Goal: Information Seeking & Learning: Learn about a topic

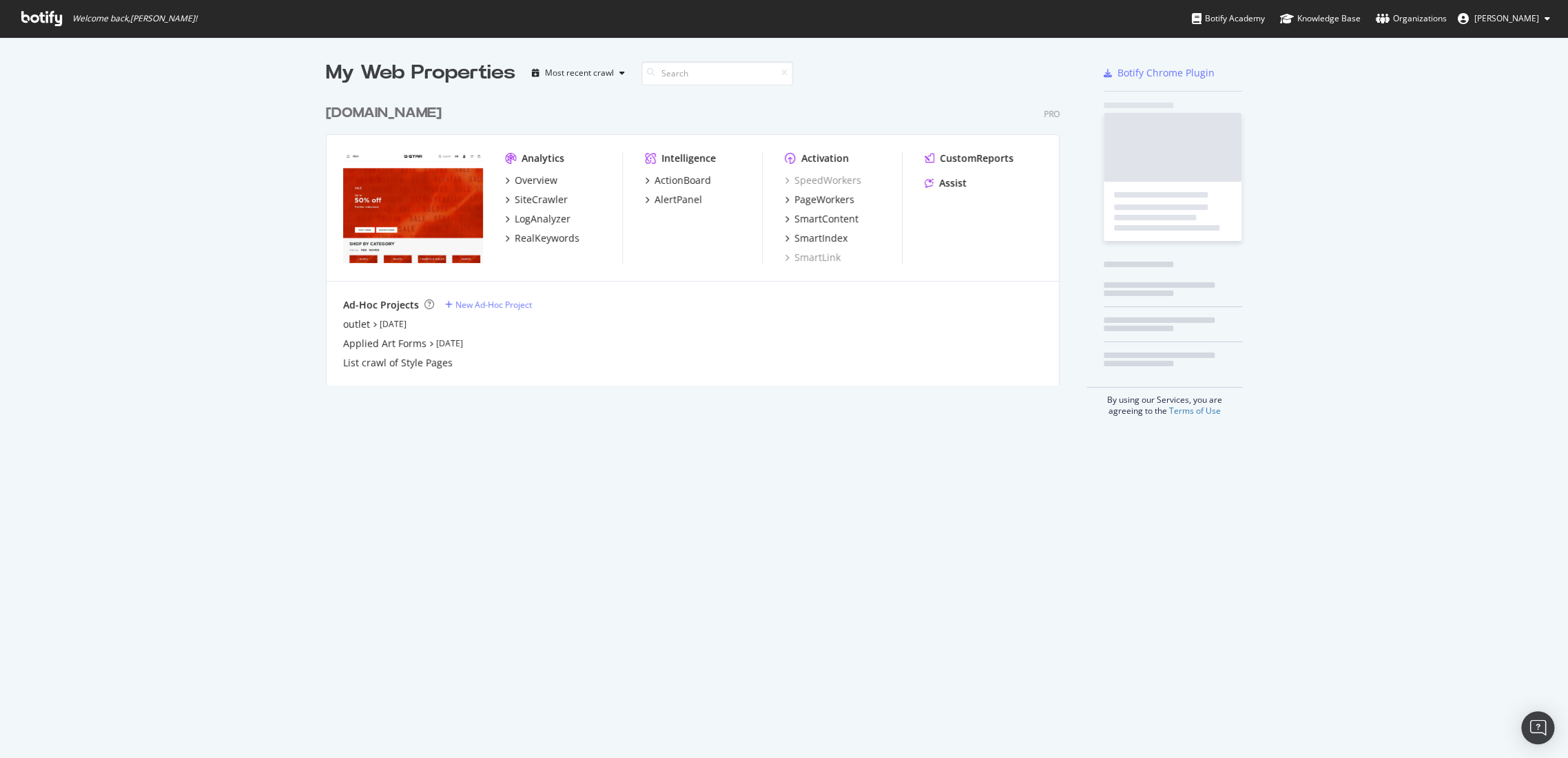
scroll to position [746, 1543]
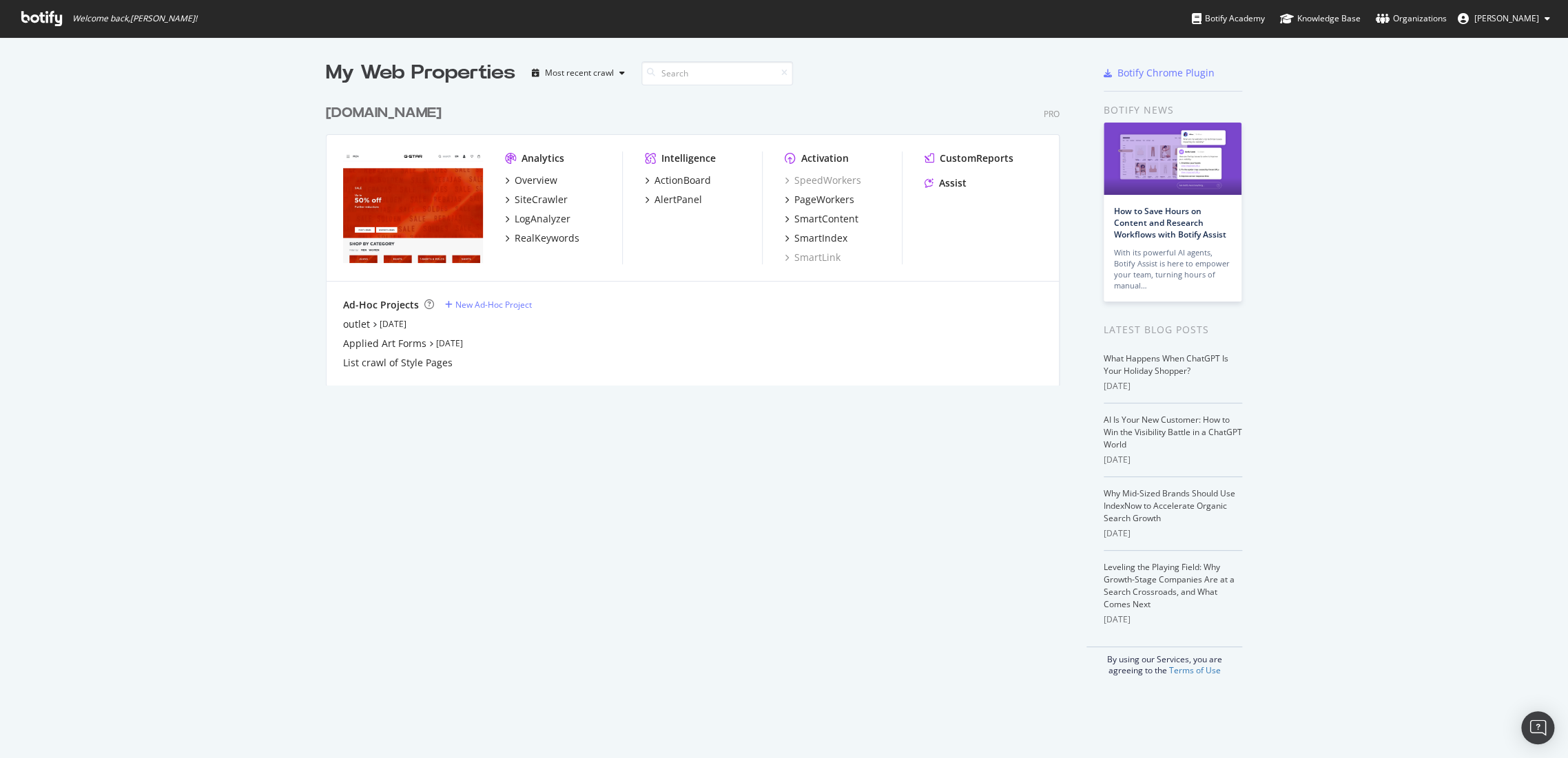
click at [391, 117] on div "[DOMAIN_NAME]" at bounding box center [384, 113] width 116 height 20
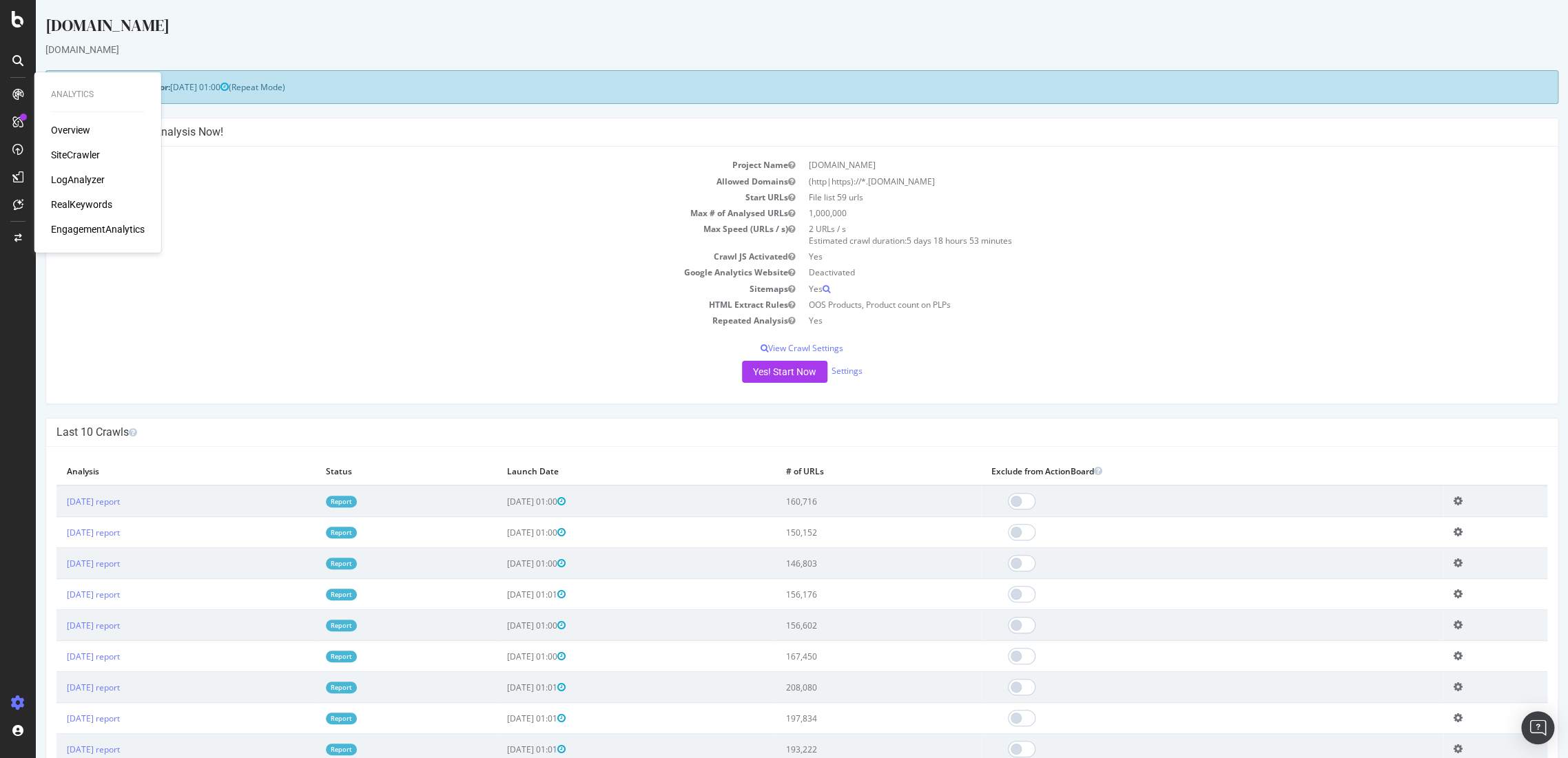
click at [65, 122] on div "Analytics Overview SiteCrawler LogAnalyzer RealKeywords EngagementAnalytics" at bounding box center [98, 163] width 116 height 175
click at [85, 200] on div "RealKeywords" at bounding box center [82, 204] width 62 height 14
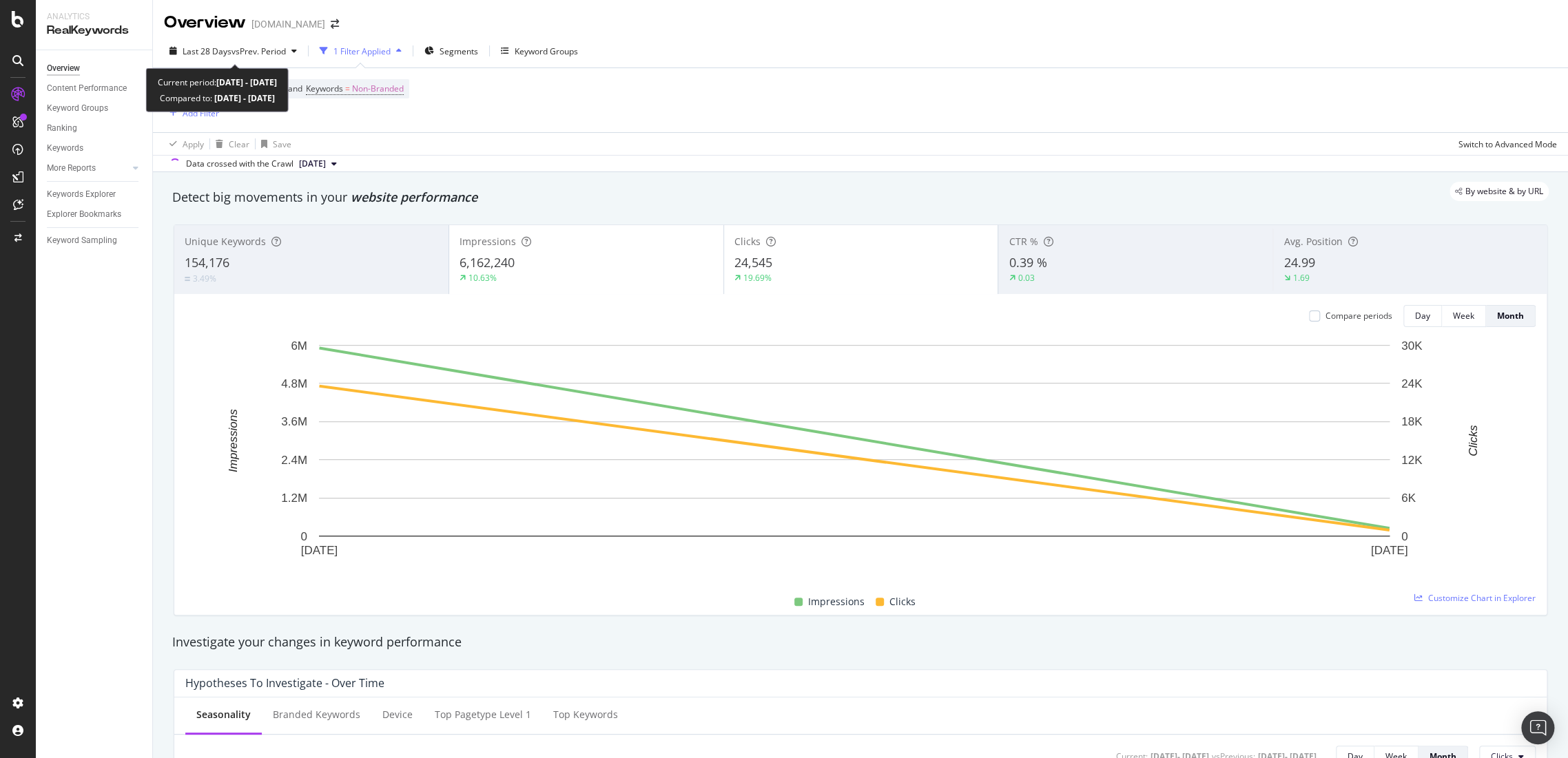
click at [280, 41] on div "Last 28 Days vs Prev. Period" at bounding box center [233, 51] width 138 height 21
click at [715, 125] on div "Device = All and Country = All and Keywords = Non-Branded Add Filter" at bounding box center [860, 100] width 1393 height 64
click at [396, 79] on span "Non-Branded" at bounding box center [378, 89] width 52 height 19
click at [374, 120] on span "Non-Branded" at bounding box center [354, 121] width 57 height 12
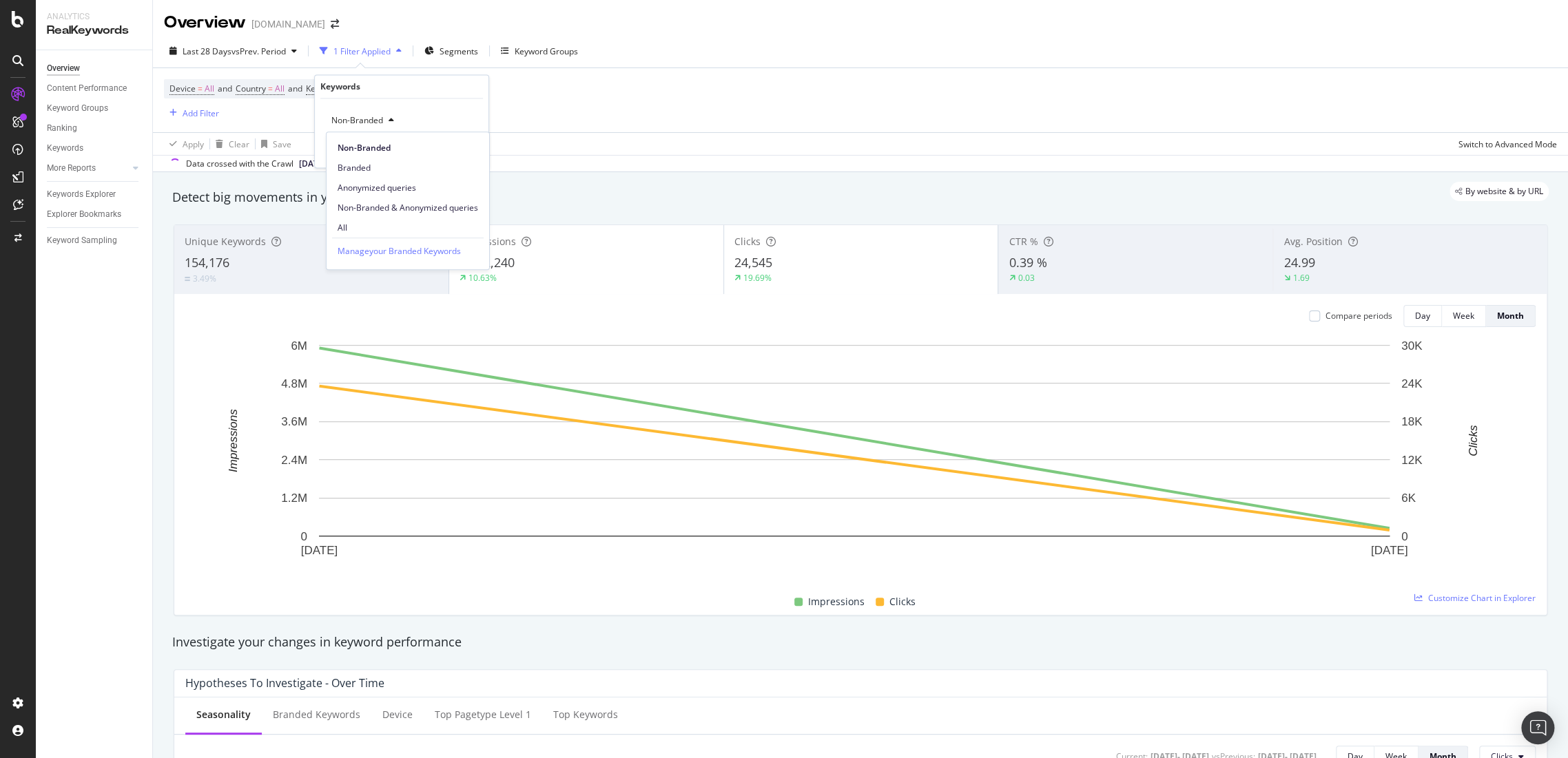
click at [386, 222] on div "Unique Keywords 154,176 3.49% Impressions 6,162,240 10.63% Clicks 24,545 19.69%…" at bounding box center [860, 419] width 1390 height 413
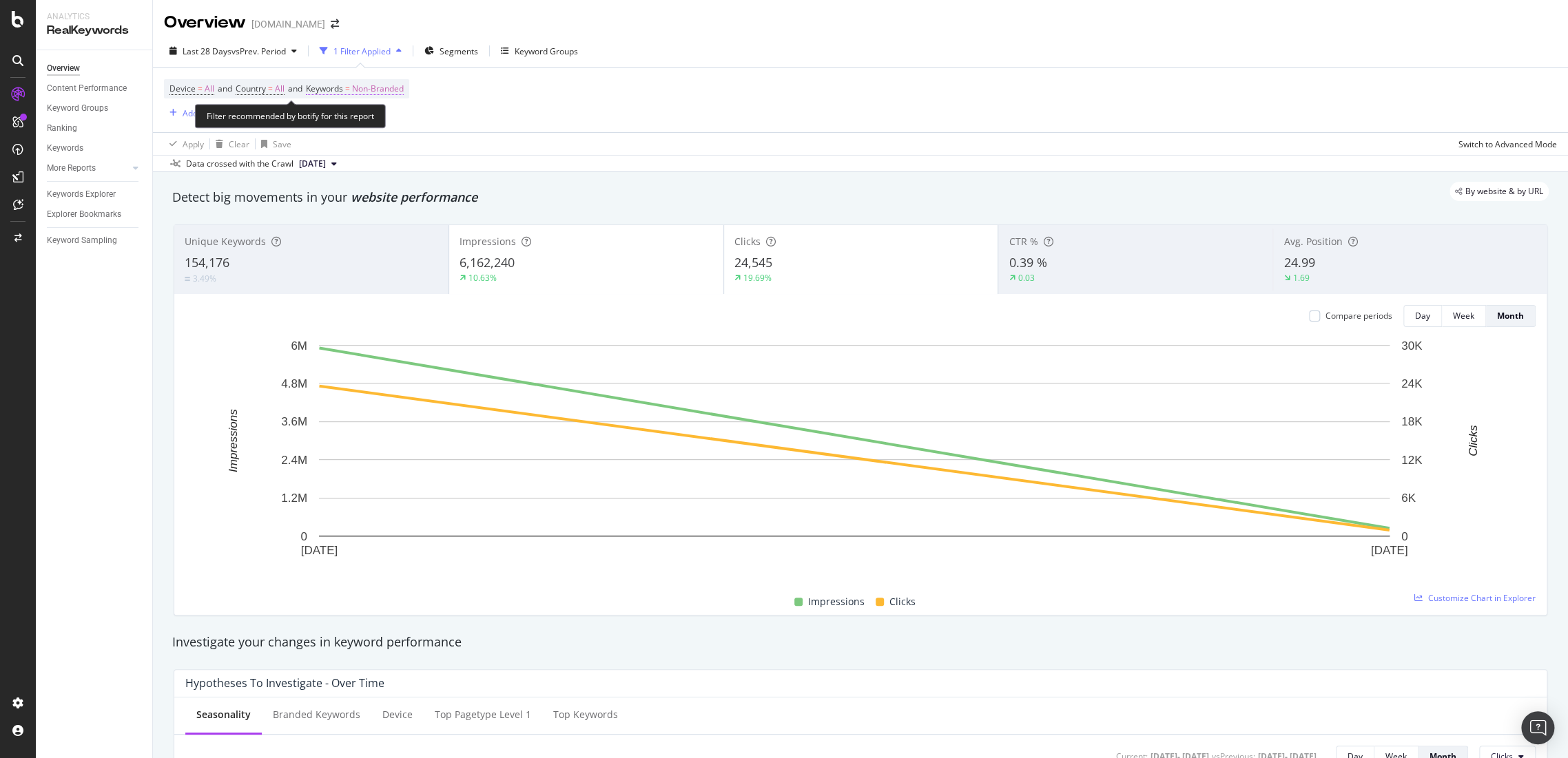
click at [396, 87] on span "Non-Branded" at bounding box center [378, 89] width 52 height 19
click at [375, 128] on div "Non-Branded" at bounding box center [362, 121] width 74 height 21
click at [374, 233] on span "All" at bounding box center [407, 228] width 140 height 13
click at [466, 152] on div "Apply" at bounding box center [466, 150] width 22 height 12
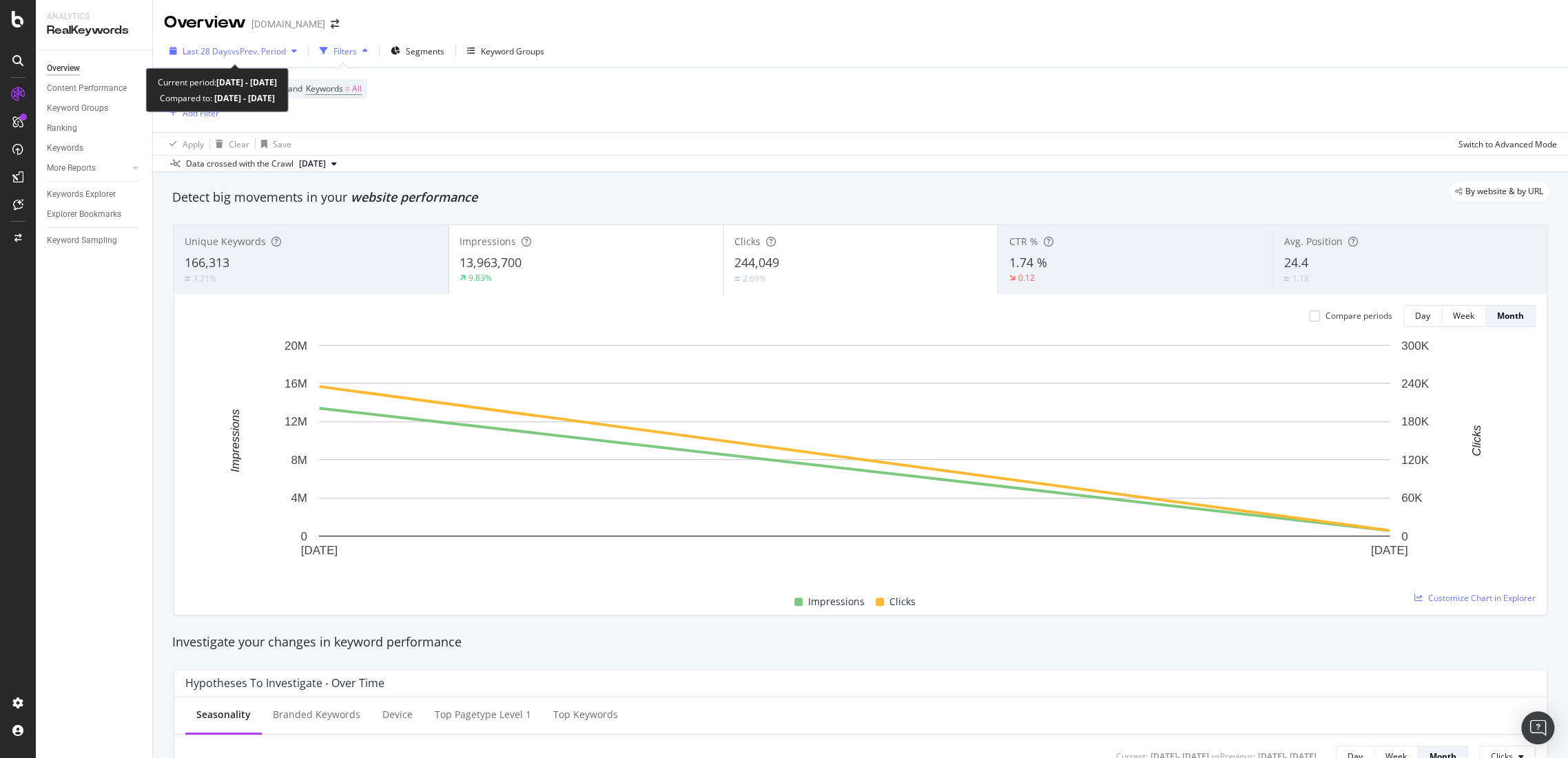
click at [277, 53] on span "vs Prev. Period" at bounding box center [258, 51] width 54 height 12
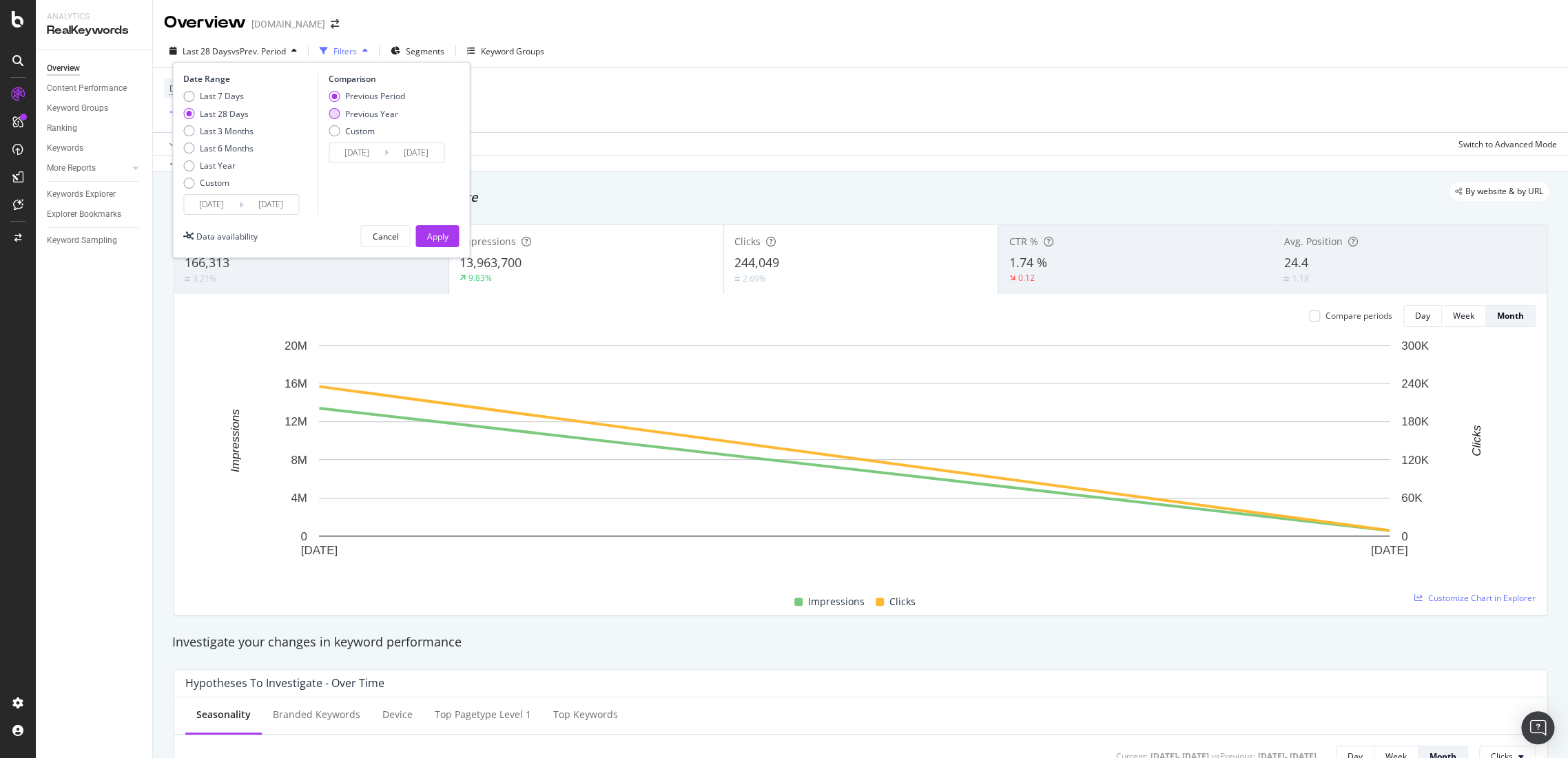
click at [359, 114] on div "Previous Year" at bounding box center [371, 114] width 53 height 12
type input "2024/08/06"
type input "2024/09/02"
click at [426, 235] on div "Apply" at bounding box center [437, 237] width 22 height 12
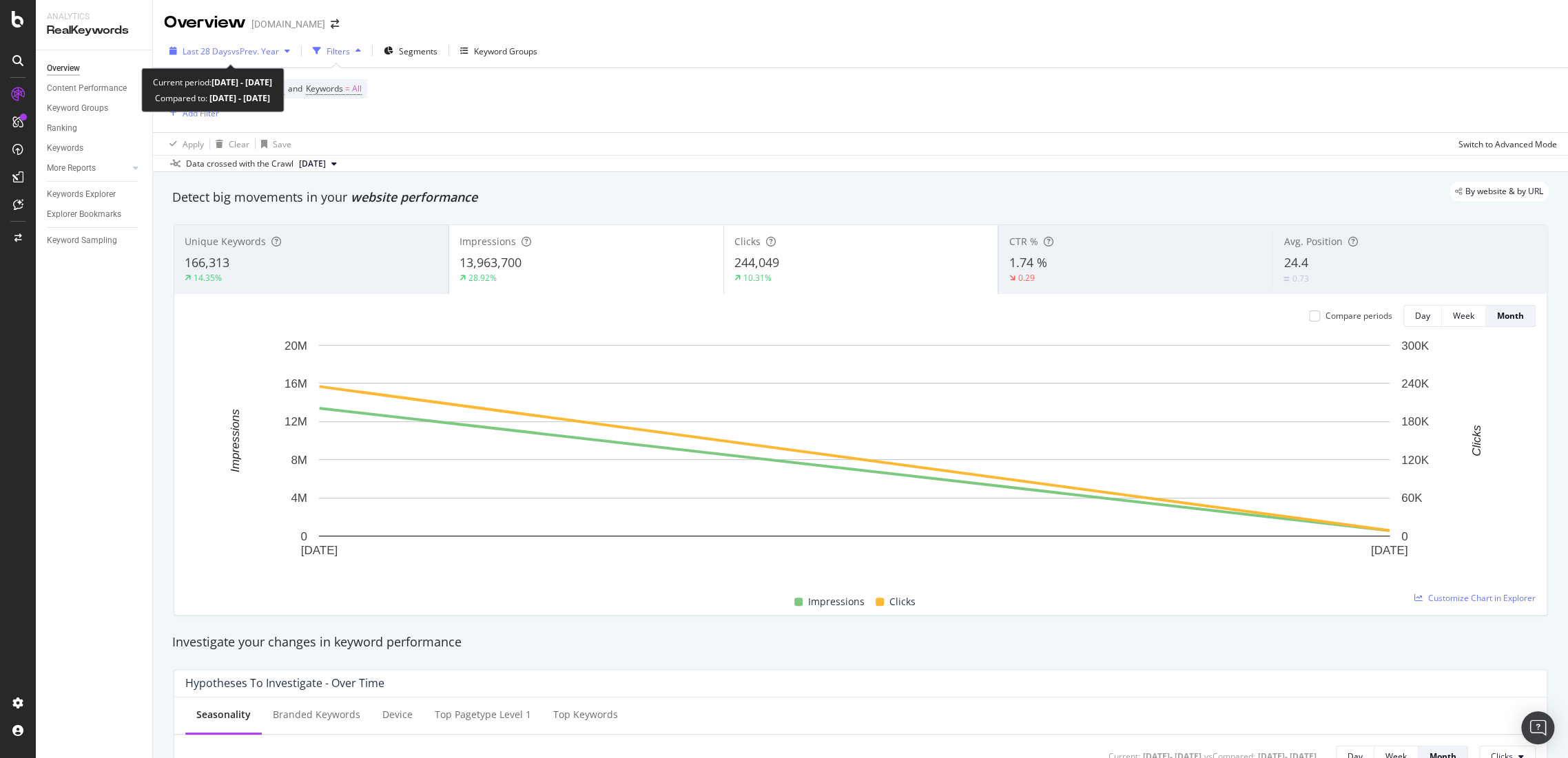
click at [242, 47] on span "vs Prev. Year" at bounding box center [256, 51] width 48 height 12
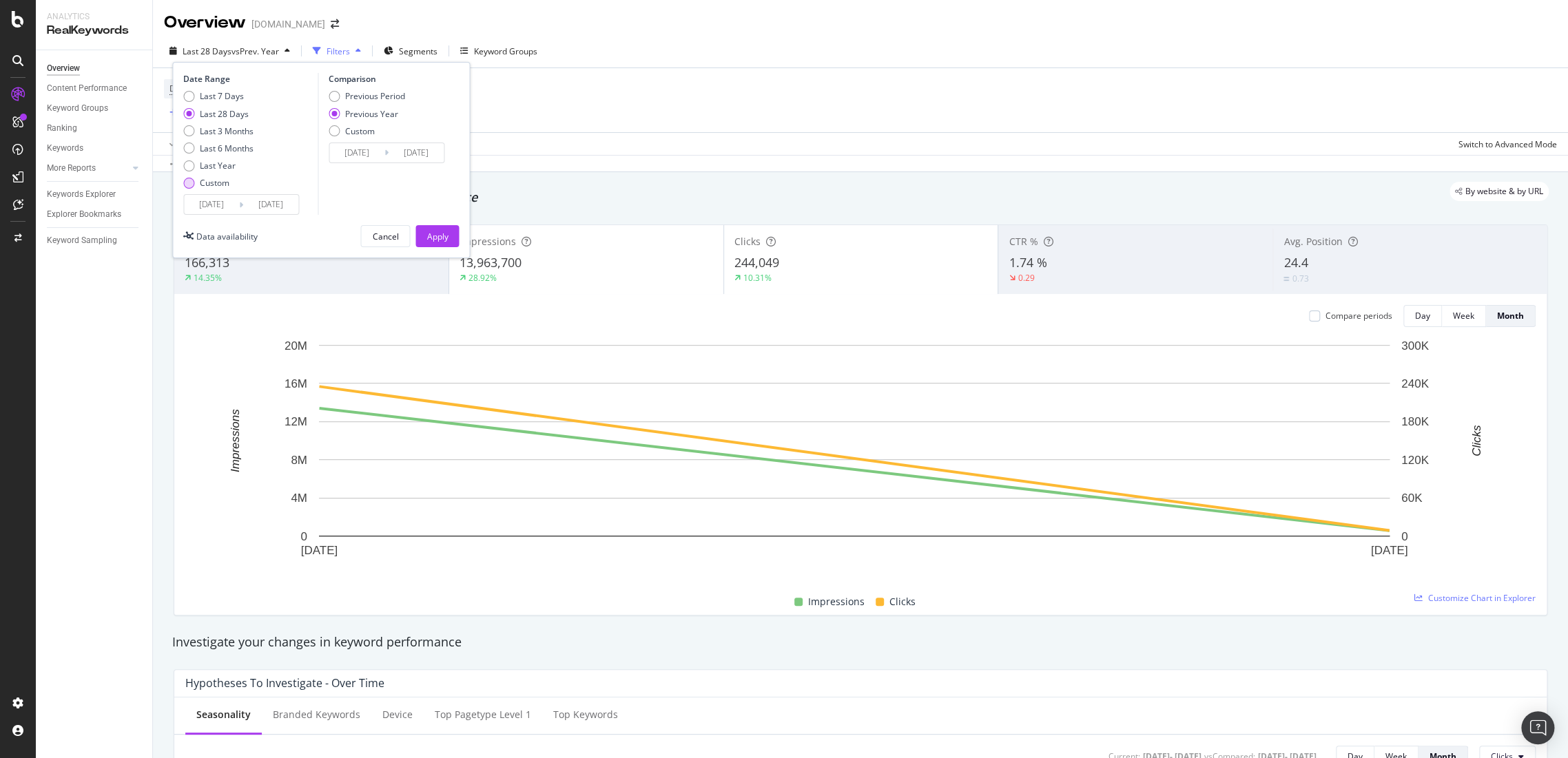
click at [193, 179] on div "Custom" at bounding box center [189, 183] width 11 height 11
click at [203, 197] on input "2025/08/05" at bounding box center [212, 204] width 55 height 19
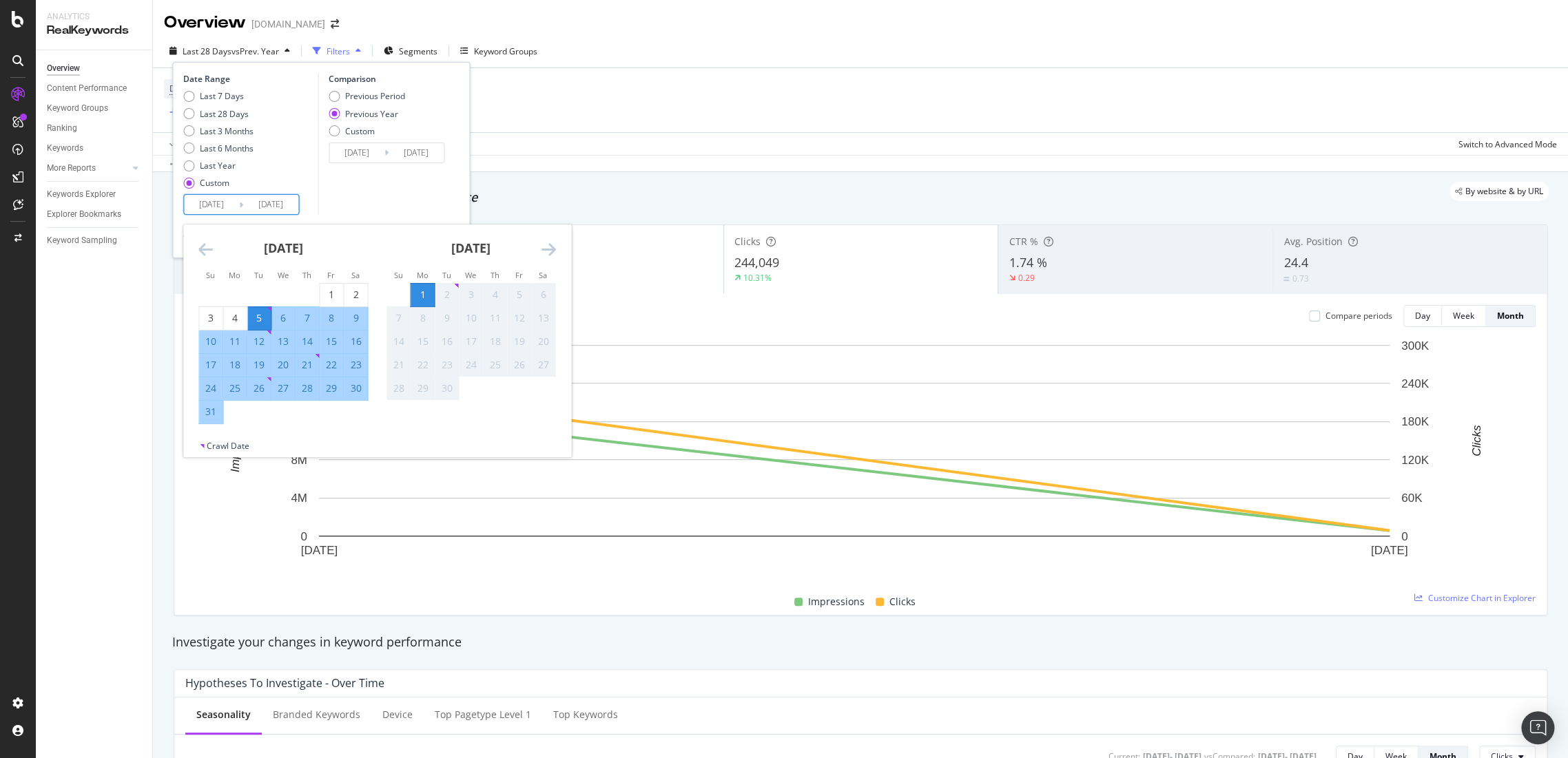
click at [242, 387] on div "25" at bounding box center [235, 388] width 24 height 14
type input "2025/08/25"
type input "2024/08/26"
click at [209, 413] on div "31" at bounding box center [211, 411] width 24 height 14
type input "2025/08/31"
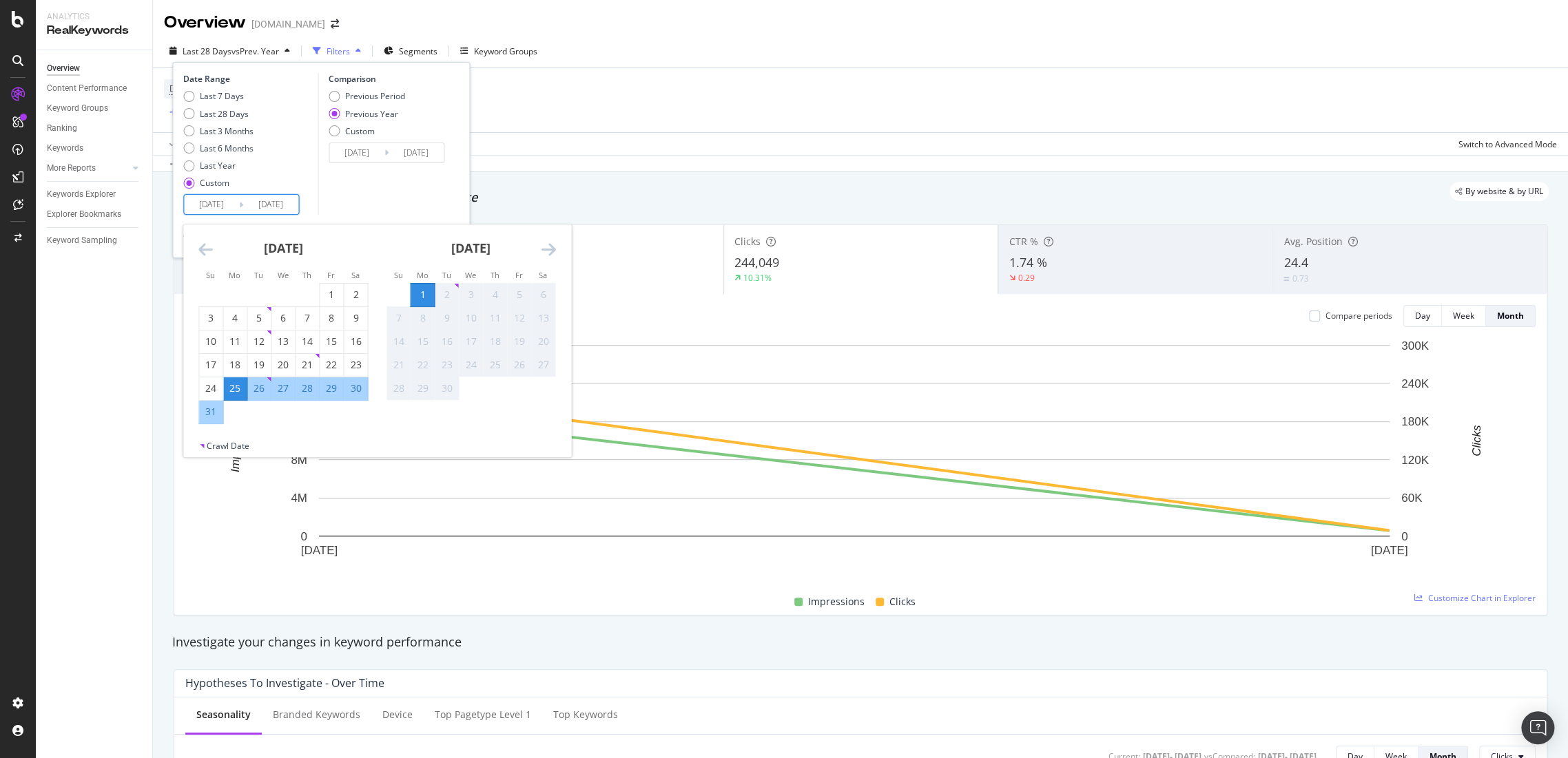
type input "2024/09/01"
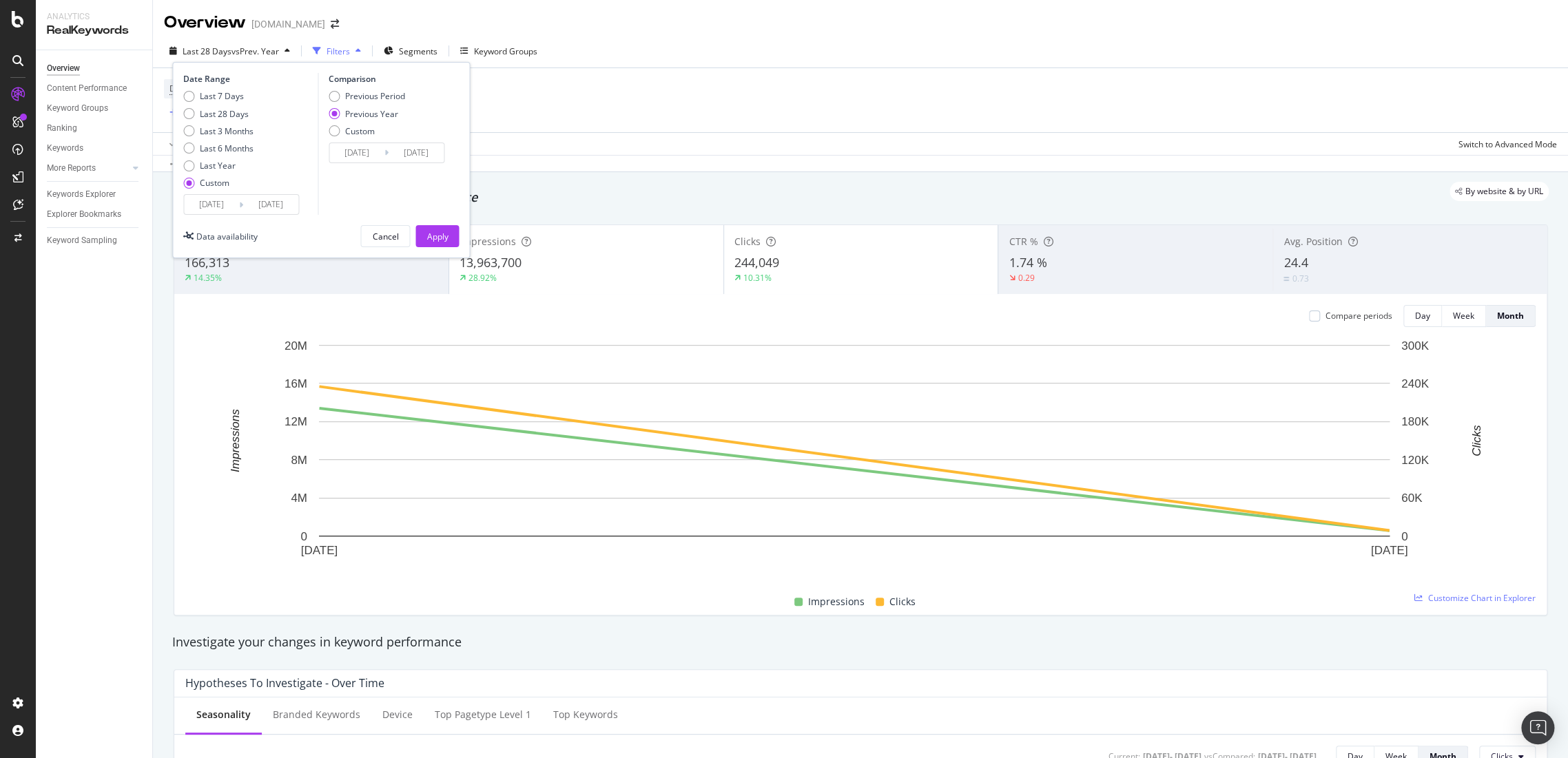
click at [347, 133] on div "Custom" at bounding box center [360, 131] width 30 height 12
click at [371, 150] on input "2024/08/26" at bounding box center [357, 153] width 55 height 19
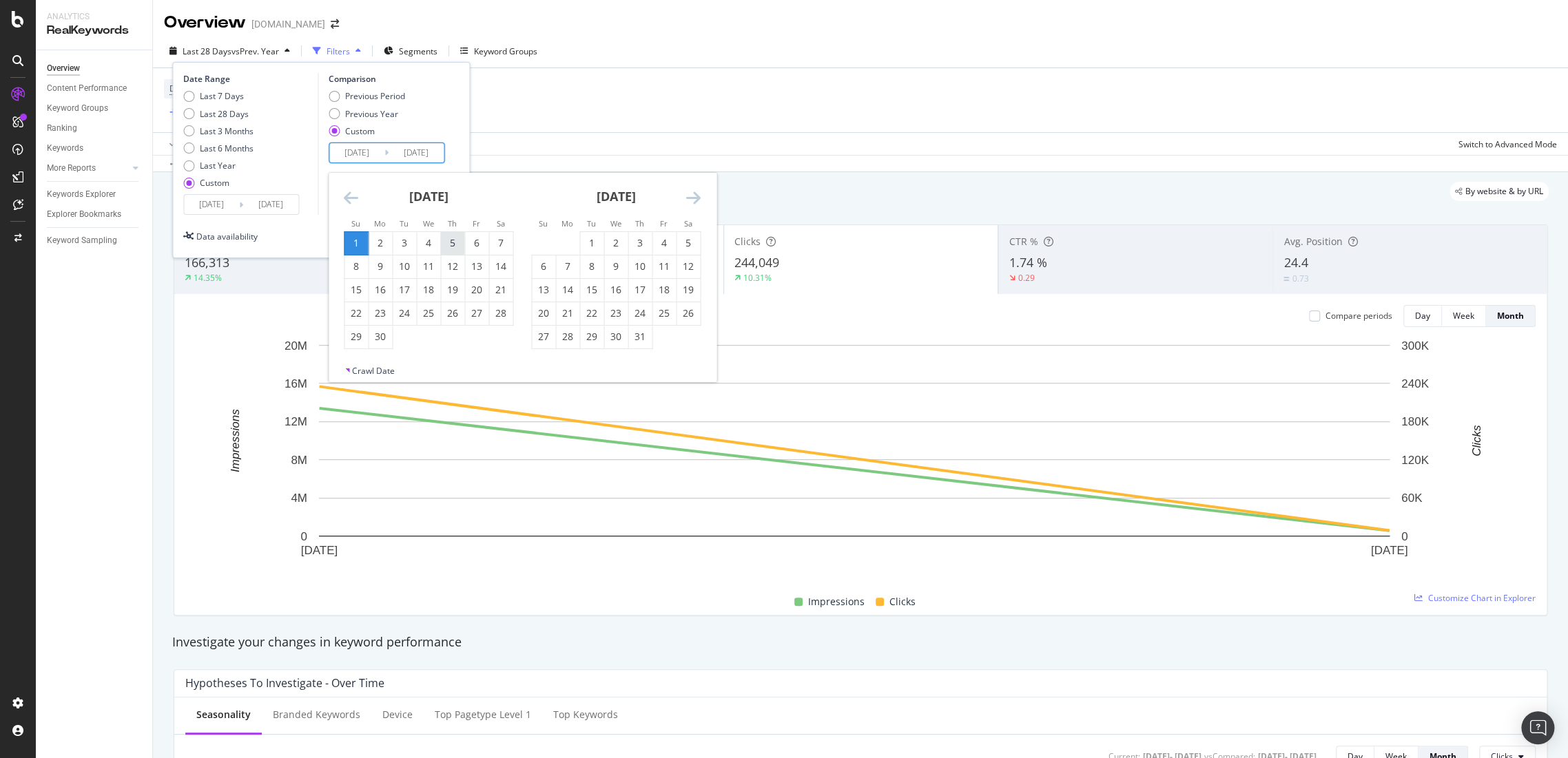
click at [446, 241] on div "5" at bounding box center [452, 243] width 24 height 14
type input "2024/09/05"
click at [423, 264] on div "11" at bounding box center [429, 267] width 24 height 14
type input "2024/09/11"
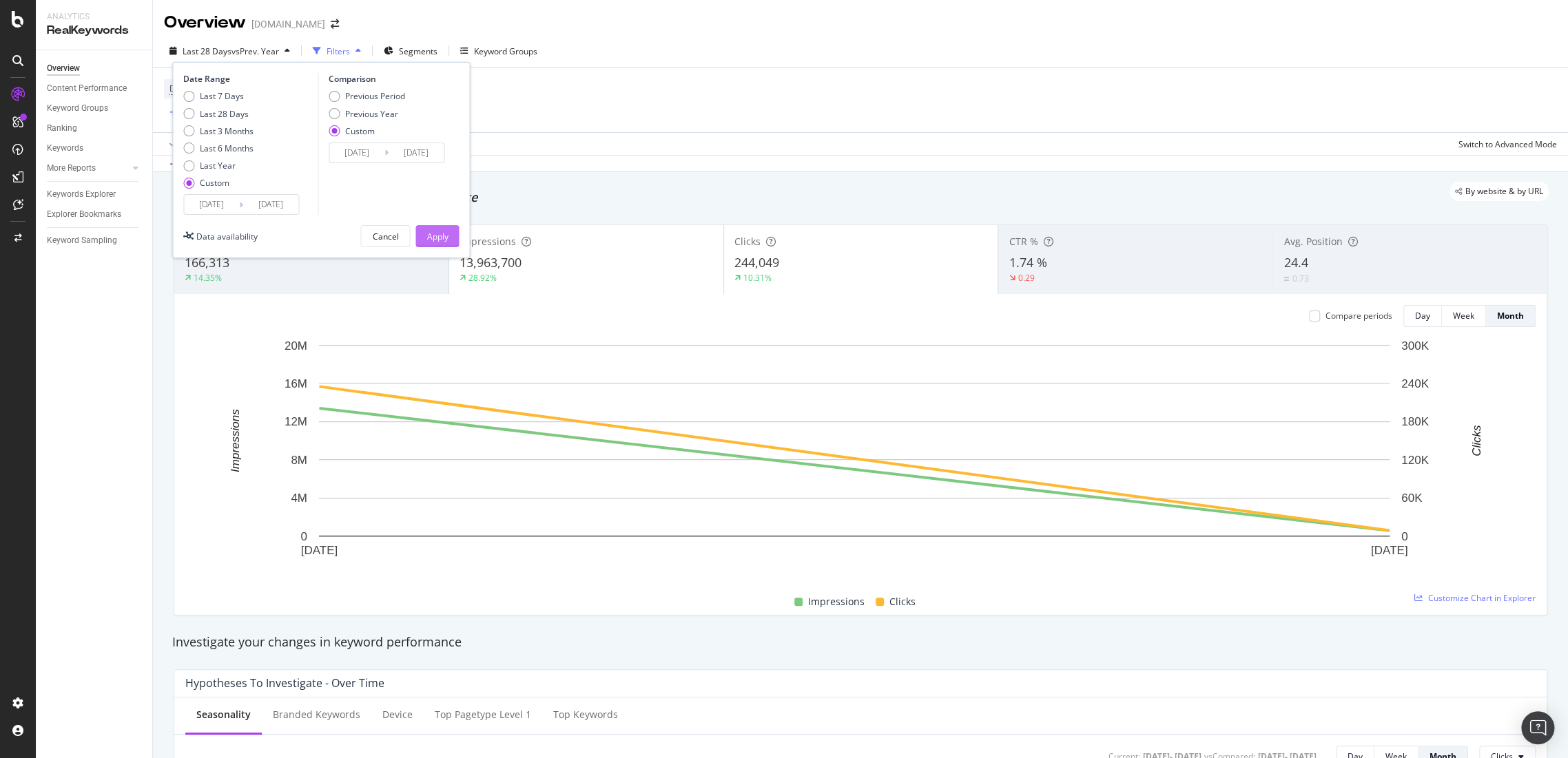
click at [444, 235] on div "Apply" at bounding box center [437, 237] width 22 height 12
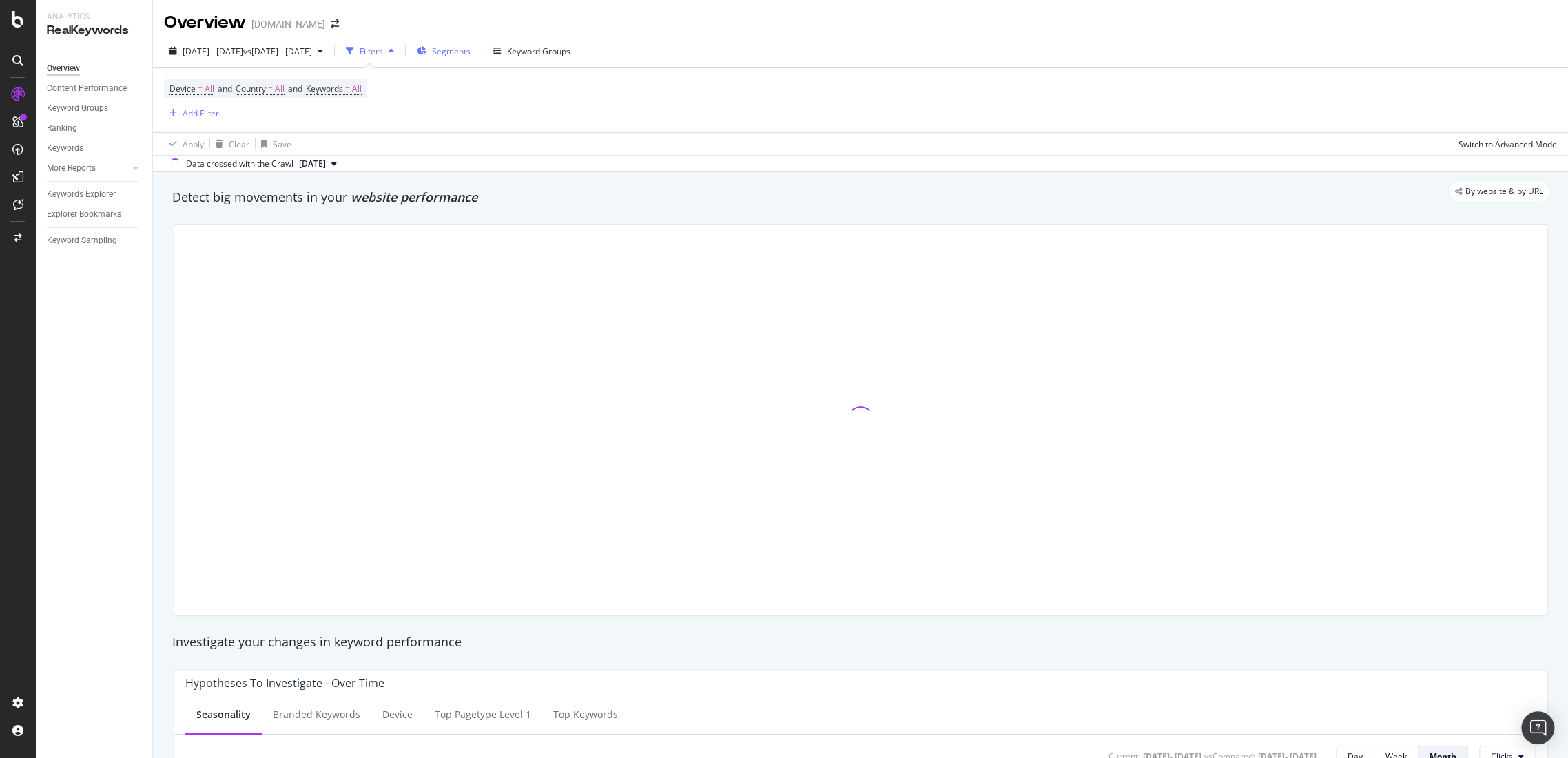
click at [470, 57] on div "Segments" at bounding box center [443, 51] width 53 height 21
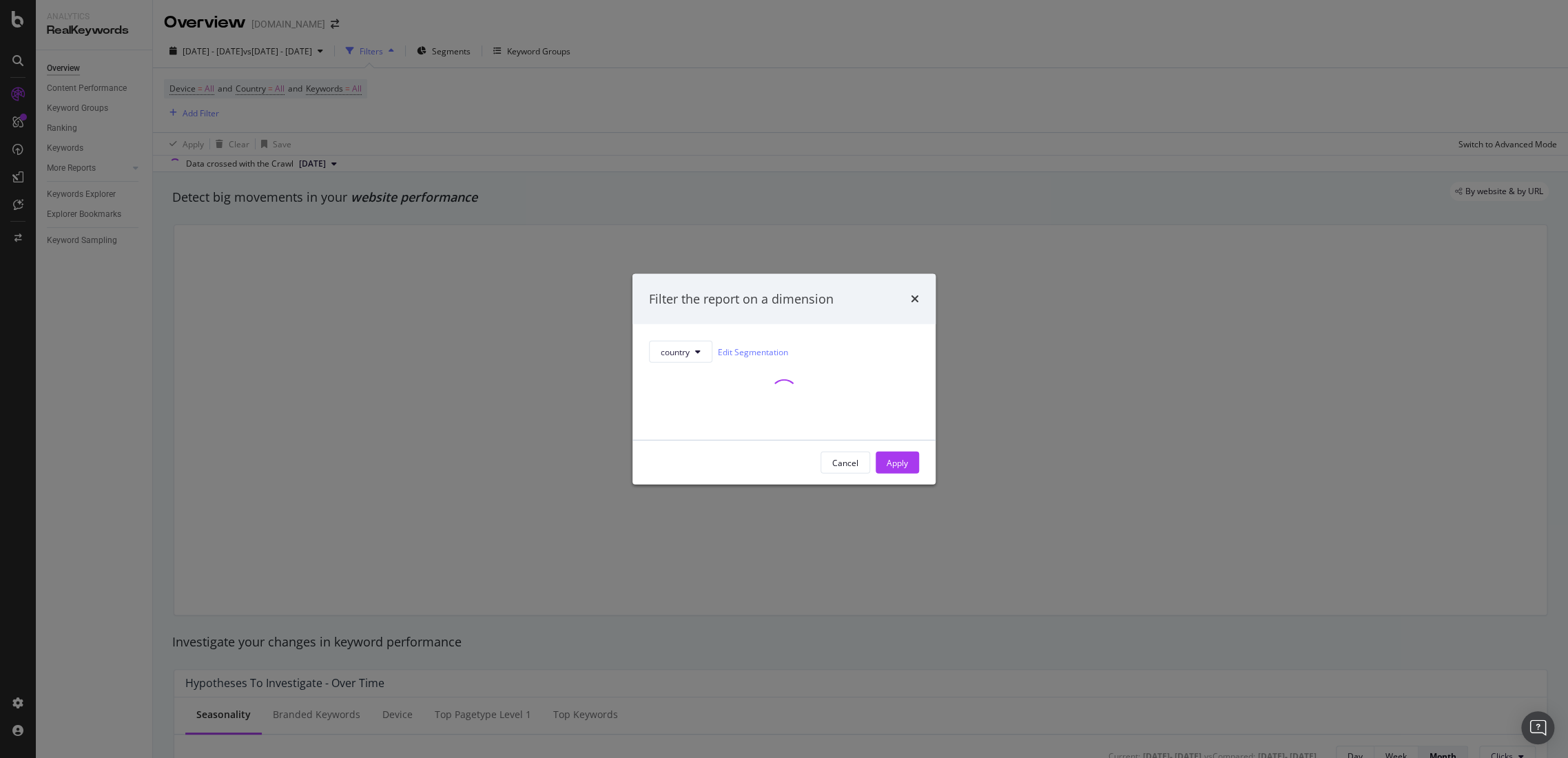
click at [911, 291] on div "times" at bounding box center [914, 298] width 8 height 18
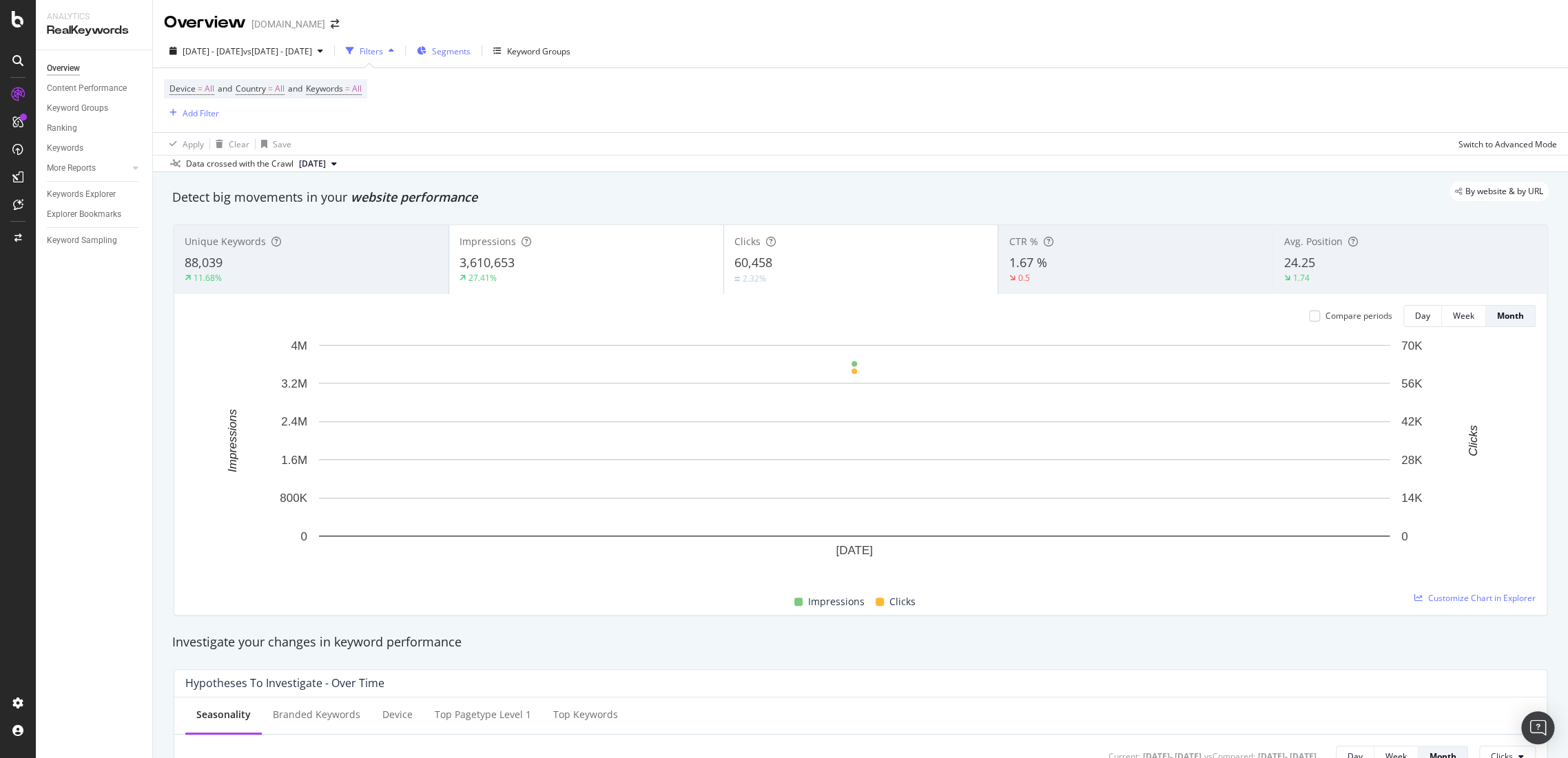
click at [470, 58] on div "Segments" at bounding box center [443, 51] width 53 height 21
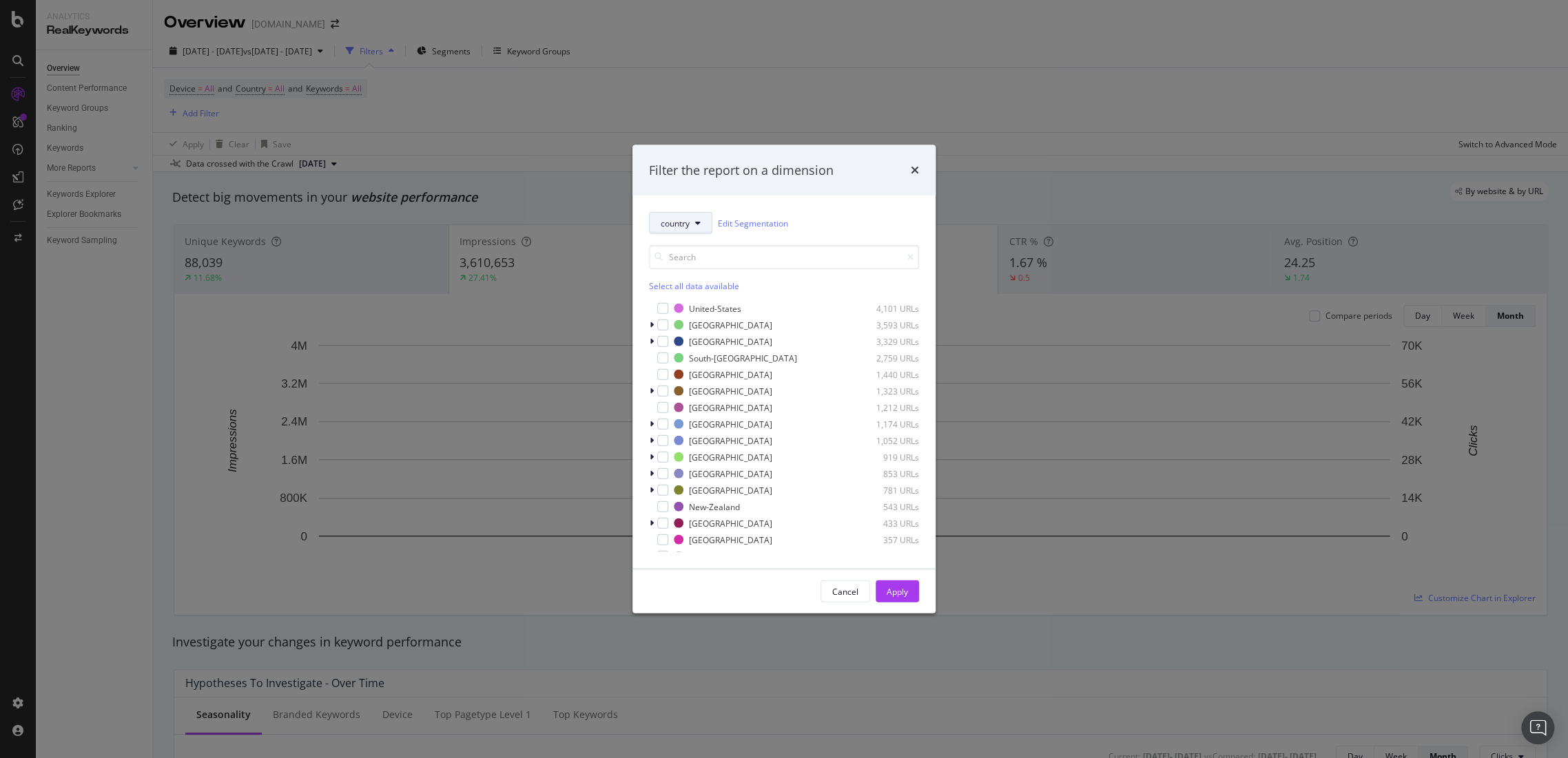
click at [692, 223] on button "country" at bounding box center [680, 223] width 63 height 22
click at [663, 320] on div "modal" at bounding box center [663, 324] width 11 height 11
click at [666, 341] on div "modal" at bounding box center [663, 342] width 11 height 11
click at [666, 390] on div "modal" at bounding box center [663, 391] width 11 height 11
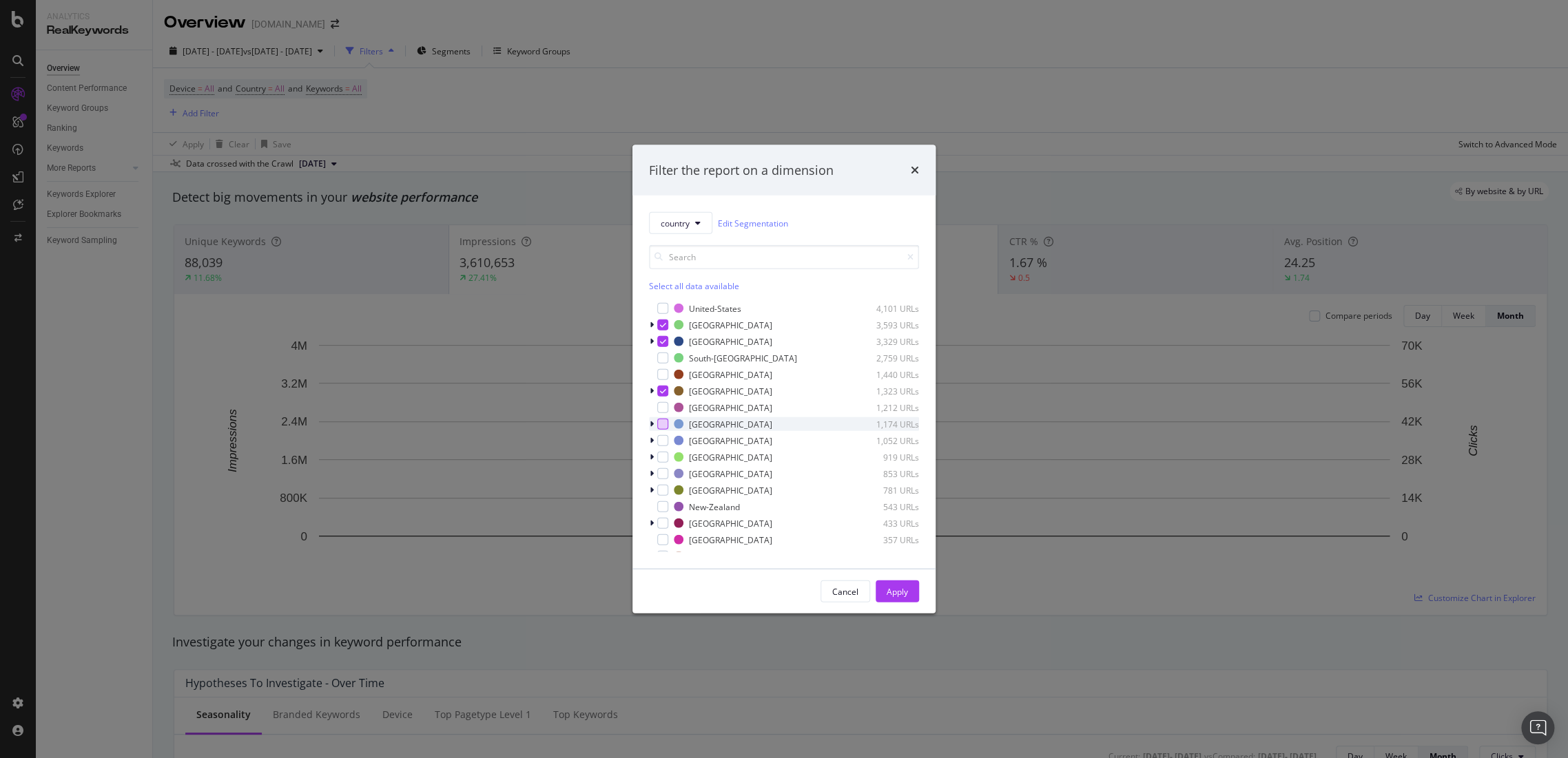
drag, startPoint x: 662, startPoint y: 401, endPoint x: 662, endPoint y: 424, distance: 23.0
click at [662, 408] on div "United-Kingdom 1,212 URLs" at bounding box center [784, 408] width 270 height 14
click at [663, 427] on div "modal" at bounding box center [663, 424] width 11 height 11
click at [667, 460] on div "modal" at bounding box center [663, 457] width 11 height 11
click at [663, 489] on div "modal" at bounding box center [663, 490] width 11 height 11
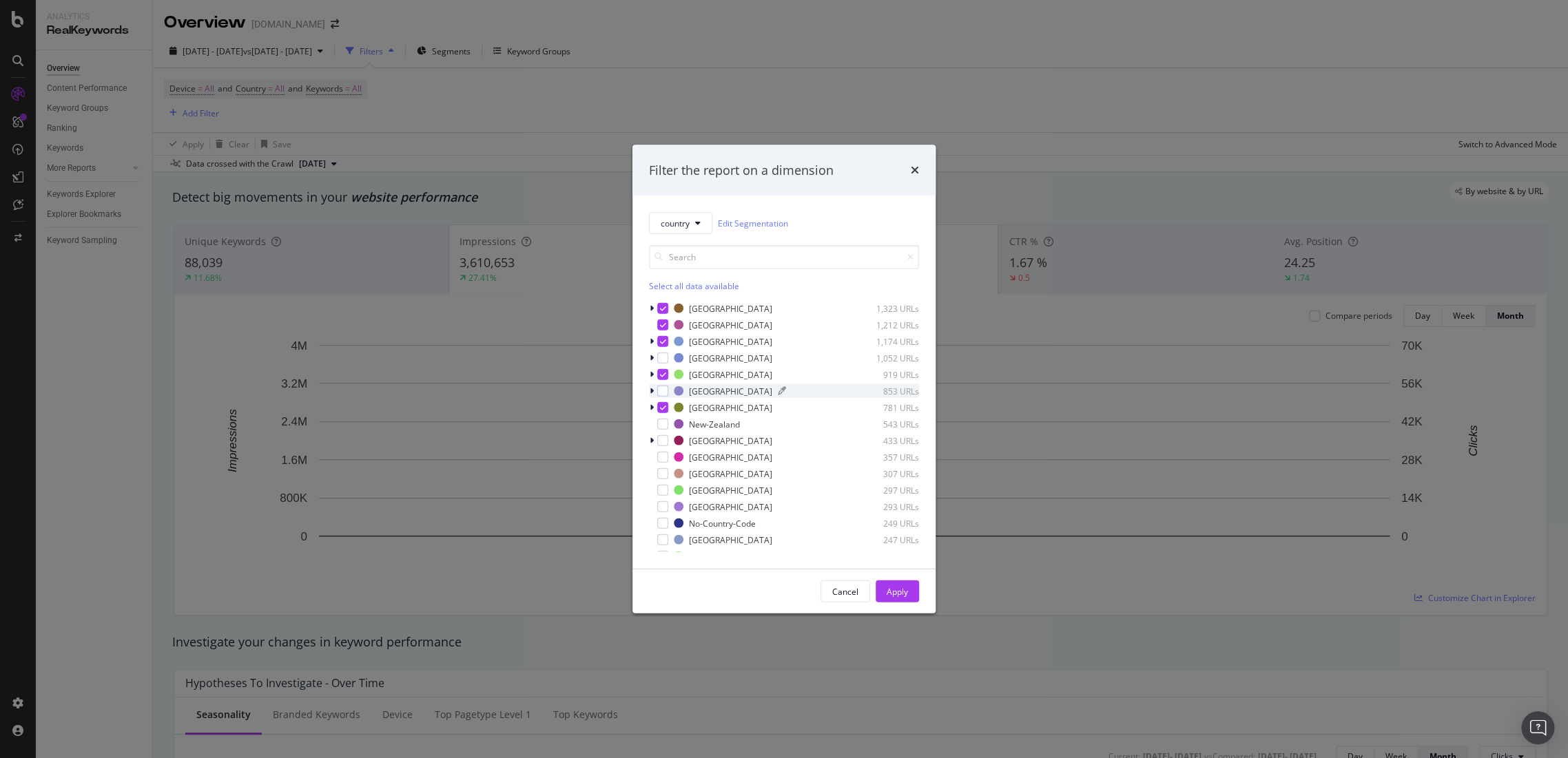
scroll to position [153, 0]
click at [667, 367] on div "modal" at bounding box center [663, 370] width 11 height 11
click at [663, 402] on div "modal" at bounding box center [663, 403] width 11 height 11
click at [662, 422] on div "modal" at bounding box center [663, 419] width 11 height 11
click at [662, 433] on div "modal" at bounding box center [663, 437] width 11 height 11
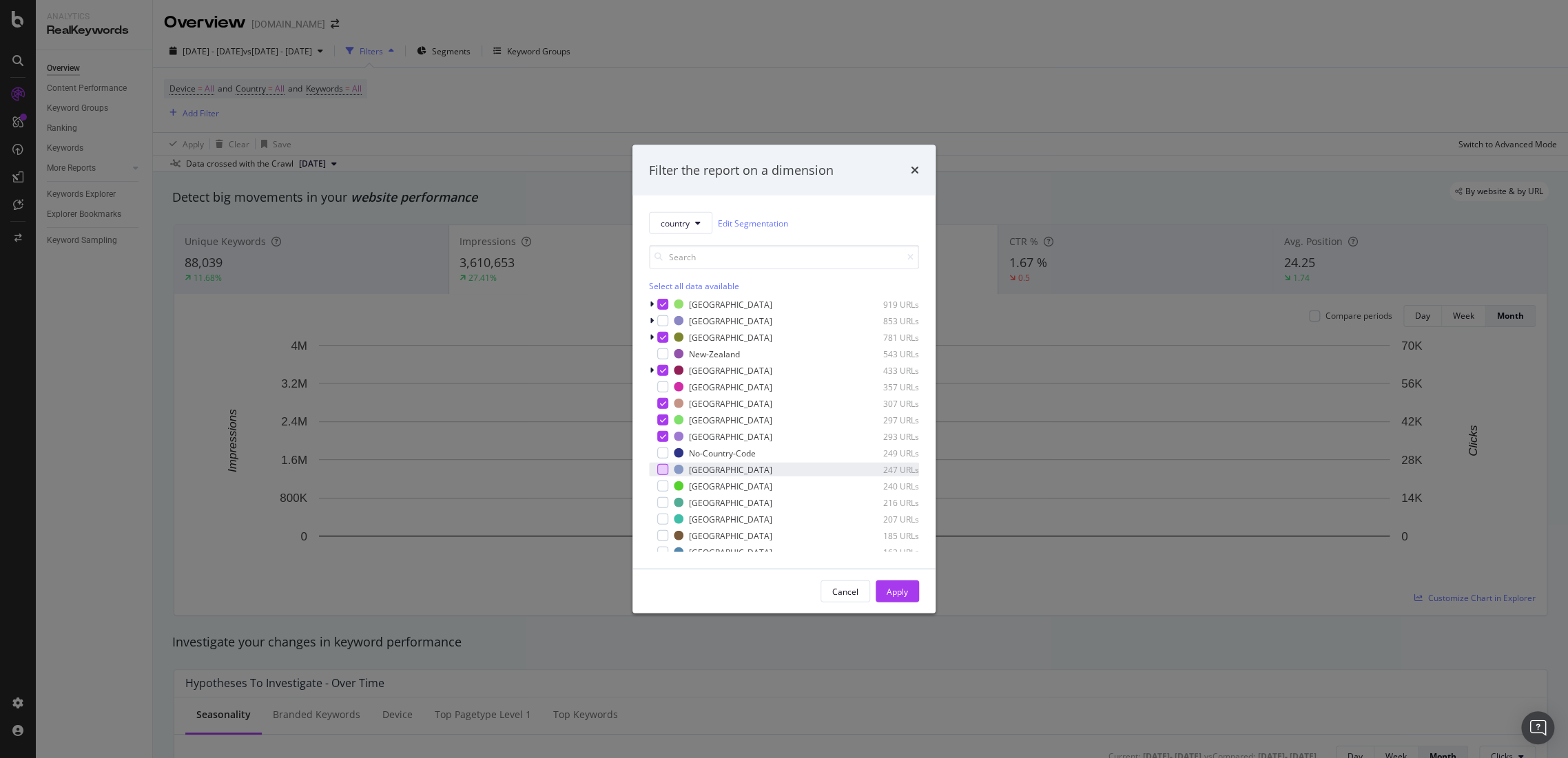
click at [657, 468] on div "modal" at bounding box center [663, 469] width 11 height 11
click at [663, 488] on div "modal" at bounding box center [663, 486] width 11 height 11
click at [661, 501] on div "modal" at bounding box center [663, 503] width 11 height 11
click at [667, 359] on div "Greece 207 URLs" at bounding box center [784, 366] width 270 height 14
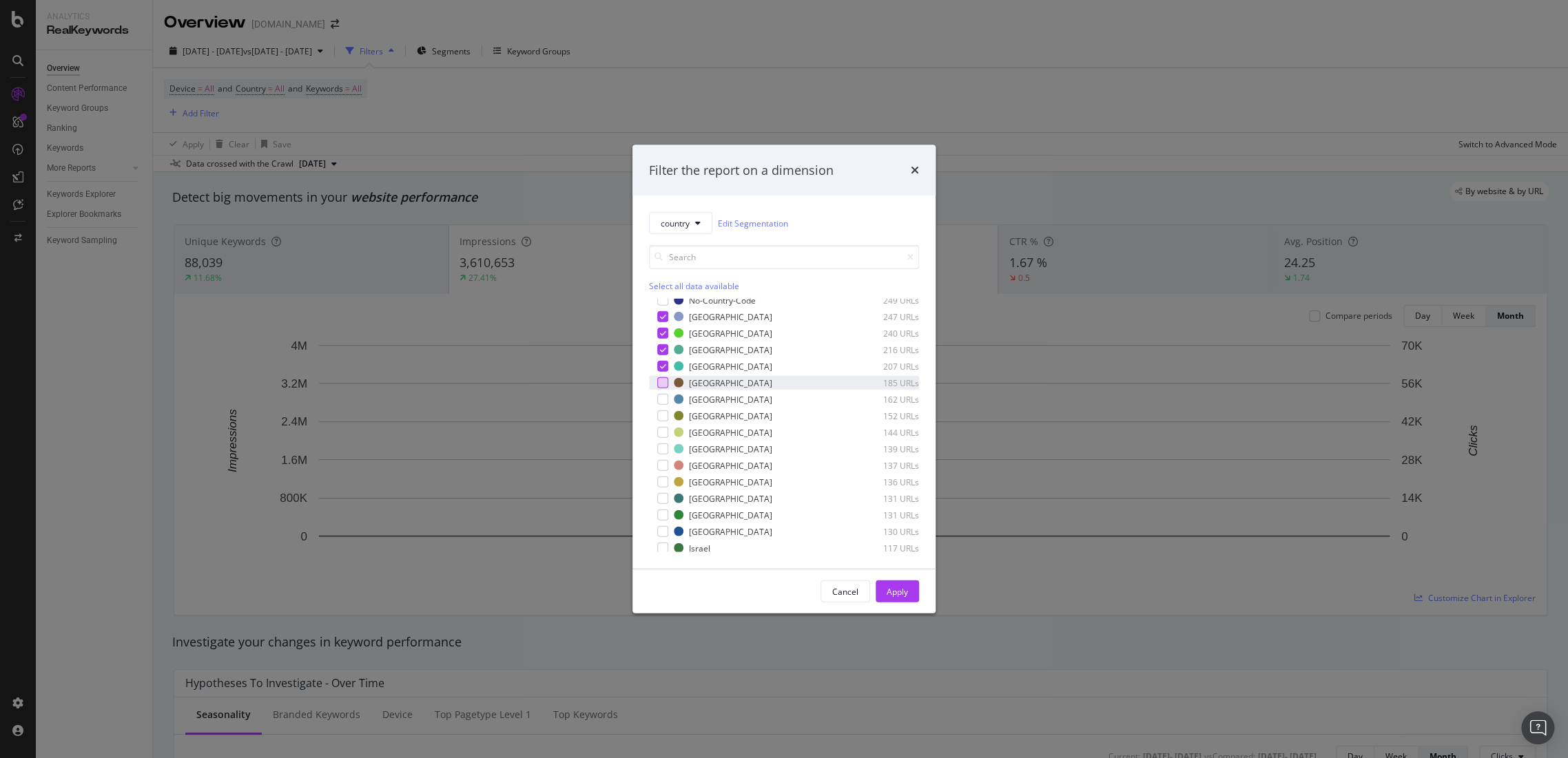
click at [660, 379] on div "modal" at bounding box center [663, 382] width 11 height 11
click at [667, 405] on div "Hungary 162 URLs" at bounding box center [784, 399] width 270 height 14
click at [668, 415] on div "Norway 152 URLs" at bounding box center [784, 416] width 270 height 14
click at [667, 431] on div "modal" at bounding box center [663, 432] width 11 height 11
click at [667, 460] on div "modal" at bounding box center [663, 465] width 11 height 11
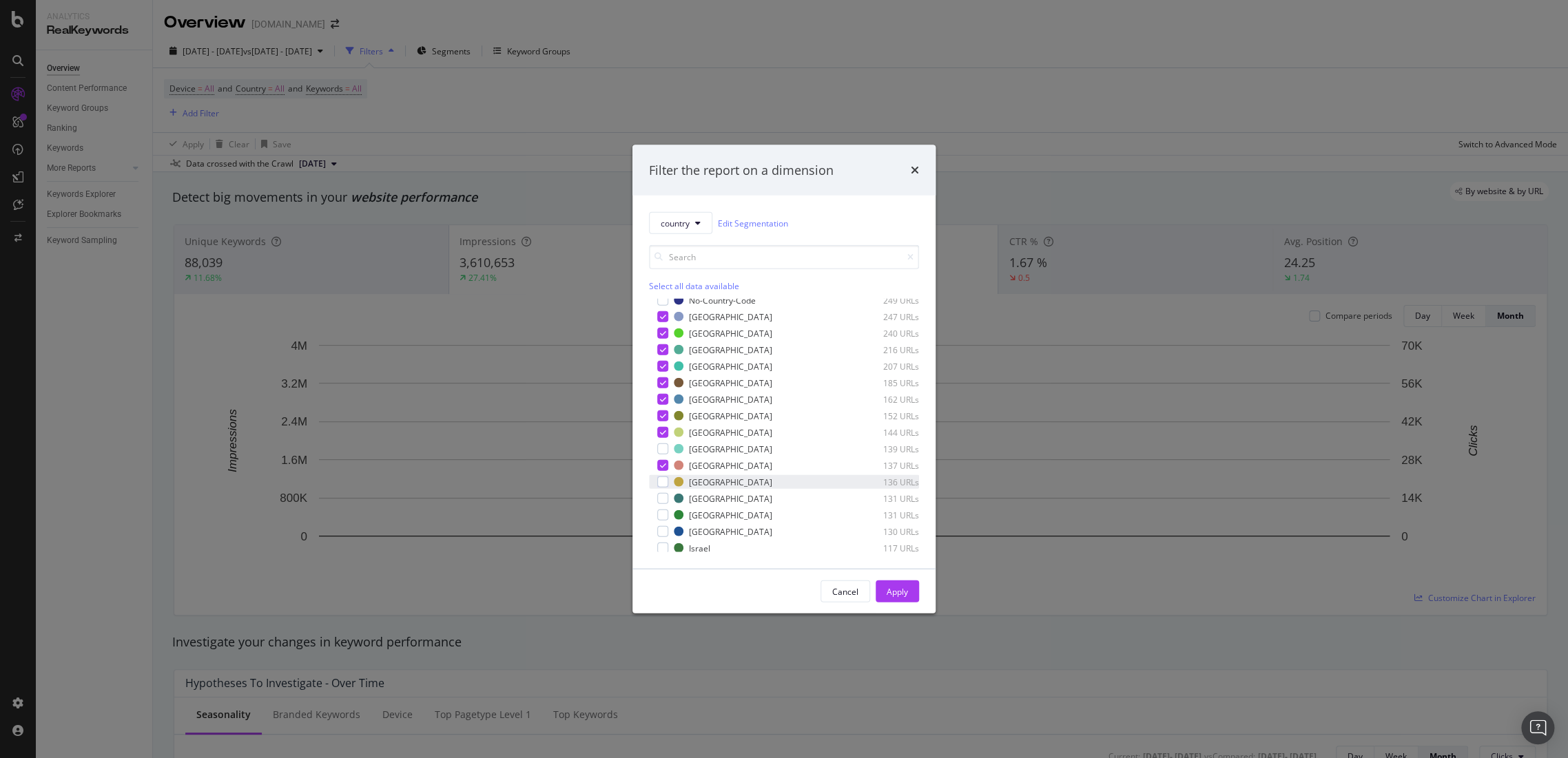
click at [668, 478] on div "Latvia 136 URLs" at bounding box center [784, 482] width 270 height 14
click at [668, 495] on div "Lithuania 131 URLs" at bounding box center [784, 498] width 270 height 14
click at [666, 516] on div "modal" at bounding box center [663, 514] width 11 height 11
click at [657, 425] on div "modal" at bounding box center [663, 422] width 11 height 11
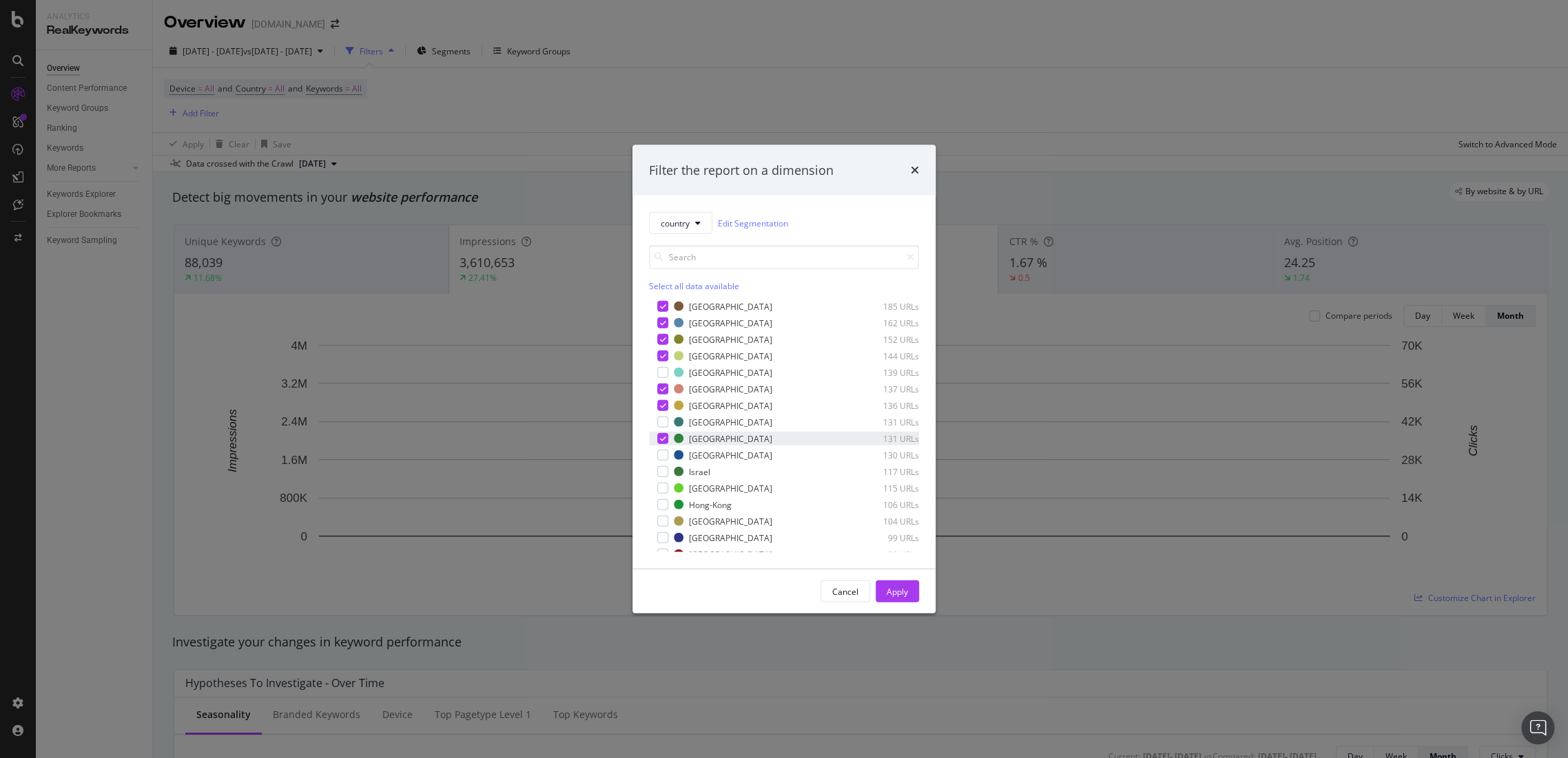
click at [661, 438] on icon "modal" at bounding box center [663, 438] width 6 height 7
click at [661, 420] on div "modal" at bounding box center [663, 422] width 11 height 11
click at [666, 454] on div "modal" at bounding box center [663, 455] width 11 height 11
click at [666, 465] on div "Israel 117 URLs" at bounding box center [784, 471] width 270 height 14
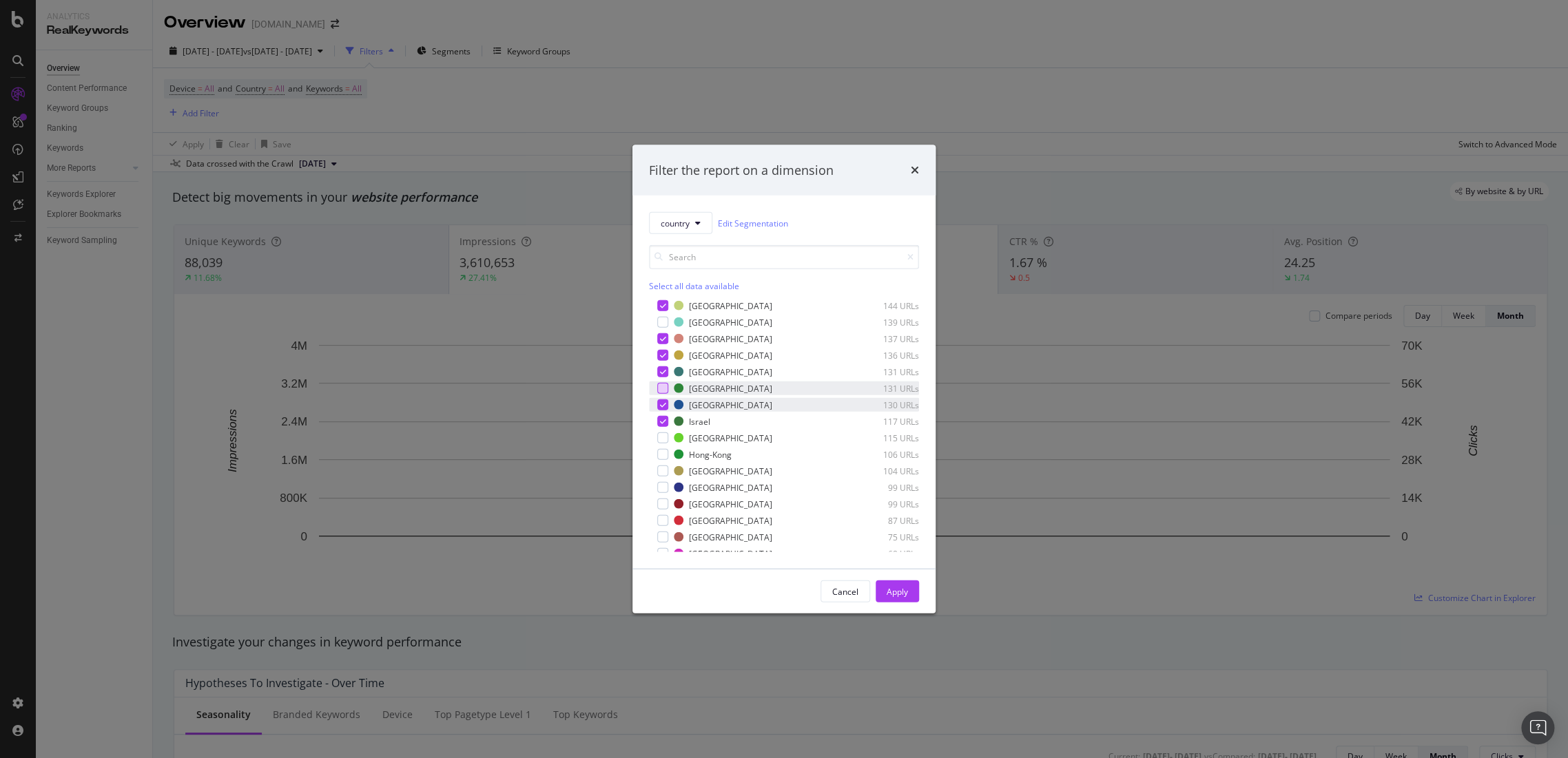
scroll to position [459, 0]
click at [661, 400] on div "modal" at bounding box center [663, 395] width 11 height 11
click at [661, 412] on div "modal" at bounding box center [663, 411] width 11 height 11
click at [665, 440] on div "modal" at bounding box center [663, 445] width 11 height 11
click at [666, 463] on div "modal" at bounding box center [663, 461] width 11 height 11
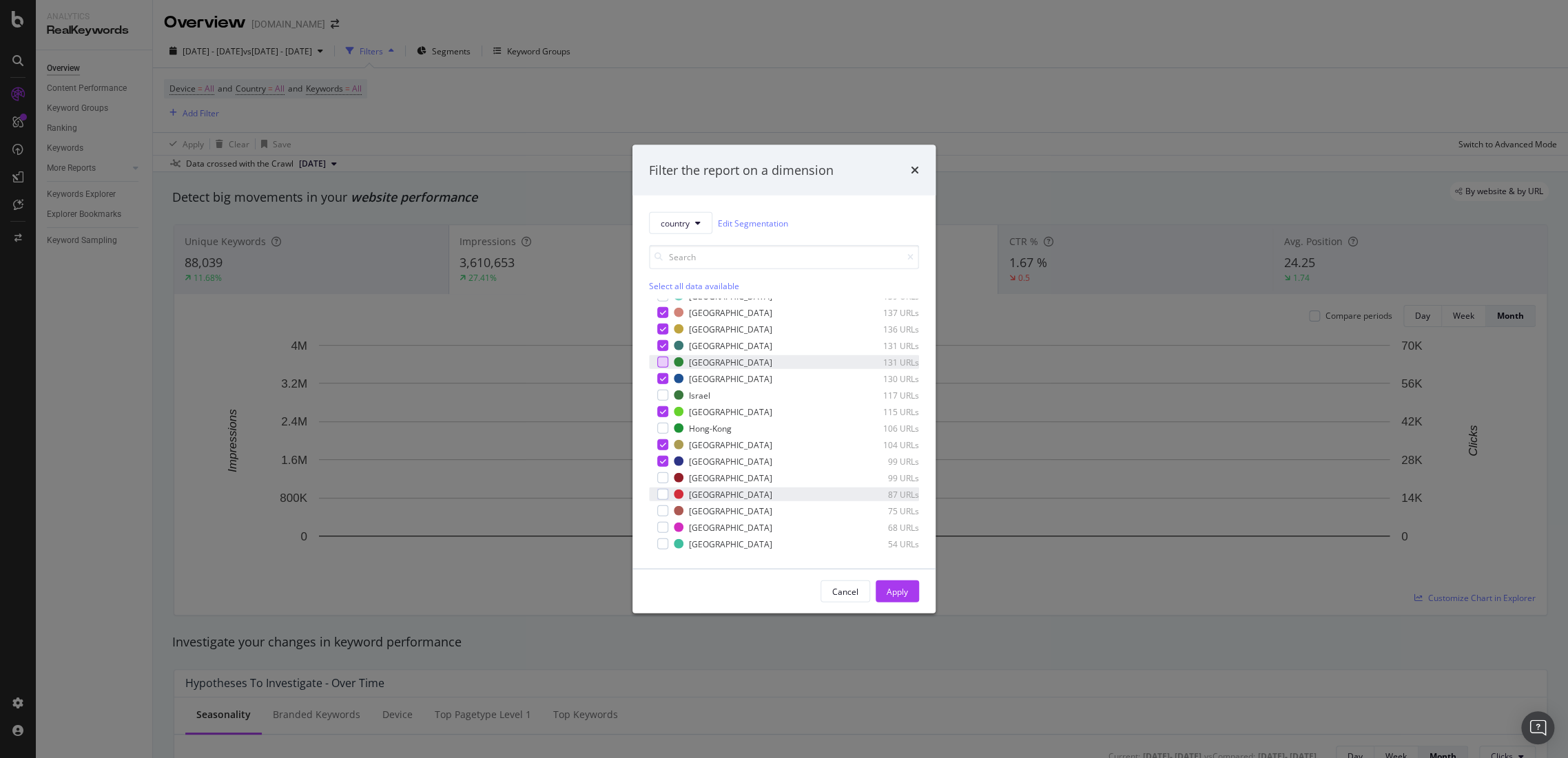
click at [670, 494] on div "Croatia 87 URLs" at bounding box center [784, 494] width 270 height 14
click at [668, 512] on div "Luxembourg 75 URLs" at bounding box center [784, 511] width 270 height 14
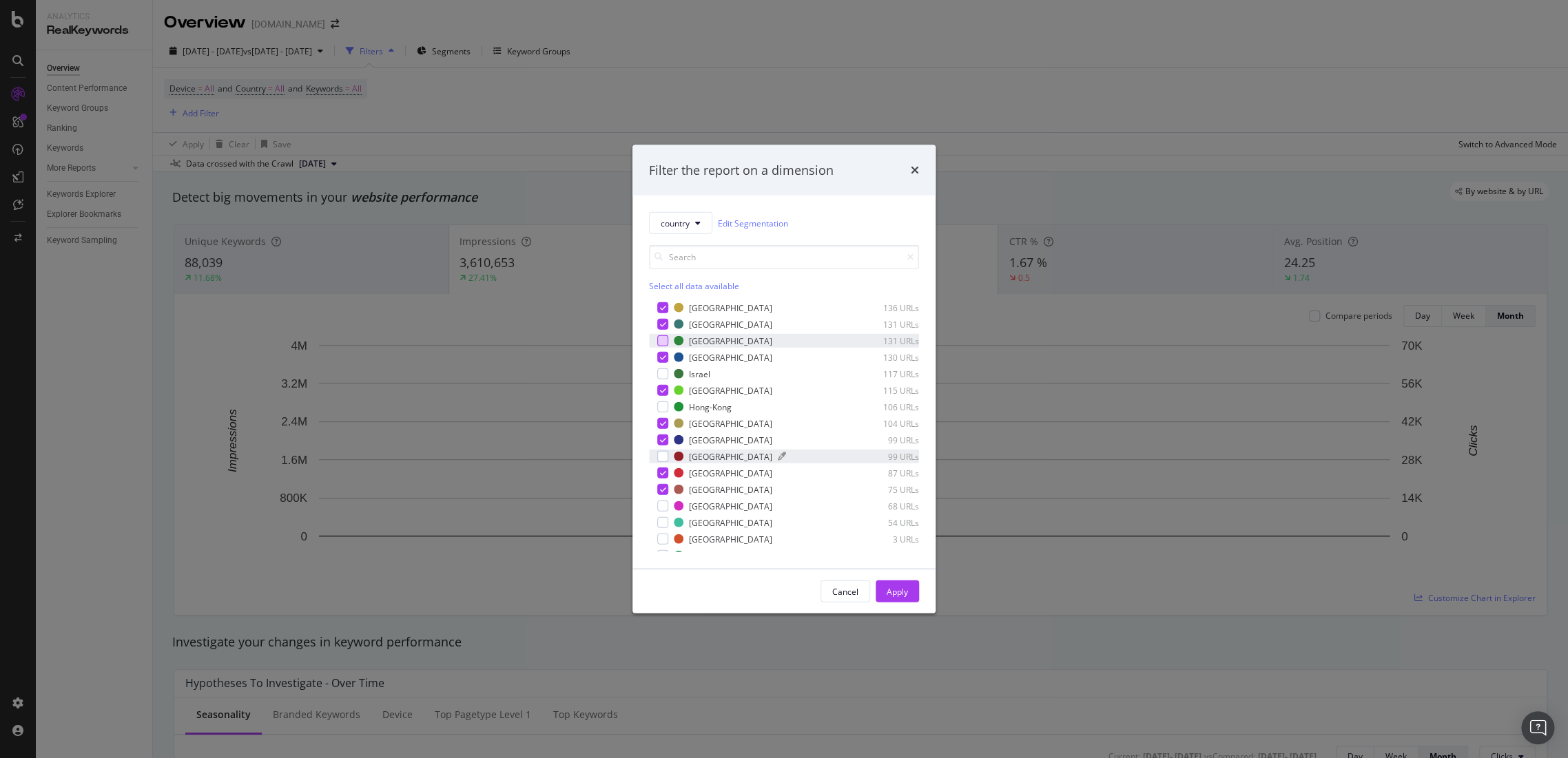
scroll to position [490, 0]
click at [660, 489] on div "Cyprus 68 URLs" at bounding box center [784, 495] width 270 height 14
click at [666, 512] on div "modal" at bounding box center [663, 512] width 11 height 11
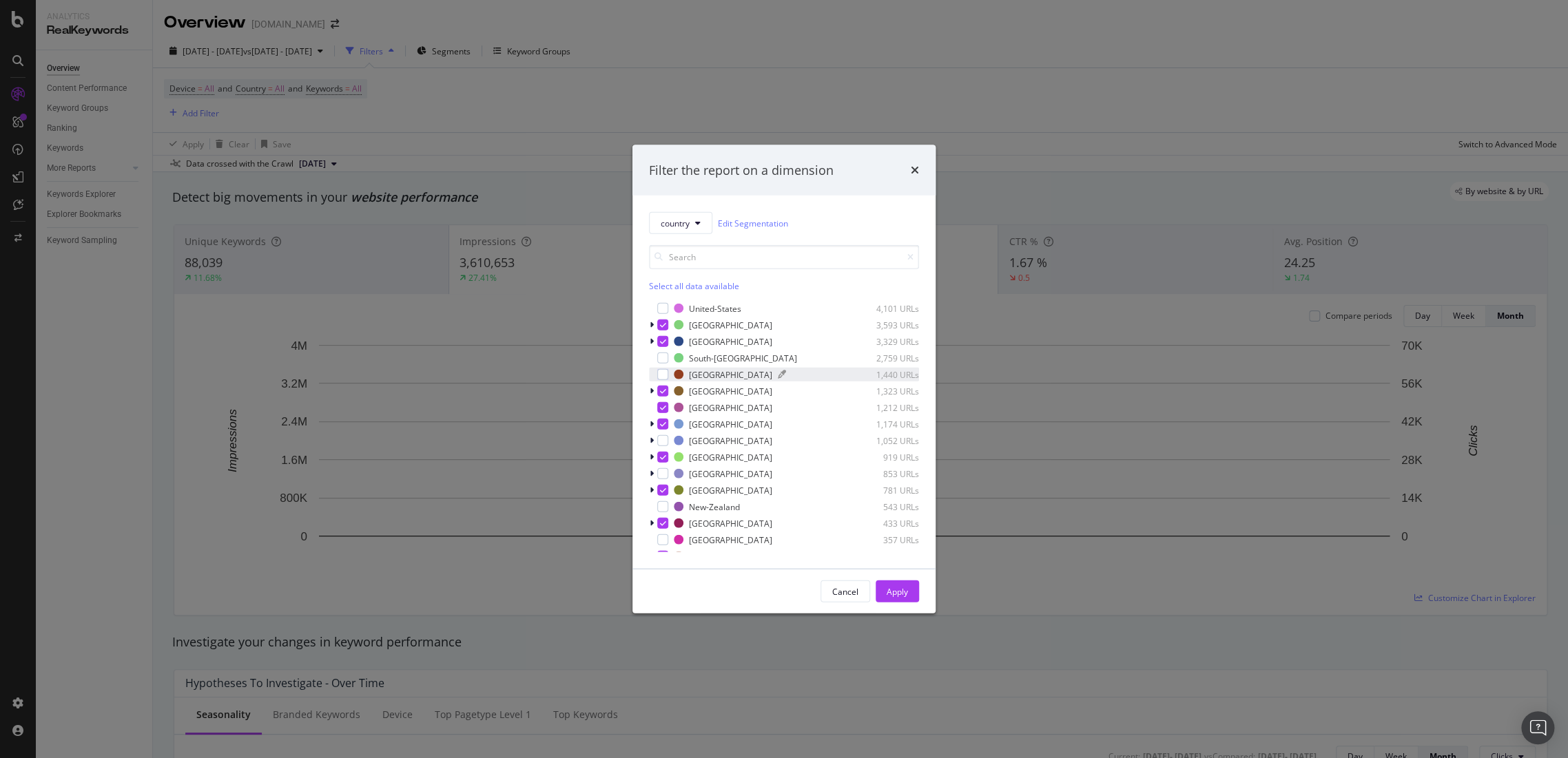
click at [682, 372] on div "modal" at bounding box center [678, 374] width 10 height 10
click at [895, 583] on div "Apply" at bounding box center [897, 592] width 22 height 21
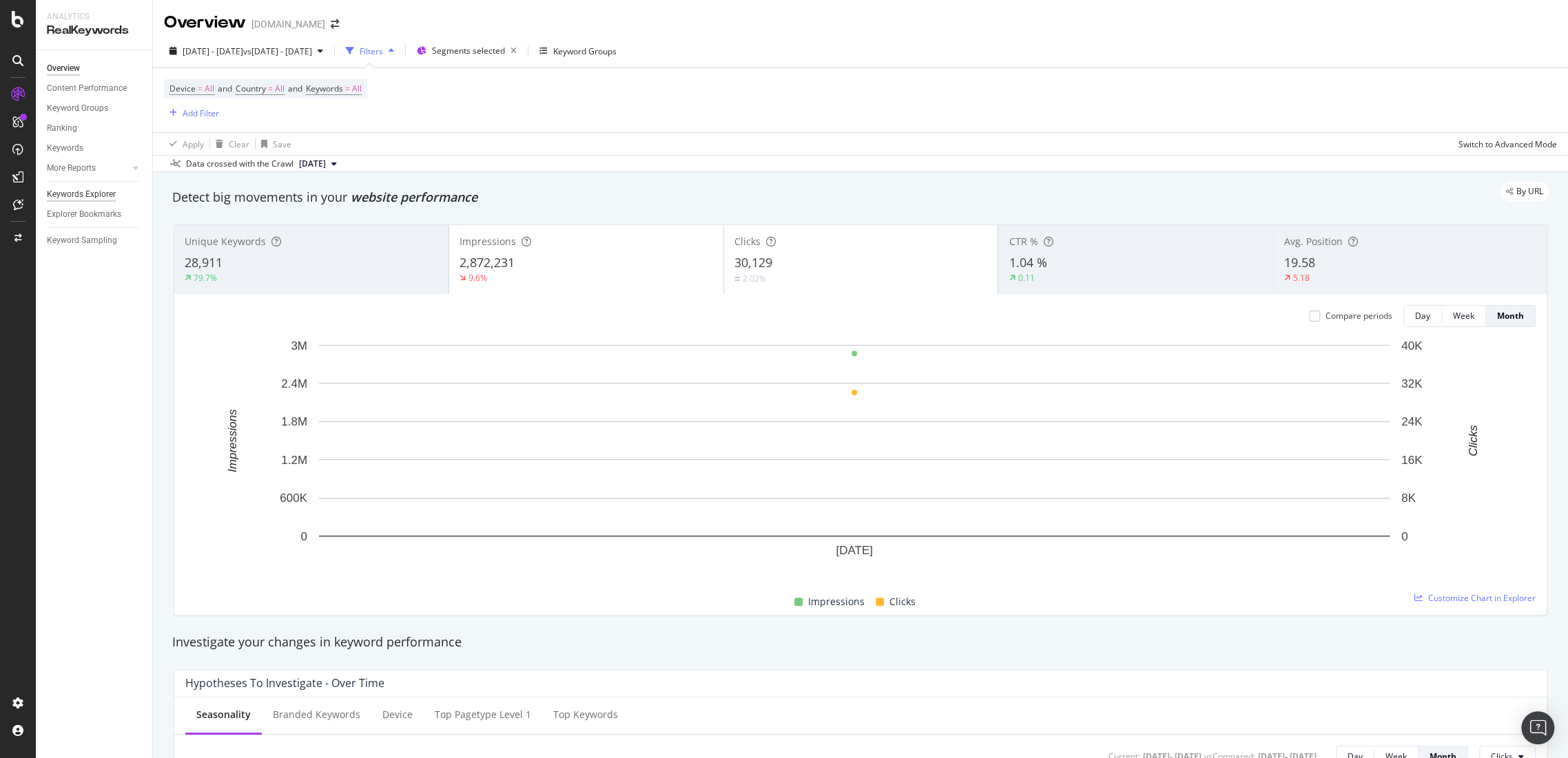
click at [77, 197] on div "Keywords Explorer" at bounding box center [81, 194] width 69 height 14
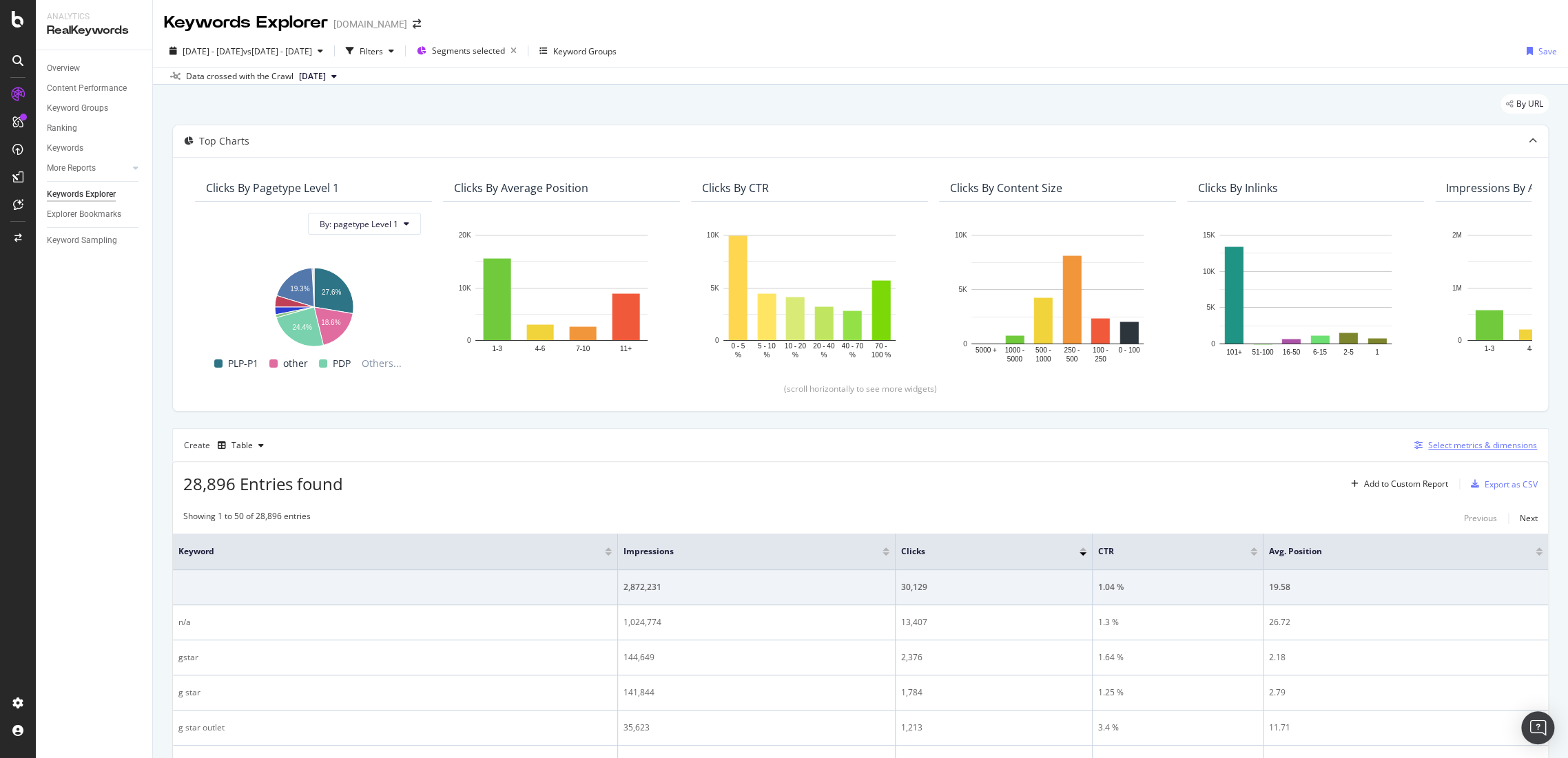
click at [1428, 446] on div "Select metrics & dimensions" at bounding box center [1482, 445] width 109 height 12
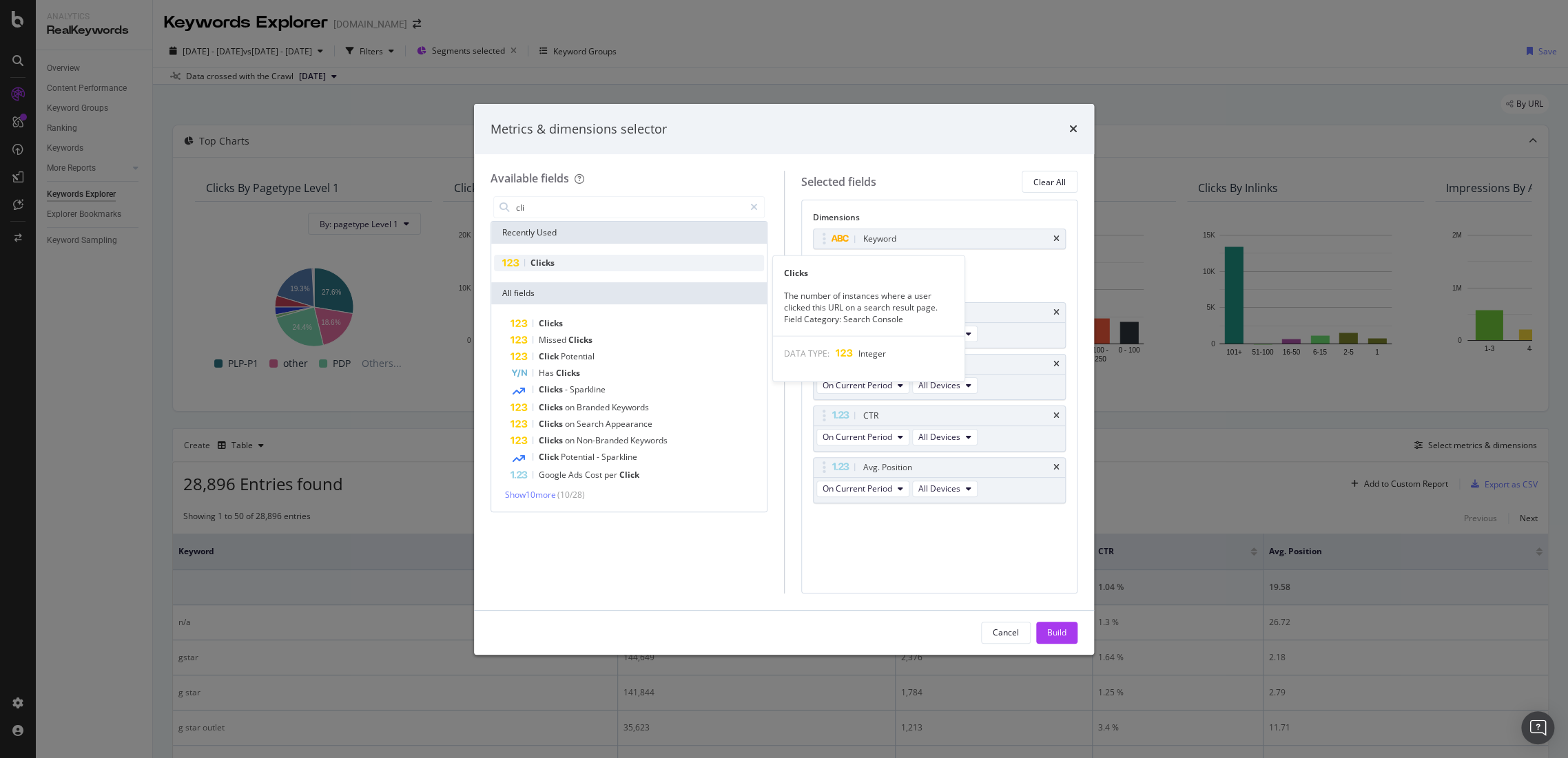
click at [597, 255] on div "Clicks" at bounding box center [629, 263] width 270 height 16
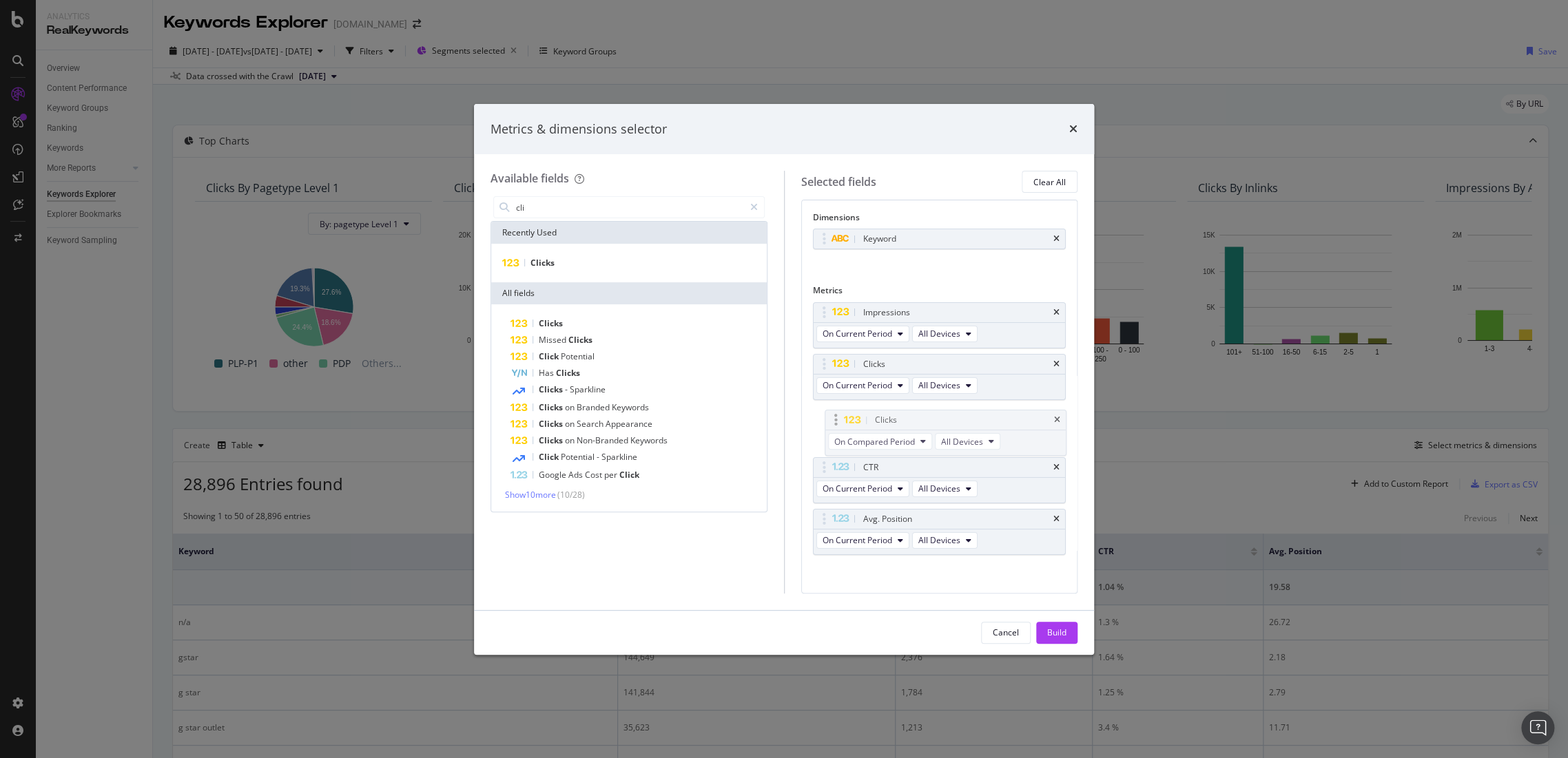
drag, startPoint x: 898, startPoint y: 523, endPoint x: 907, endPoint y: 418, distance: 105.4
click at [909, 417] on body "Analytics RealKeywords Overview Content Performance Keyword Groups Ranking Keyw…" at bounding box center [784, 379] width 1568 height 758
click at [884, 440] on span "On Compared Period" at bounding box center [862, 437] width 80 height 12
click at [893, 508] on span "Diff. between Periods - Percentage" at bounding box center [894, 512] width 133 height 13
drag, startPoint x: 930, startPoint y: 310, endPoint x: 940, endPoint y: 416, distance: 106.5
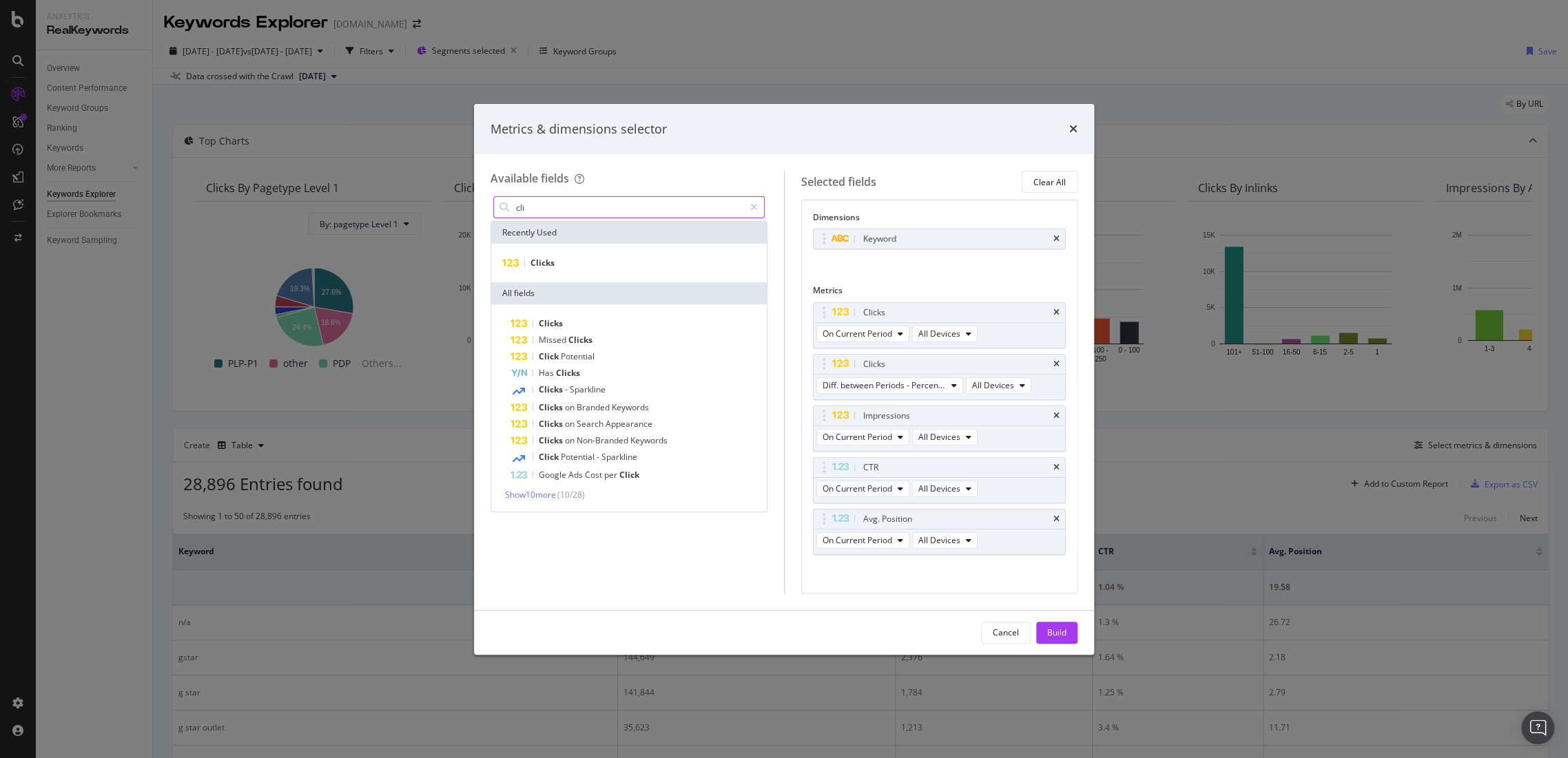
click at [591, 209] on input "cli" at bounding box center [629, 207] width 230 height 21
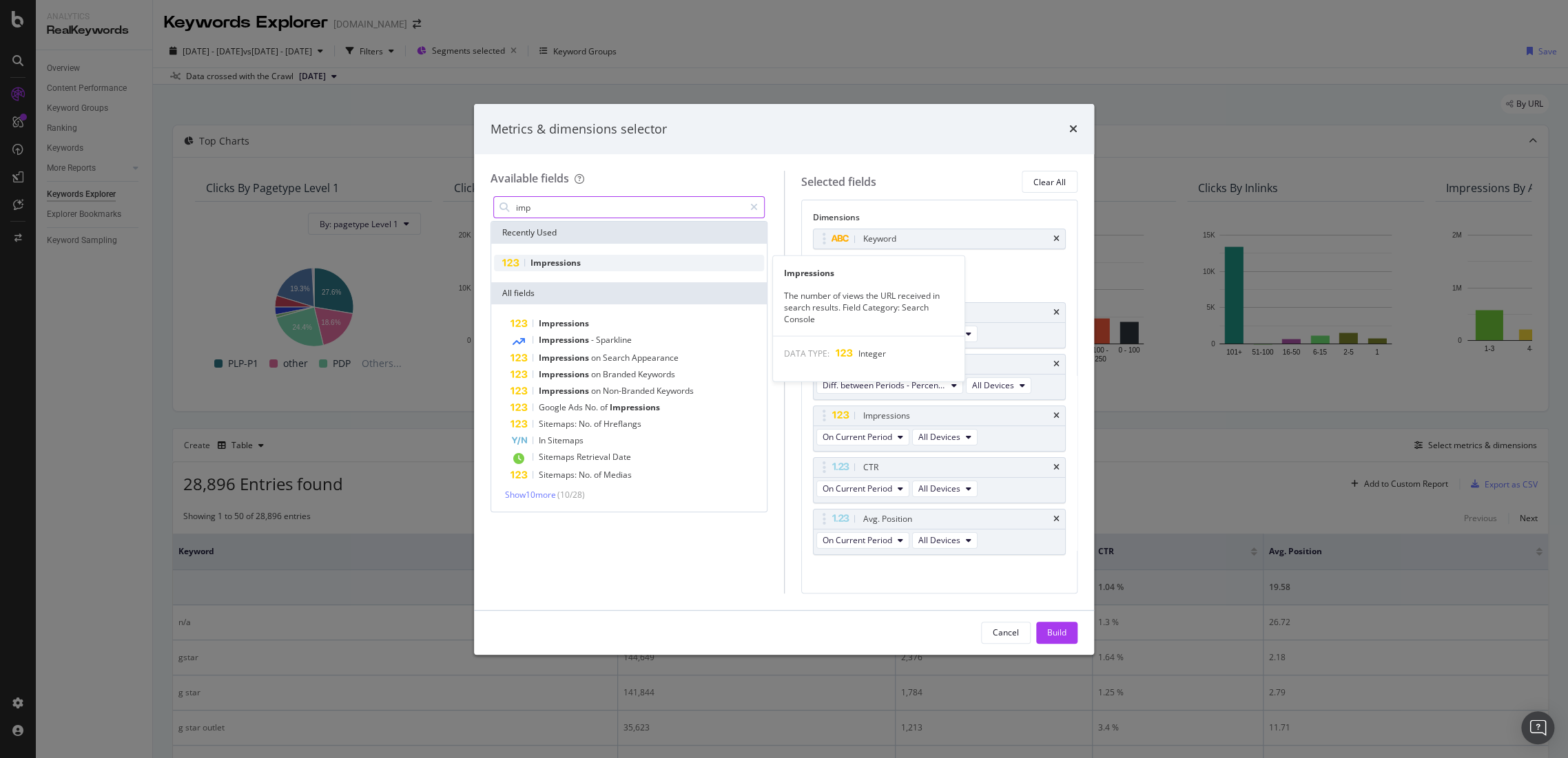
type input "imp"
click at [647, 255] on div "Impressions" at bounding box center [629, 263] width 270 height 16
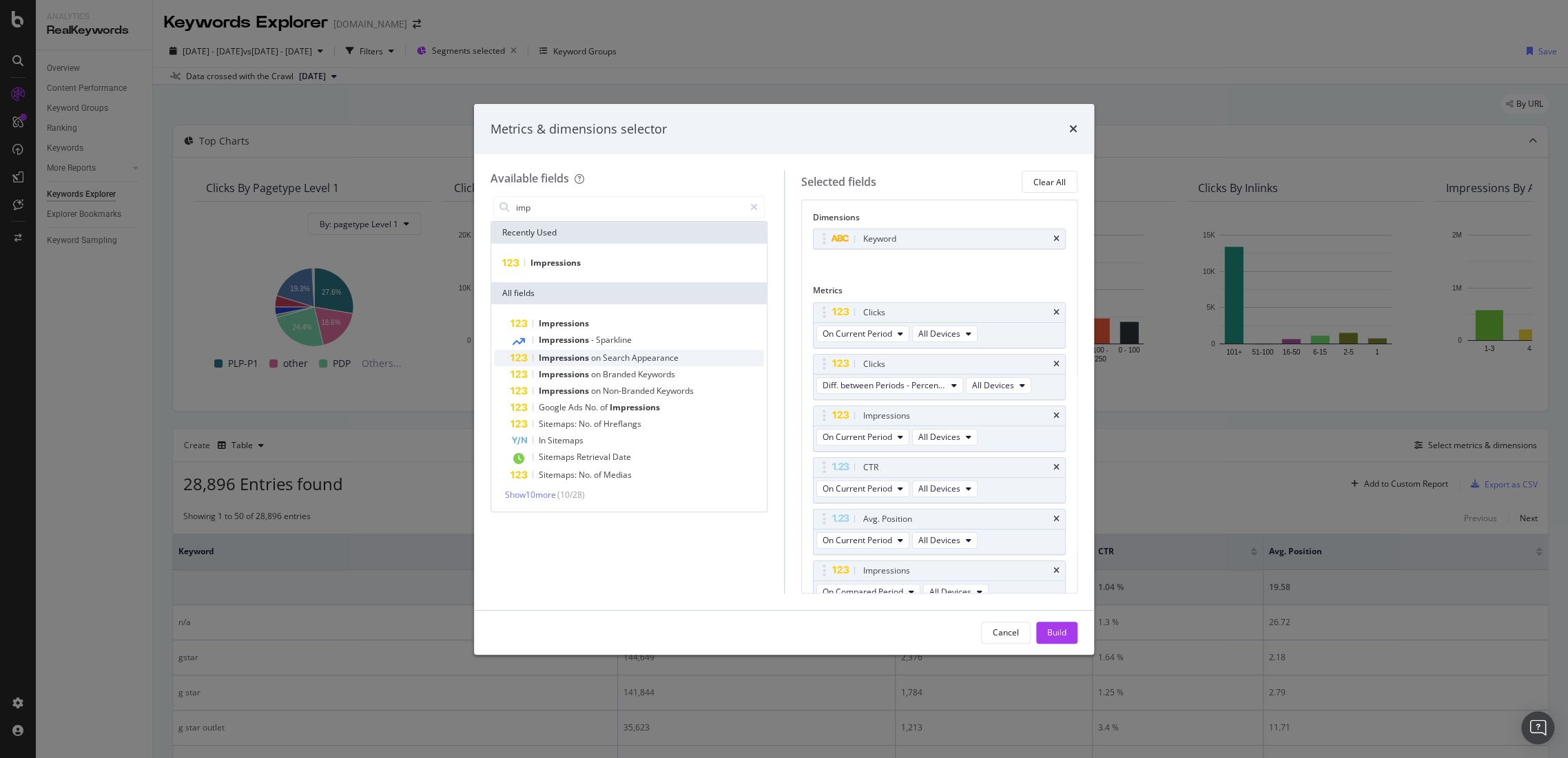
scroll to position [12, 0]
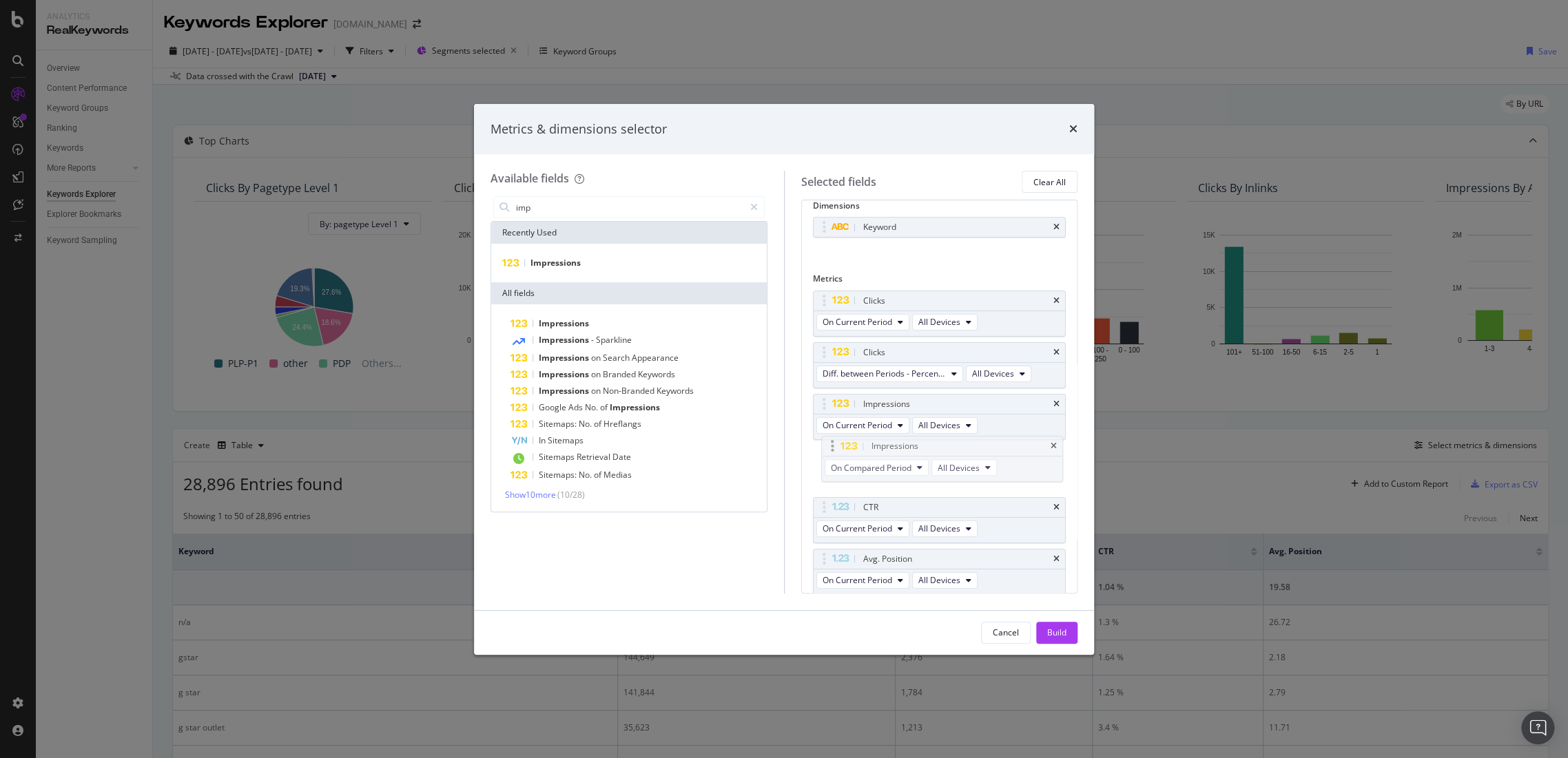
drag, startPoint x: 910, startPoint y: 558, endPoint x: 919, endPoint y: 437, distance: 121.3
click at [919, 437] on body "Analytics RealKeywords Overview Content Performance Keyword Groups Ranking Keyw…" at bounding box center [784, 379] width 1568 height 758
drag, startPoint x: 886, startPoint y: 402, endPoint x: 891, endPoint y: 456, distance: 54.2
click at [870, 471] on span "On Compared Period" at bounding box center [862, 477] width 80 height 12
click at [902, 543] on div "Diff. between Periods - Percentage" at bounding box center [894, 551] width 155 height 20
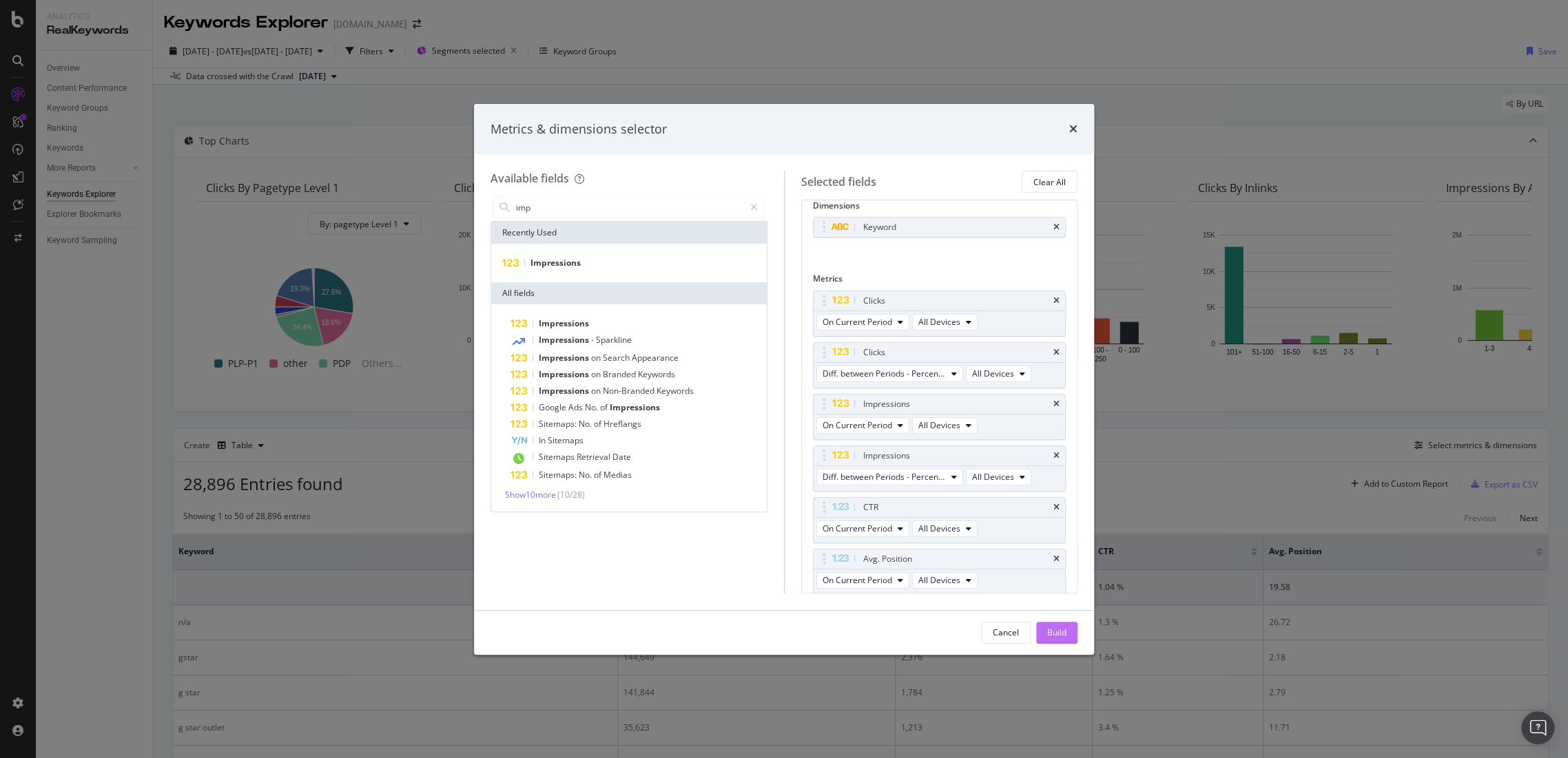
click at [1064, 633] on div "Build" at bounding box center [1057, 633] width 19 height 12
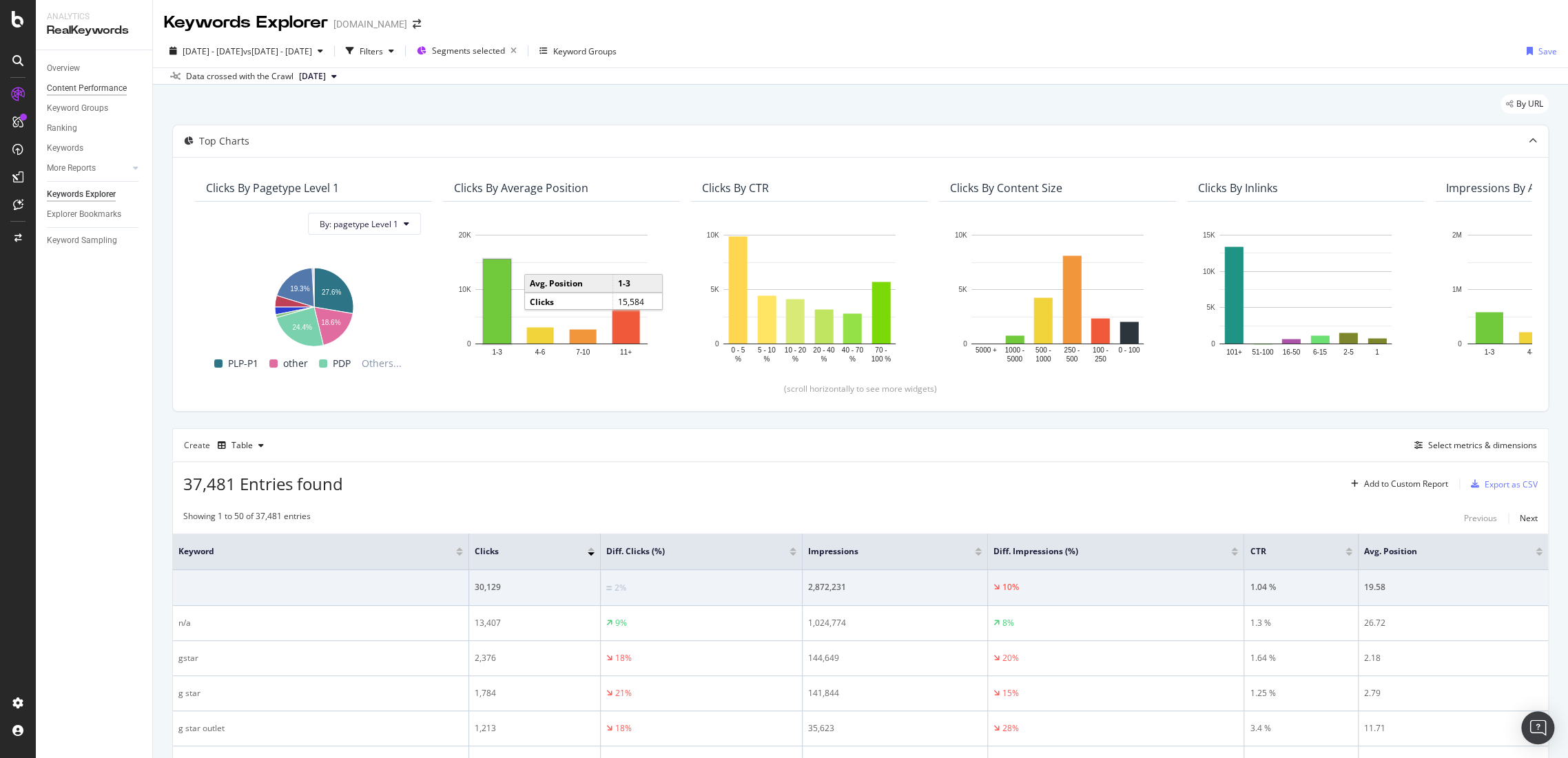
click at [94, 91] on div "Content Performance" at bounding box center [87, 88] width 80 height 14
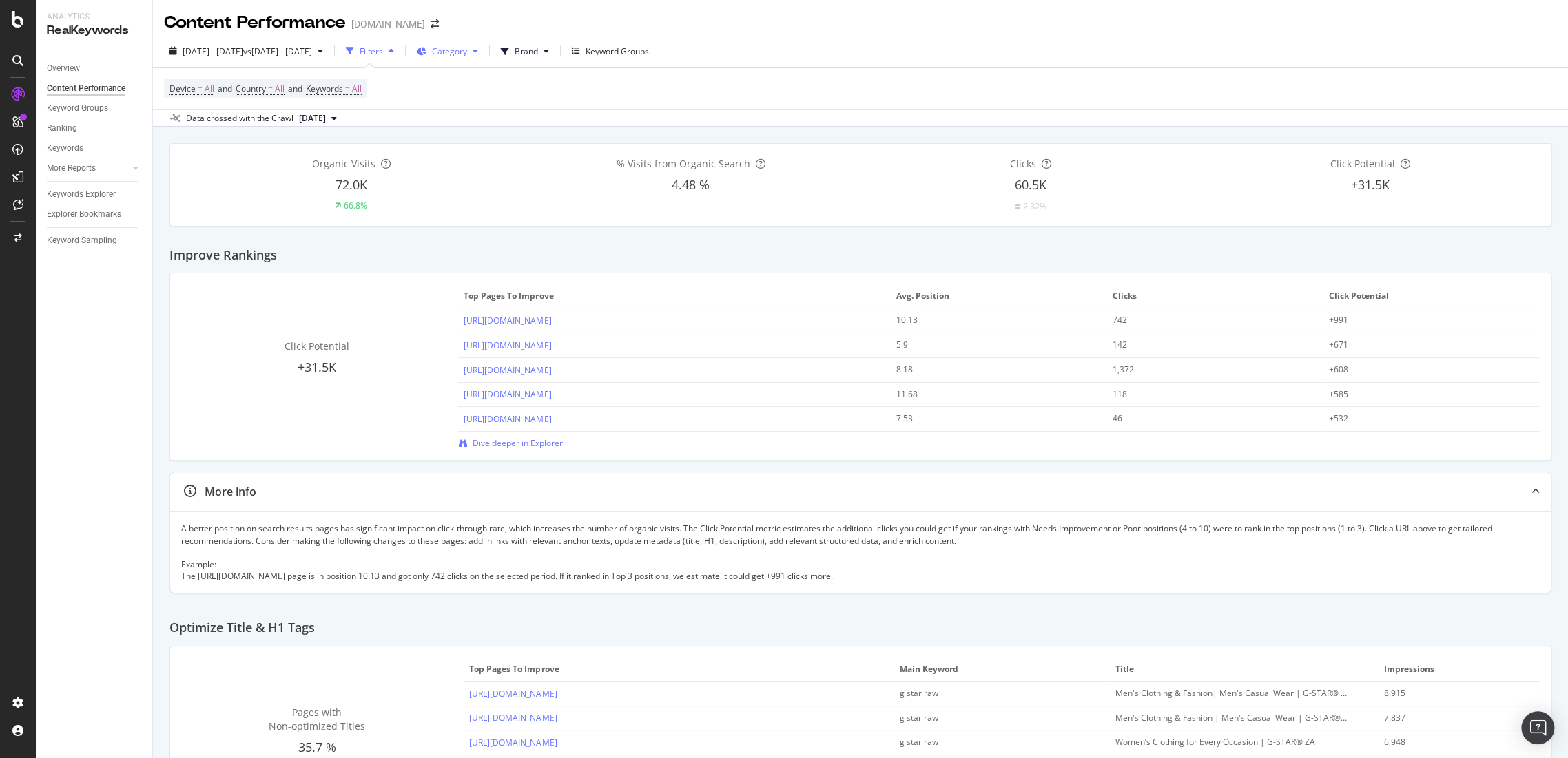
click at [467, 53] on span "Category" at bounding box center [449, 51] width 35 height 12
click at [538, 55] on span "Brand" at bounding box center [527, 51] width 24 height 12
click at [467, 48] on span "Category" at bounding box center [449, 51] width 35 height 12
click at [383, 49] on div "Filters" at bounding box center [371, 51] width 24 height 12
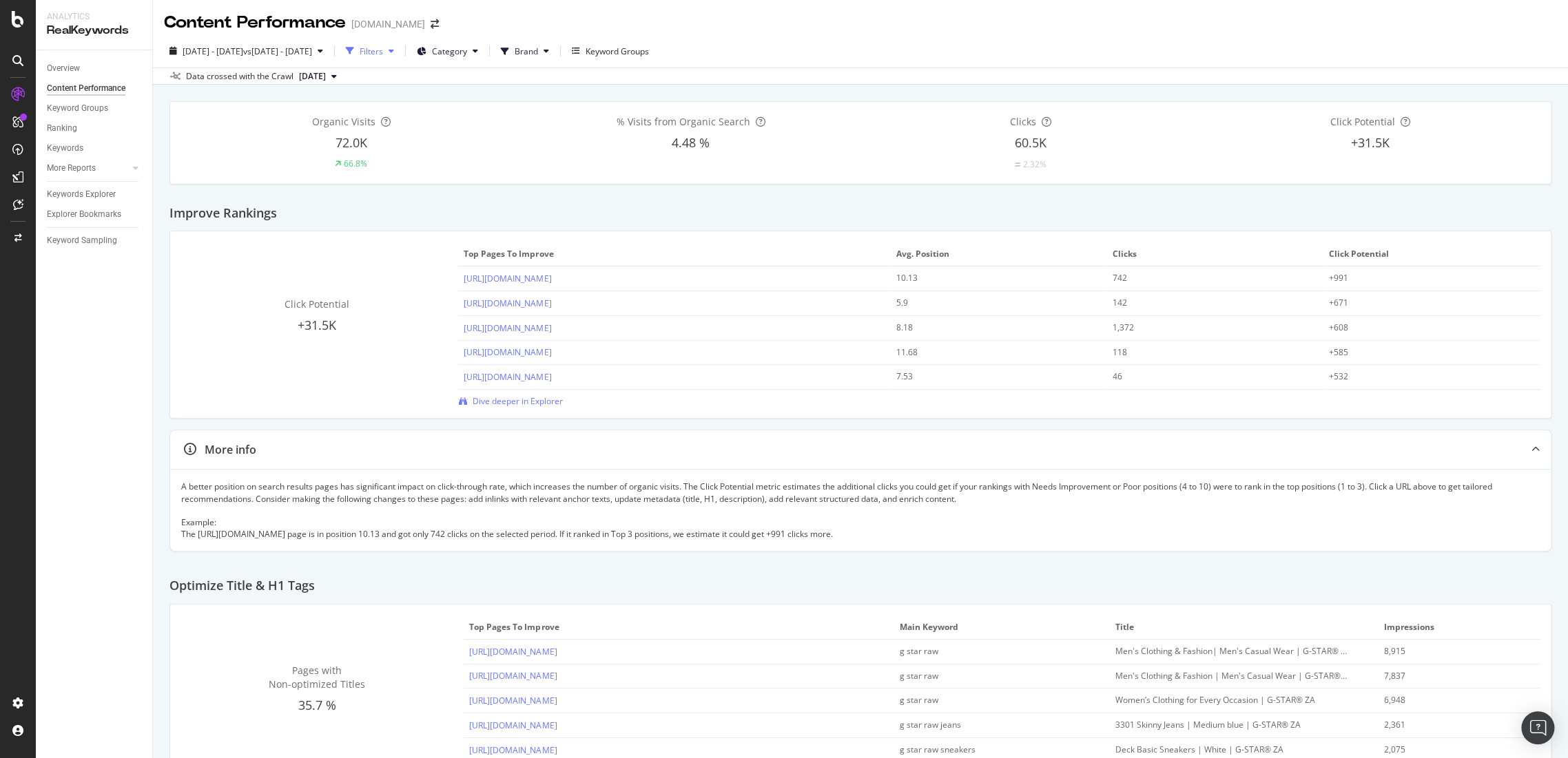
click at [383, 53] on div "Filters" at bounding box center [371, 51] width 24 height 12
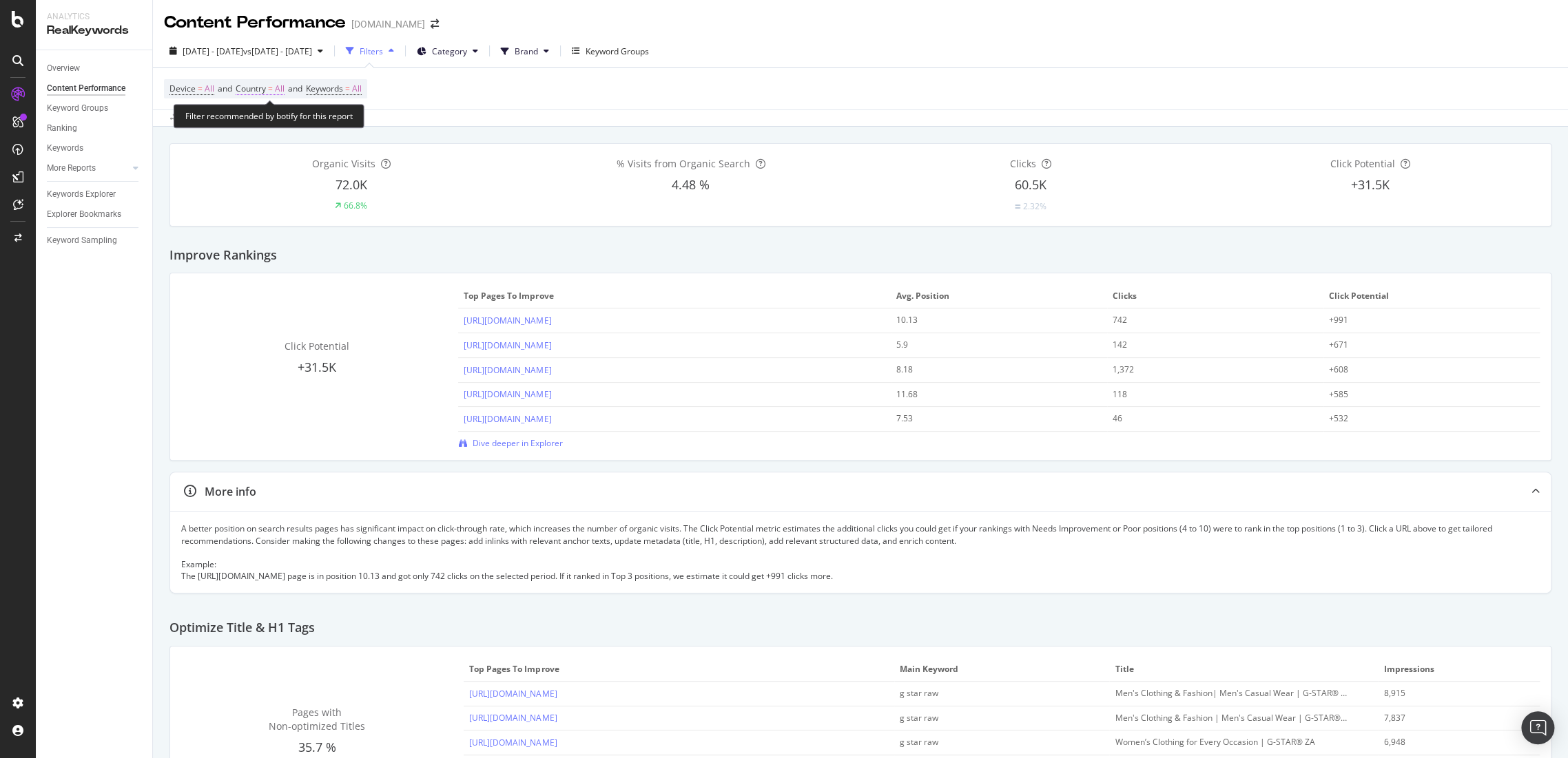
click at [266, 88] on span "Country" at bounding box center [250, 88] width 30 height 12
click at [258, 125] on span "All" at bounding box center [256, 121] width 10 height 12
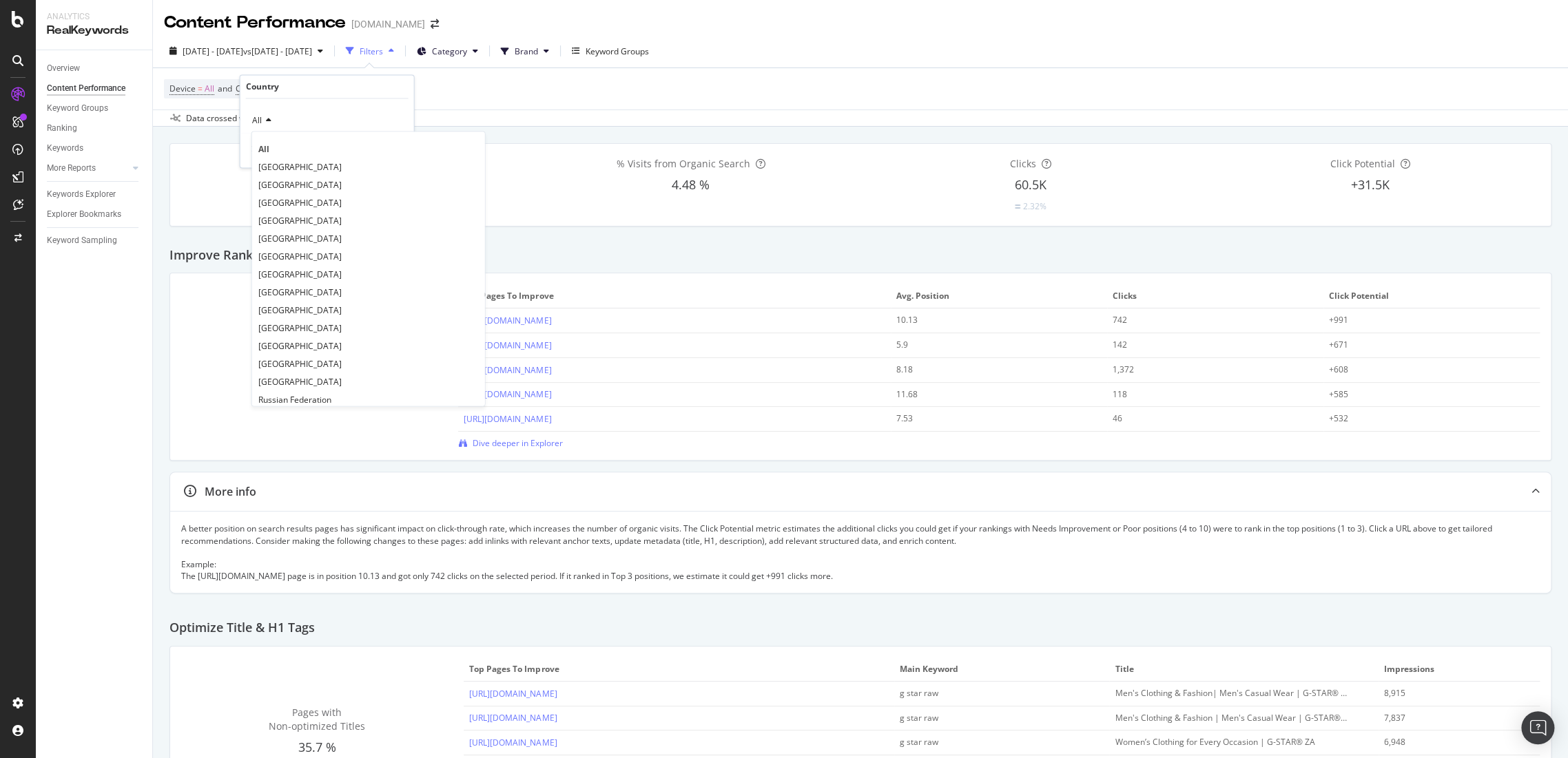
click at [475, 97] on div "Device = All and Country = All and Keywords = All" at bounding box center [860, 89] width 1393 height 42
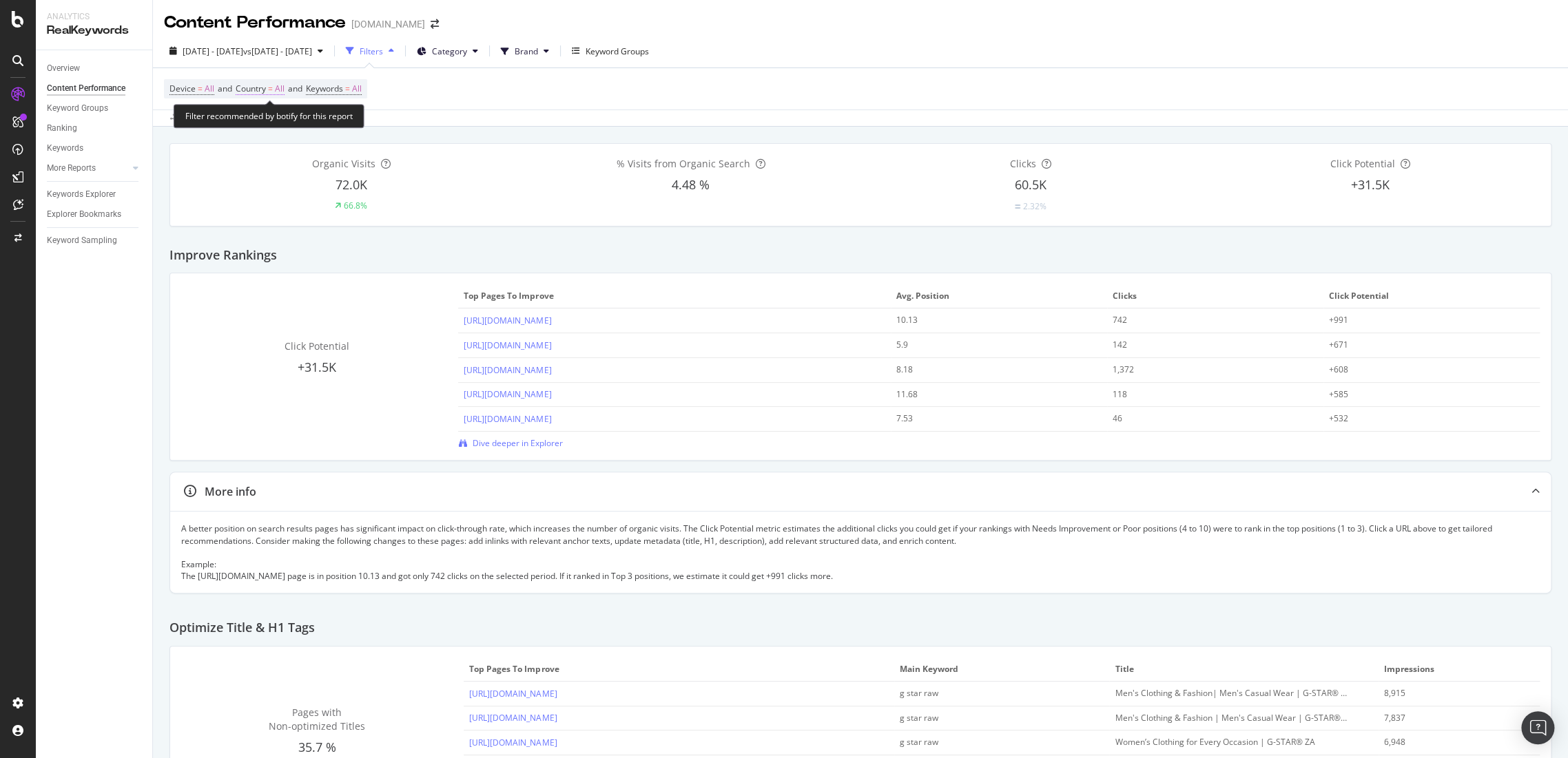
click at [276, 90] on span "Country = All" at bounding box center [260, 88] width 49 height 13
click at [263, 86] on span "Country" at bounding box center [250, 88] width 30 height 12
click at [508, 118] on div "Data crossed with the Crawl 2025 Aug. 25th" at bounding box center [860, 117] width 1415 height 16
click at [478, 48] on icon at bounding box center [475, 50] width 5 height 8
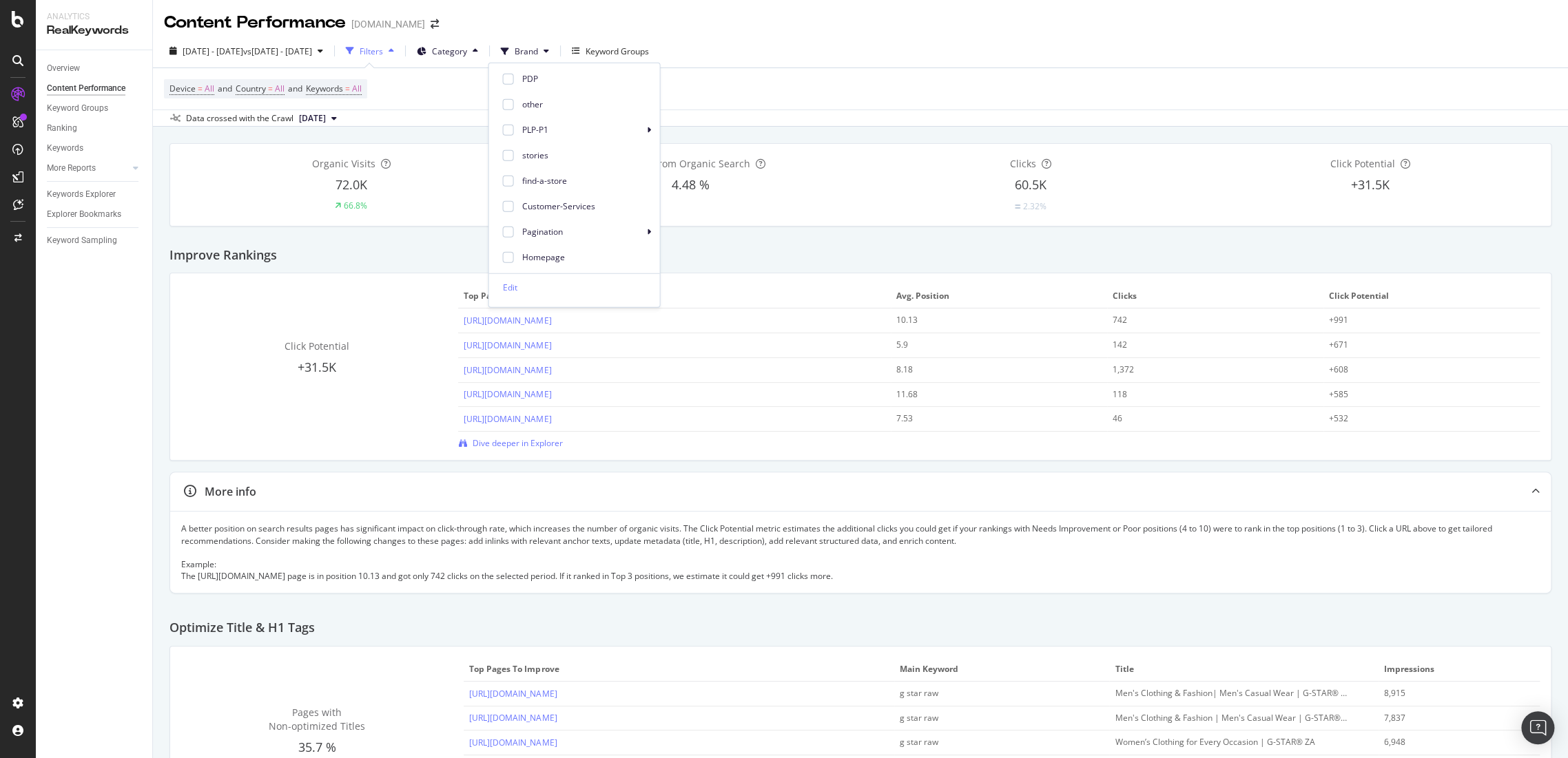
click at [717, 83] on div "Device = All and Country = All and Keywords = All" at bounding box center [860, 89] width 1393 height 42
click at [484, 59] on button "Category" at bounding box center [447, 51] width 72 height 22
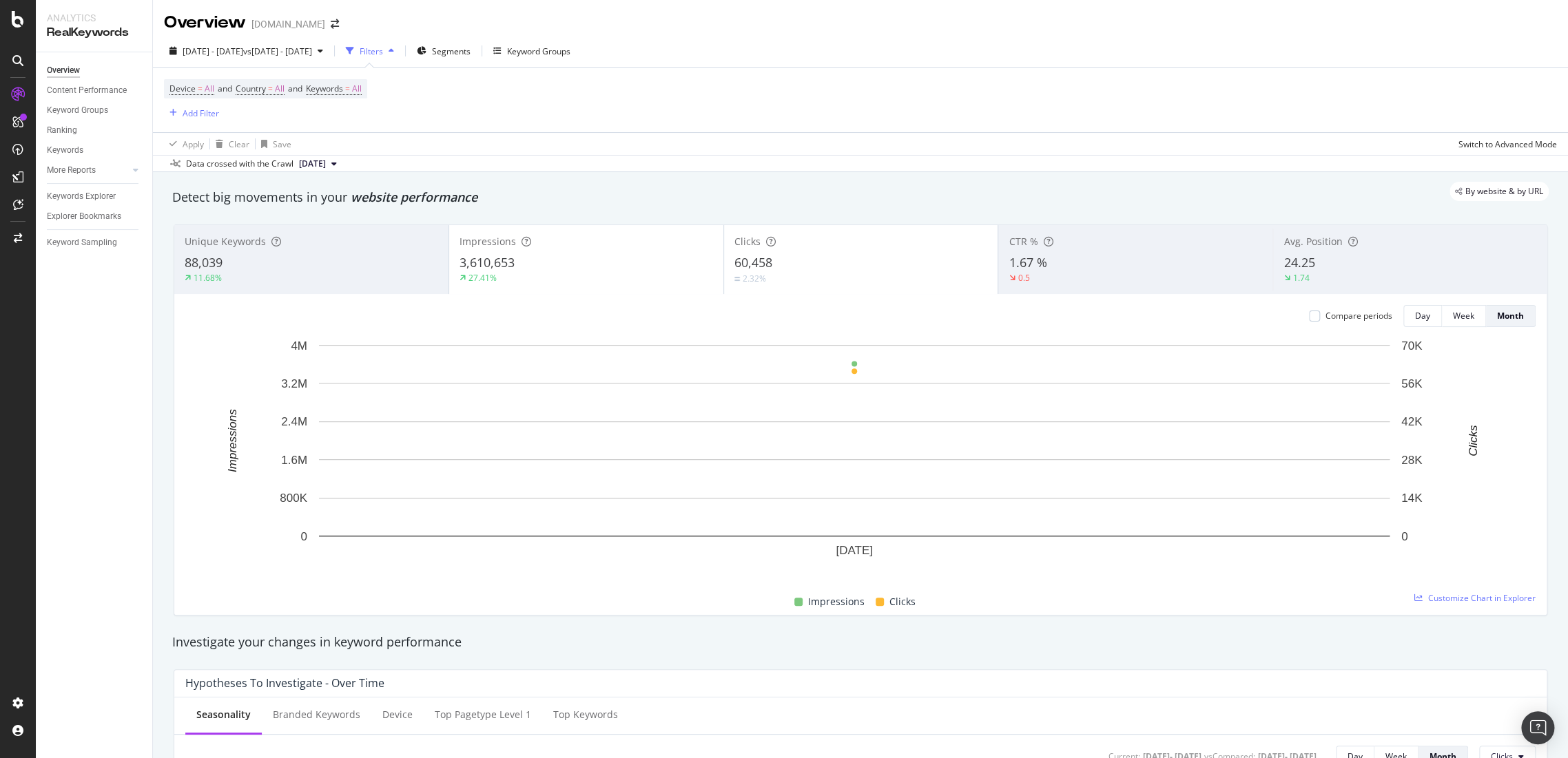
click at [383, 48] on div "Filters" at bounding box center [371, 51] width 24 height 12
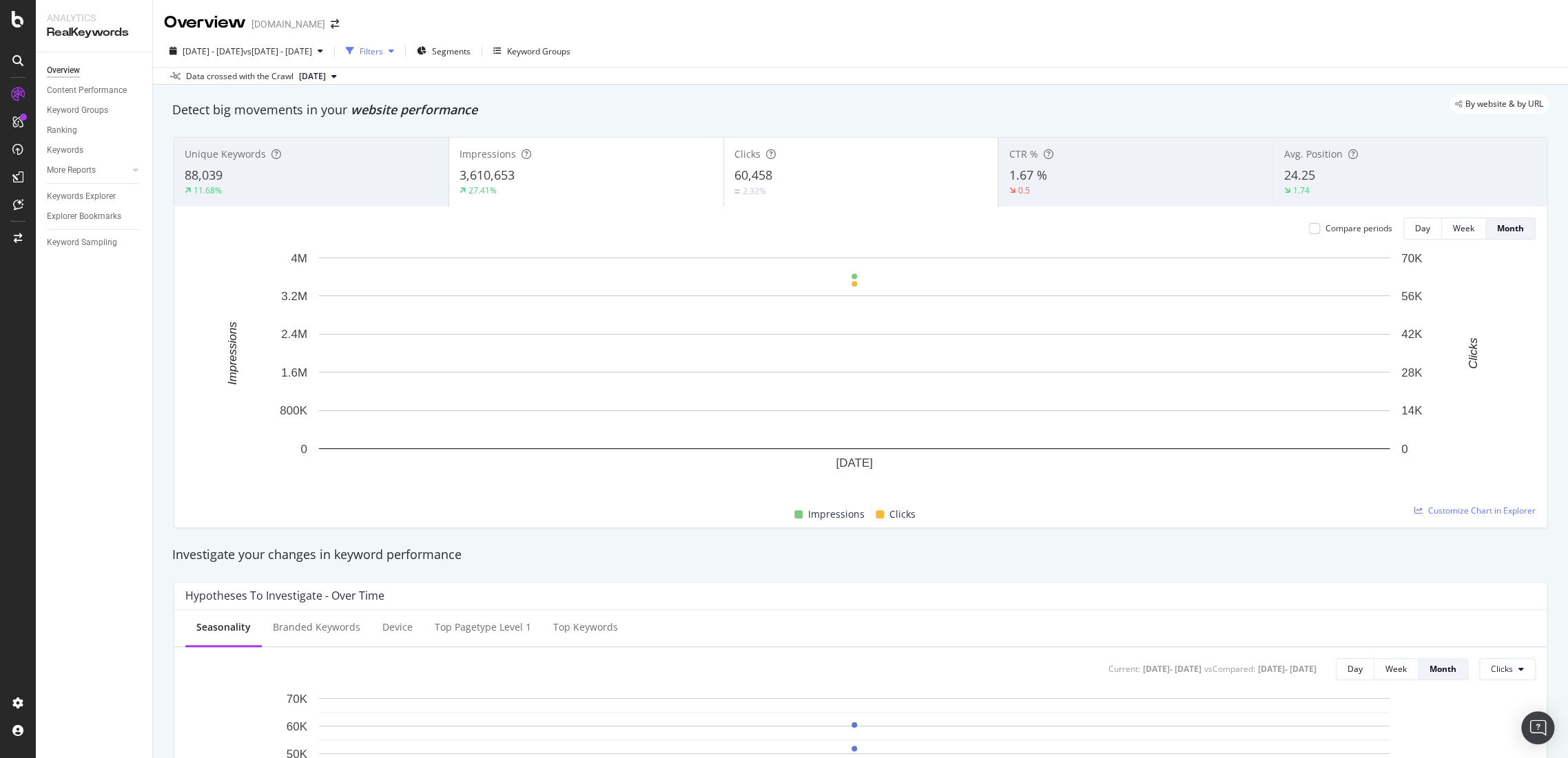
click at [383, 48] on div "Filters" at bounding box center [371, 51] width 24 height 12
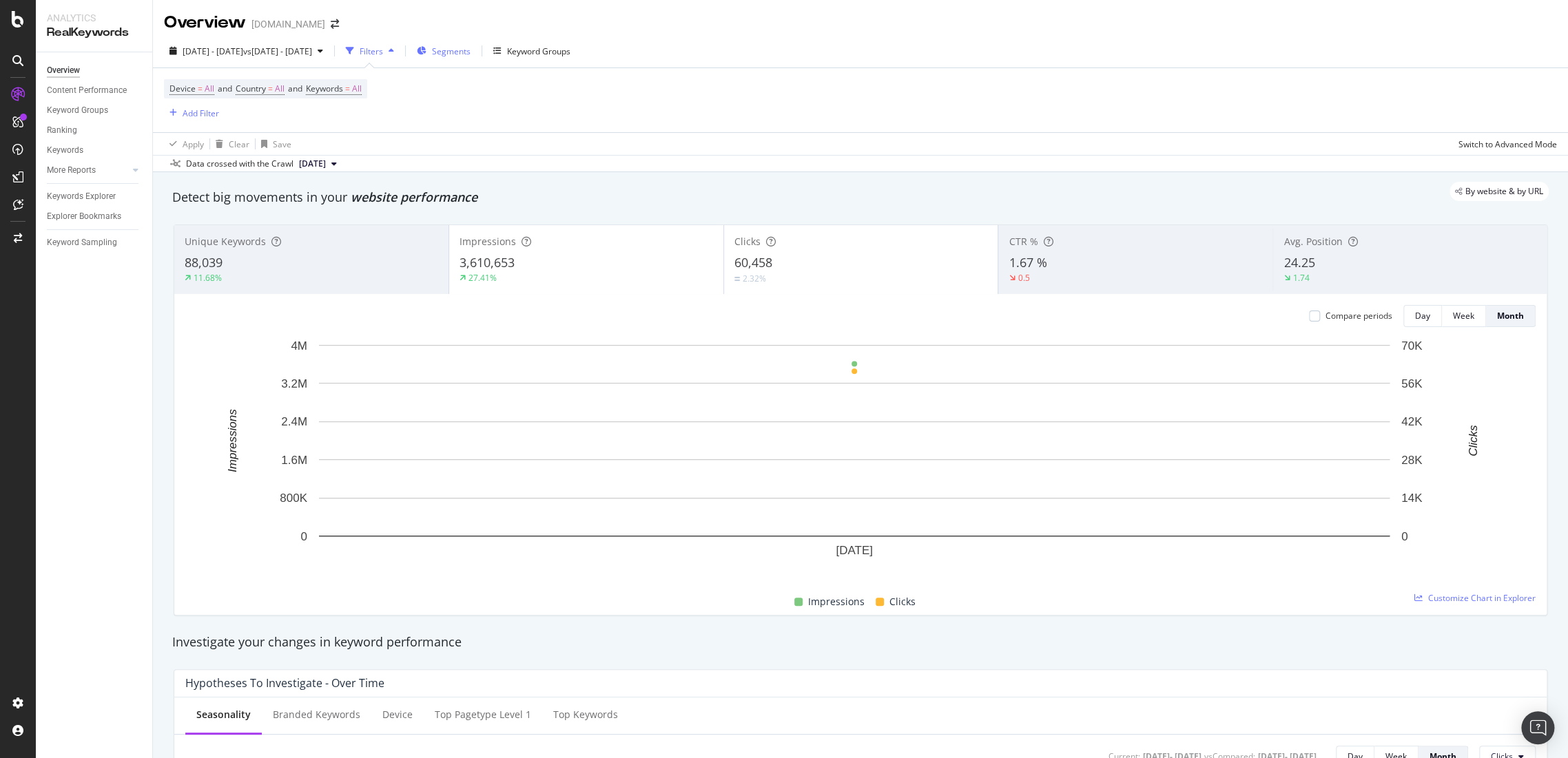
click at [470, 48] on span "Segments" at bounding box center [451, 51] width 39 height 12
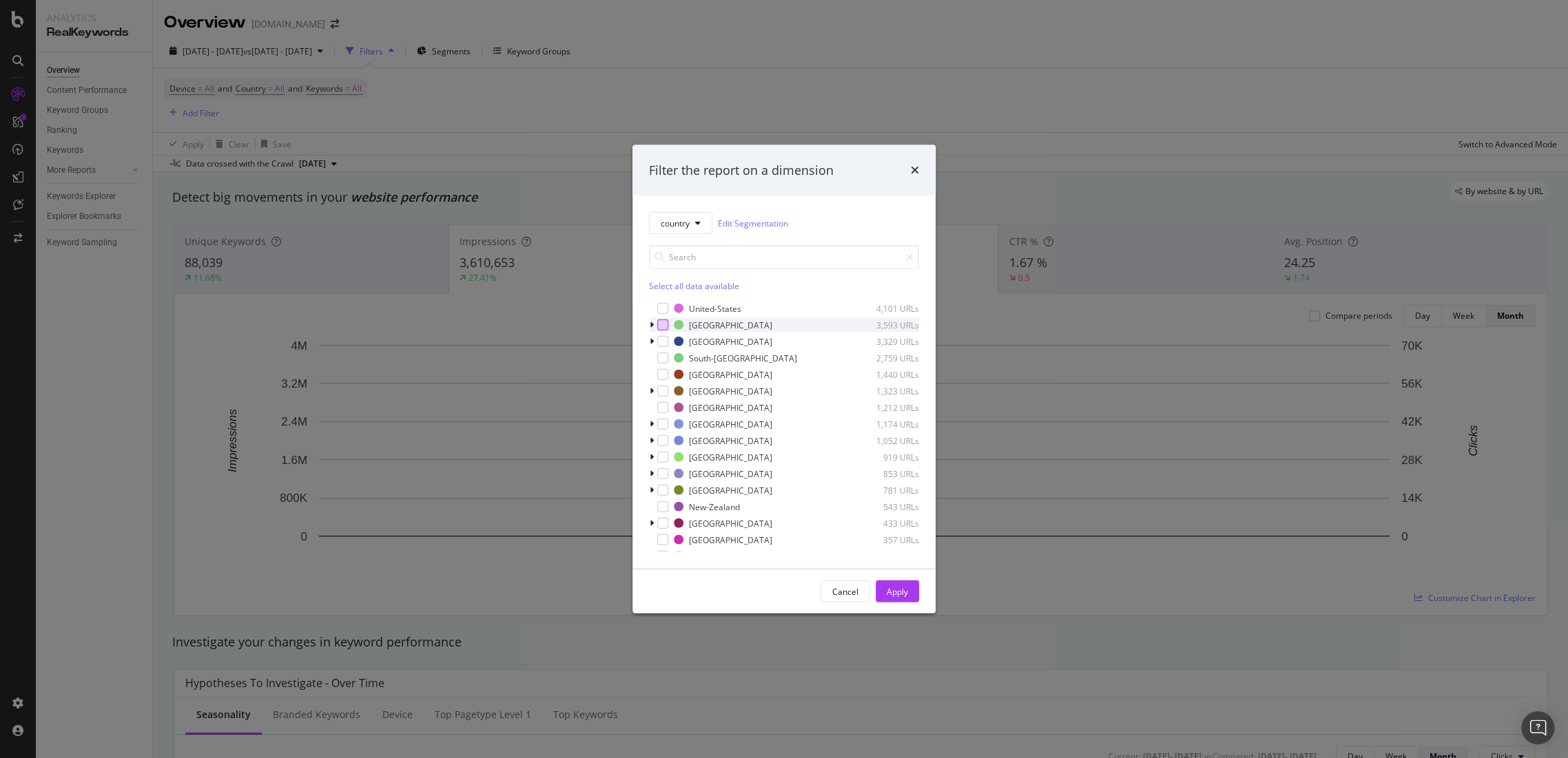
click at [660, 327] on div "modal" at bounding box center [663, 324] width 11 height 11
click at [660, 337] on div "modal" at bounding box center [663, 342] width 11 height 11
click at [659, 371] on div "modal" at bounding box center [663, 374] width 11 height 11
click at [661, 393] on div "modal" at bounding box center [663, 391] width 11 height 11
click at [664, 412] on div "modal" at bounding box center [663, 408] width 11 height 11
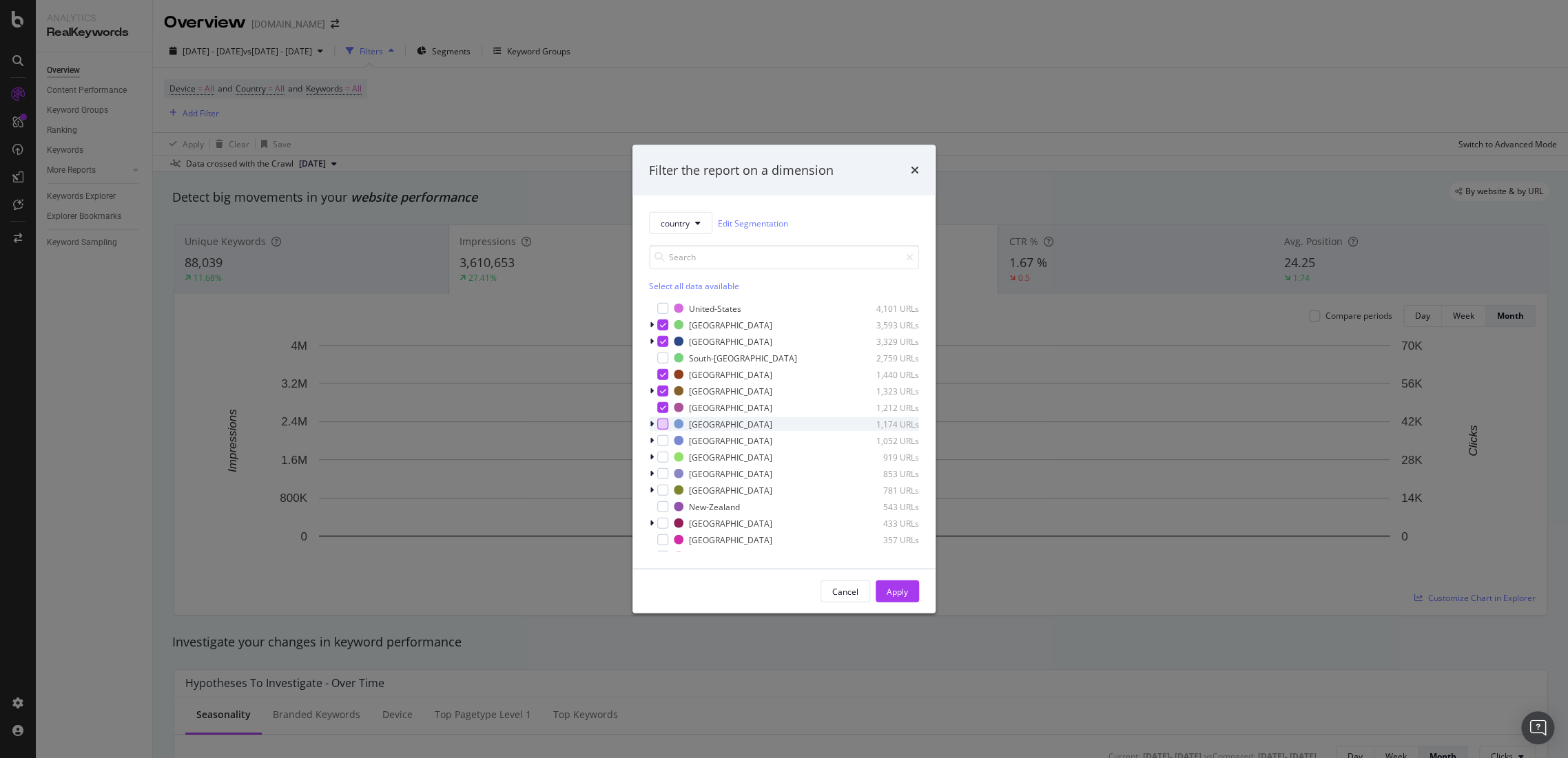
click at [661, 422] on div "modal" at bounding box center [663, 424] width 11 height 11
click at [656, 459] on div "modal" at bounding box center [653, 457] width 8 height 14
click at [668, 456] on div "Austria 919 URLs" at bounding box center [784, 457] width 270 height 14
click at [663, 456] on div "modal" at bounding box center [663, 457] width 11 height 11
click at [663, 483] on div "Belgium 781 URLs" at bounding box center [784, 490] width 270 height 14
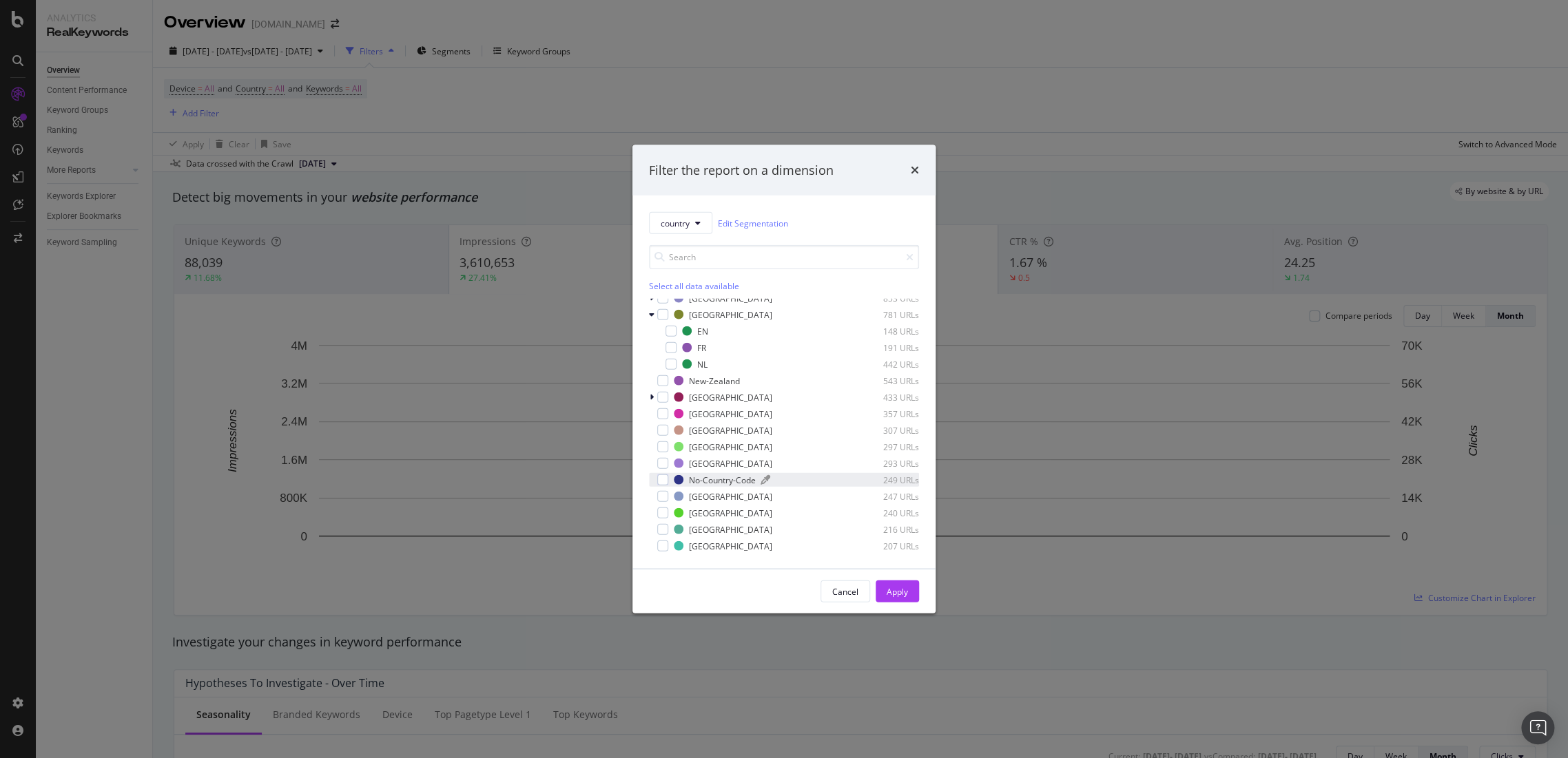
scroll to position [153, 0]
click at [665, 337] on div "modal" at bounding box center [663, 337] width 11 height 11
click at [654, 336] on icon "modal" at bounding box center [651, 337] width 5 height 8
click at [668, 370] on div "Switzerland 433 URLs" at bounding box center [784, 370] width 270 height 14
click at [670, 367] on div "Switzerland 433 URLs" at bounding box center [784, 370] width 270 height 14
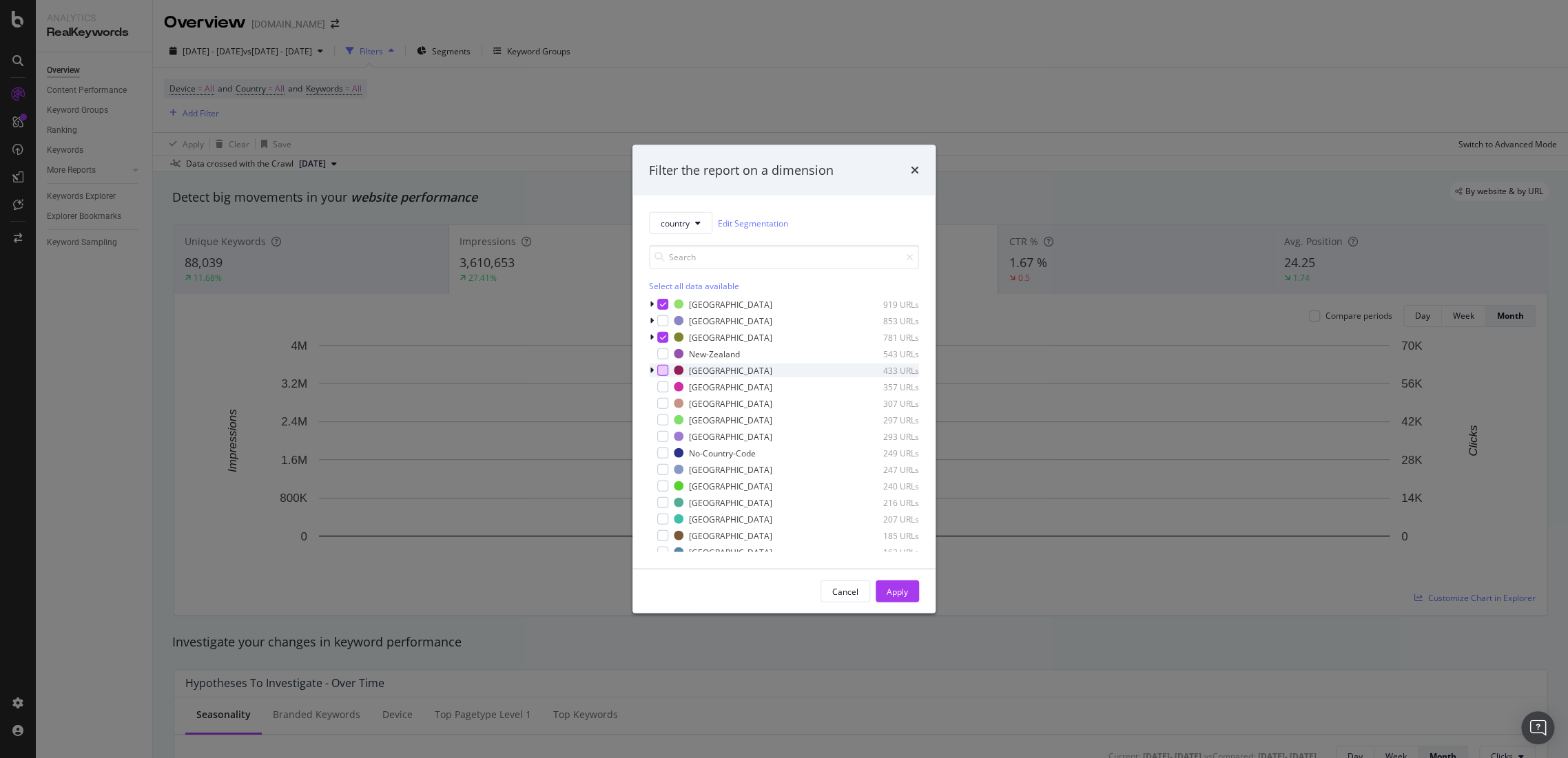
click at [665, 367] on div "modal" at bounding box center [663, 370] width 11 height 11
click at [661, 402] on div "modal" at bounding box center [663, 403] width 11 height 11
click at [657, 418] on div "modal" at bounding box center [663, 419] width 11 height 11
click at [662, 434] on div "modal" at bounding box center [663, 437] width 11 height 11
click at [661, 468] on div "modal" at bounding box center [663, 469] width 11 height 11
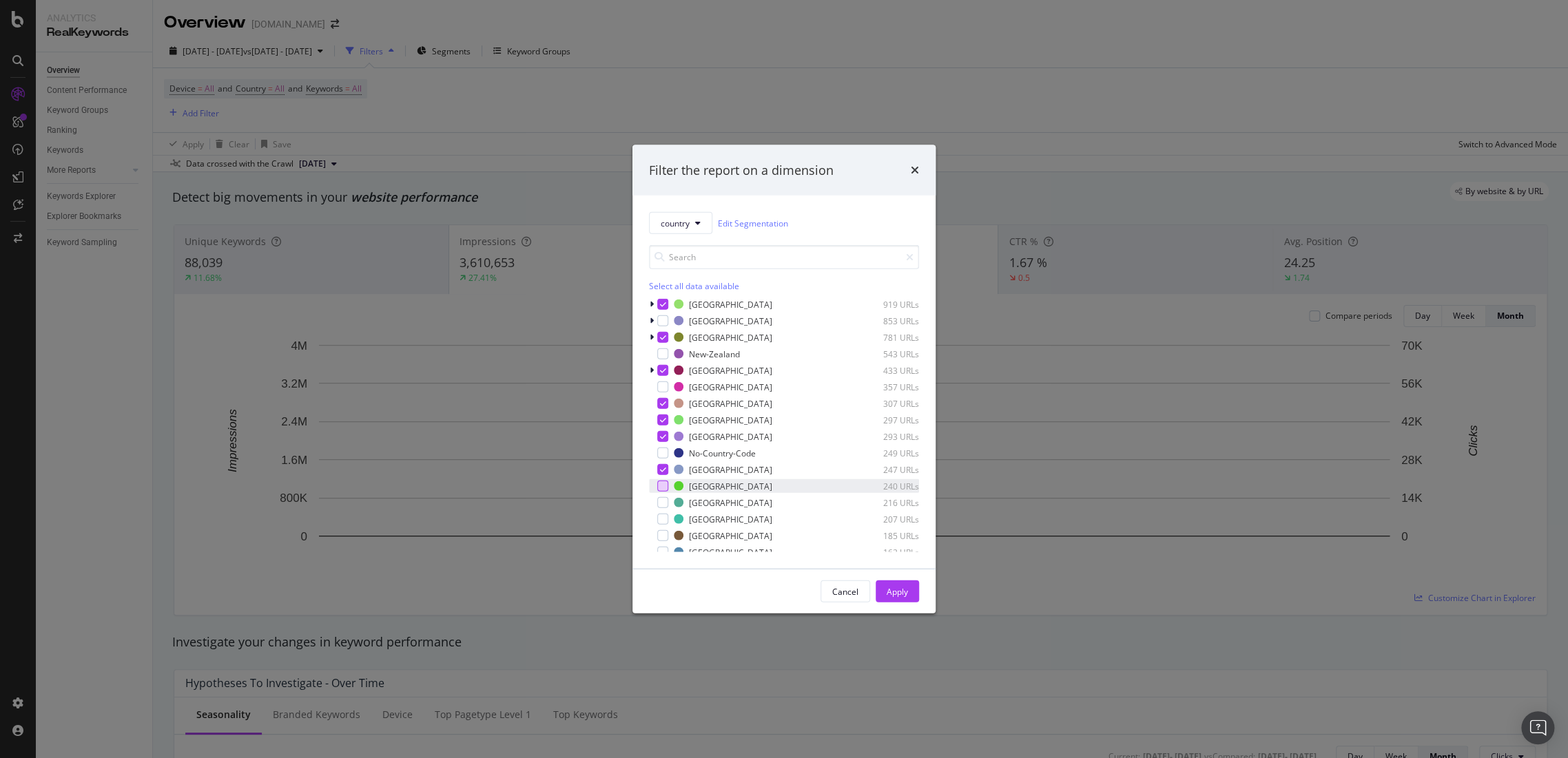
click at [663, 481] on div "modal" at bounding box center [663, 486] width 11 height 11
click at [667, 500] on div "modal" at bounding box center [663, 503] width 11 height 11
click at [667, 517] on div "modal" at bounding box center [663, 519] width 11 height 11
click at [666, 530] on div "modal" at bounding box center [663, 535] width 11 height 11
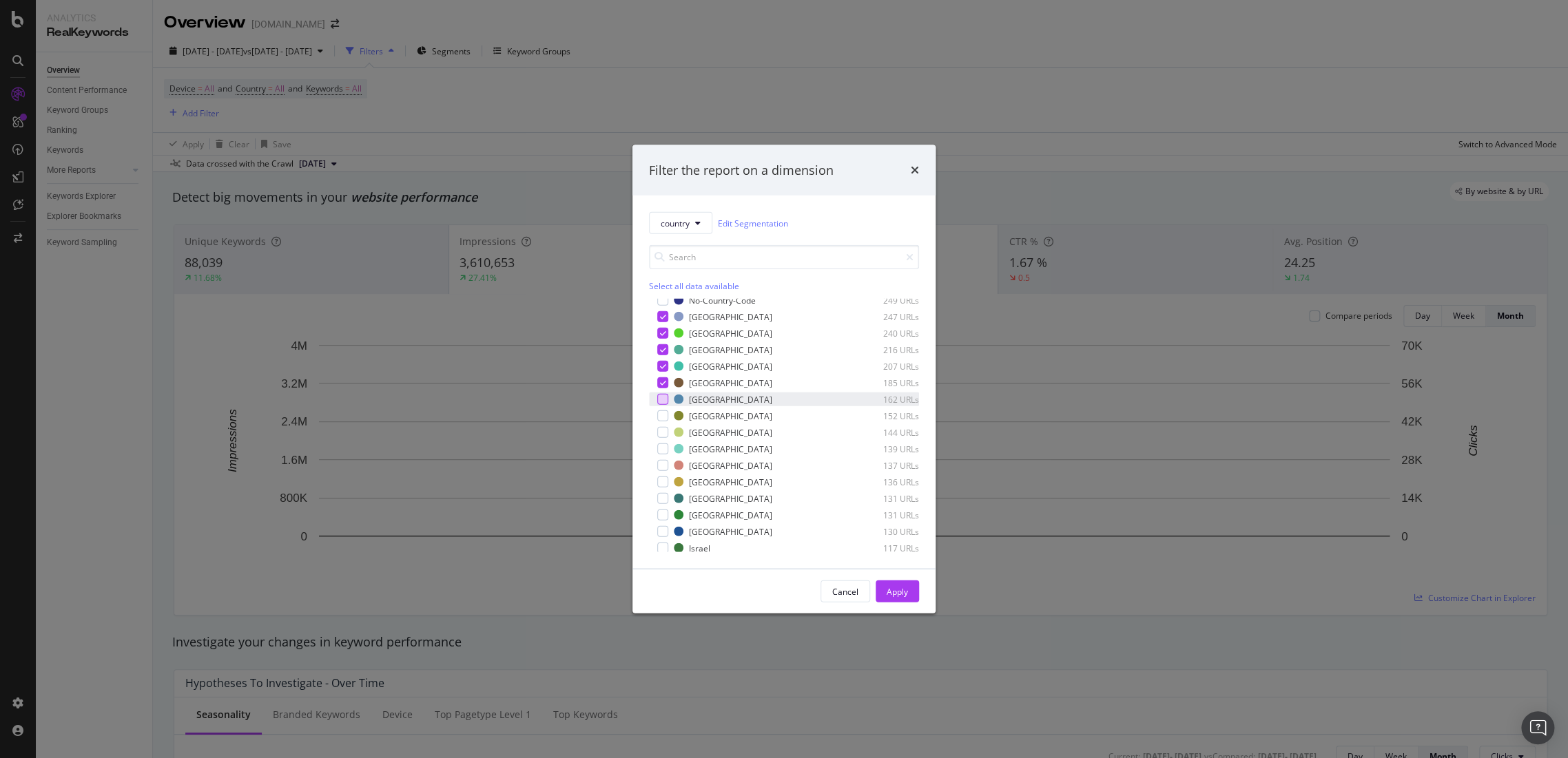
click at [663, 396] on div "modal" at bounding box center [663, 399] width 11 height 11
click at [667, 419] on div "modal" at bounding box center [663, 416] width 11 height 11
click at [667, 428] on div "modal" at bounding box center [663, 432] width 11 height 11
click at [657, 468] on div "modal" at bounding box center [663, 465] width 11 height 11
click at [657, 472] on div "United-States 4,101 URLs Netherlands 3,593 URLs Germany 3,329 URLs South-Africa…" at bounding box center [784, 425] width 270 height 253
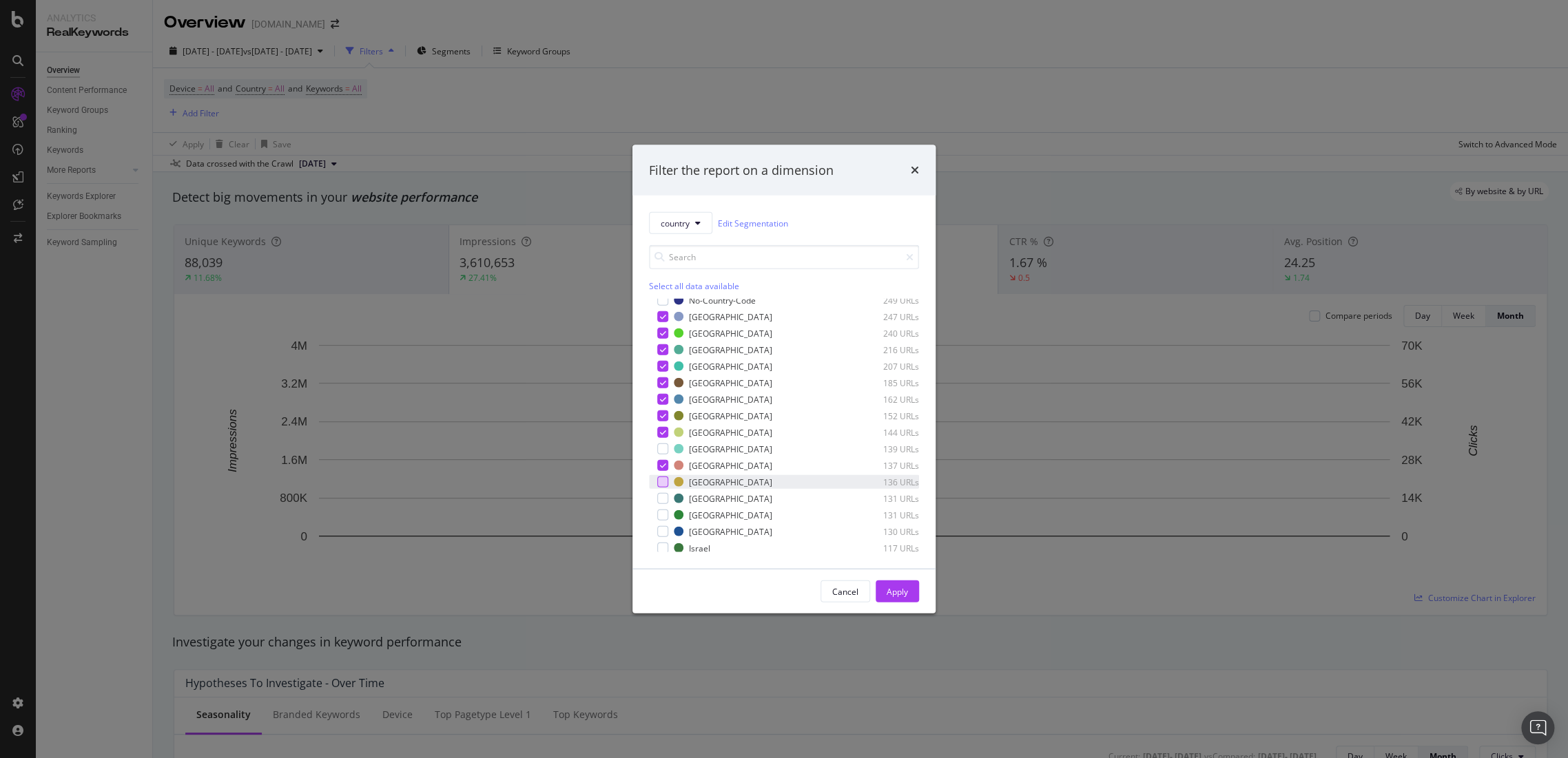
click at [663, 481] on div "modal" at bounding box center [663, 482] width 11 height 11
click at [664, 497] on div "modal" at bounding box center [663, 498] width 11 height 11
click at [667, 528] on div "modal" at bounding box center [663, 531] width 11 height 11
click at [663, 410] on div "modal" at bounding box center [663, 411] width 11 height 11
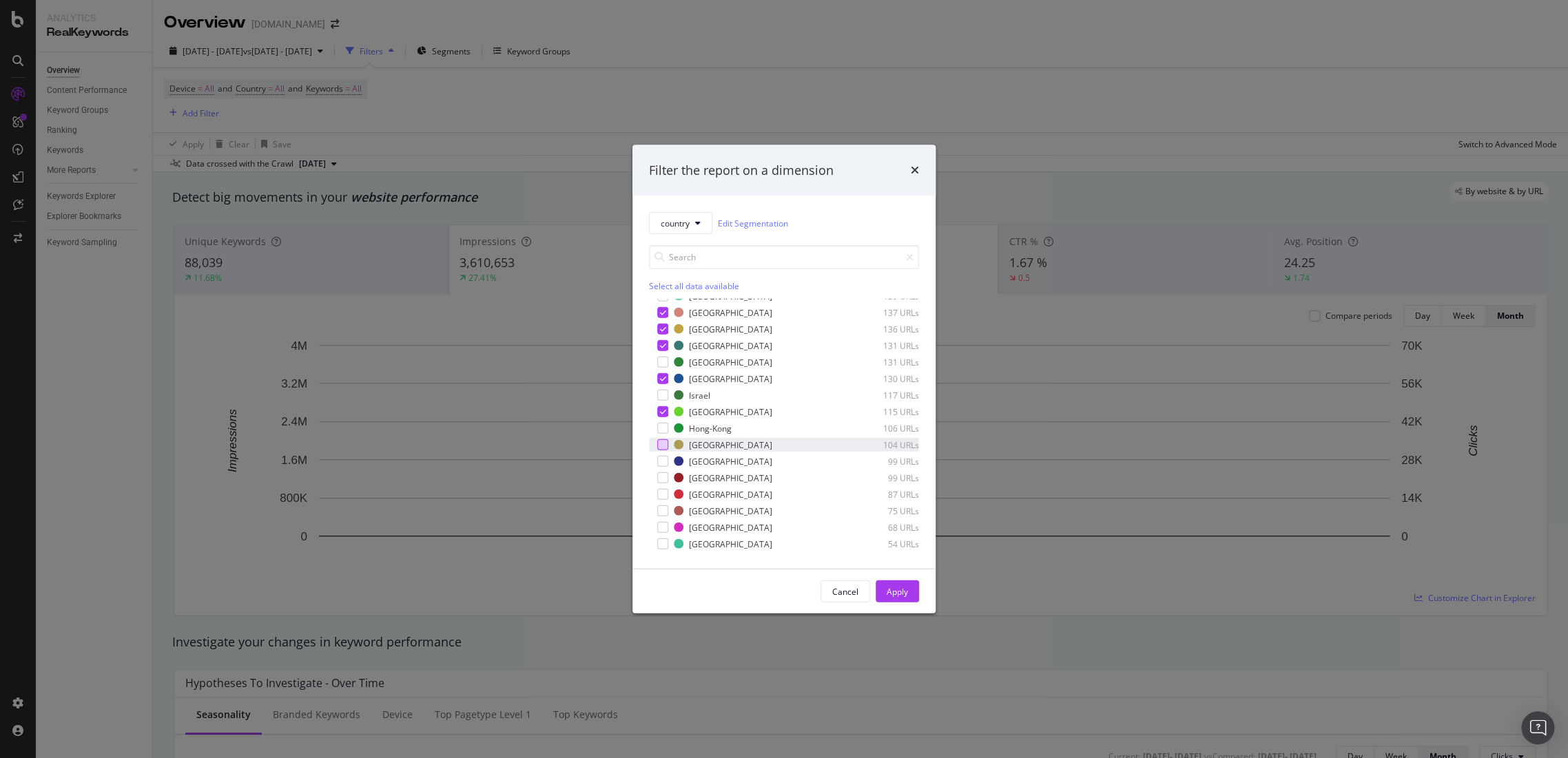
click at [662, 445] on div "modal" at bounding box center [663, 445] width 11 height 11
click at [659, 456] on div "modal" at bounding box center [663, 461] width 11 height 11
click at [659, 493] on div "modal" at bounding box center [663, 494] width 11 height 11
click at [666, 514] on div "modal" at bounding box center [663, 511] width 11 height 11
click at [667, 526] on div "modal" at bounding box center [663, 527] width 11 height 11
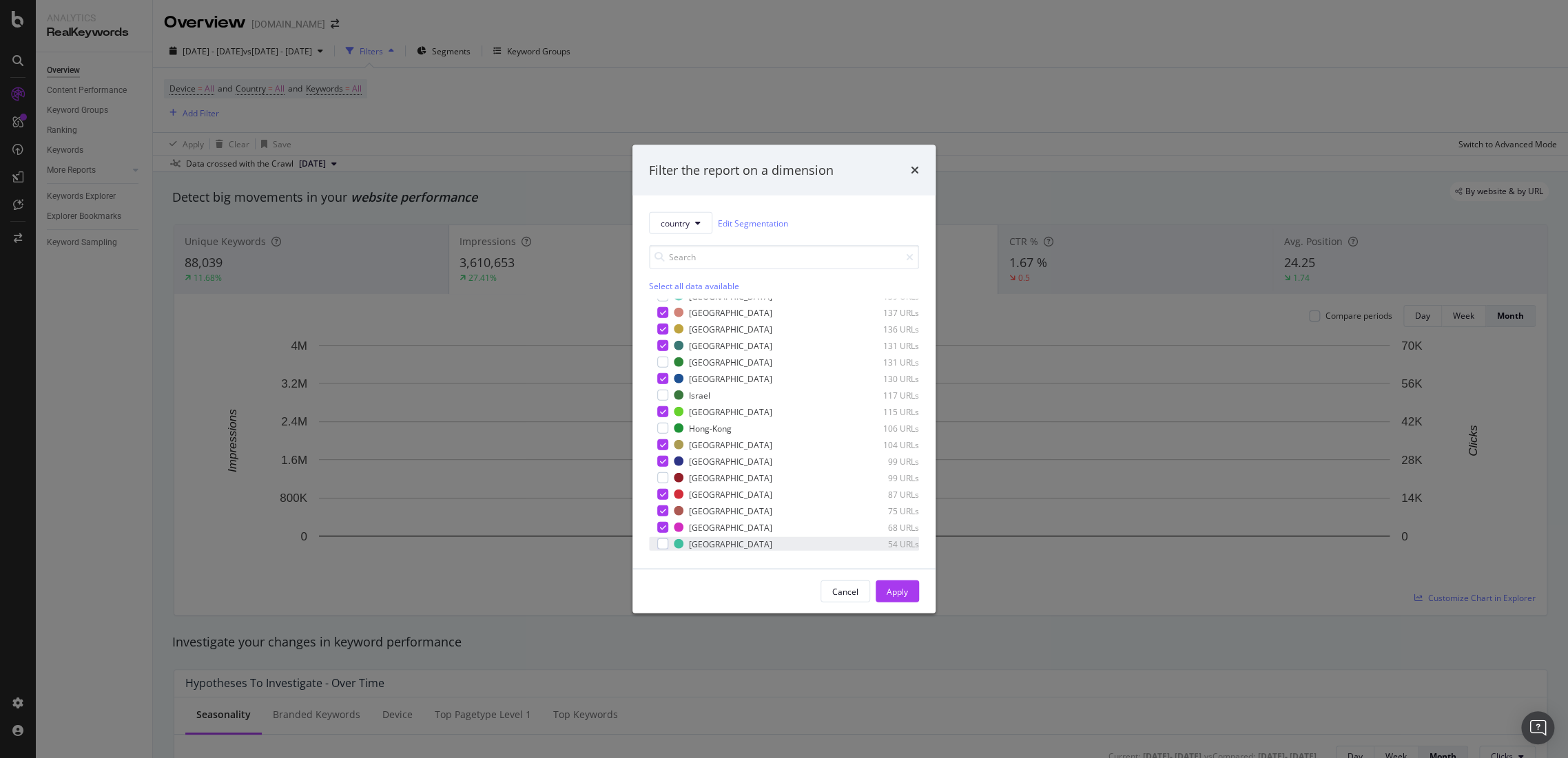
click at [668, 540] on div "Macau 54 URLs" at bounding box center [784, 543] width 270 height 14
click at [911, 593] on button "Apply" at bounding box center [897, 592] width 43 height 22
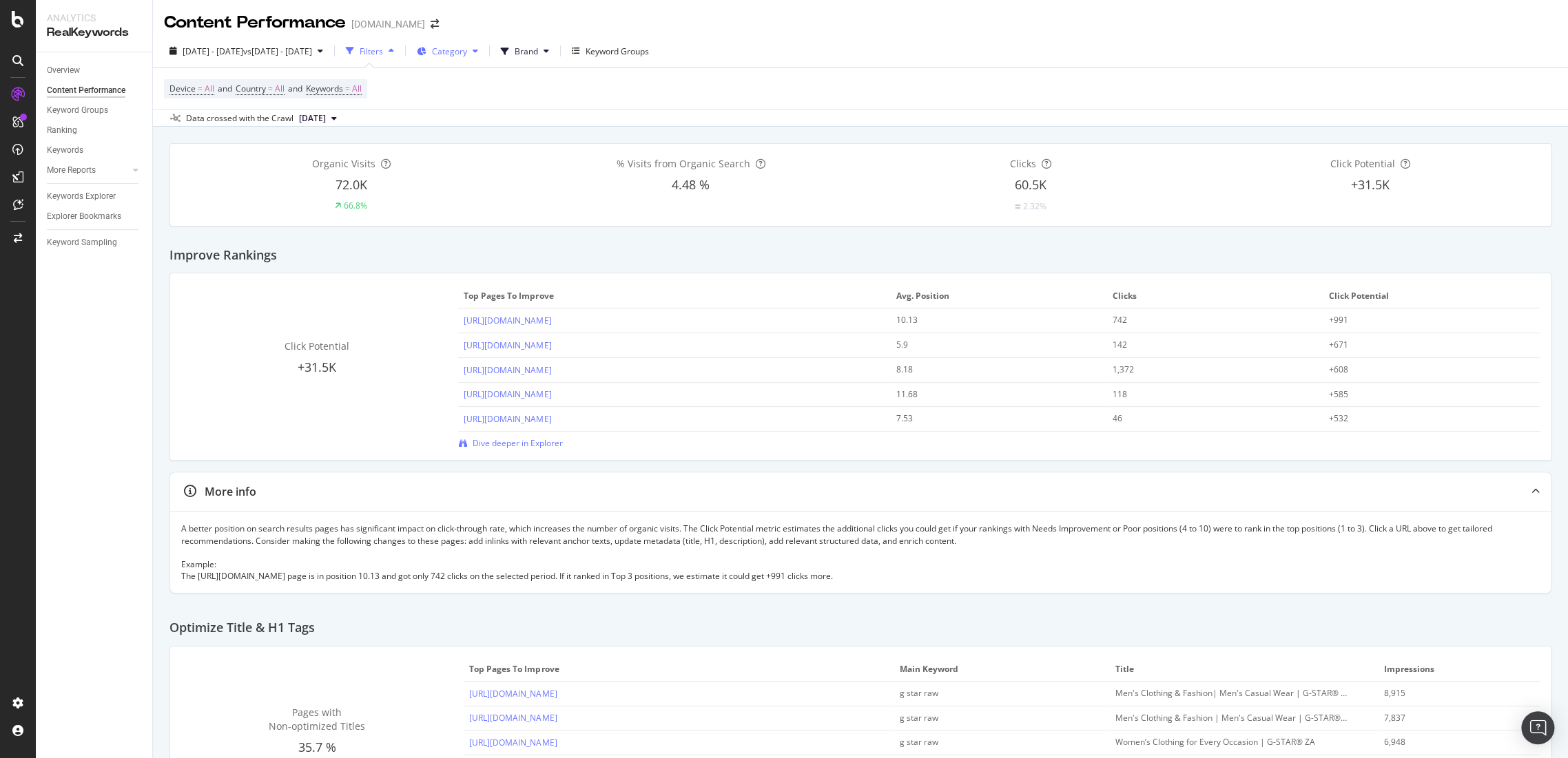
click at [484, 42] on button "Category" at bounding box center [447, 51] width 72 height 22
click at [505, 285] on div "Edit" at bounding box center [509, 287] width 14 height 12
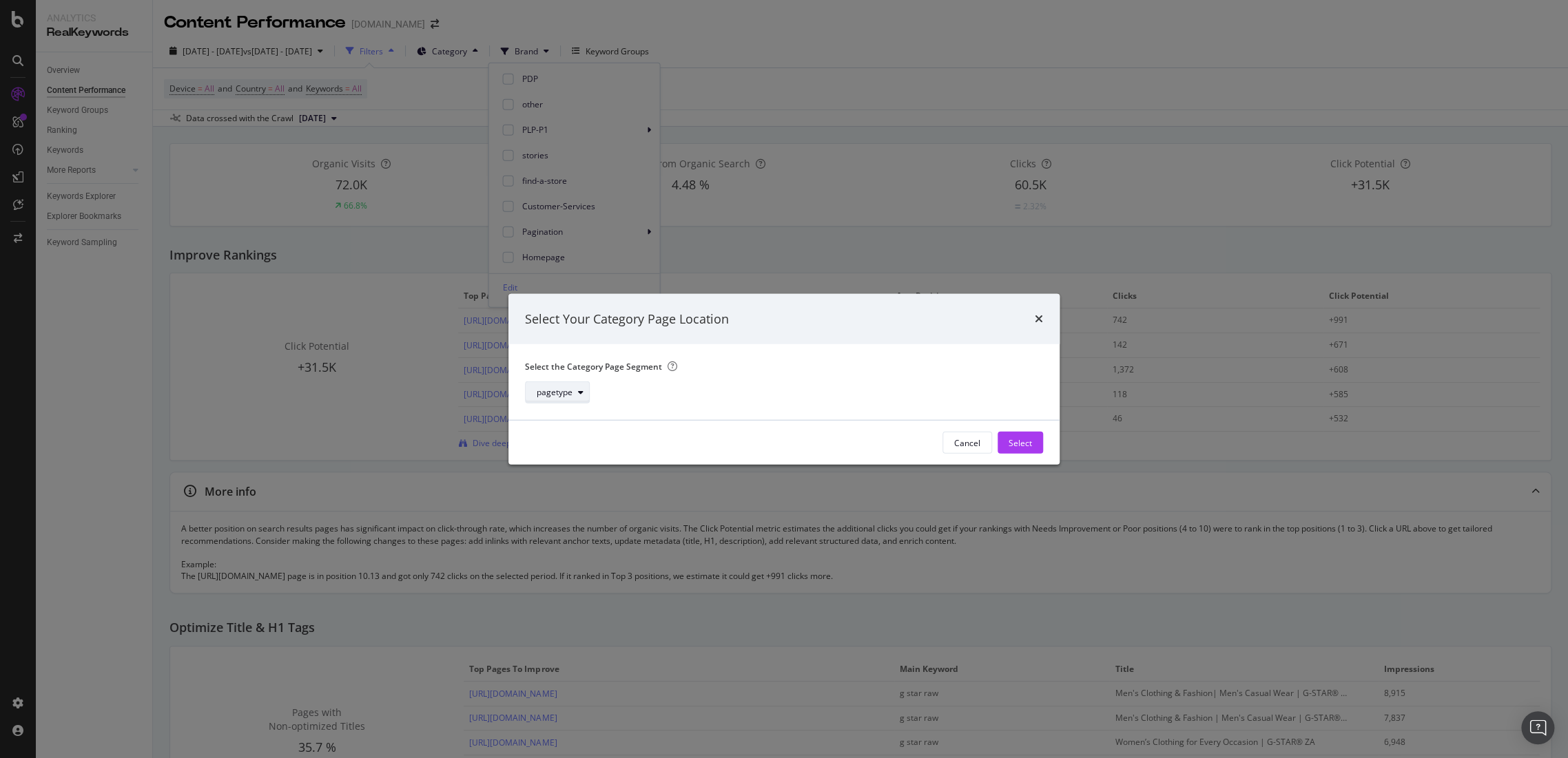
click at [560, 388] on div "pagetype" at bounding box center [554, 392] width 36 height 8
click at [570, 463] on div "country" at bounding box center [556, 461] width 29 height 12
click at [1016, 442] on div "Select" at bounding box center [1021, 442] width 24 height 12
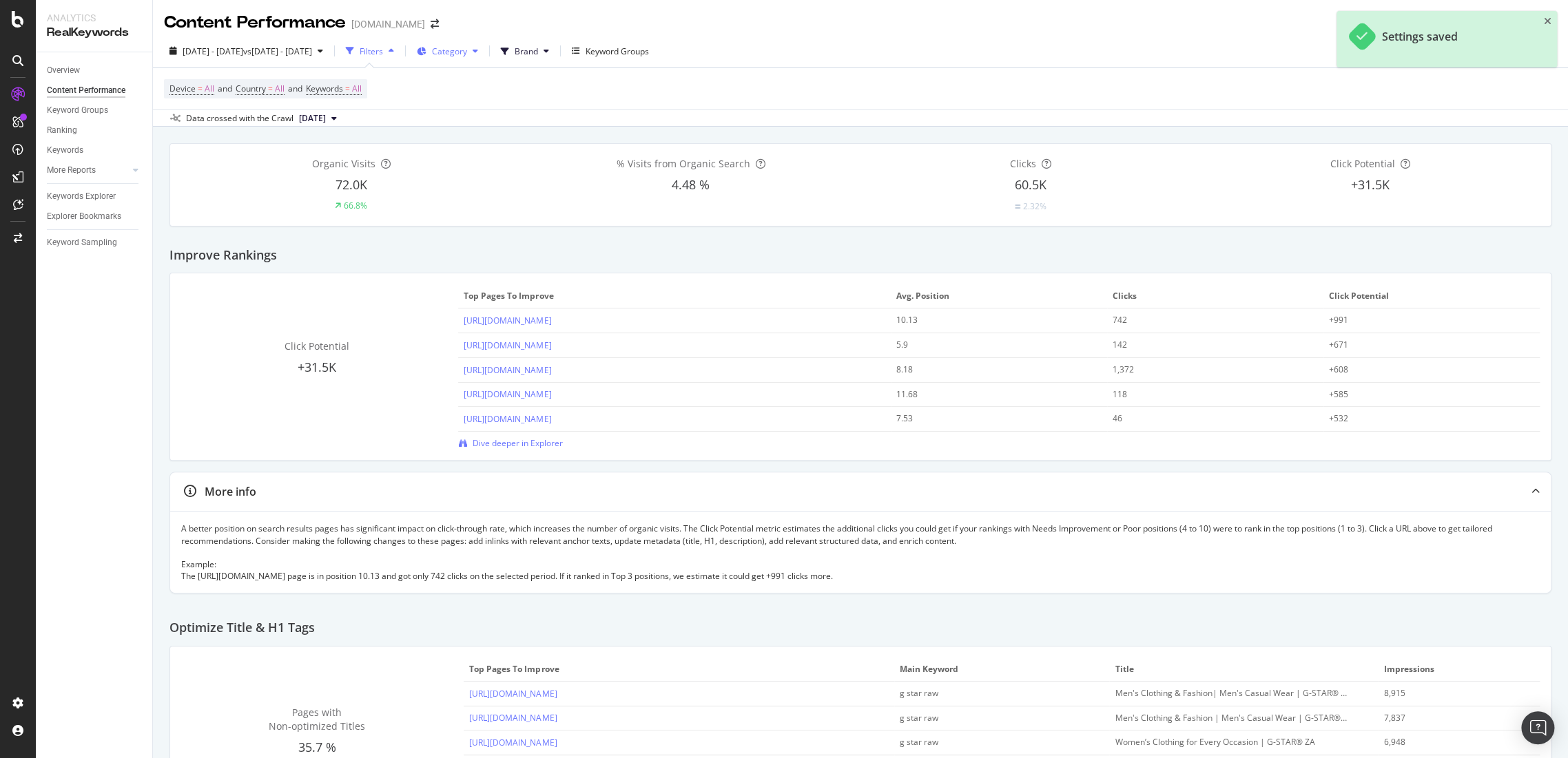
click at [467, 52] on span "Category" at bounding box center [449, 51] width 35 height 12
click at [514, 103] on span at bounding box center [507, 104] width 16 height 16
click at [514, 128] on span at bounding box center [507, 129] width 16 height 16
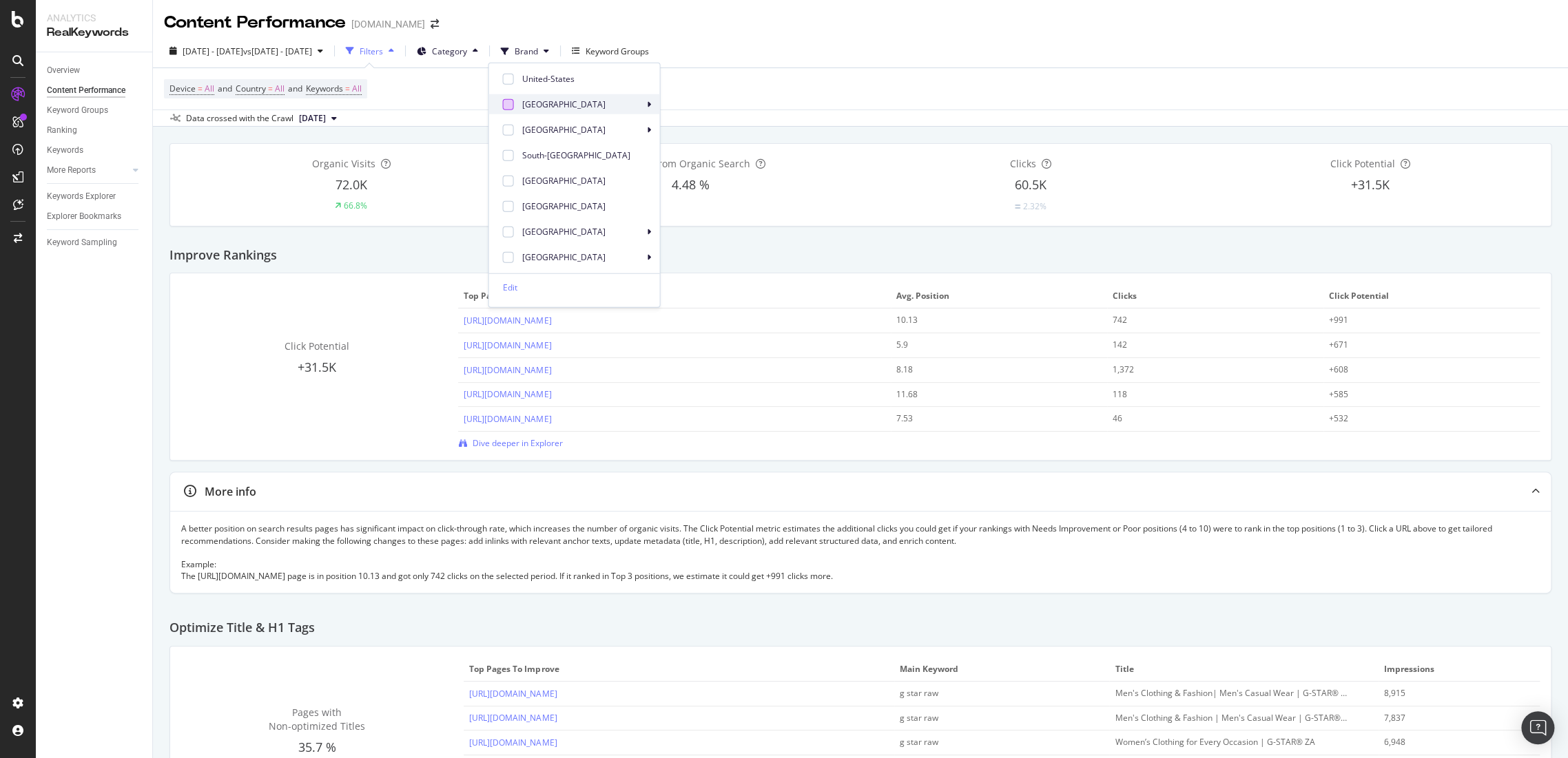
click at [510, 107] on div at bounding box center [507, 104] width 11 height 11
click at [504, 131] on div at bounding box center [507, 129] width 11 height 11
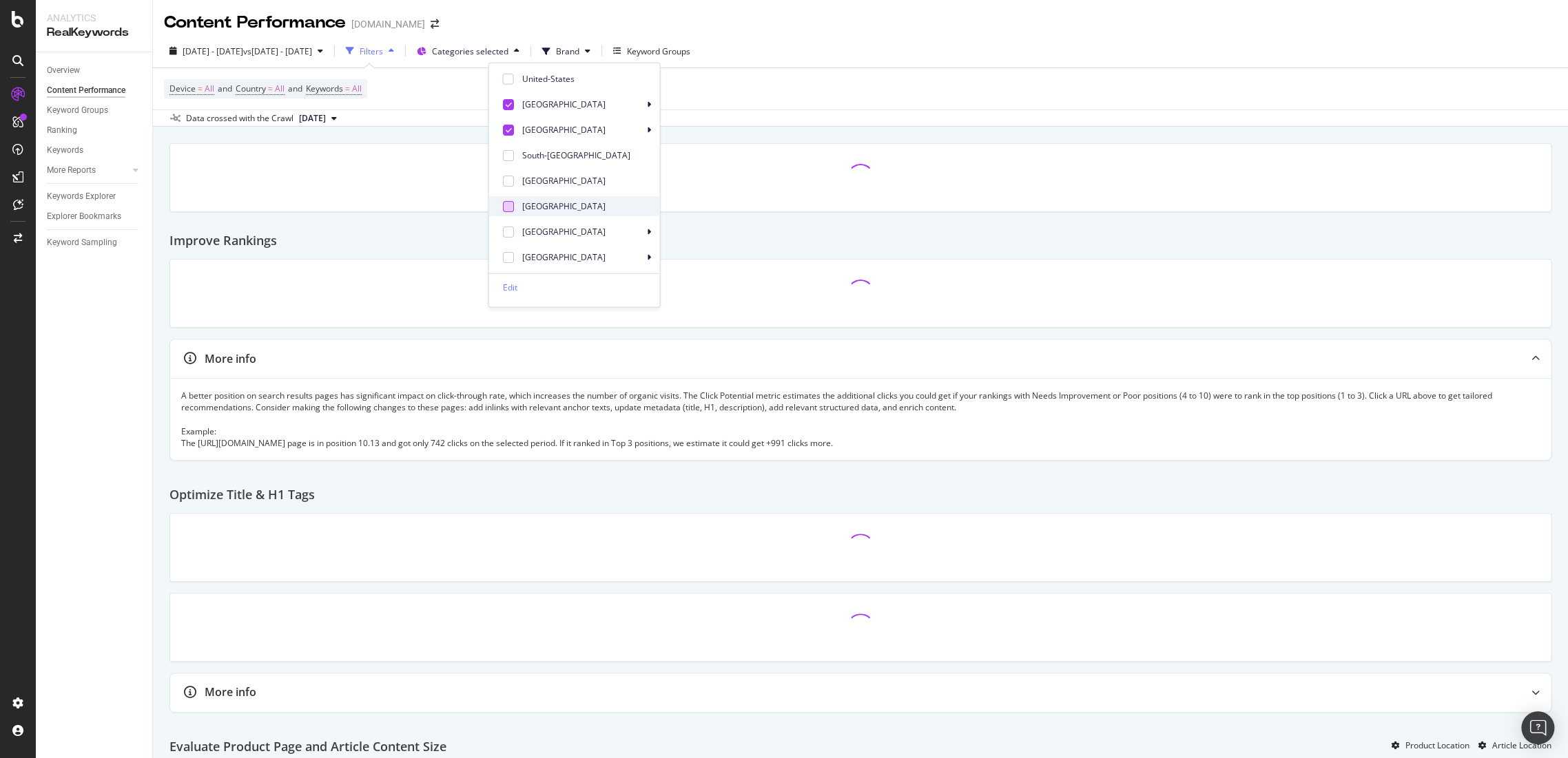
click at [505, 177] on div at bounding box center [507, 180] width 11 height 11
click at [502, 207] on div at bounding box center [507, 206] width 11 height 11
click at [509, 229] on div at bounding box center [507, 231] width 11 height 11
click at [508, 258] on div at bounding box center [507, 256] width 11 height 11
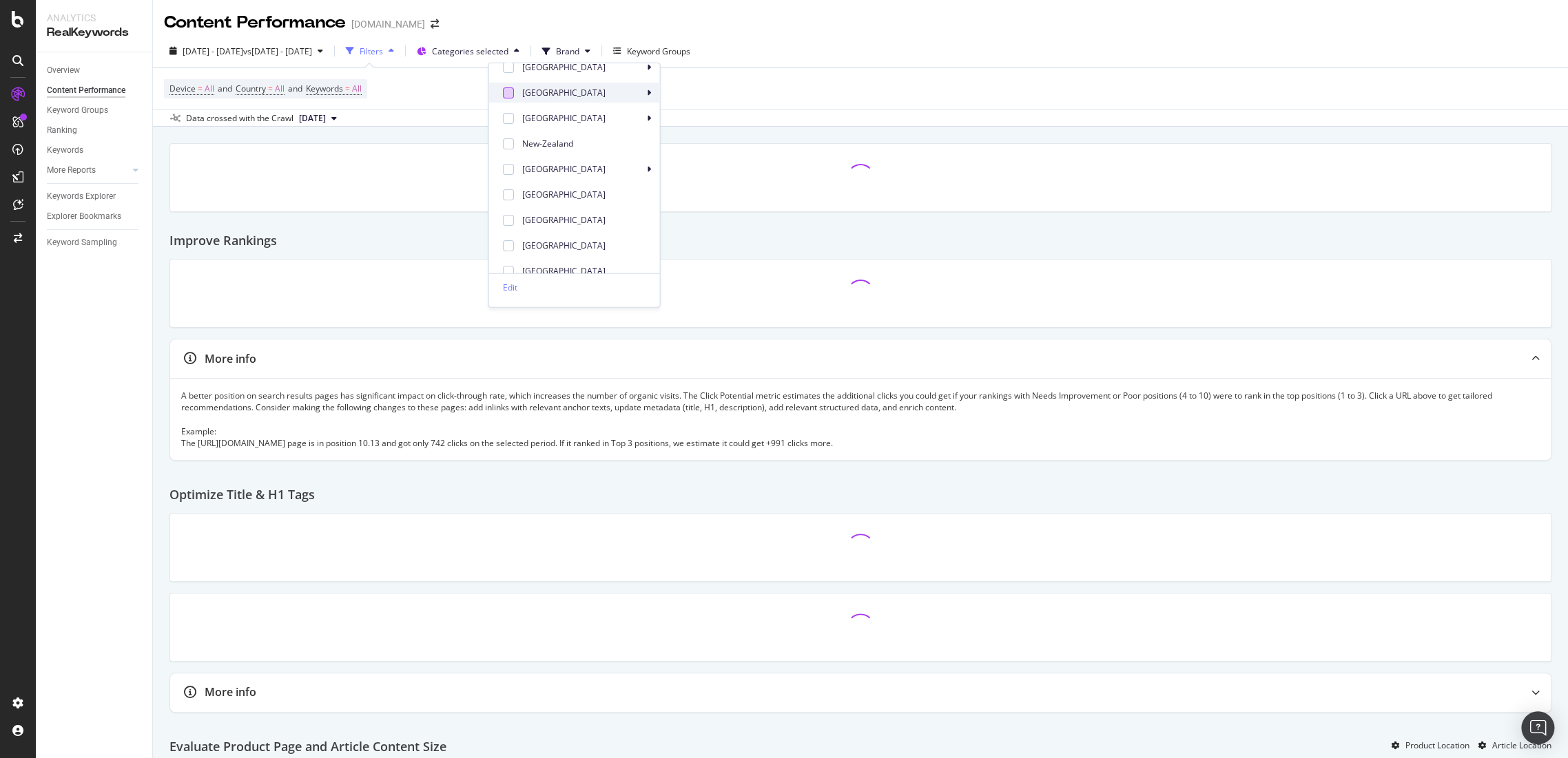
click at [512, 97] on div at bounding box center [507, 92] width 11 height 11
click at [501, 164] on span at bounding box center [507, 169] width 16 height 16
click at [496, 215] on div "Sweden" at bounding box center [573, 220] width 171 height 20
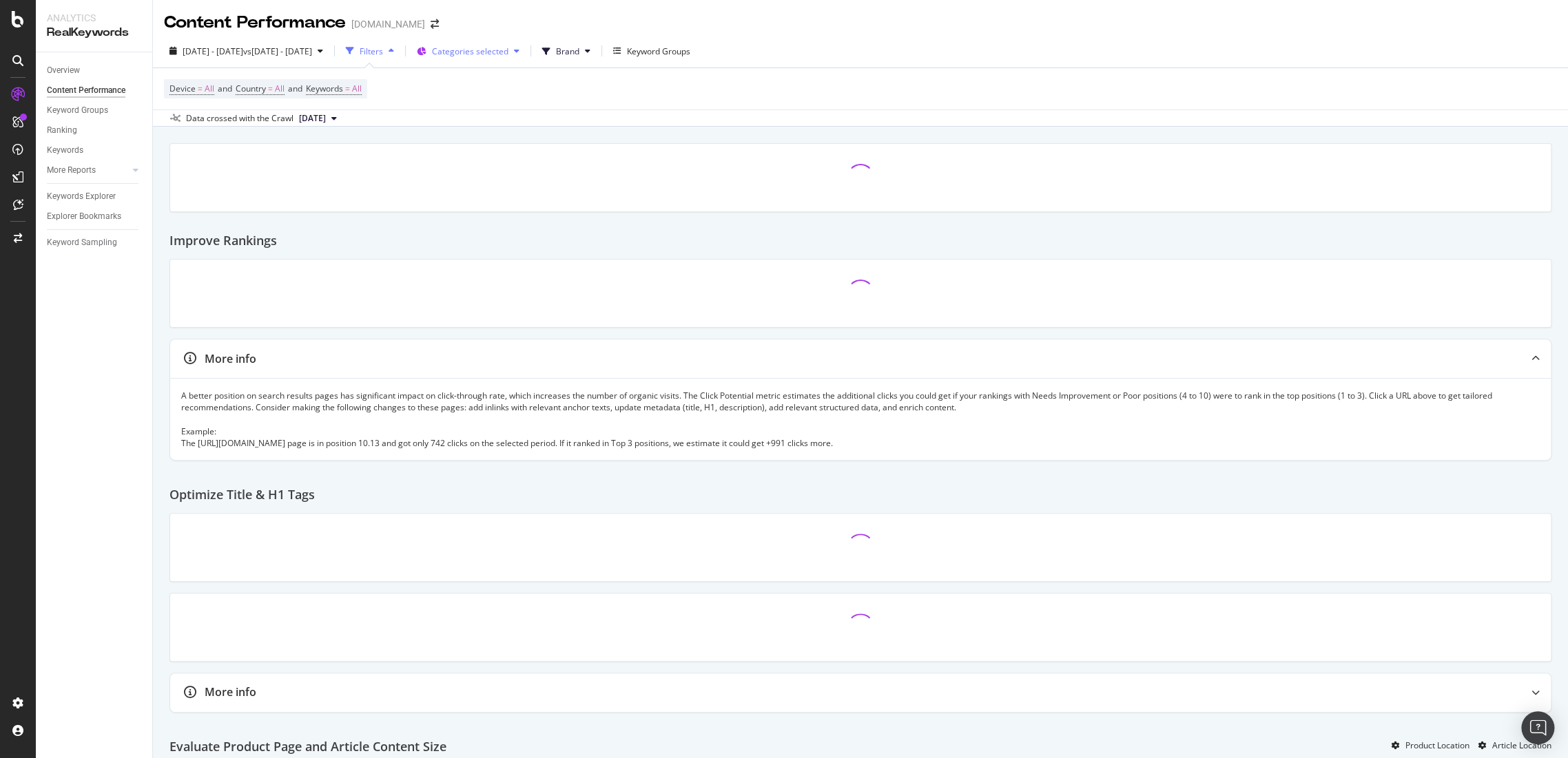
click at [525, 60] on button "Categories selected" at bounding box center [468, 51] width 114 height 22
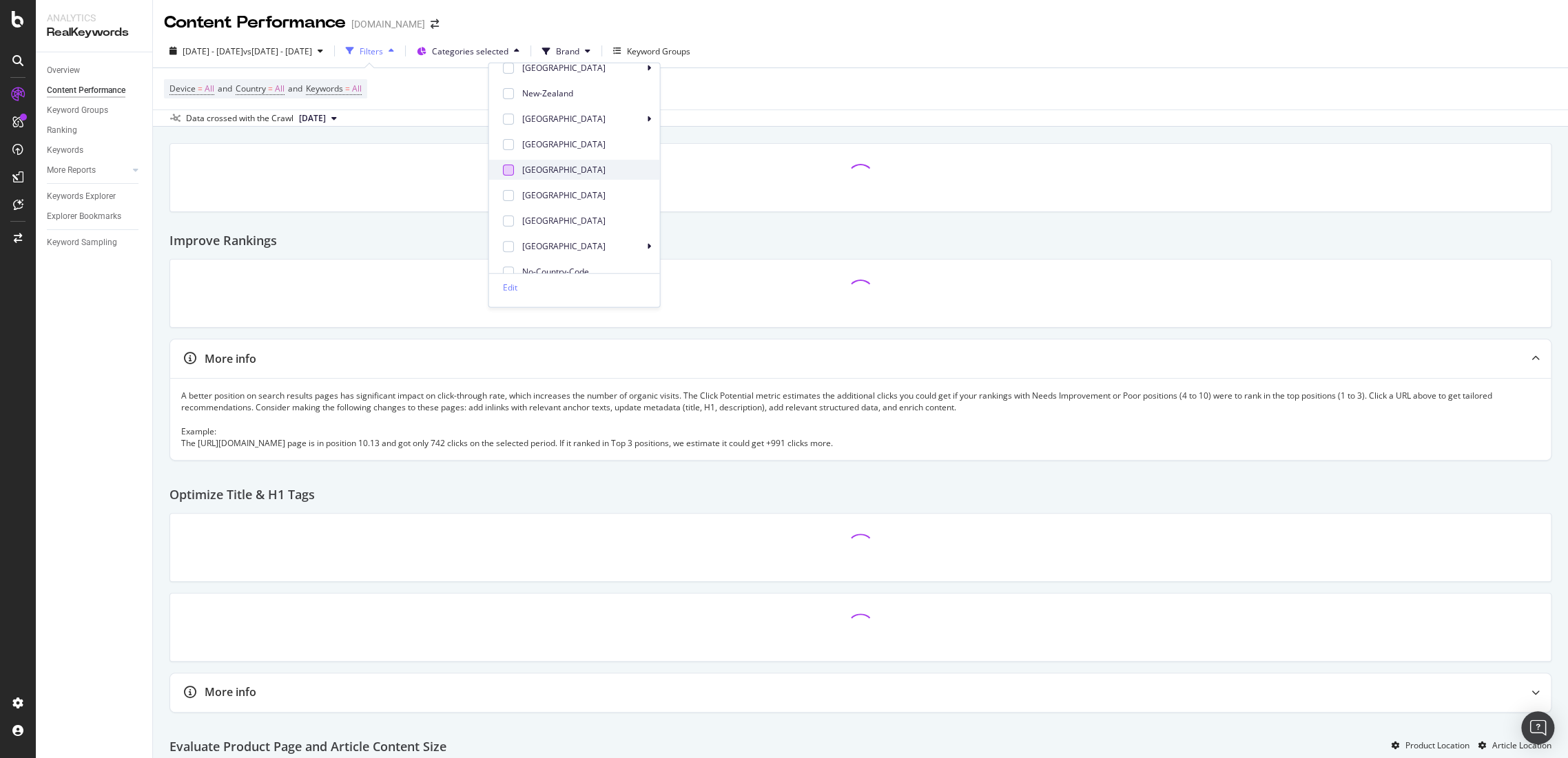
click at [506, 118] on div at bounding box center [507, 118] width 11 height 11
drag, startPoint x: 505, startPoint y: 169, endPoint x: 511, endPoint y: 192, distance: 23.8
click at [506, 169] on div at bounding box center [507, 169] width 11 height 11
click at [511, 192] on div at bounding box center [507, 195] width 11 height 11
click at [511, 213] on span at bounding box center [507, 220] width 16 height 16
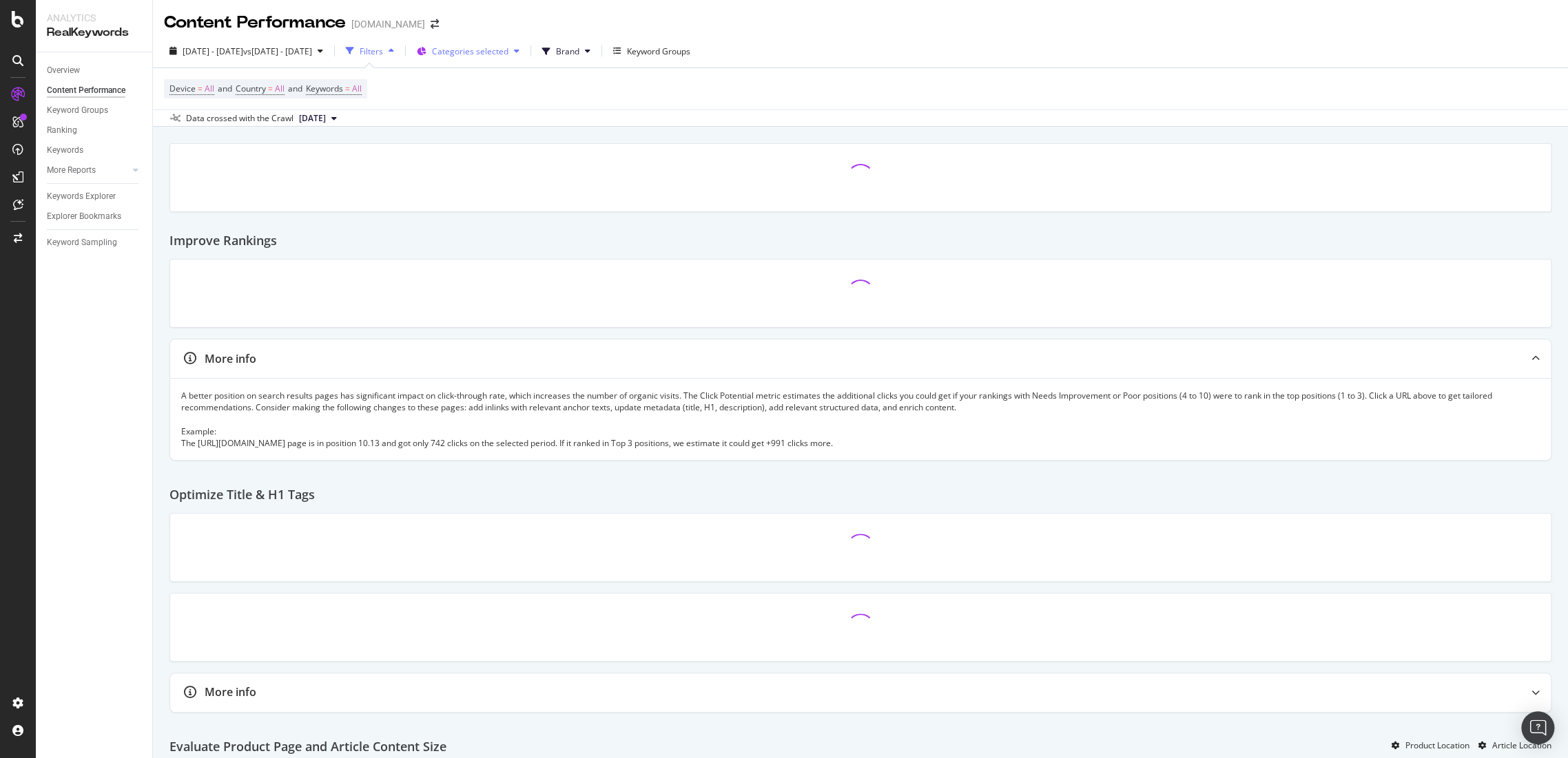
click at [508, 54] on span "Categories selected" at bounding box center [469, 51] width 77 height 12
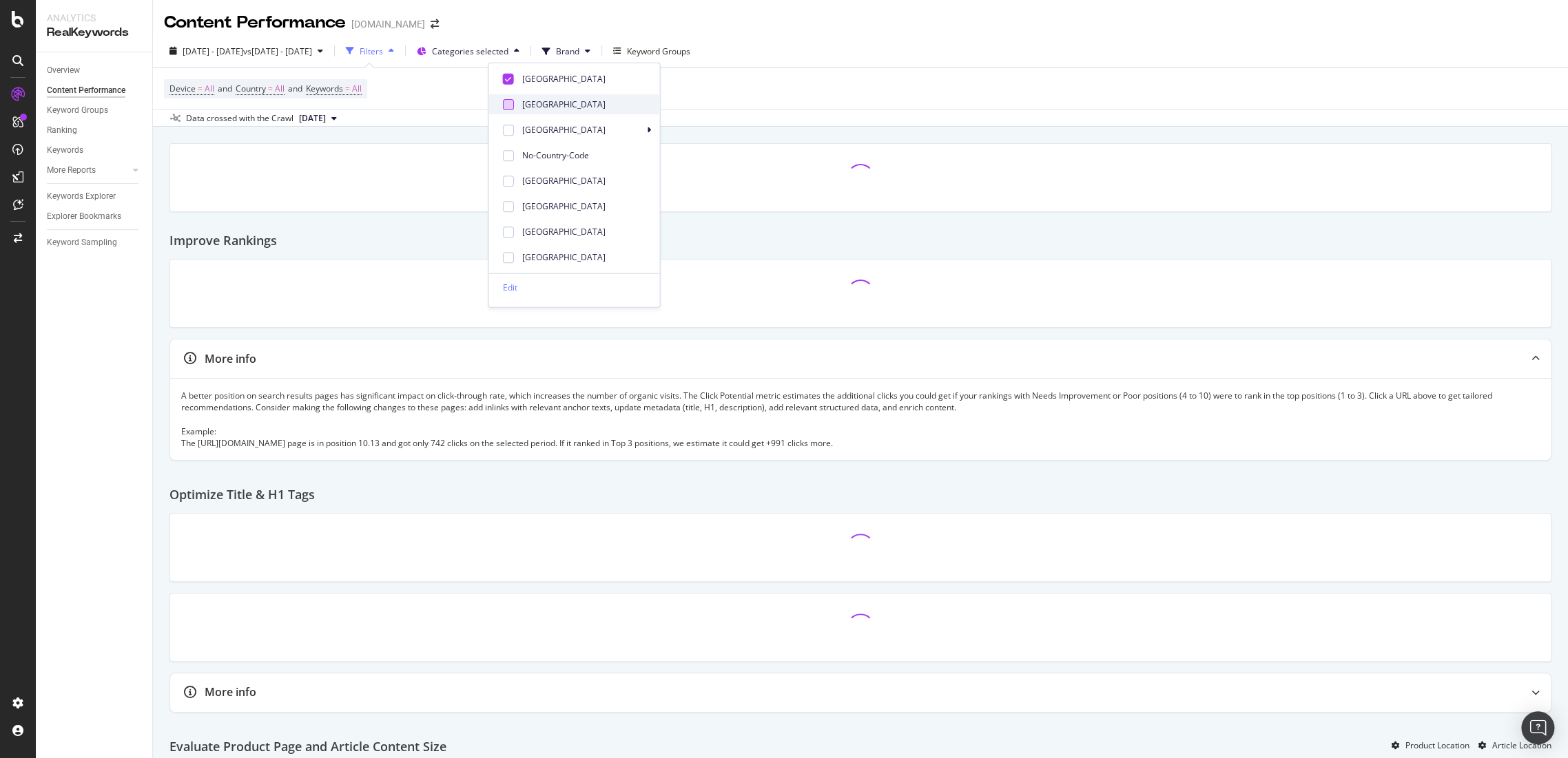
click at [511, 102] on div at bounding box center [507, 104] width 11 height 11
click at [504, 128] on div at bounding box center [507, 129] width 11 height 11
click at [507, 184] on div at bounding box center [507, 180] width 11 height 11
click at [507, 205] on div at bounding box center [507, 206] width 11 height 11
click at [506, 229] on div at bounding box center [507, 231] width 11 height 11
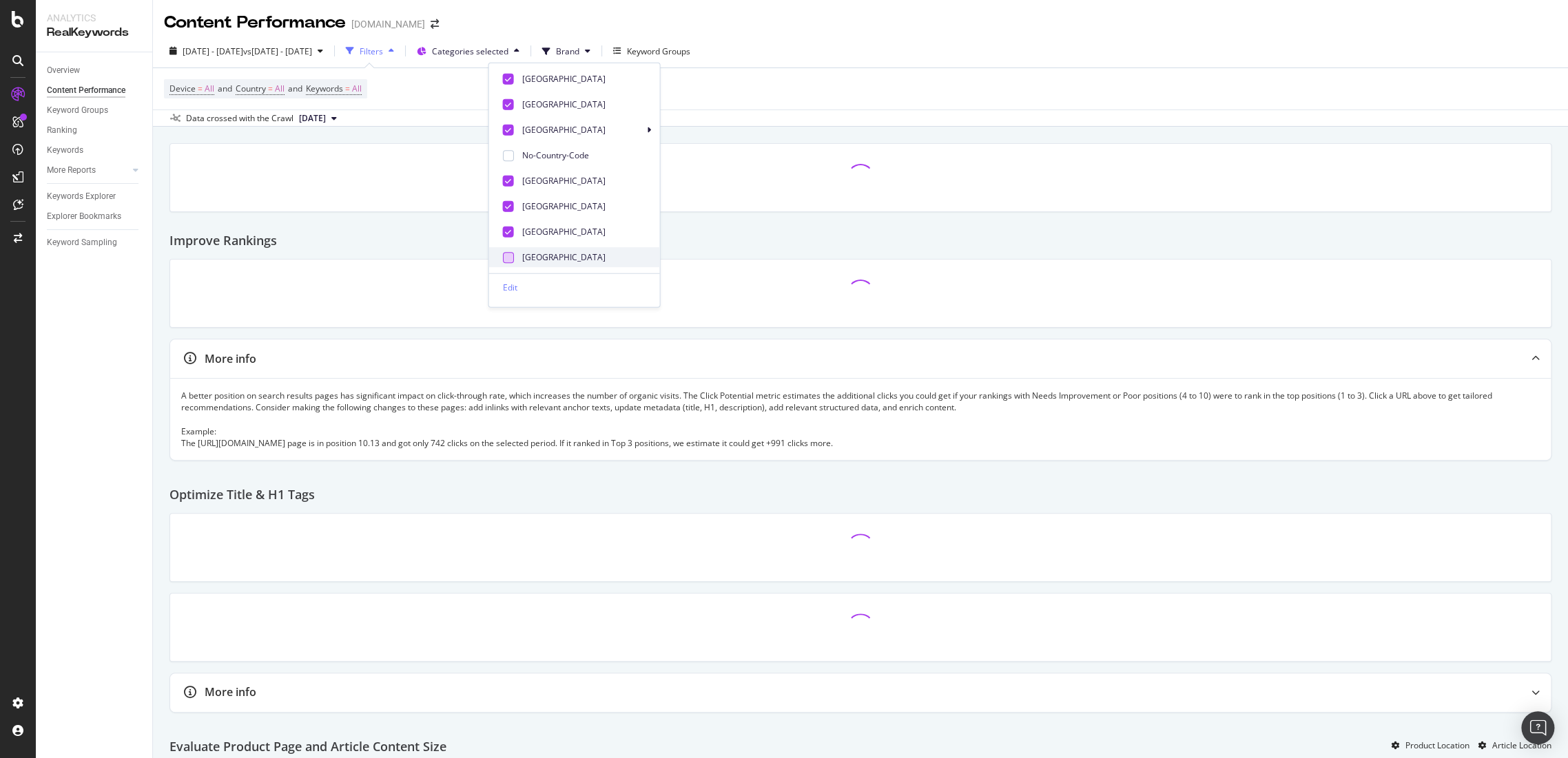
click at [507, 258] on div at bounding box center [507, 256] width 11 height 11
click at [513, 129] on div at bounding box center [507, 129] width 11 height 11
click at [510, 153] on div at bounding box center [507, 154] width 11 height 11
click at [509, 185] on div at bounding box center [507, 180] width 11 height 11
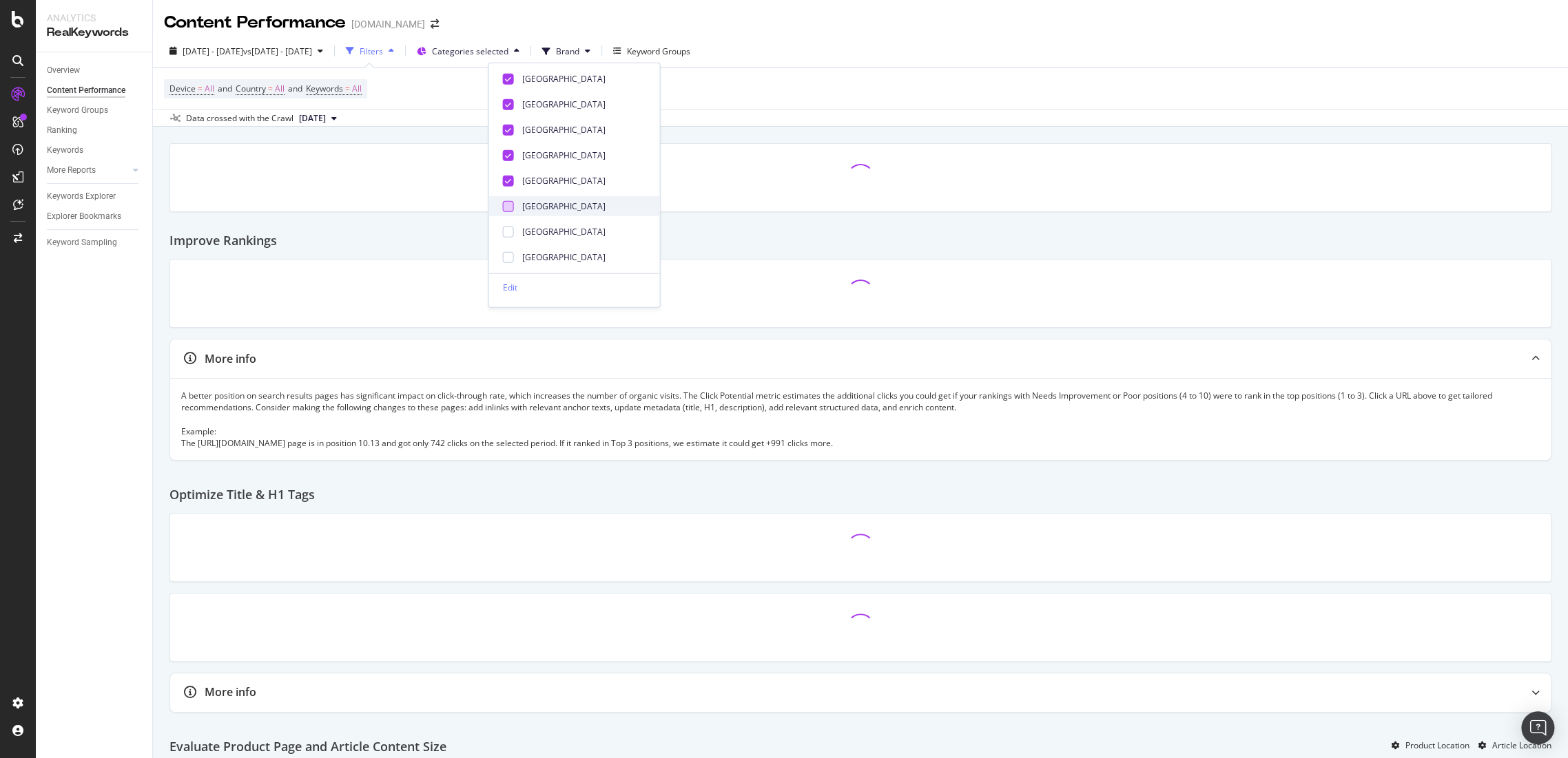
click at [507, 205] on div at bounding box center [507, 206] width 11 height 11
click at [503, 258] on div at bounding box center [507, 256] width 11 height 11
click at [510, 125] on div at bounding box center [507, 128] width 11 height 11
click at [510, 152] on div at bounding box center [507, 154] width 11 height 11
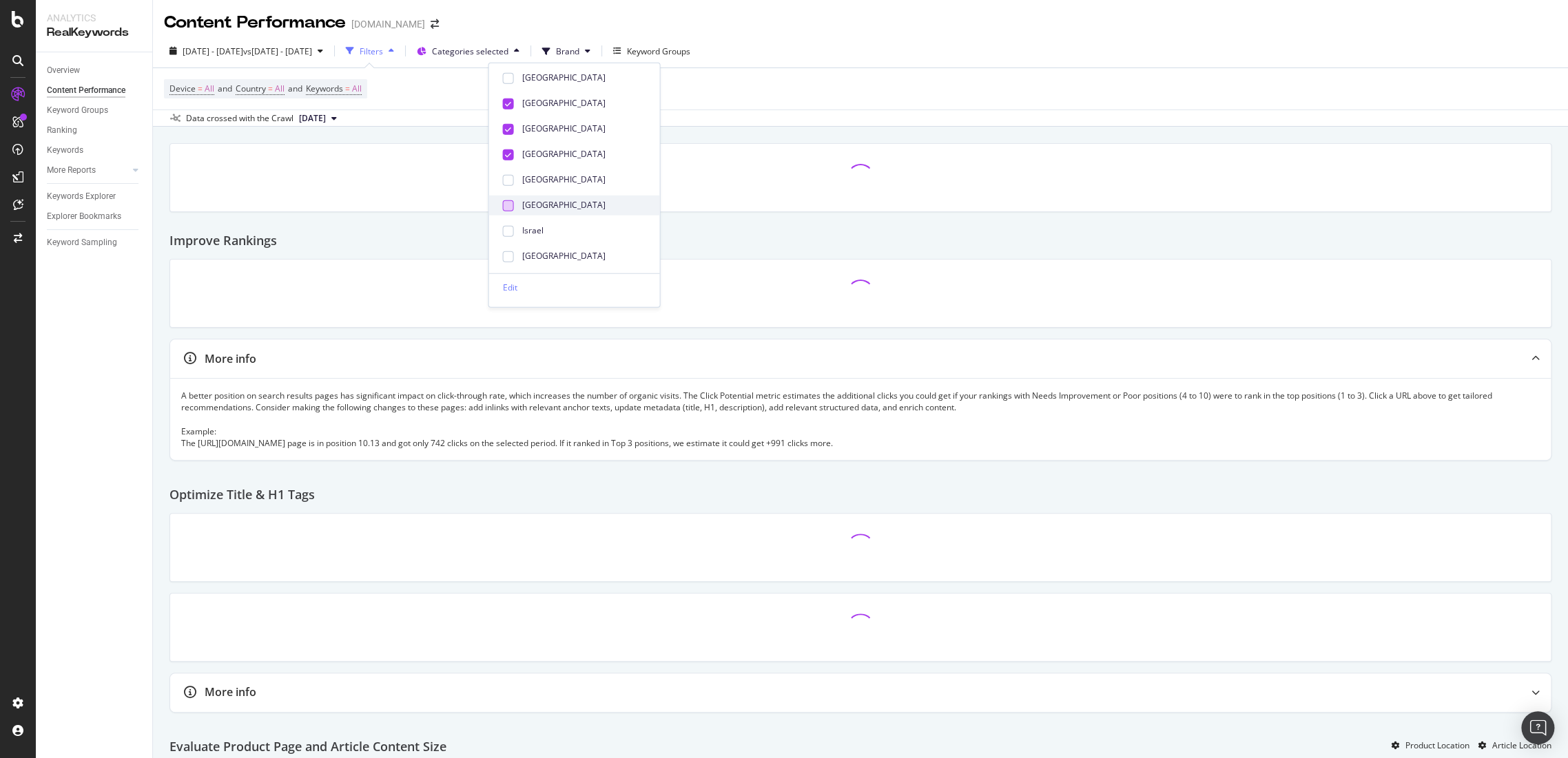
click at [507, 200] on div at bounding box center [507, 205] width 11 height 11
click at [506, 252] on div at bounding box center [507, 256] width 11 height 11
click at [510, 153] on div at bounding box center [507, 154] width 11 height 11
click at [507, 175] on div at bounding box center [507, 180] width 11 height 11
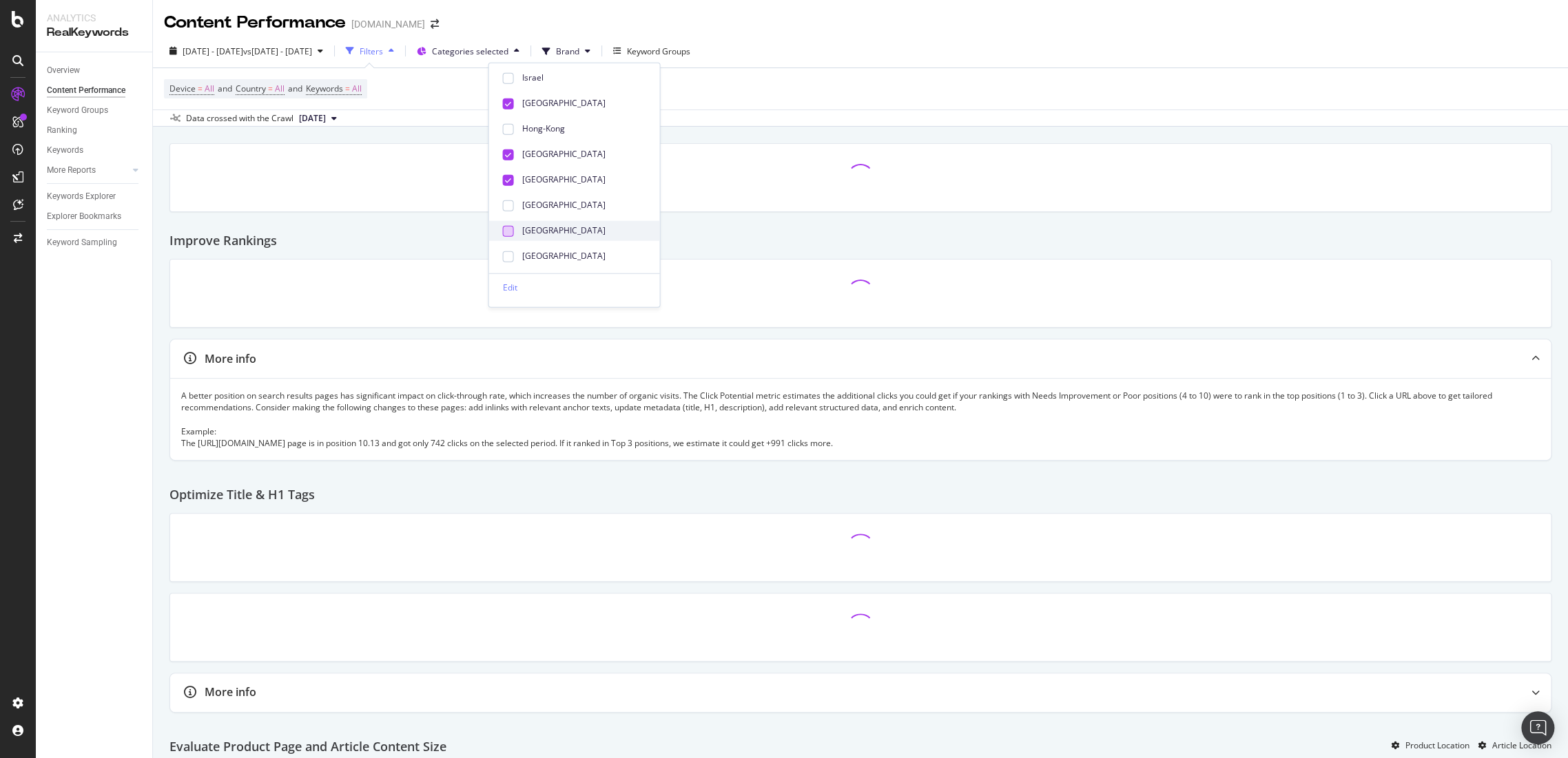
click at [504, 230] on div at bounding box center [507, 230] width 11 height 11
click at [507, 255] on div at bounding box center [507, 256] width 11 height 11
click at [501, 187] on span at bounding box center [507, 187] width 16 height 16
click at [508, 56] on span "Categories selected" at bounding box center [469, 51] width 77 height 12
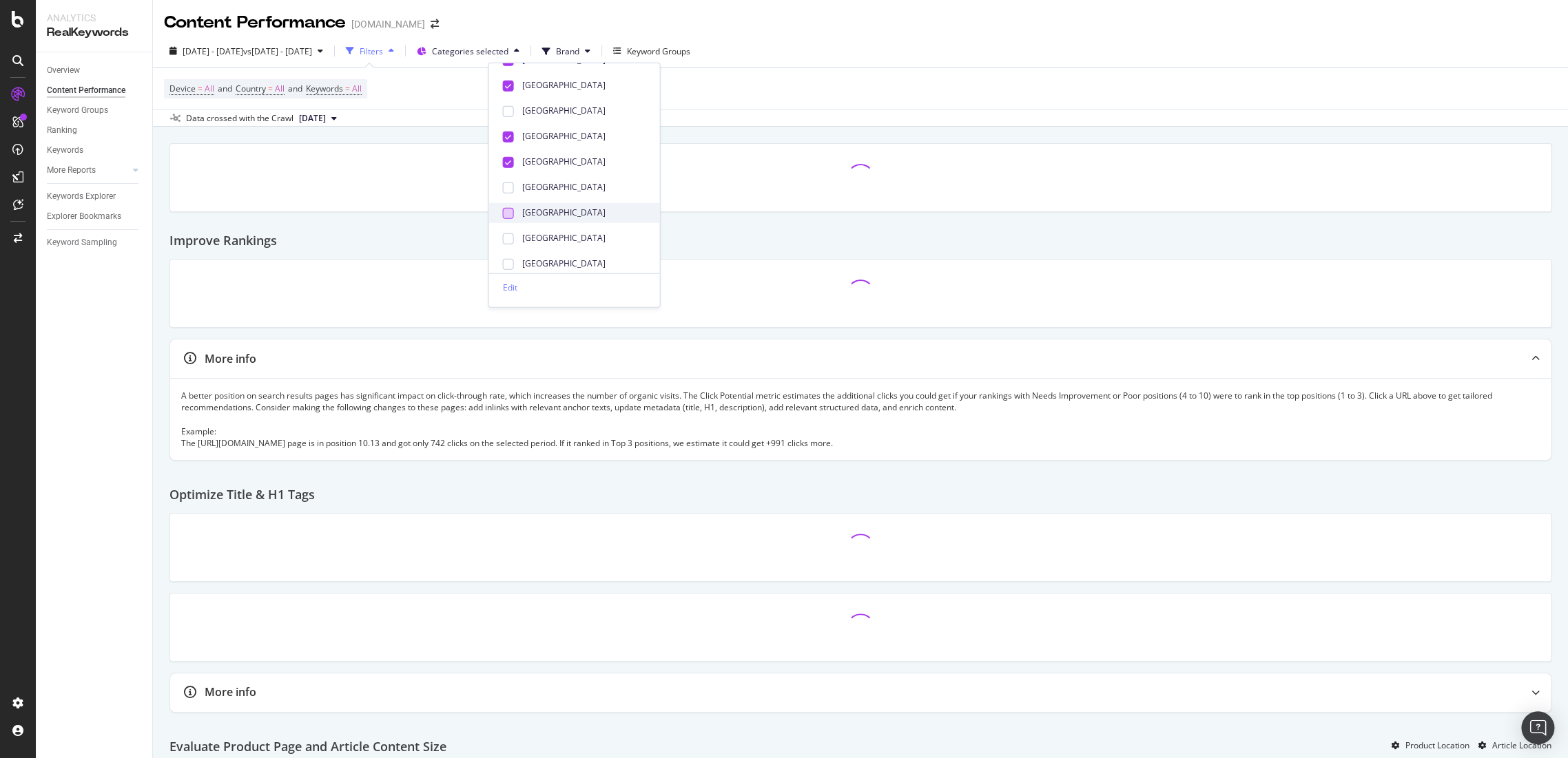
click at [510, 186] on div at bounding box center [507, 187] width 11 height 11
click at [509, 212] on div at bounding box center [507, 212] width 11 height 11
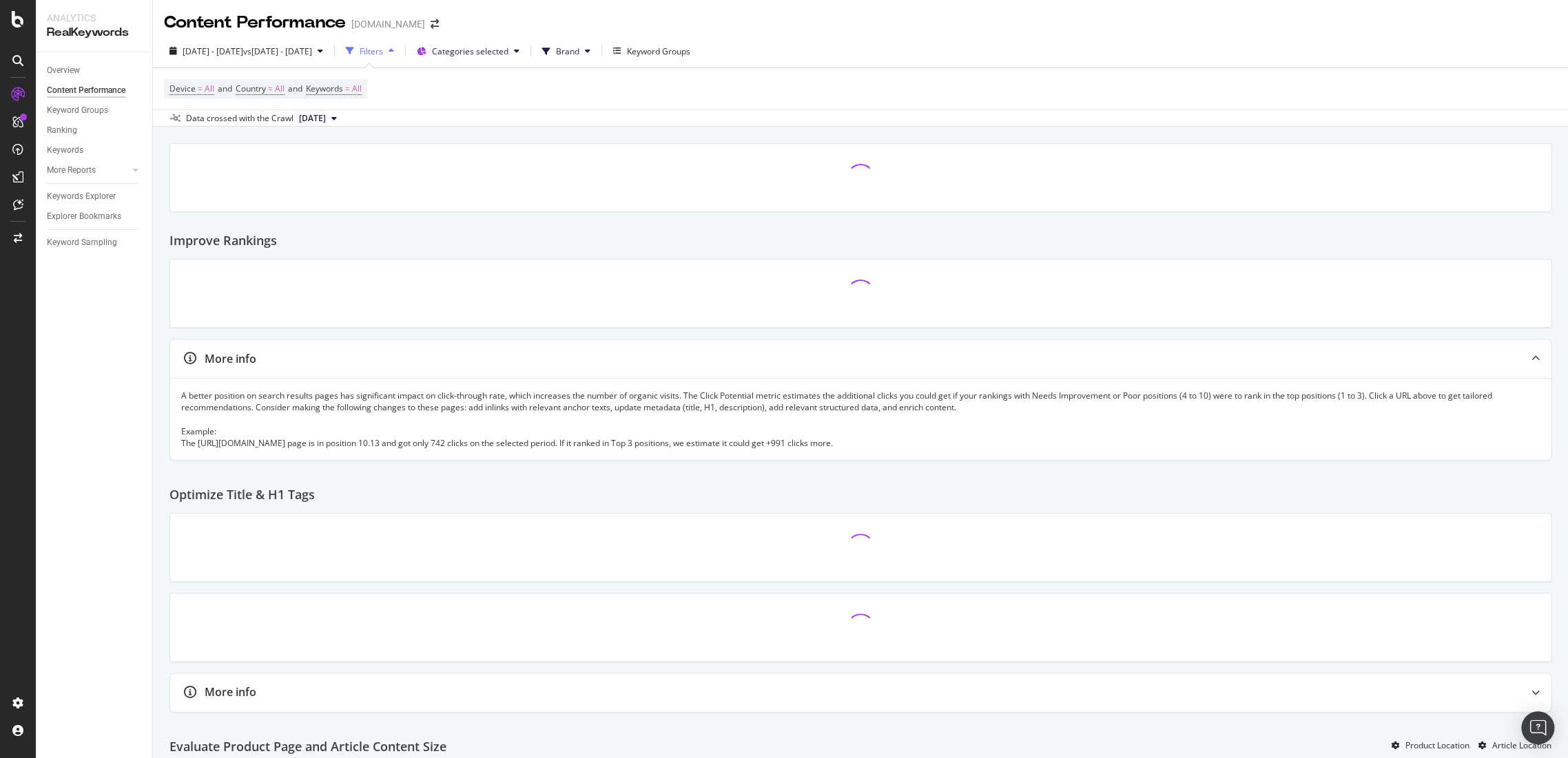
click at [940, 53] on div "2025 Aug. 25th - Aug. 31st vs 2024 Sep. 5th - Sep. 11th Filters Categories sele…" at bounding box center [860, 53] width 1415 height 27
click at [508, 56] on span "Categories selected" at bounding box center [469, 51] width 77 height 12
click at [796, 177] on div at bounding box center [860, 177] width 1359 height 45
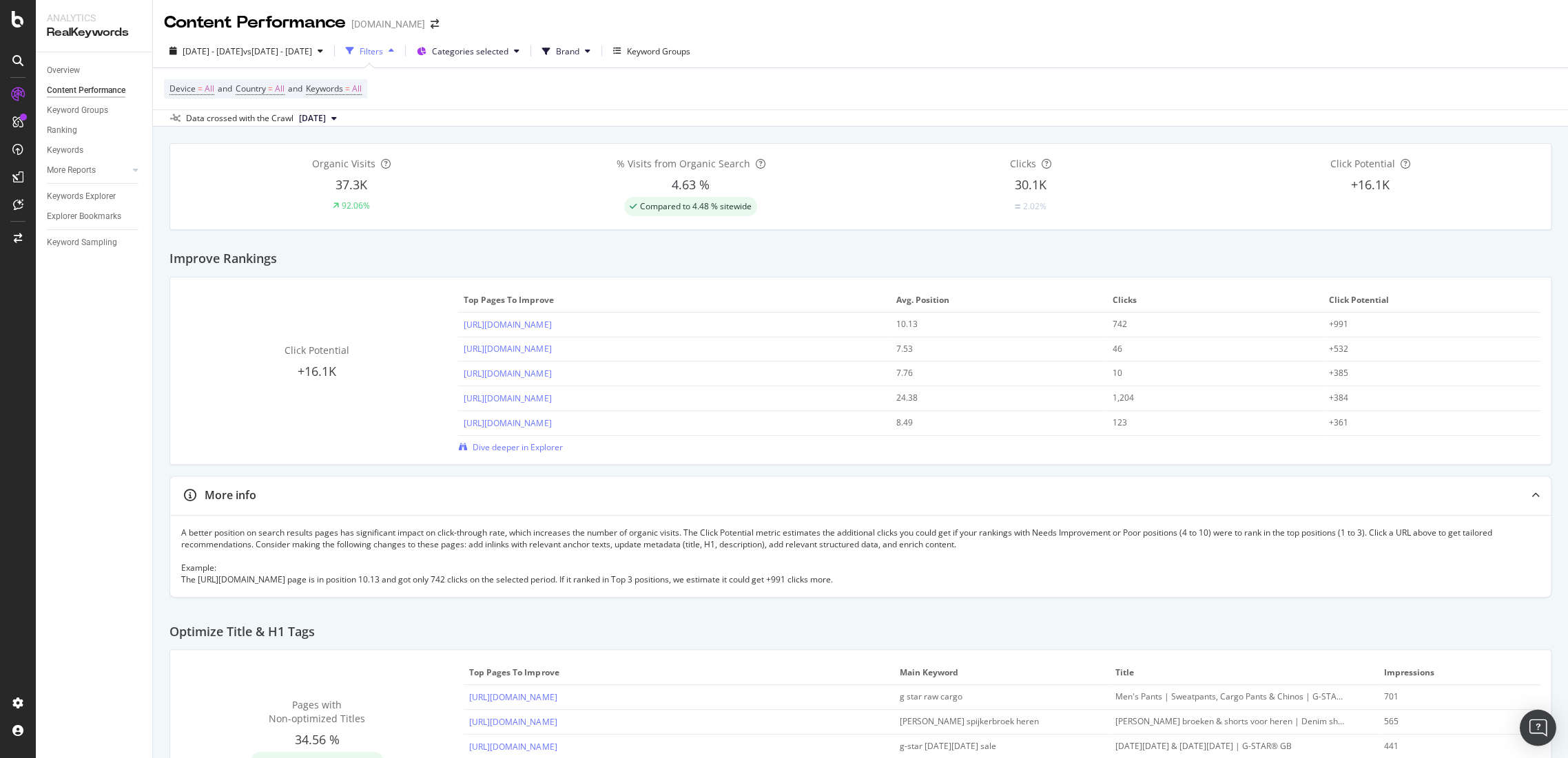
click at [1527, 725] on div "Open Intercom Messenger" at bounding box center [1538, 728] width 36 height 36
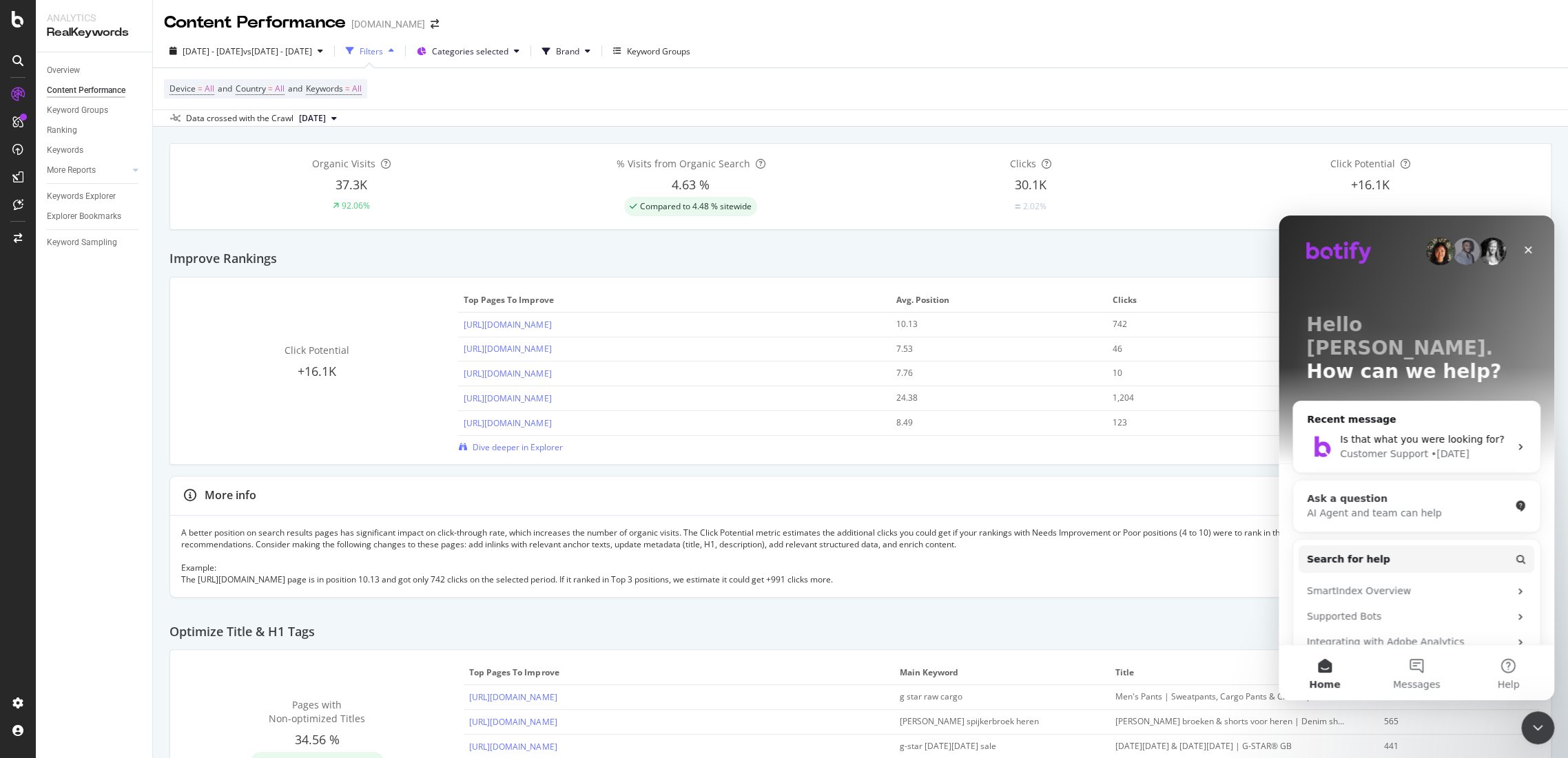
click at [1421, 506] on div "AI Agent and team can help" at bounding box center [1408, 513] width 203 height 14
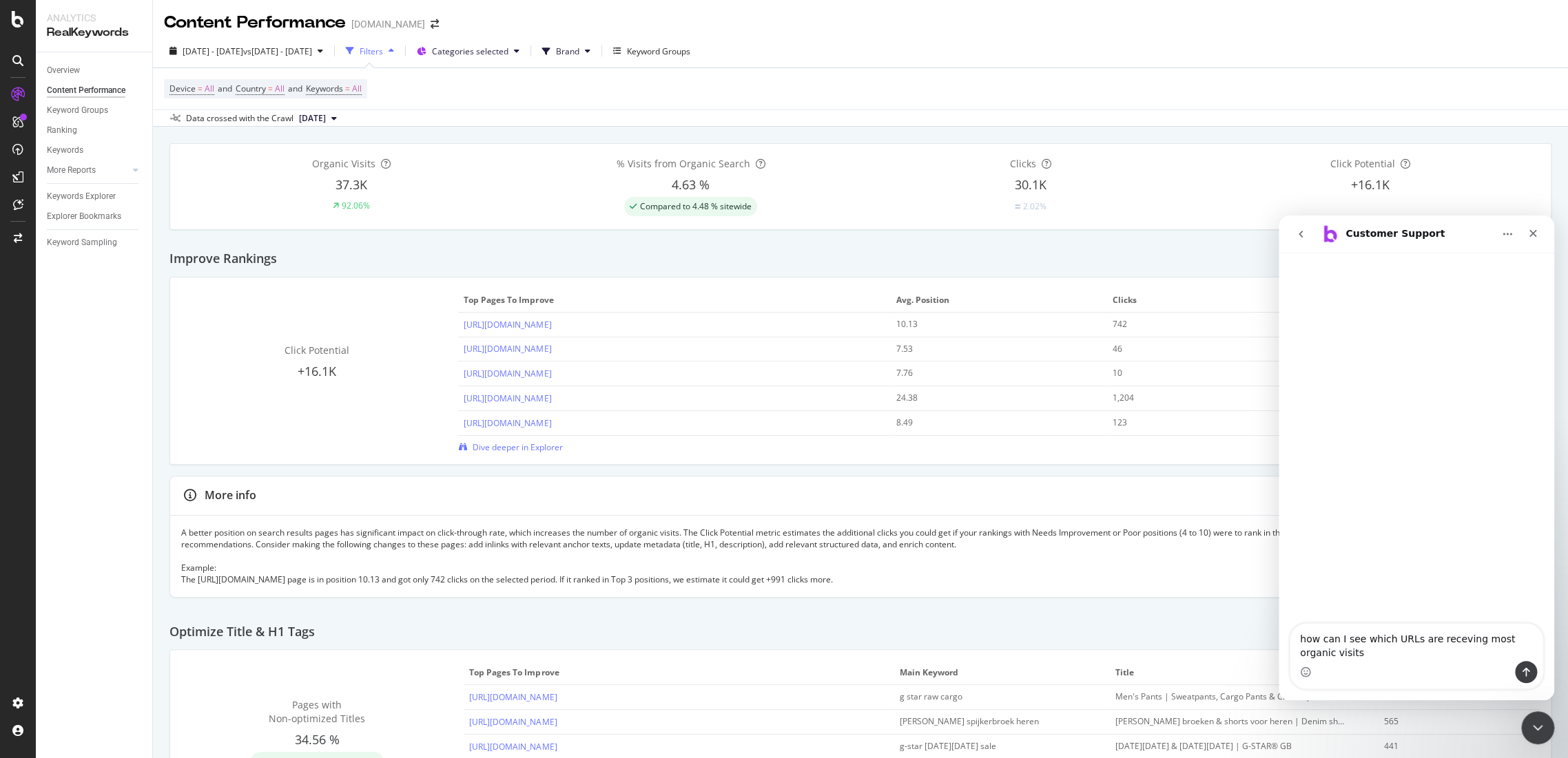
type textarea "how can I see which URLs are receving most organic visits?"
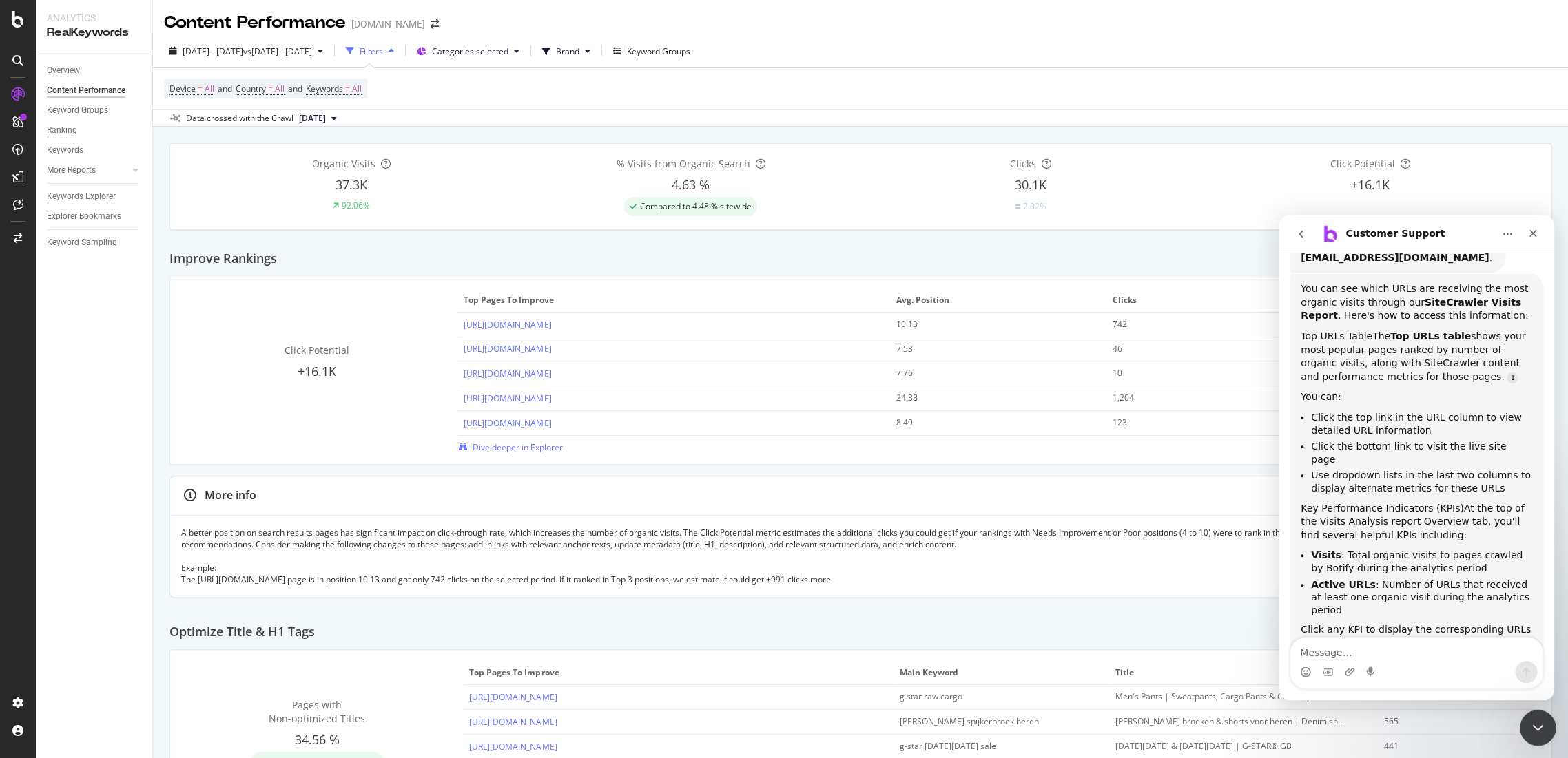
drag, startPoint x: 1534, startPoint y: 724, endPoint x: 2358, endPoint y: 1272, distance: 989.6
click at [1533, 724] on icon "Close Intercom Messenger" at bounding box center [1536, 725] width 16 height 16
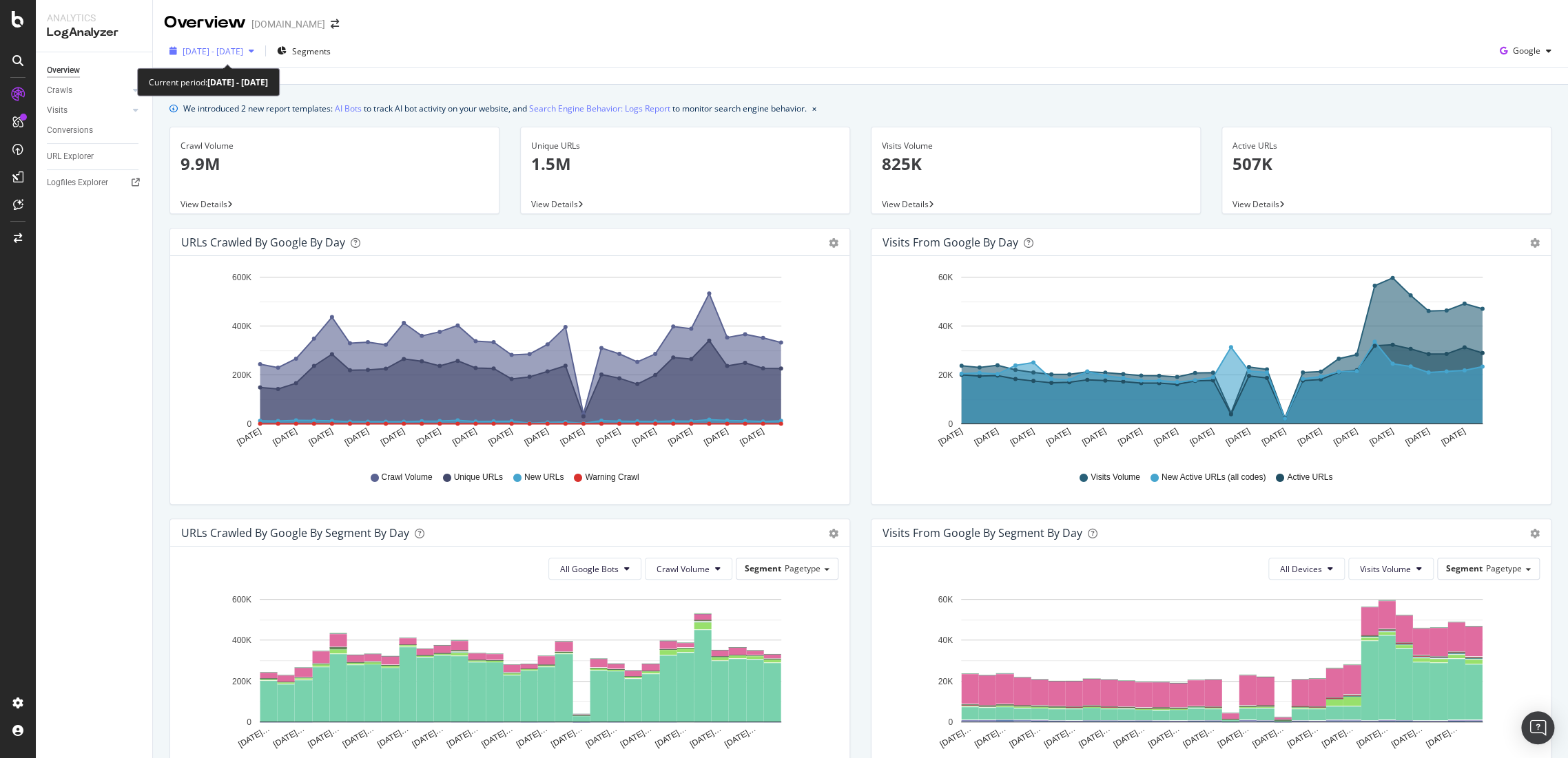
click at [243, 50] on span "[DATE] - [DATE]" at bounding box center [213, 51] width 61 height 12
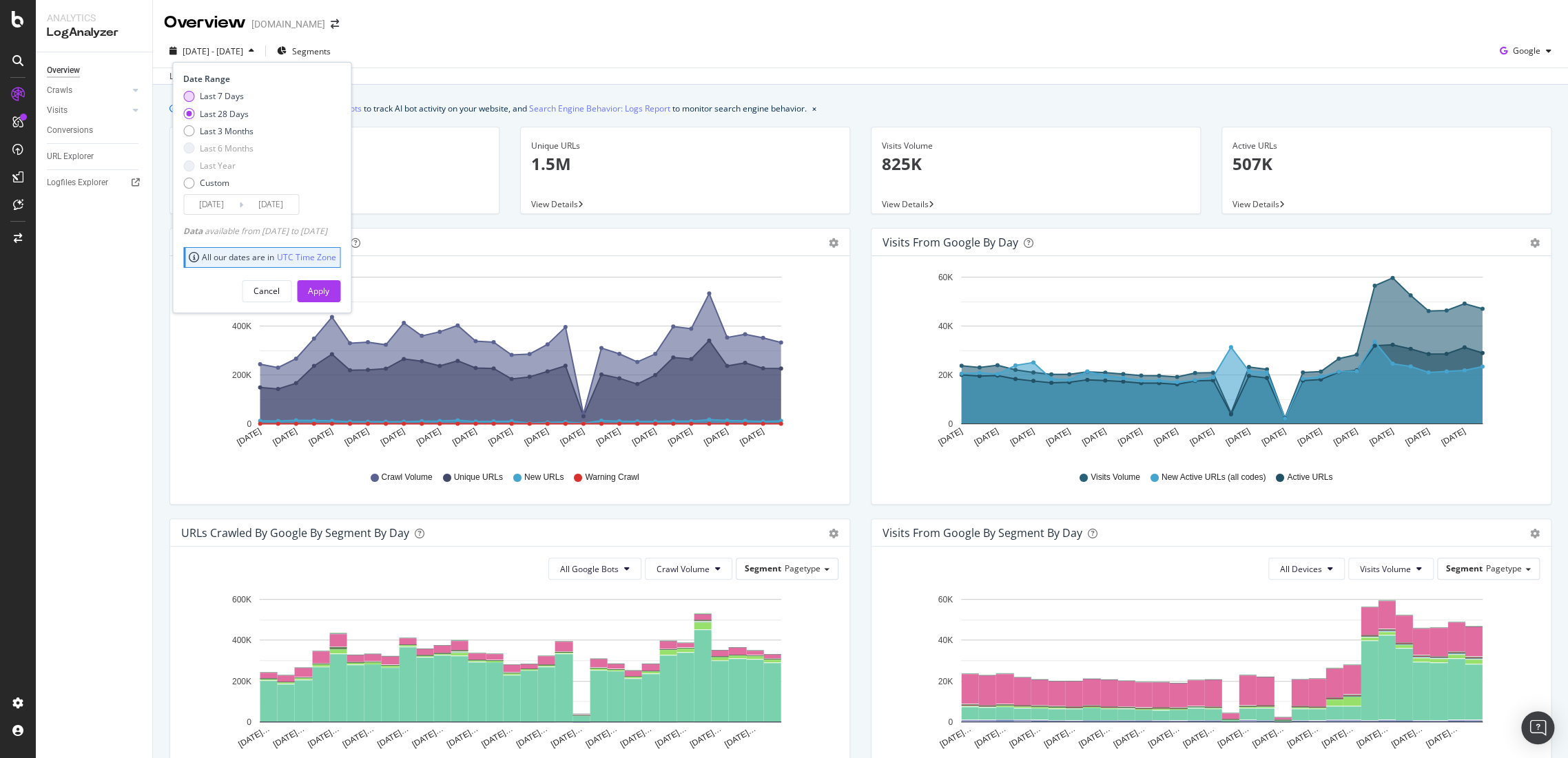
click at [202, 97] on div "Last 7 Days" at bounding box center [221, 96] width 44 height 12
type input "[DATE]"
click at [329, 295] on div "Apply" at bounding box center [319, 291] width 22 height 12
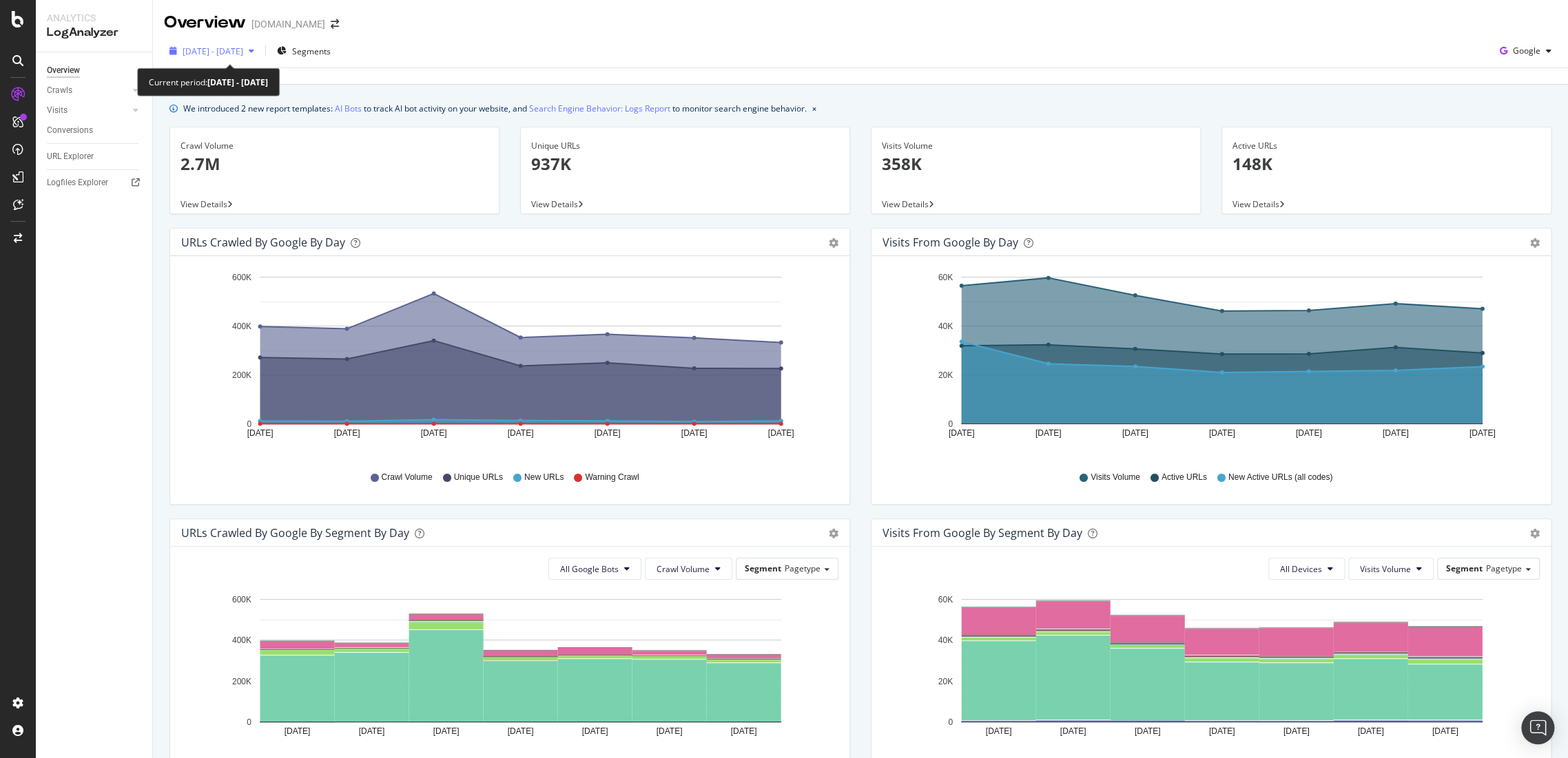
click at [260, 59] on div "[DATE] - [DATE]" at bounding box center [212, 51] width 96 height 21
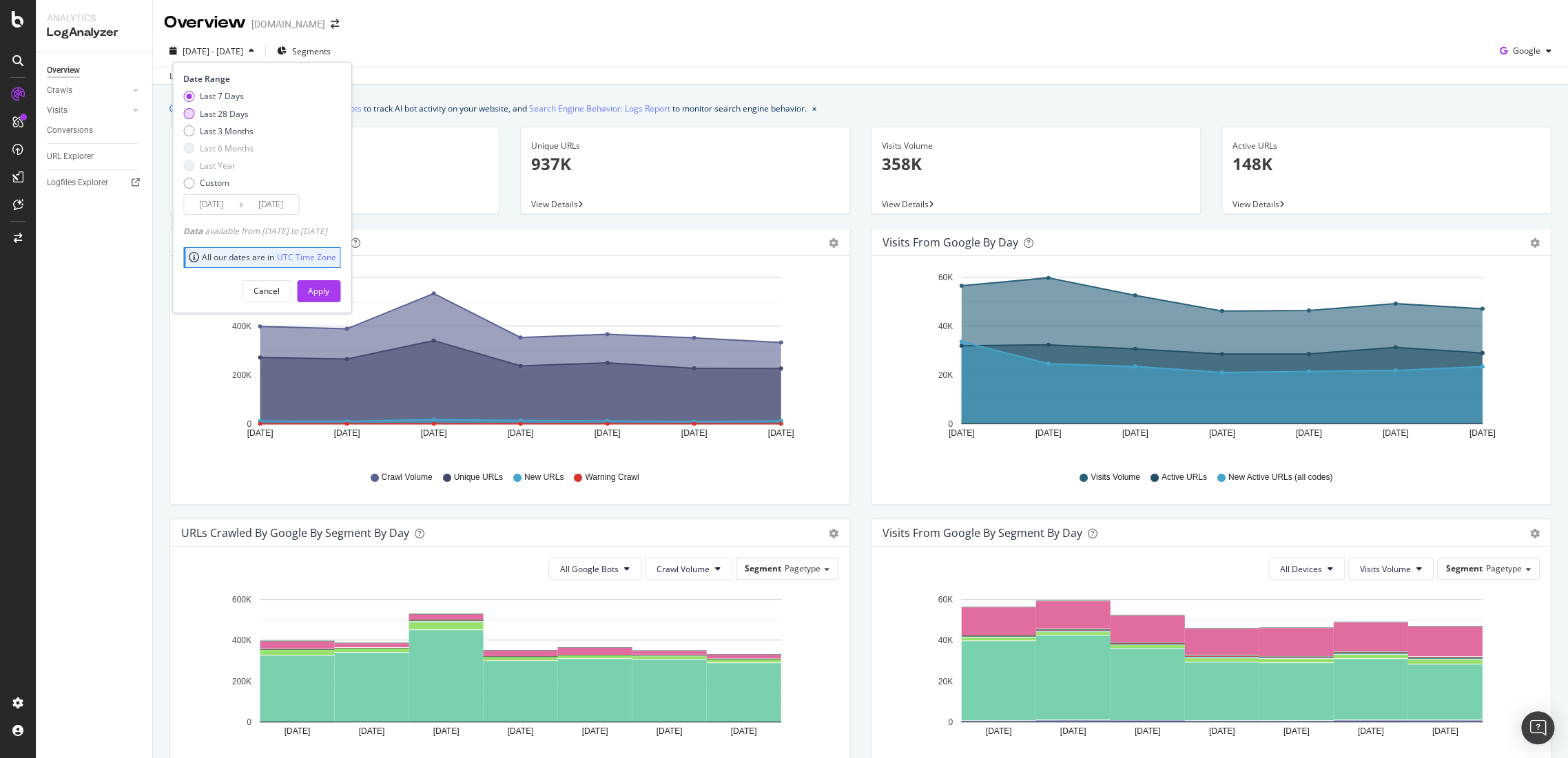
click at [230, 108] on div "Last 28 Days" at bounding box center [224, 114] width 49 height 12
type input "[DATE]"
click at [329, 298] on div "Apply" at bounding box center [319, 291] width 22 height 21
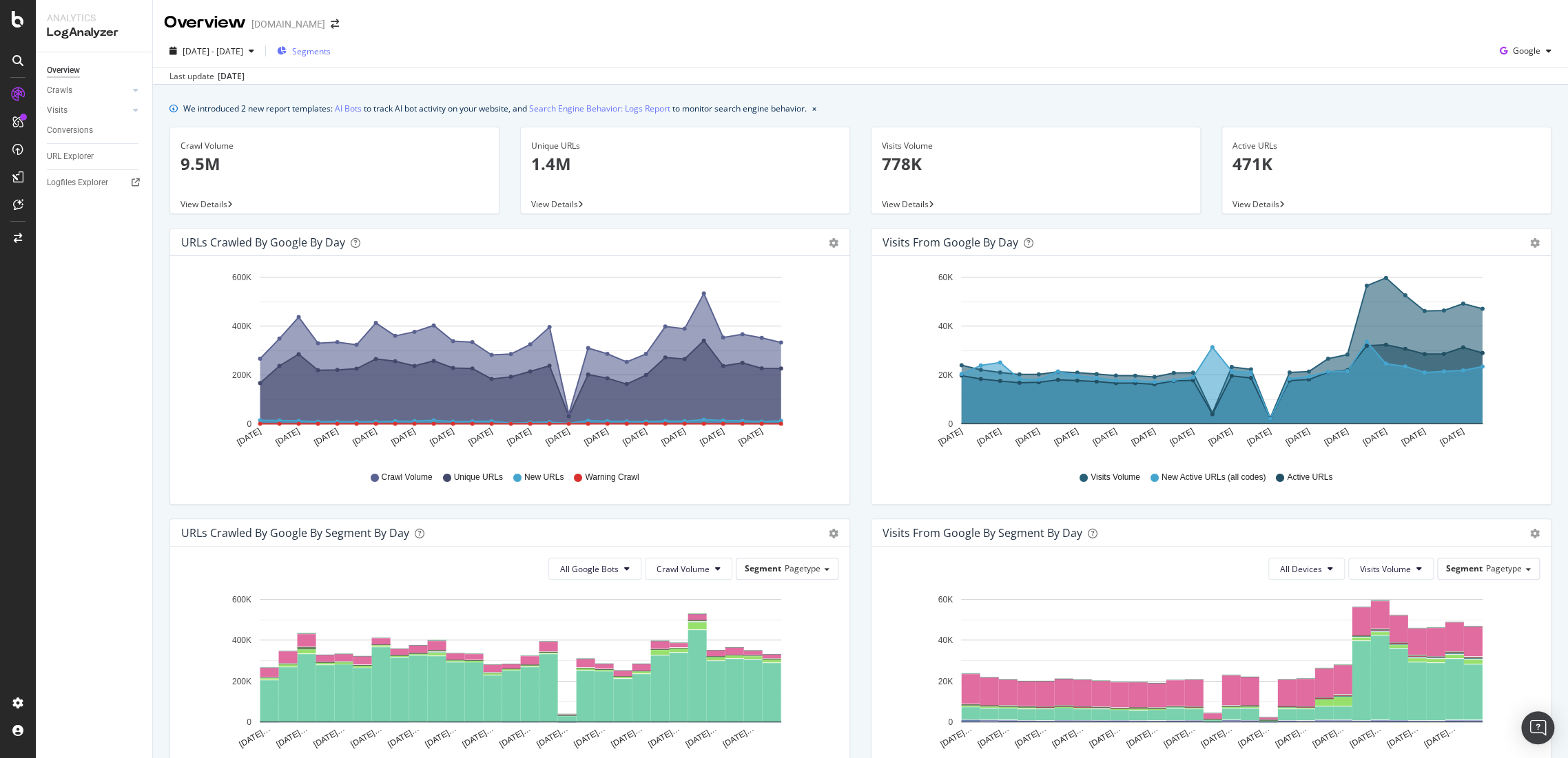
click at [331, 48] on span "Segments" at bounding box center [311, 51] width 39 height 12
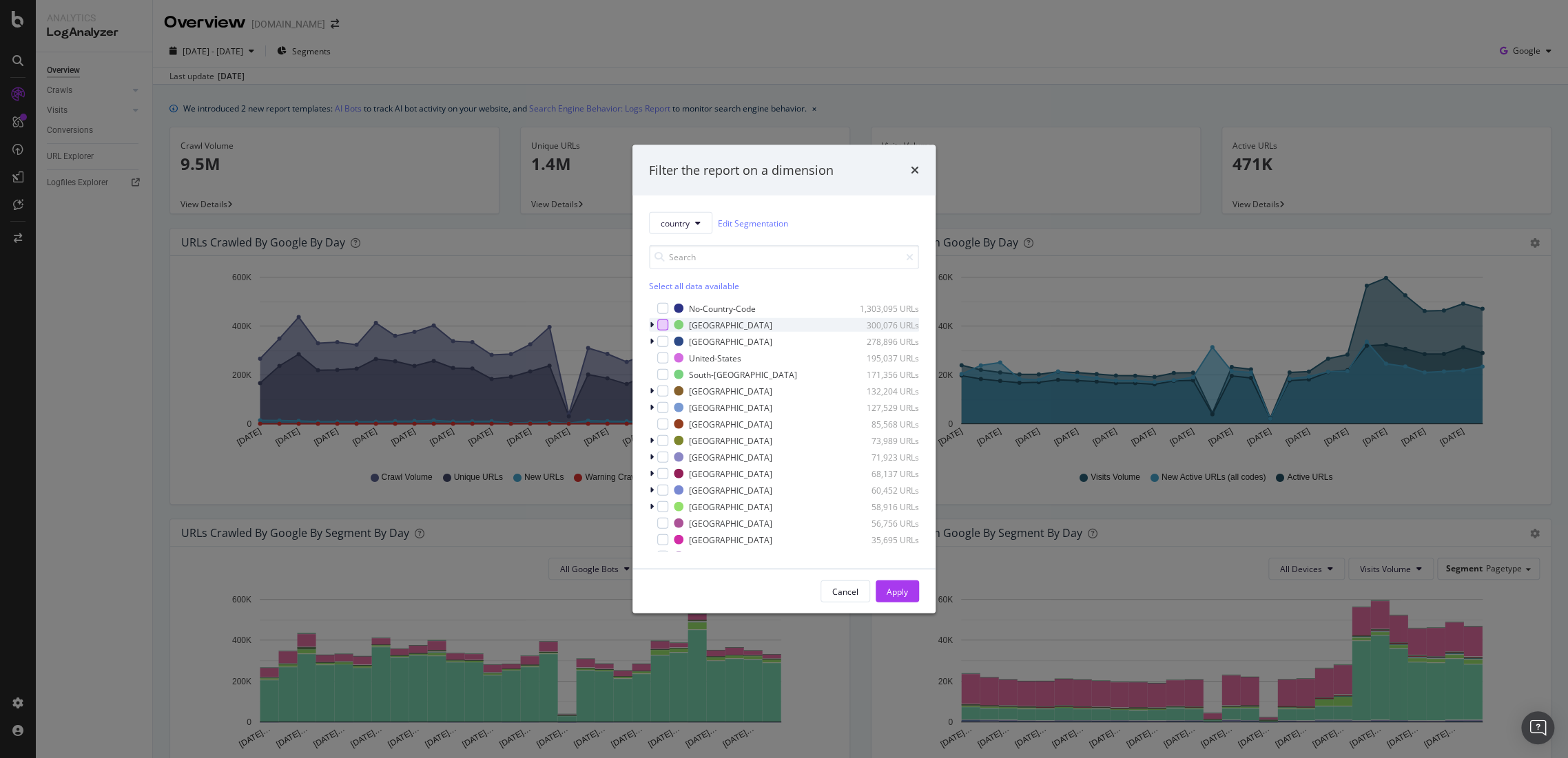
click at [662, 320] on div "modal" at bounding box center [663, 324] width 11 height 11
click at [663, 342] on div "modal" at bounding box center [663, 342] width 11 height 11
click at [668, 391] on div "France 132,204 URLs" at bounding box center [784, 391] width 270 height 14
click at [658, 384] on div "France 132,204 URLs" at bounding box center [784, 391] width 270 height 14
click at [659, 387] on div "modal" at bounding box center [663, 391] width 11 height 11
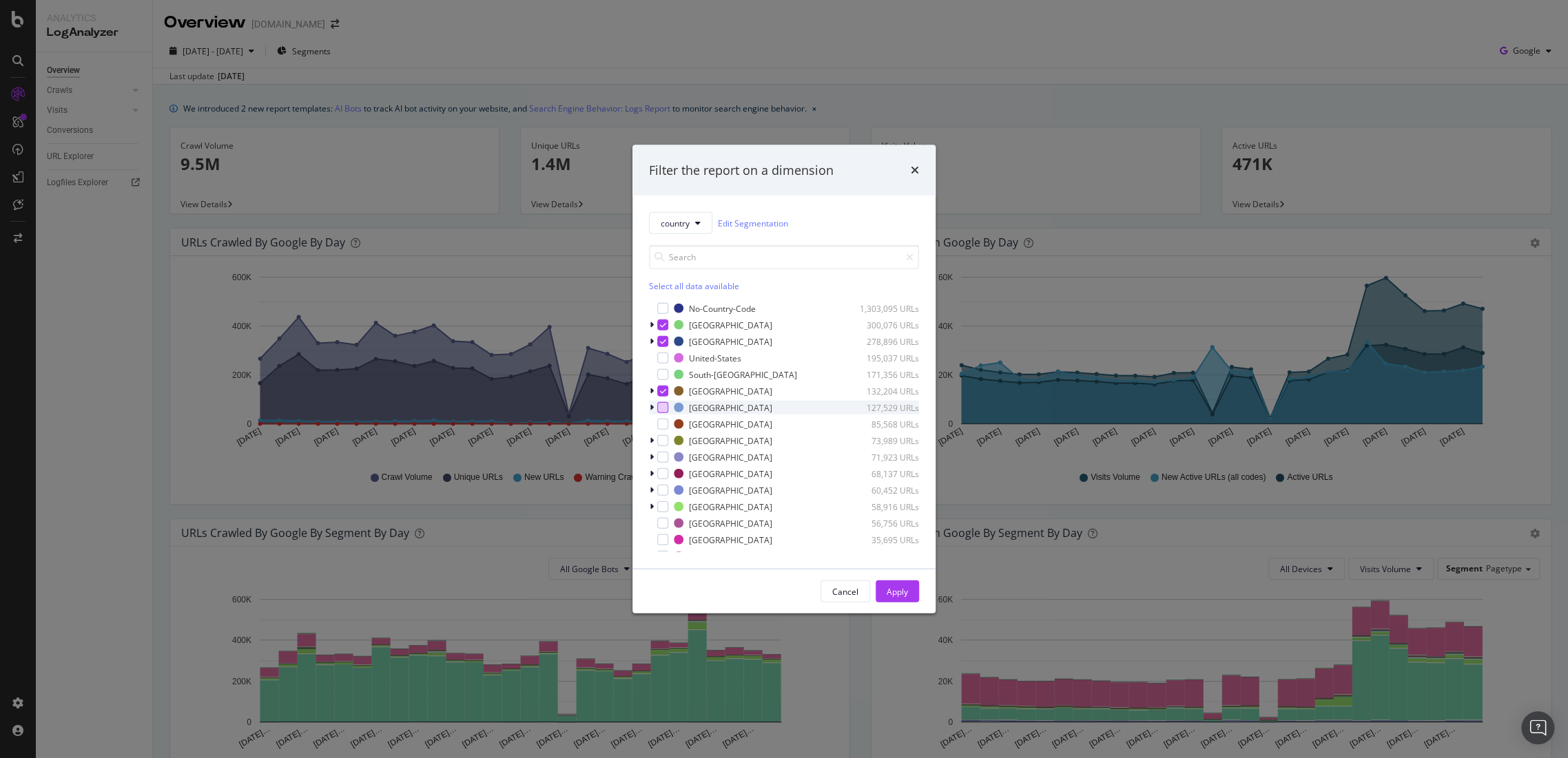
click at [663, 408] on div "modal" at bounding box center [663, 408] width 11 height 11
click at [664, 423] on div "modal" at bounding box center [663, 424] width 11 height 11
click at [666, 435] on div "modal" at bounding box center [663, 440] width 11 height 11
click at [658, 465] on div "No-Country-Code 1,303,095 URLs Netherlands 300,076 URLs Germany 278,896 URLs Un…" at bounding box center [784, 427] width 270 height 251
click at [663, 475] on div "modal" at bounding box center [663, 474] width 11 height 11
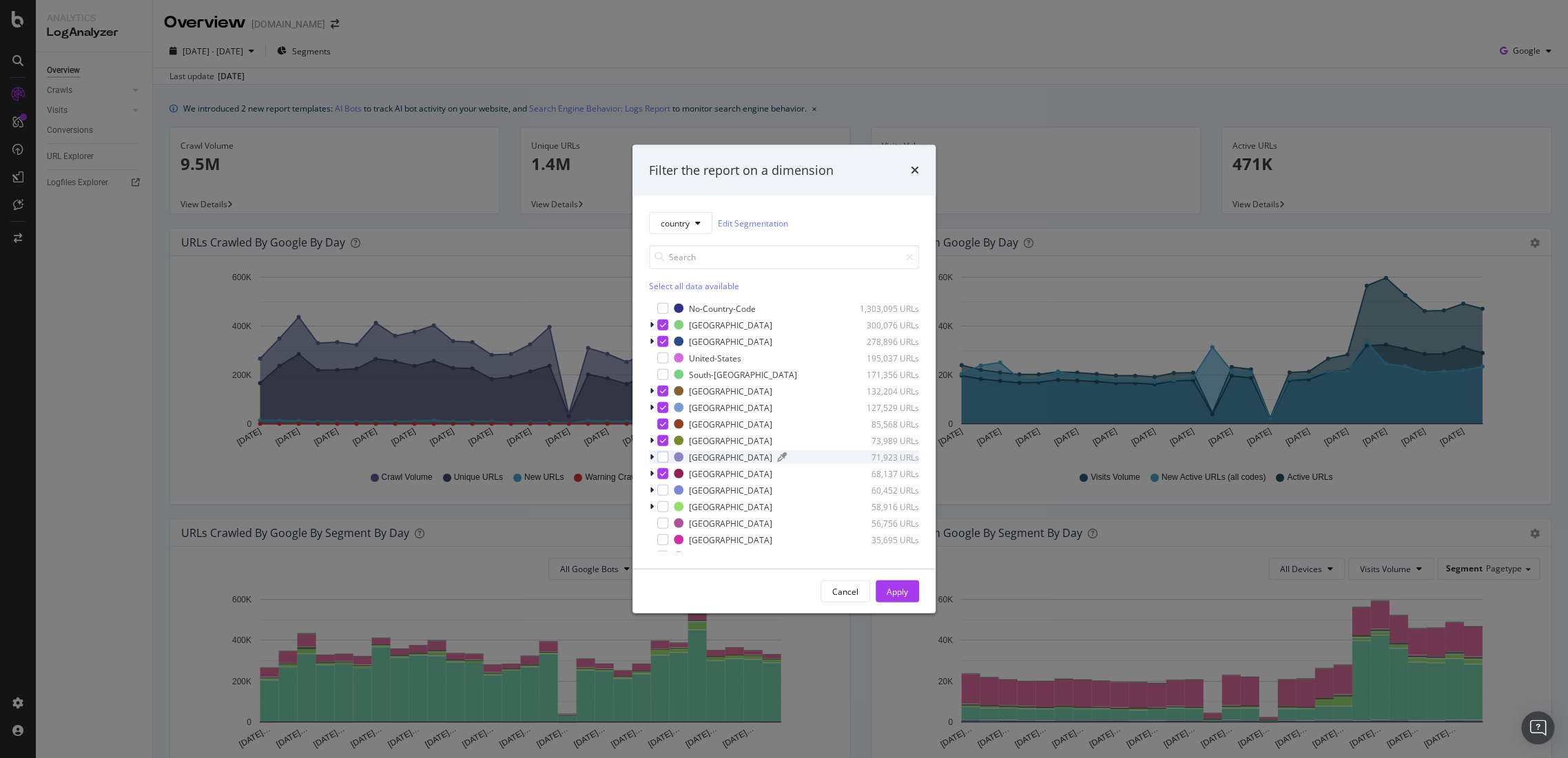
scroll to position [153, 0]
click at [663, 353] on div "modal" at bounding box center [663, 353] width 11 height 11
click at [661, 373] on div "modal" at bounding box center [663, 370] width 11 height 11
click at [666, 422] on div "modal" at bounding box center [663, 419] width 11 height 11
click at [666, 431] on div "modal" at bounding box center [663, 437] width 11 height 11
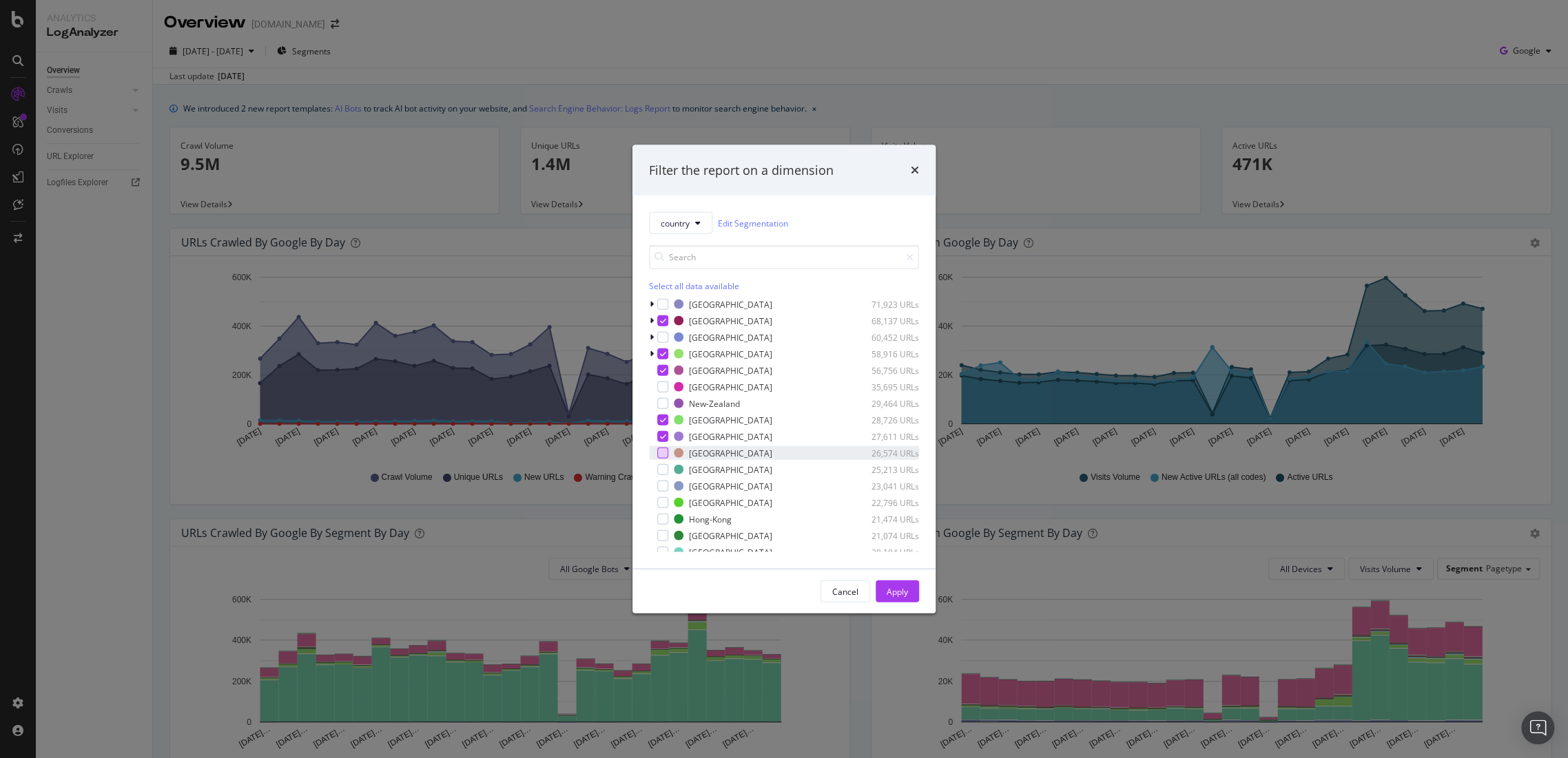
click at [661, 448] on div "modal" at bounding box center [663, 453] width 11 height 11
click at [658, 466] on div "modal" at bounding box center [663, 469] width 11 height 11
click at [663, 475] on div "Italy 25,213 URLs" at bounding box center [784, 469] width 270 height 14
click at [665, 491] on div "Bulgaria 23,041 URLs" at bounding box center [784, 486] width 270 height 14
click at [662, 472] on div "modal" at bounding box center [663, 469] width 11 height 11
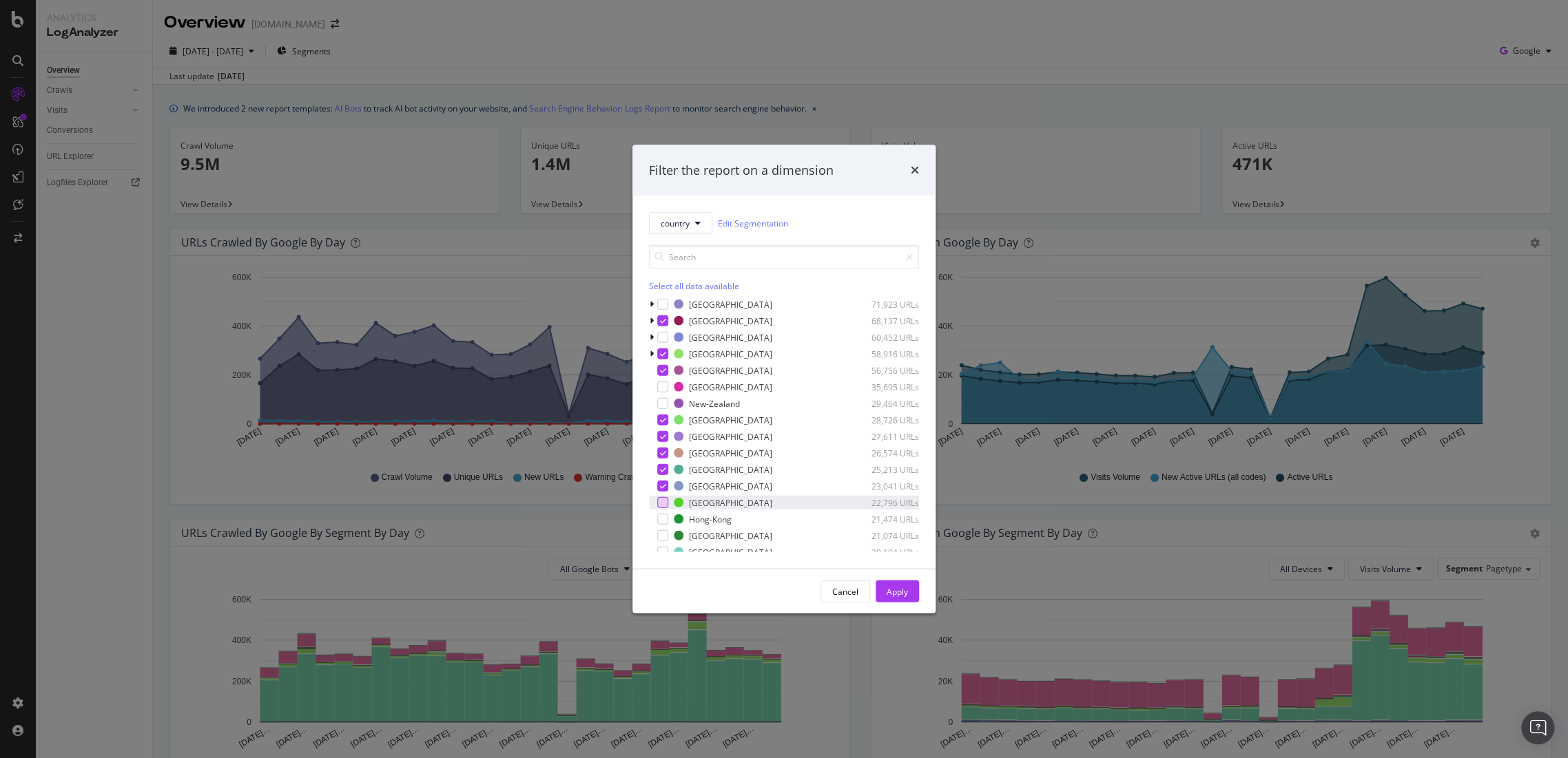
click at [667, 500] on div "modal" at bounding box center [663, 503] width 11 height 11
click at [660, 416] on div "modal" at bounding box center [663, 416] width 11 height 11
click at [660, 431] on div "modal" at bounding box center [663, 432] width 11 height 11
click at [661, 445] on div "modal" at bounding box center [663, 448] width 11 height 11
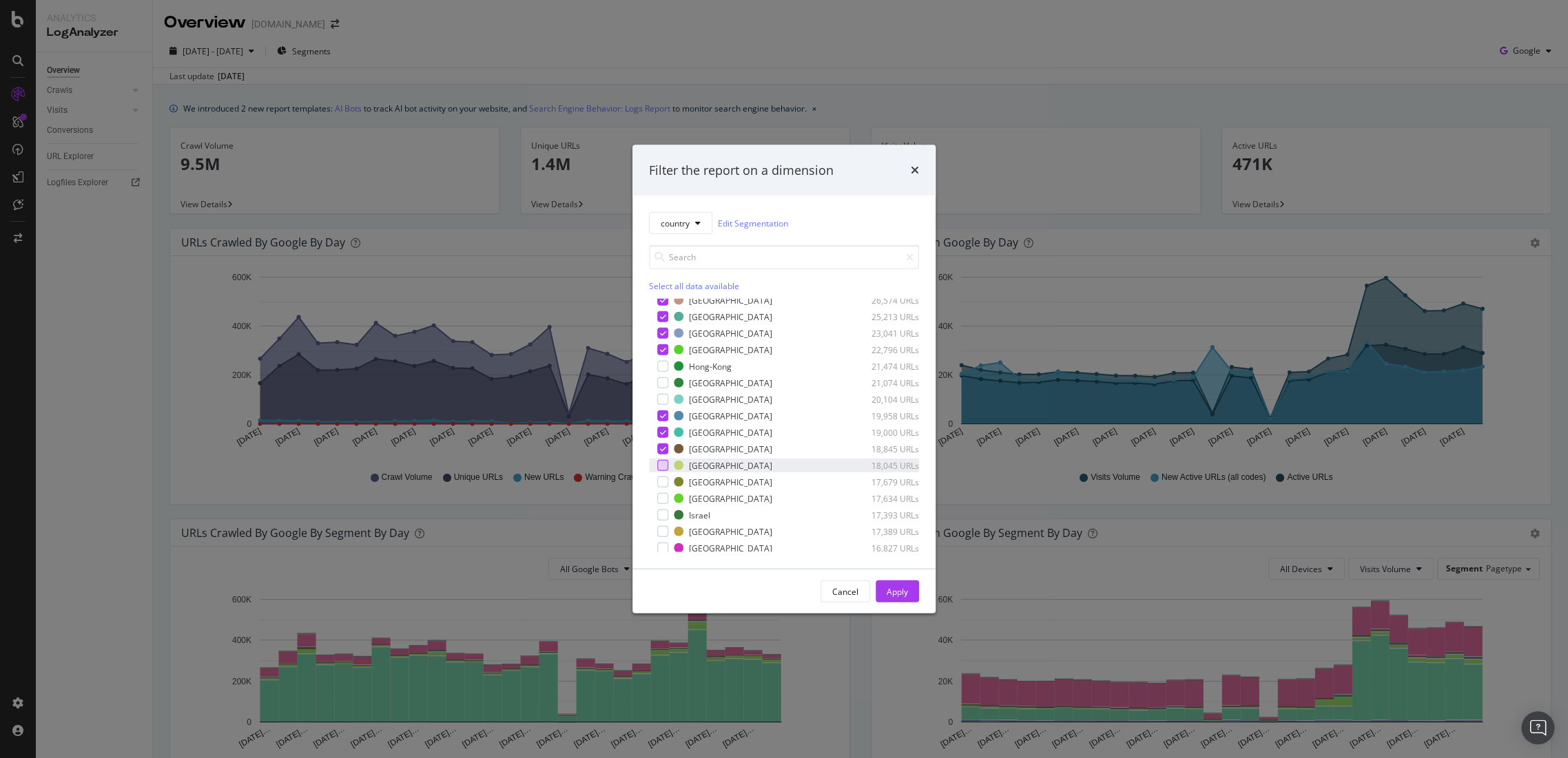
click at [660, 460] on div "modal" at bounding box center [663, 465] width 11 height 11
click at [661, 473] on div "No-Country-Code 1,303,095 URLs Netherlands 300,076 URLs Germany 278,896 URLs Un…" at bounding box center [784, 425] width 270 height 253
click at [659, 480] on div "modal" at bounding box center [663, 482] width 11 height 11
click at [665, 493] on div "modal" at bounding box center [663, 498] width 11 height 11
click at [659, 533] on div "modal" at bounding box center [663, 531] width 11 height 11
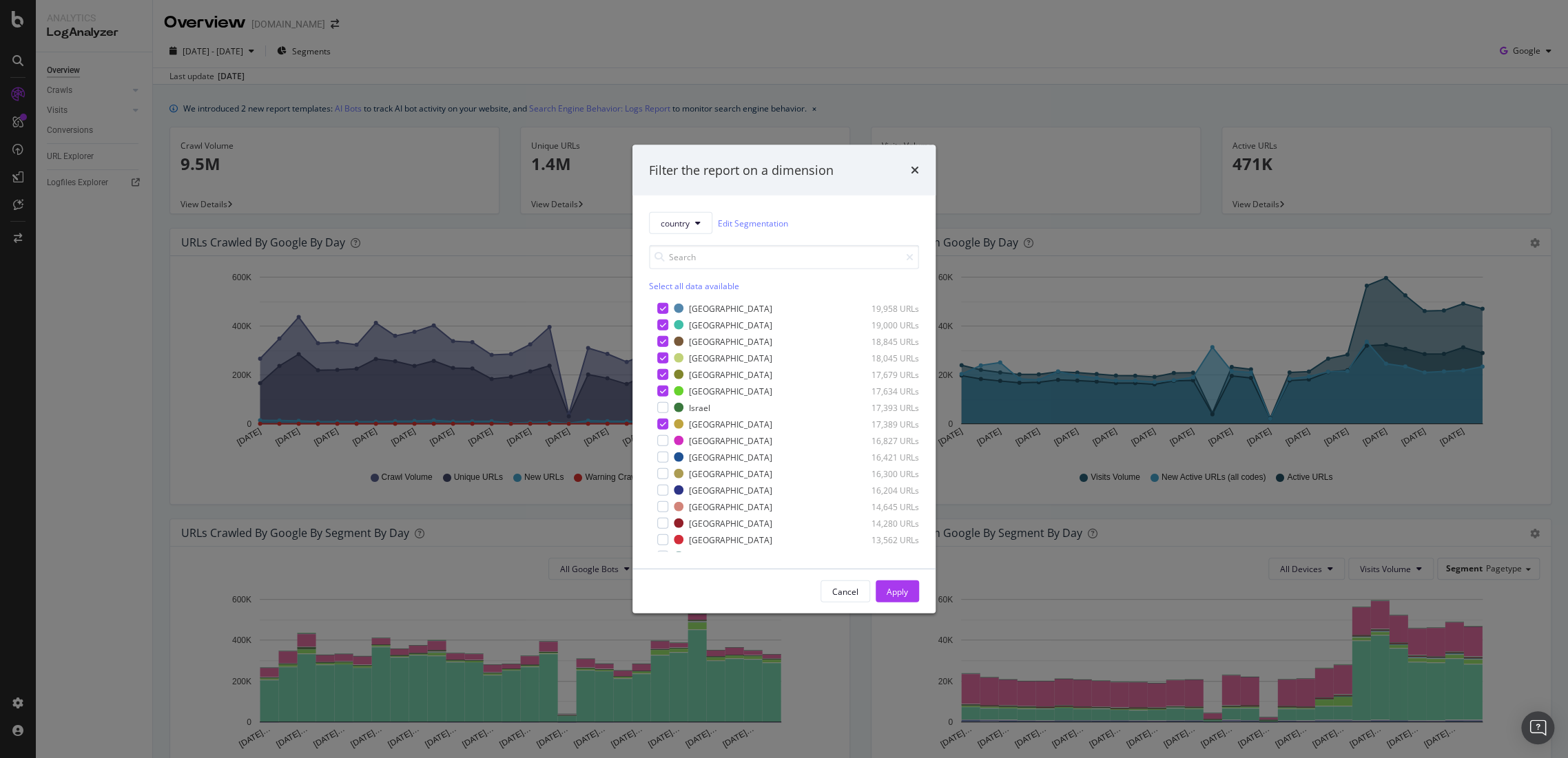
scroll to position [459, 0]
click at [661, 396] on div "modal" at bounding box center [663, 395] width 11 height 11
click at [664, 411] on div "modal" at bounding box center [663, 411] width 11 height 11
click at [662, 430] on div "modal" at bounding box center [663, 428] width 11 height 11
click at [662, 440] on div "modal" at bounding box center [663, 445] width 11 height 11
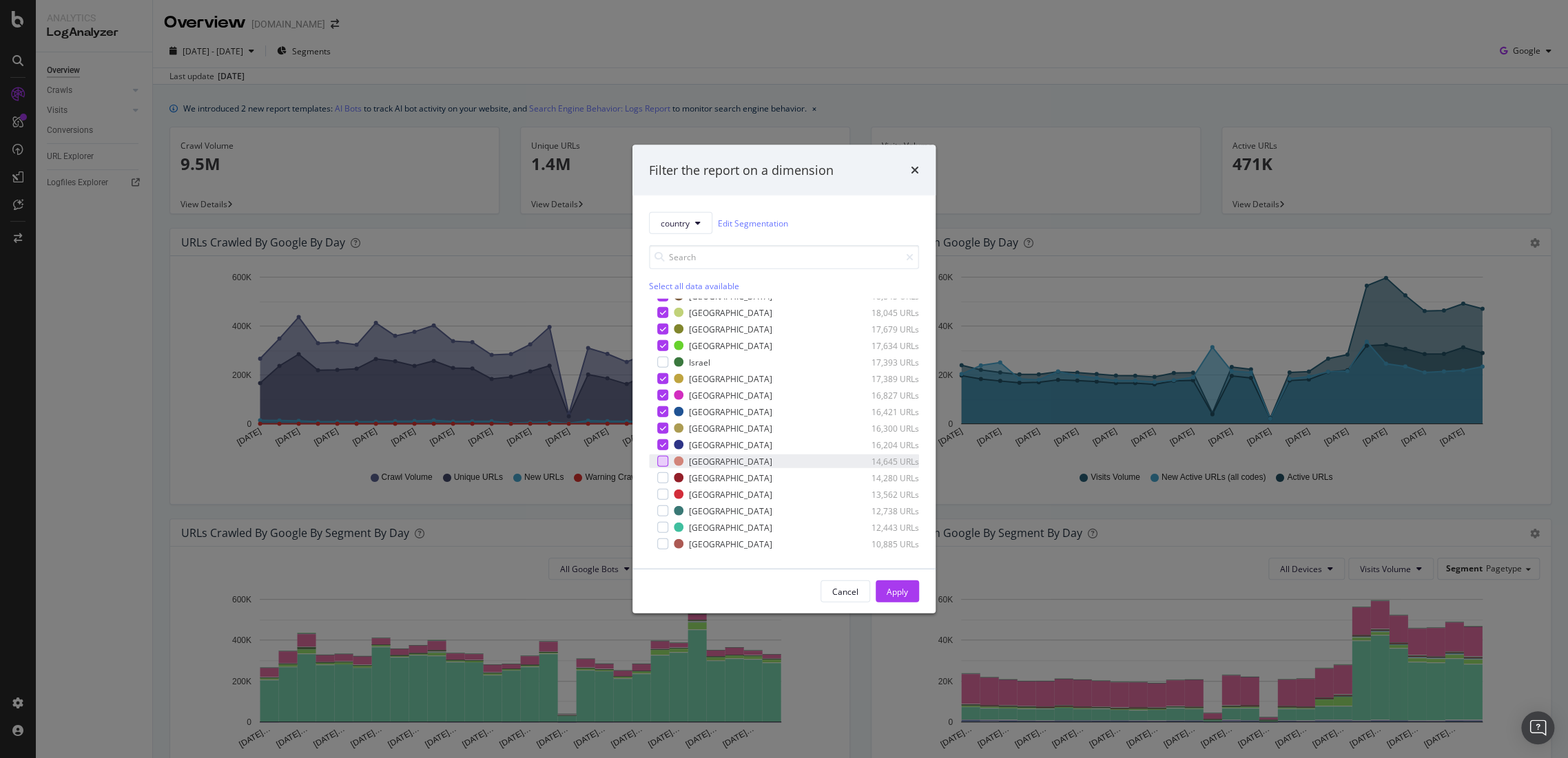
click at [660, 457] on div "modal" at bounding box center [663, 461] width 11 height 11
click at [661, 491] on div "modal" at bounding box center [663, 494] width 11 height 11
click at [663, 500] on div "Croatia 13,562 URLs" at bounding box center [784, 494] width 270 height 14
click at [658, 506] on div "modal" at bounding box center [663, 511] width 11 height 11
click at [661, 491] on div "modal" at bounding box center [663, 494] width 11 height 11
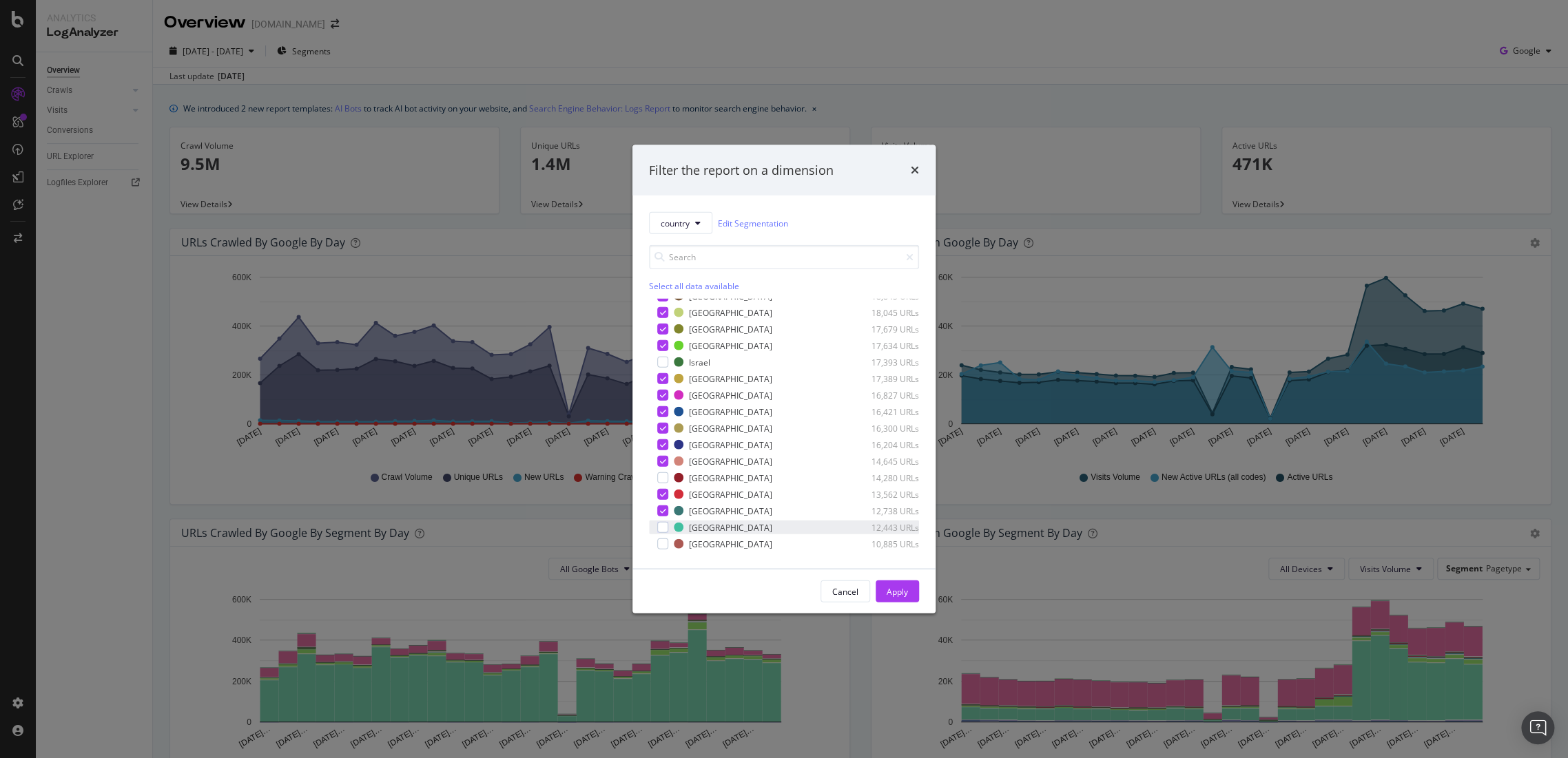
click at [669, 526] on div "Macau 12,443 URLs" at bounding box center [784, 527] width 270 height 14
click at [666, 539] on div "modal" at bounding box center [663, 543] width 11 height 11
click at [878, 587] on button "Apply" at bounding box center [897, 592] width 43 height 22
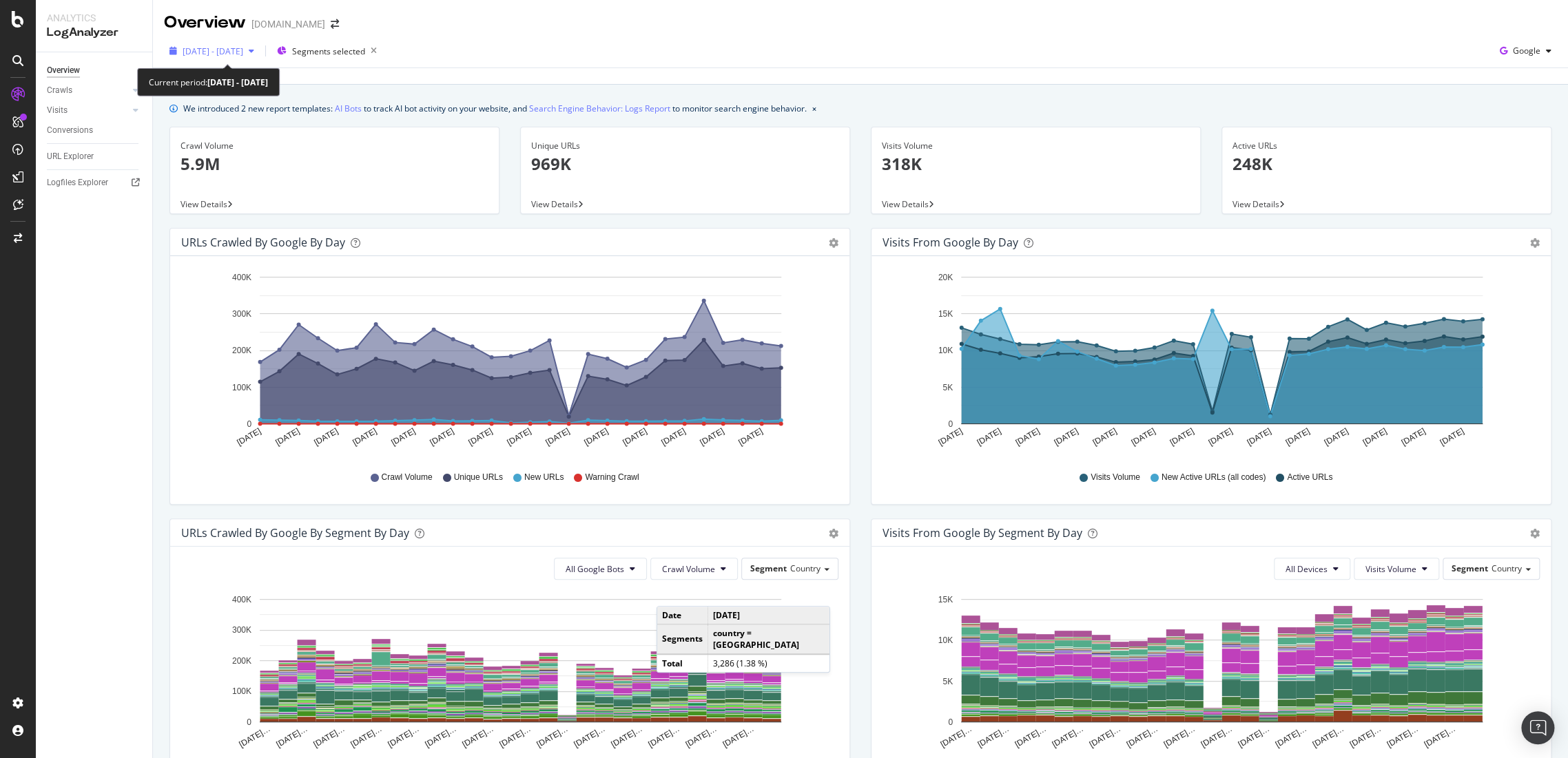
click at [251, 58] on div "2025 Aug. 6th - Sep. 2nd" at bounding box center [212, 51] width 96 height 21
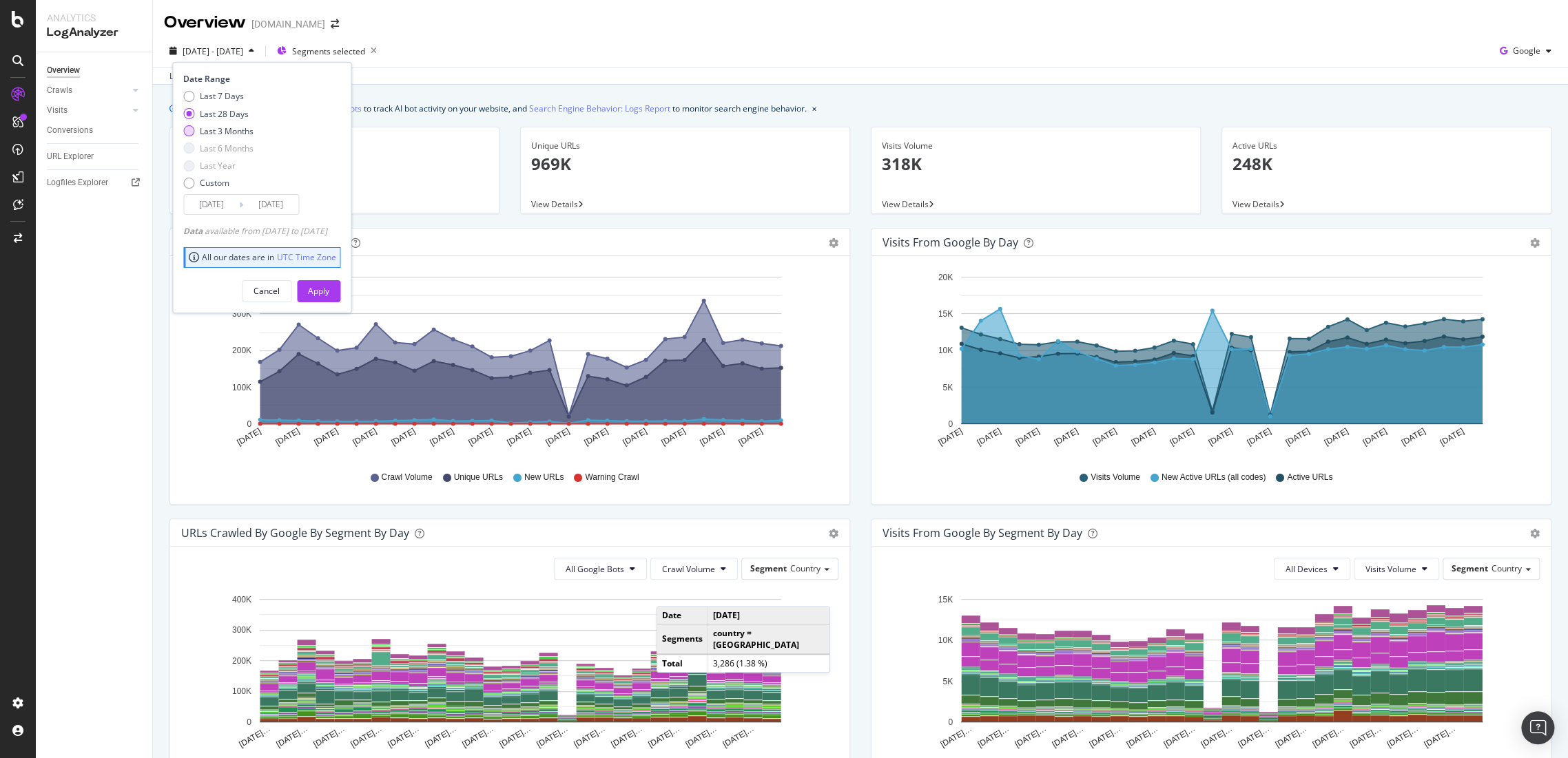
click at [213, 125] on div "Last 3 Months" at bounding box center [227, 131] width 53 height 12
type input "2025/06/03"
click at [340, 290] on button "Apply" at bounding box center [319, 291] width 43 height 22
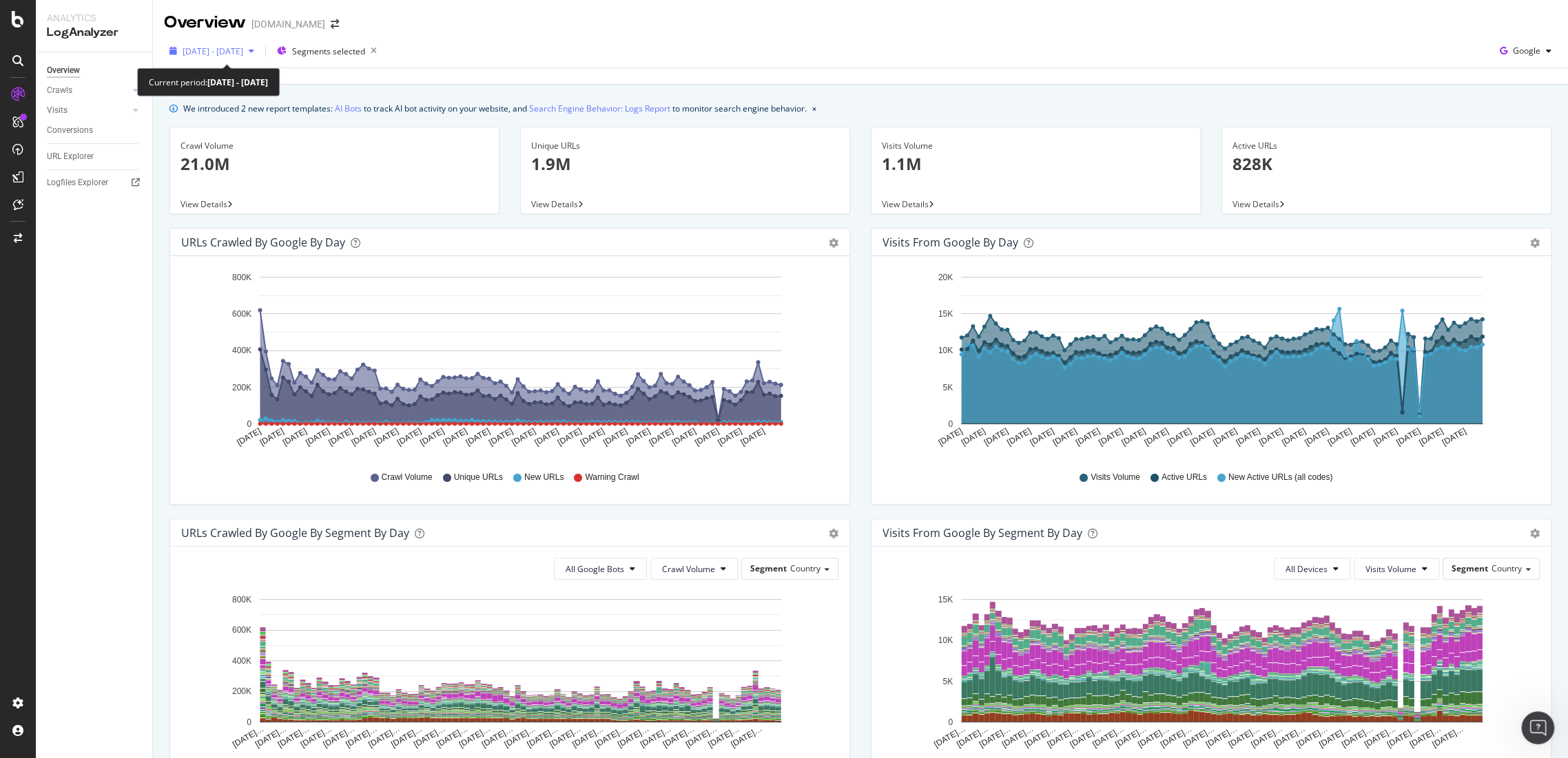
click at [229, 53] on span "2025 Jun. 3rd - Sep. 2nd" at bounding box center [213, 51] width 61 height 12
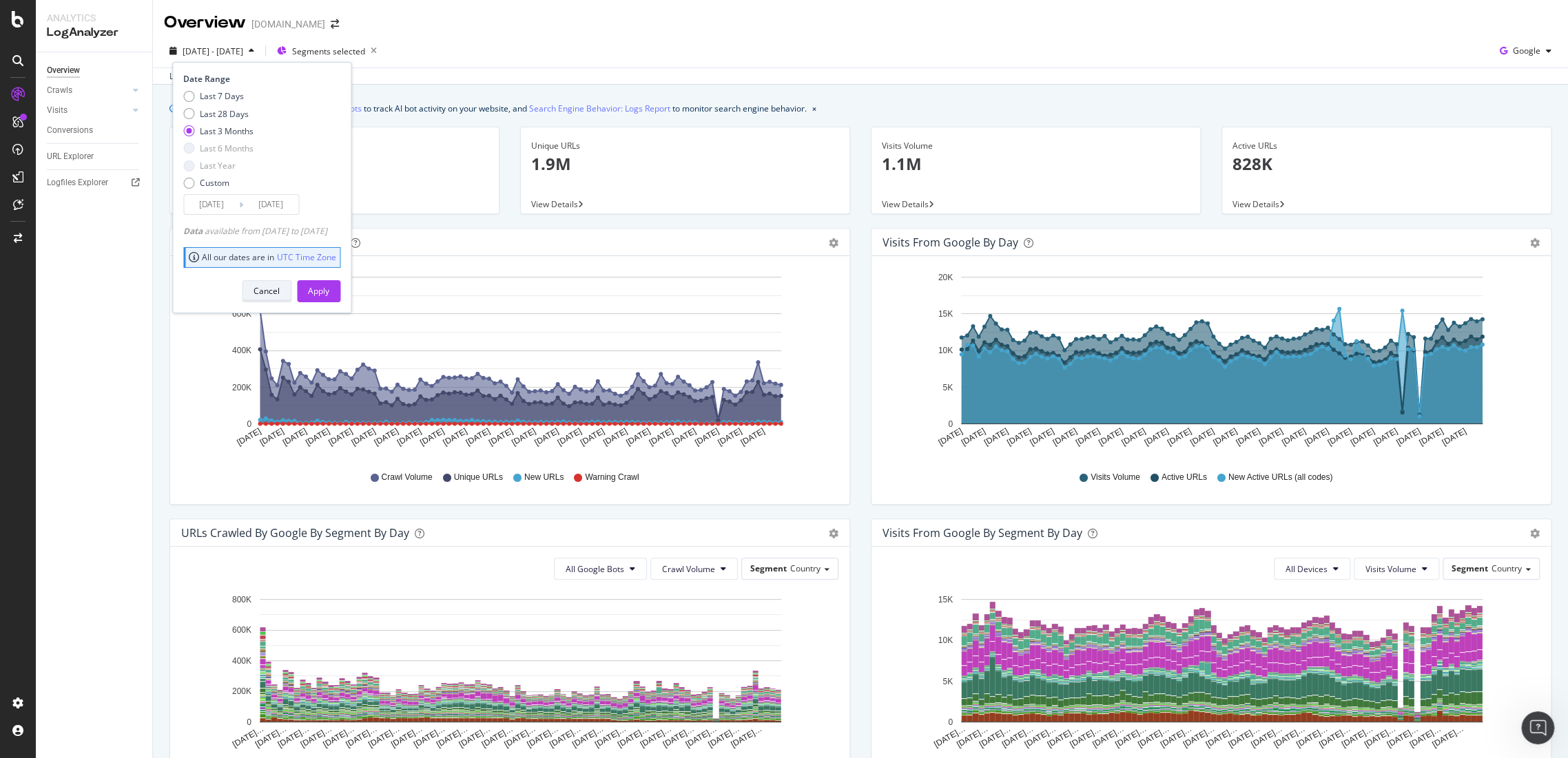
click at [279, 292] on div "Cancel" at bounding box center [266, 291] width 26 height 12
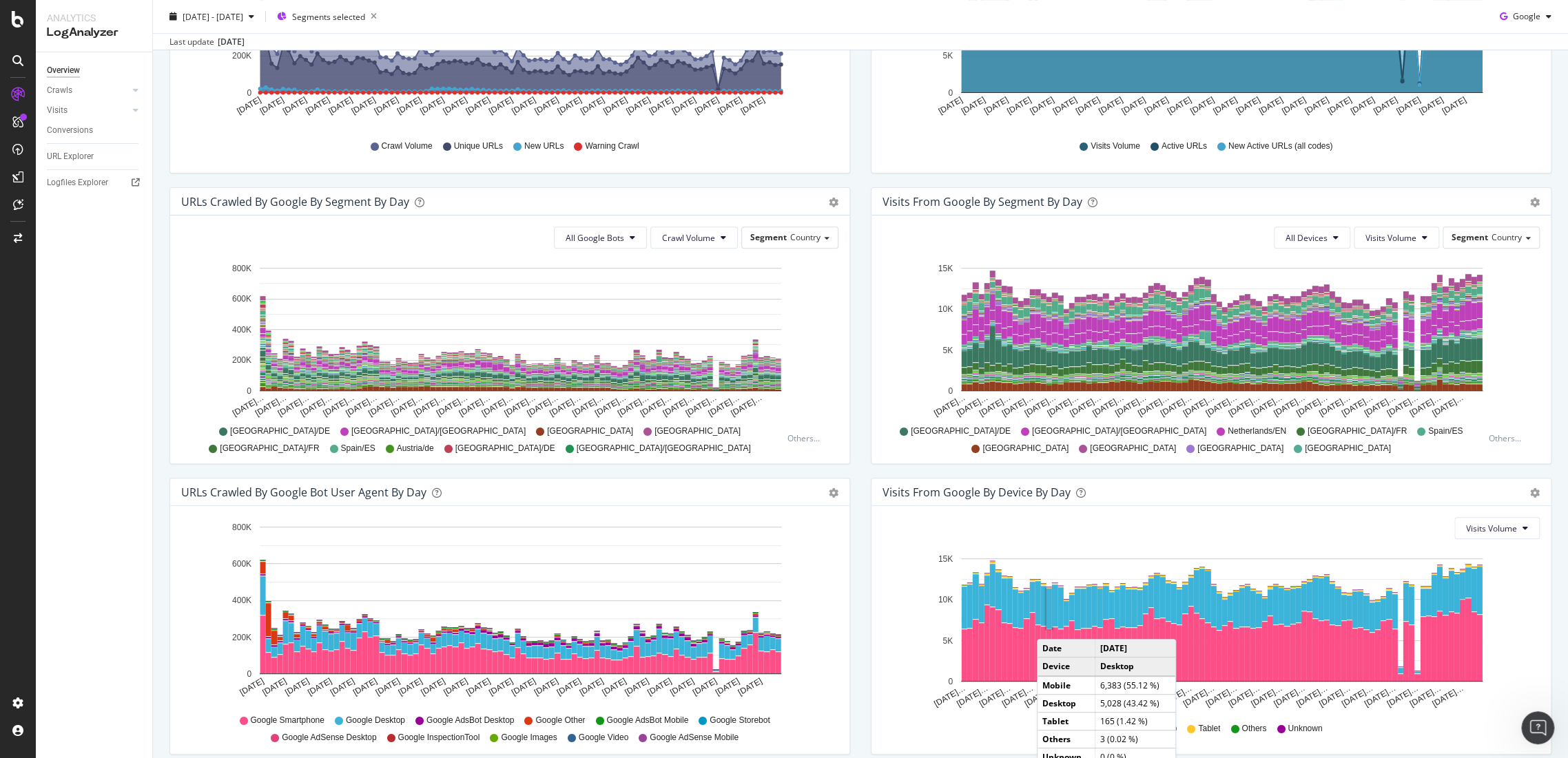
scroll to position [389, 0]
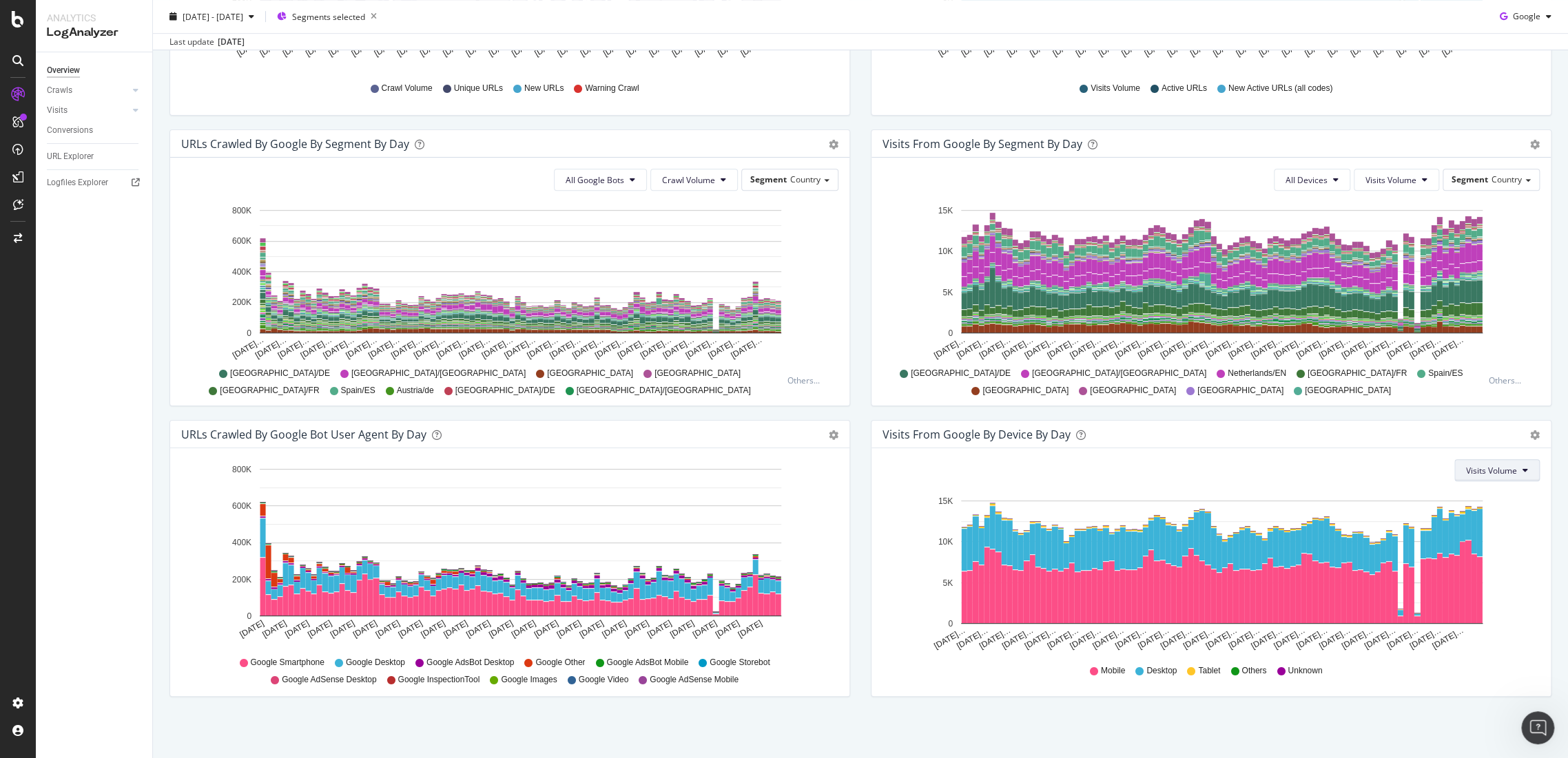
click at [1473, 465] on span "Visits Volume" at bounding box center [1491, 471] width 51 height 12
click at [1323, 455] on div "Visits Volume Hold CTRL while clicking to filter the report. Jun 03… Jun 07… Ju…" at bounding box center [1211, 572] width 679 height 248
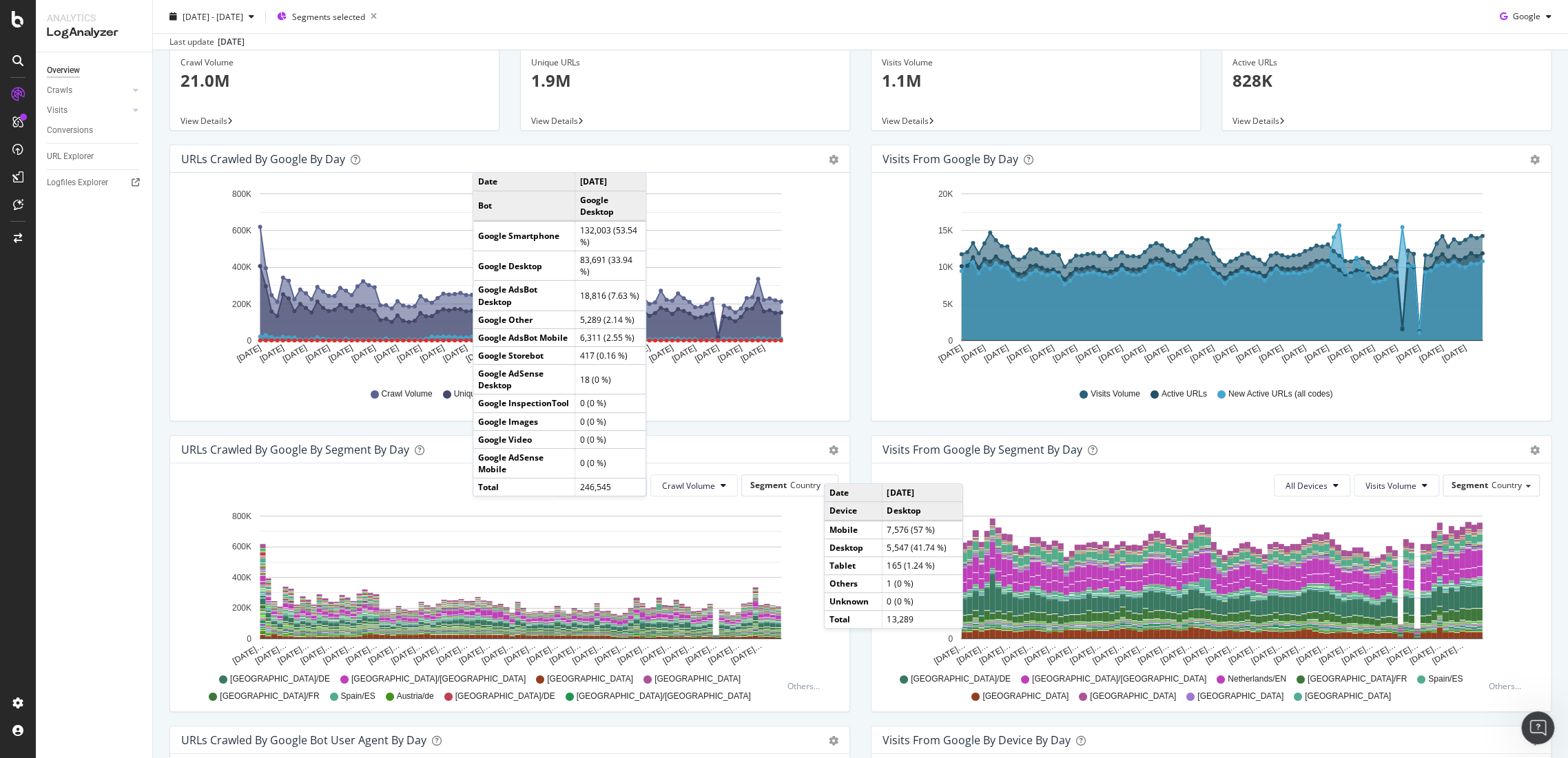
scroll to position [0, 0]
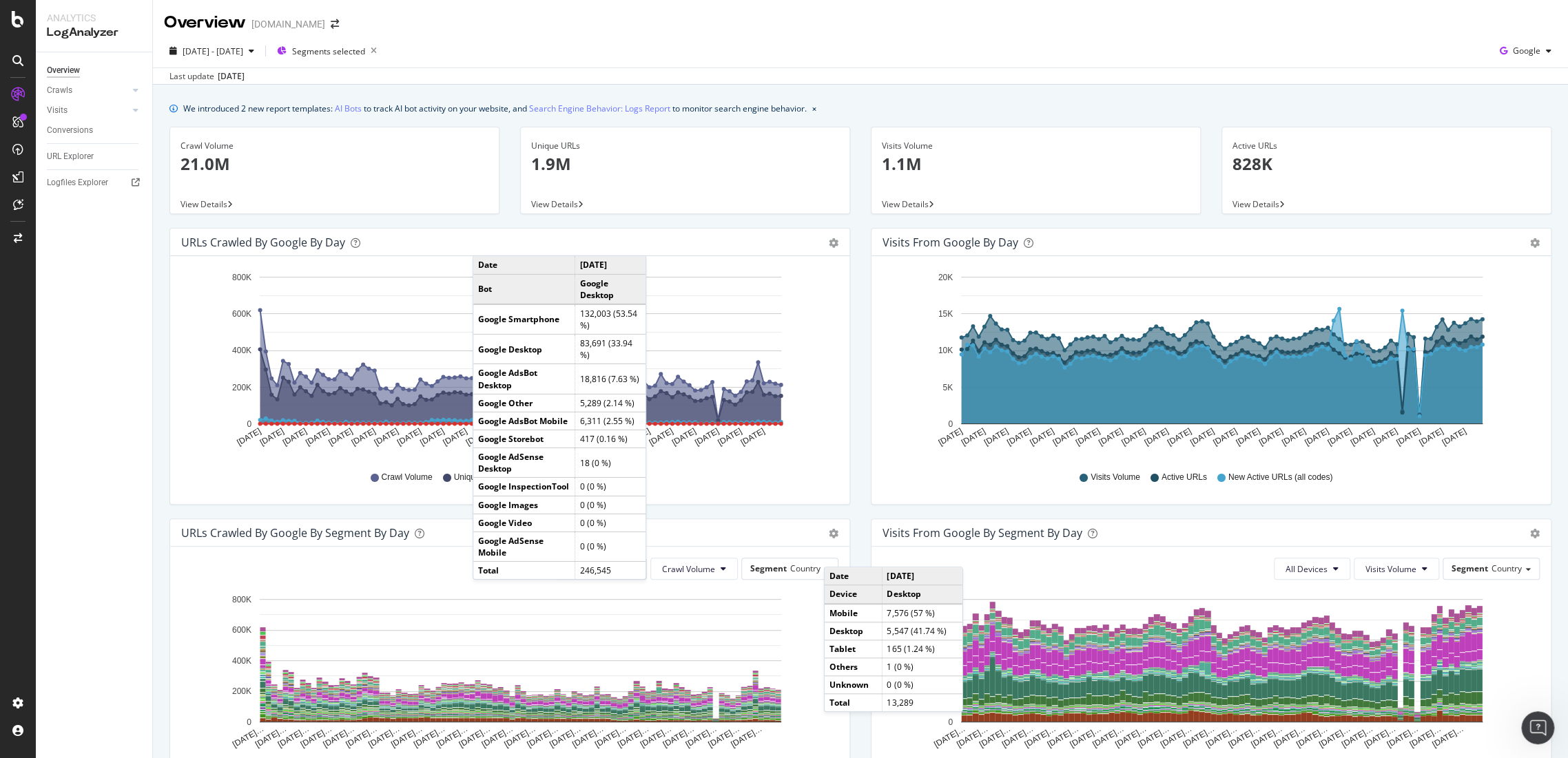
drag, startPoint x: 1546, startPoint y: 467, endPoint x: 1531, endPoint y: 475, distance: 17.0
click at [1546, 467] on div "Visits from Google by day Area Table Hold CTRL while clicking to filter the rep…" at bounding box center [1211, 373] width 701 height 290
click at [141, 435] on div "Overview Crawls Daily Distribution Segments Distribution HTTP Codes Resources V…" at bounding box center [94, 405] width 117 height 706
click at [796, 226] on div "Unique URLs 1.9M View Details" at bounding box center [685, 177] width 351 height 101
click at [547, 293] on td "Bot" at bounding box center [524, 289] width 102 height 30
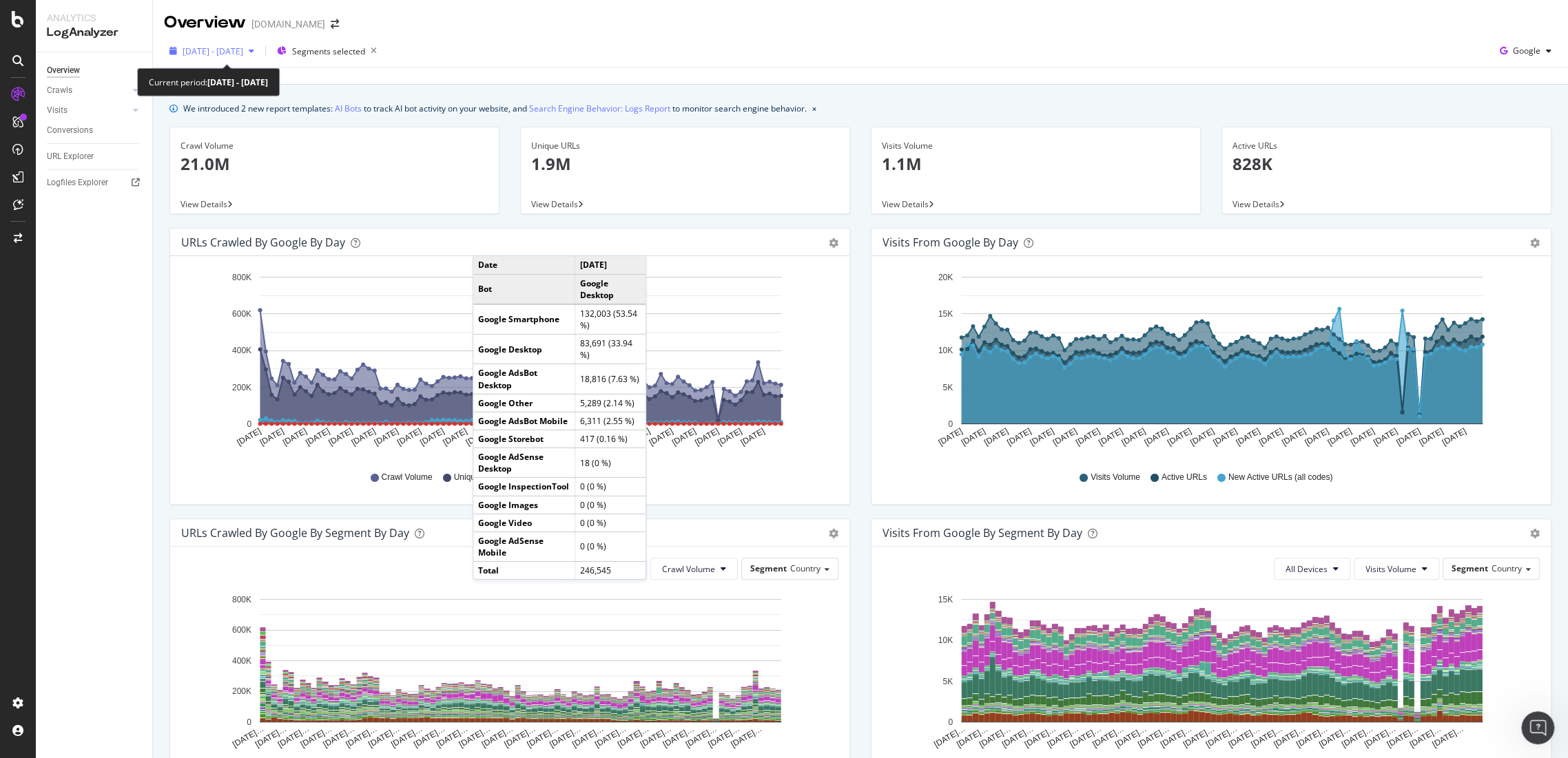
click at [243, 56] on div "2025 Jun. 3rd - Sep. 2nd" at bounding box center [213, 51] width 61 height 12
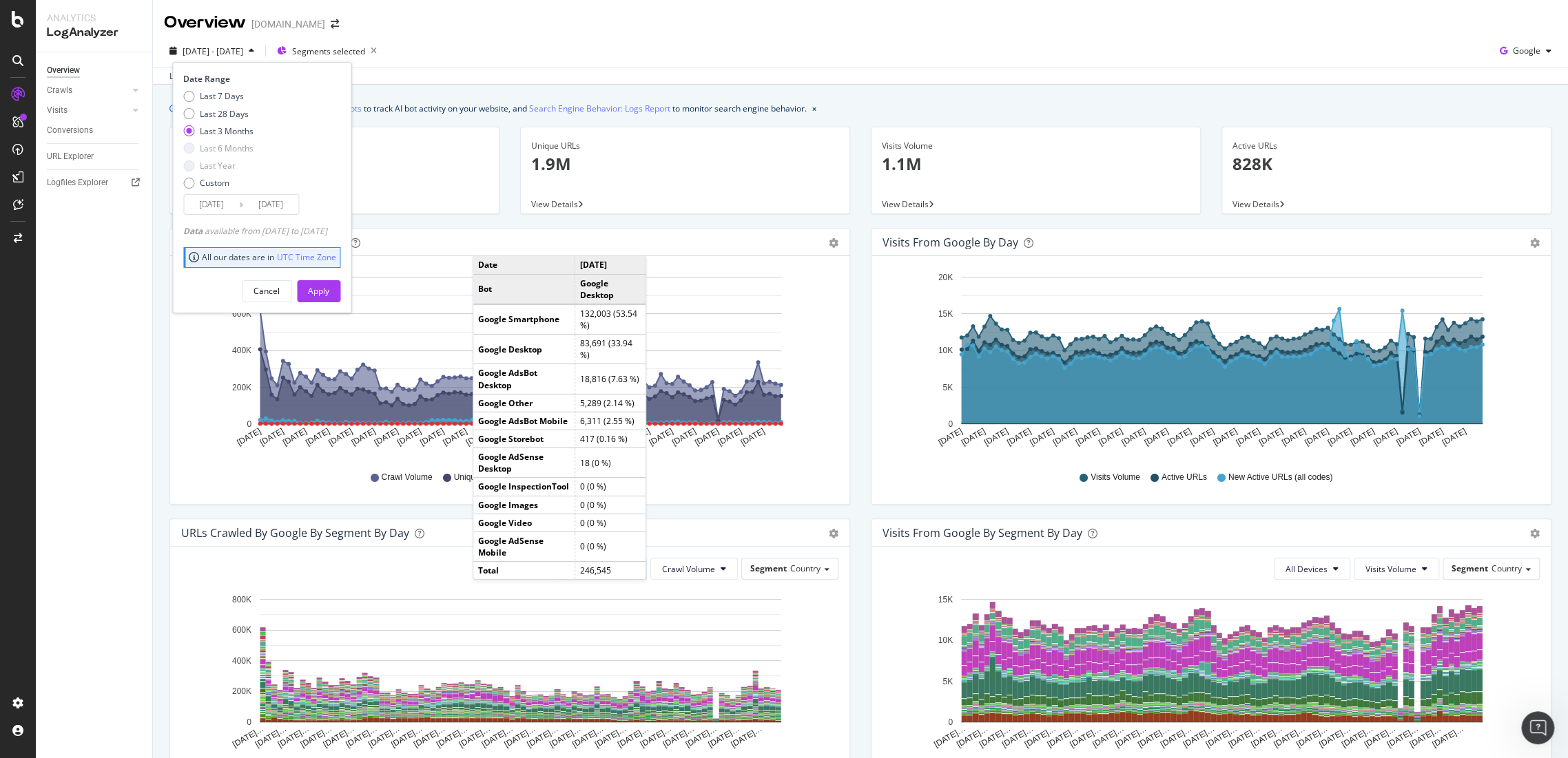
click at [738, 42] on div "2025 Jun. 3rd - Sep. 2nd Segments selected Date Range Last 7 Days Last 28 Days …" at bounding box center [860, 53] width 1415 height 27
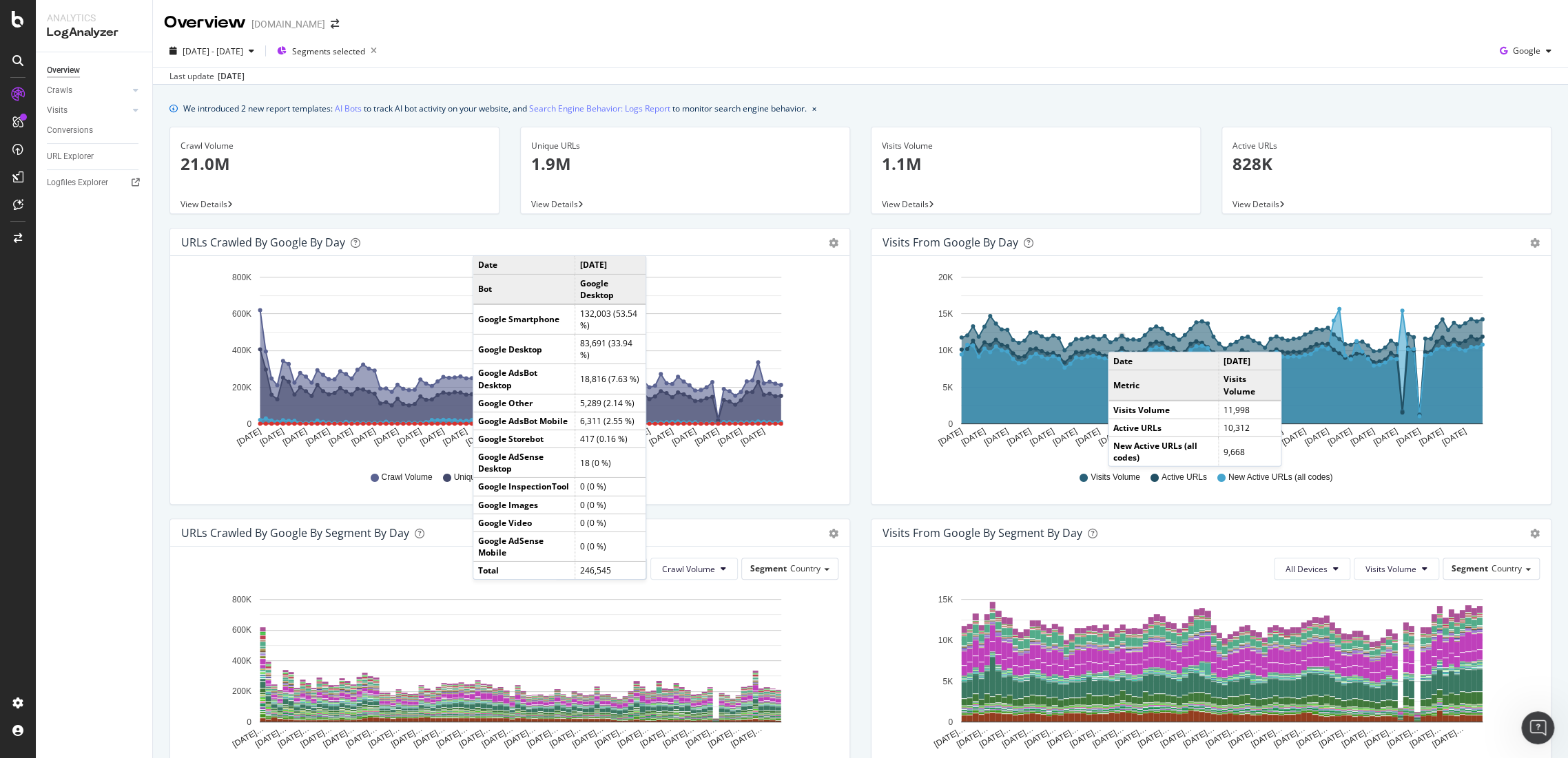
scroll to position [153, 0]
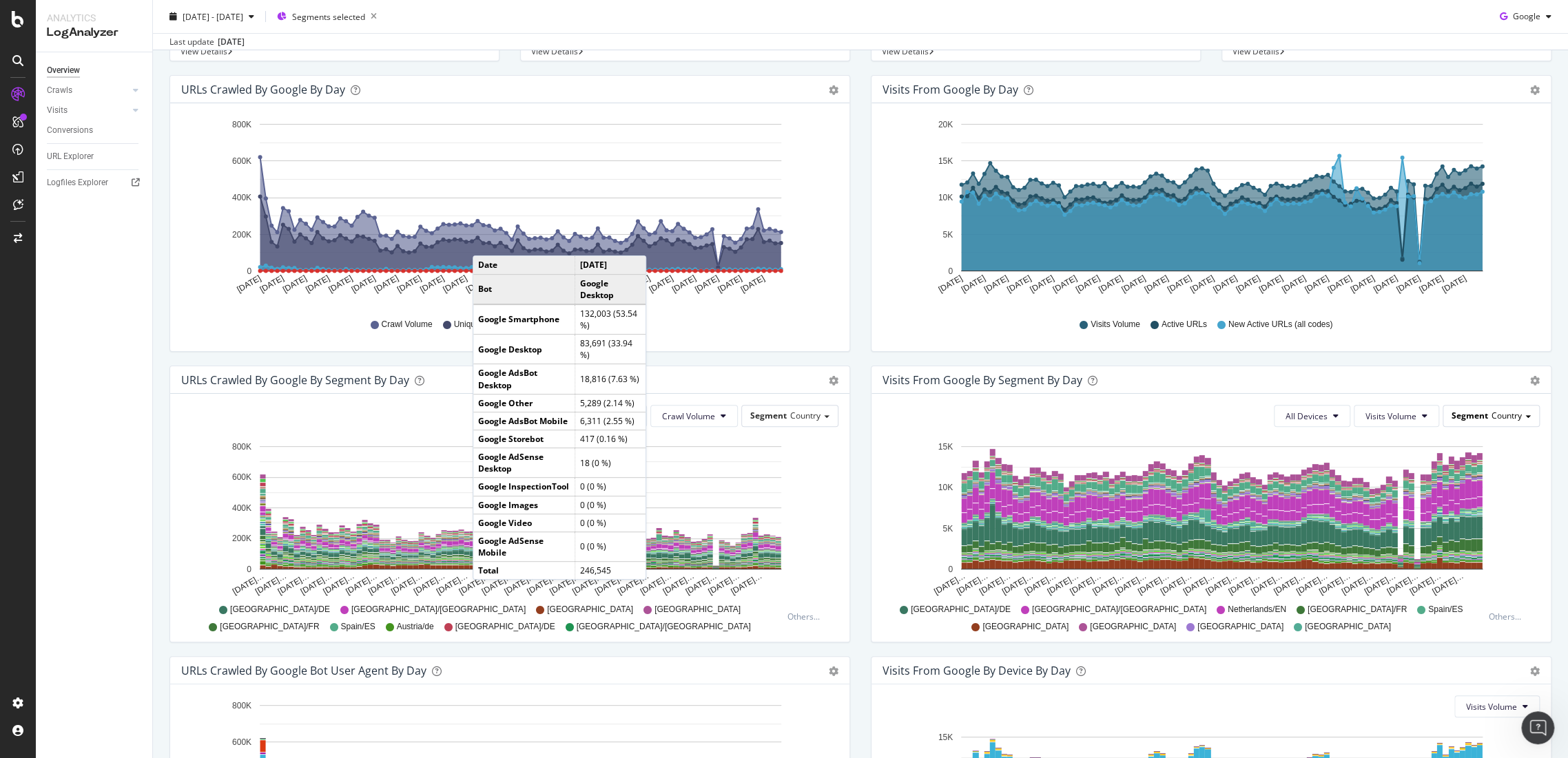
click at [1494, 414] on span "Country" at bounding box center [1506, 416] width 30 height 12
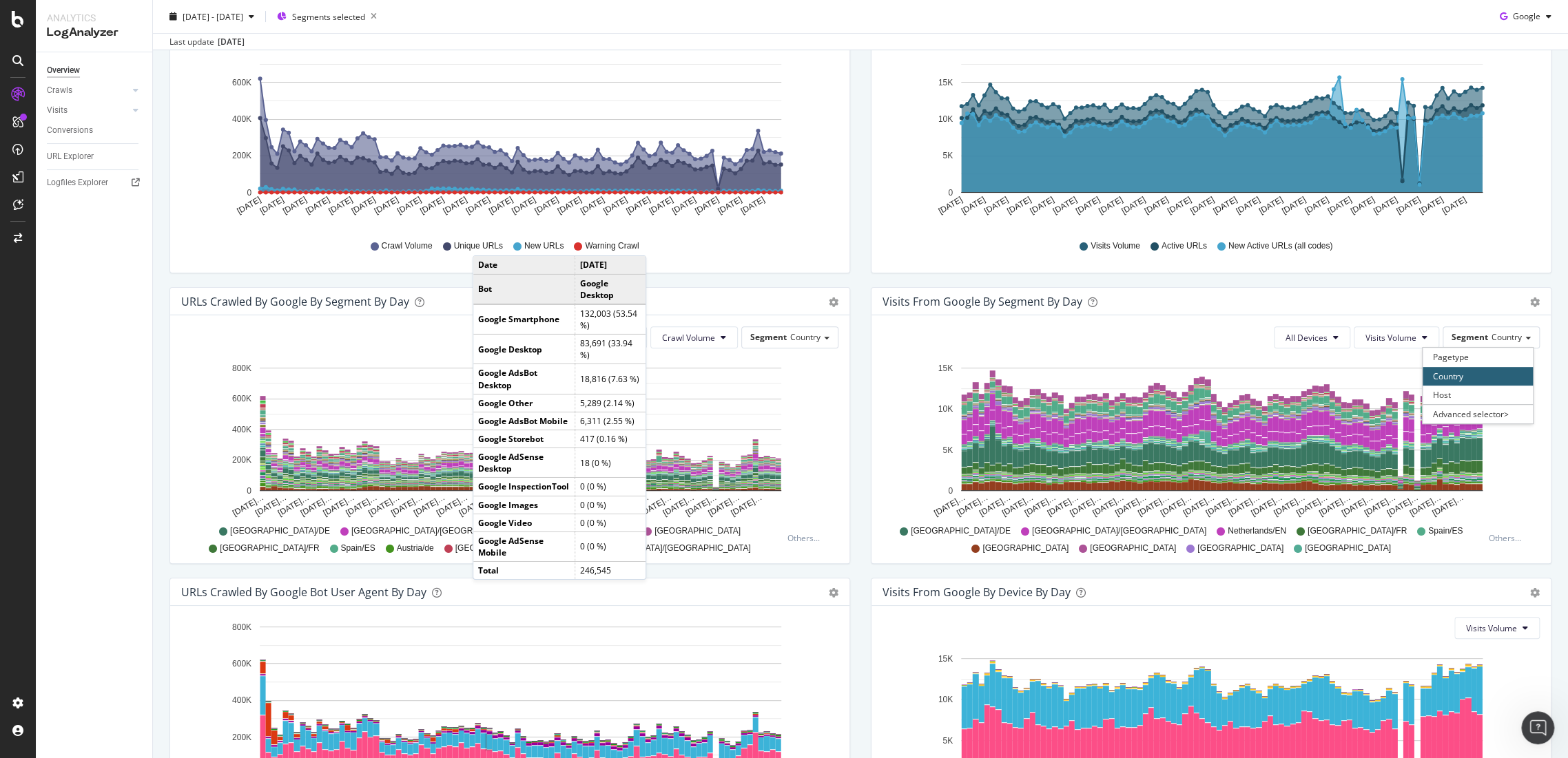
scroll to position [0, 0]
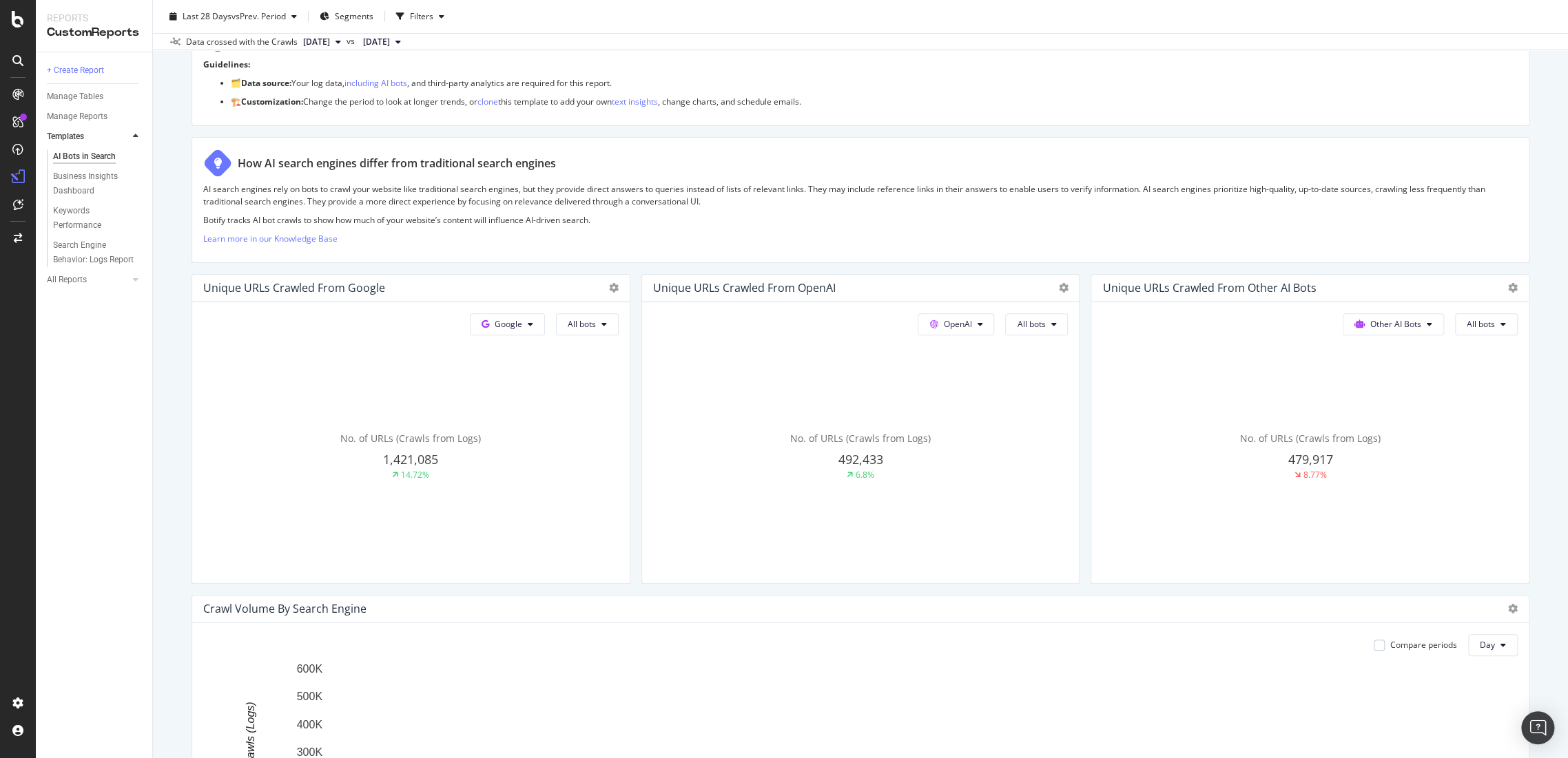
scroll to position [71, 0]
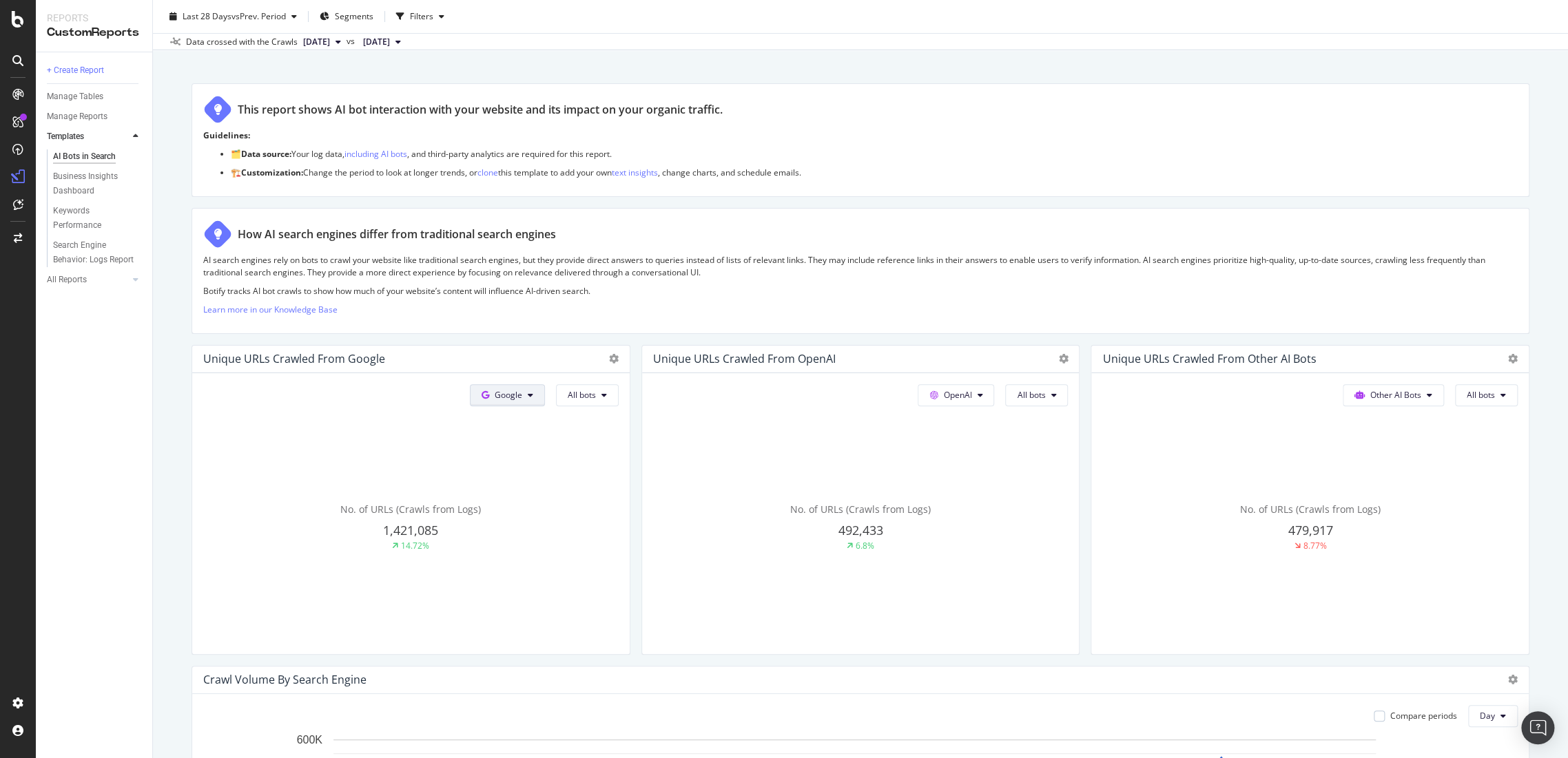
click at [521, 395] on button "Google" at bounding box center [507, 395] width 75 height 22
click at [521, 445] on span "Bing" at bounding box center [525, 447] width 51 height 13
click at [527, 399] on button "Bing" at bounding box center [512, 395] width 65 height 22
click at [518, 477] on span "OpenAI" at bounding box center [536, 473] width 51 height 13
click at [527, 396] on icon at bounding box center [530, 395] width 5 height 8
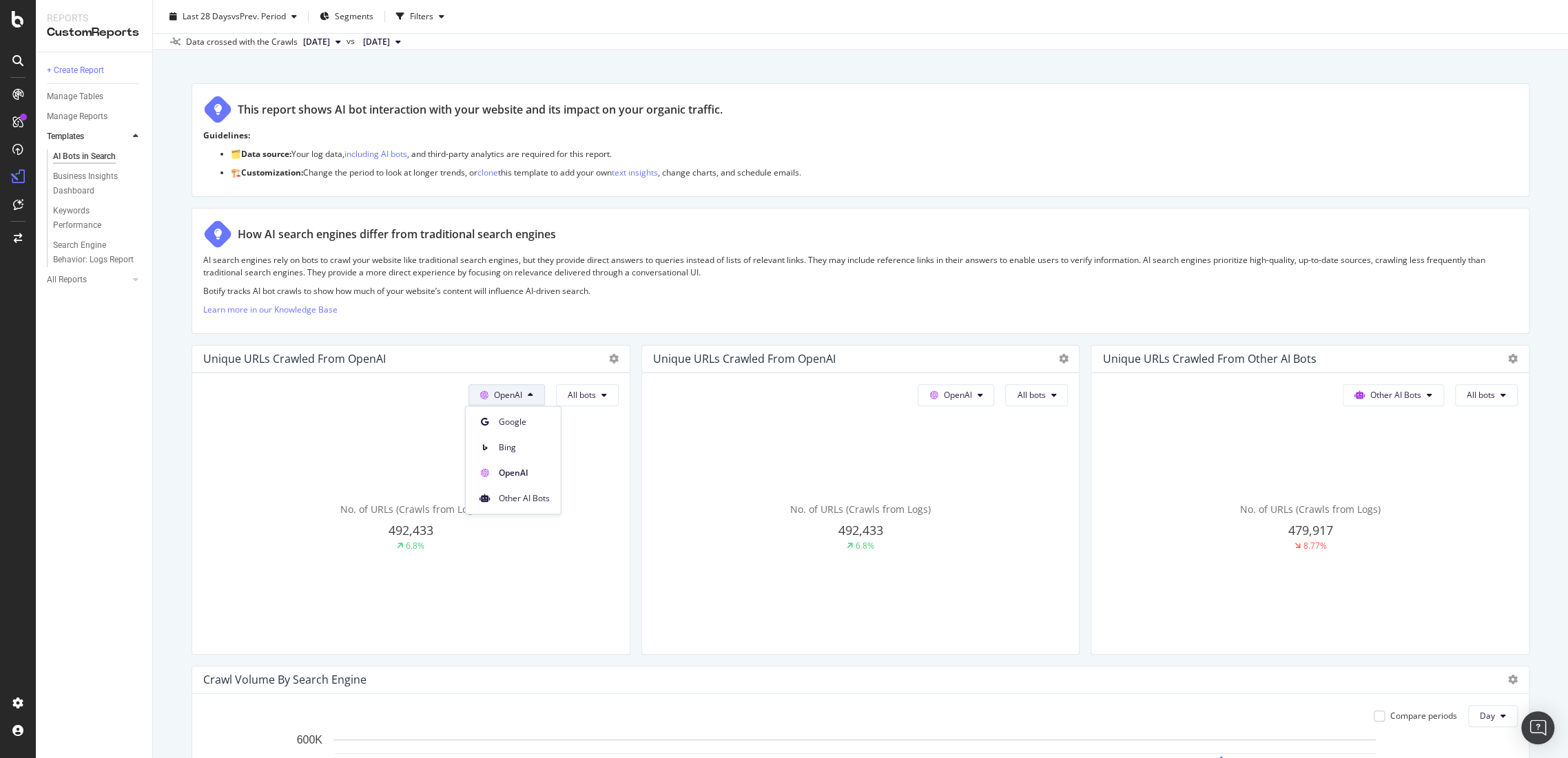
click at [510, 513] on div "Google Bing OpenAI Other AI Bots" at bounding box center [513, 460] width 97 height 109
click at [524, 494] on span "Other AI Bots" at bounding box center [524, 498] width 51 height 13
click at [529, 395] on icon at bounding box center [530, 395] width 5 height 8
click at [512, 418] on span "Google" at bounding box center [500, 422] width 53 height 13
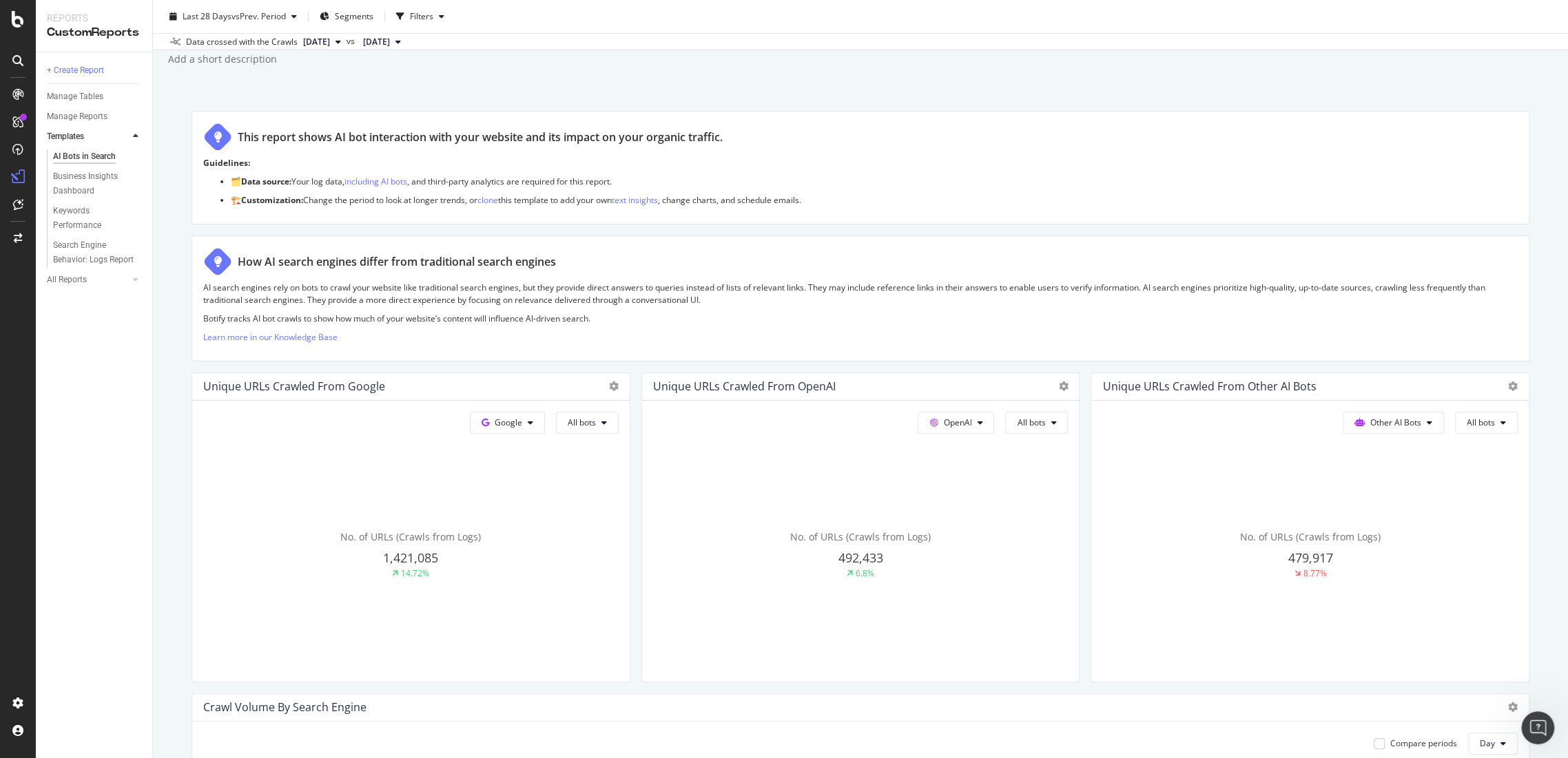
scroll to position [0, 0]
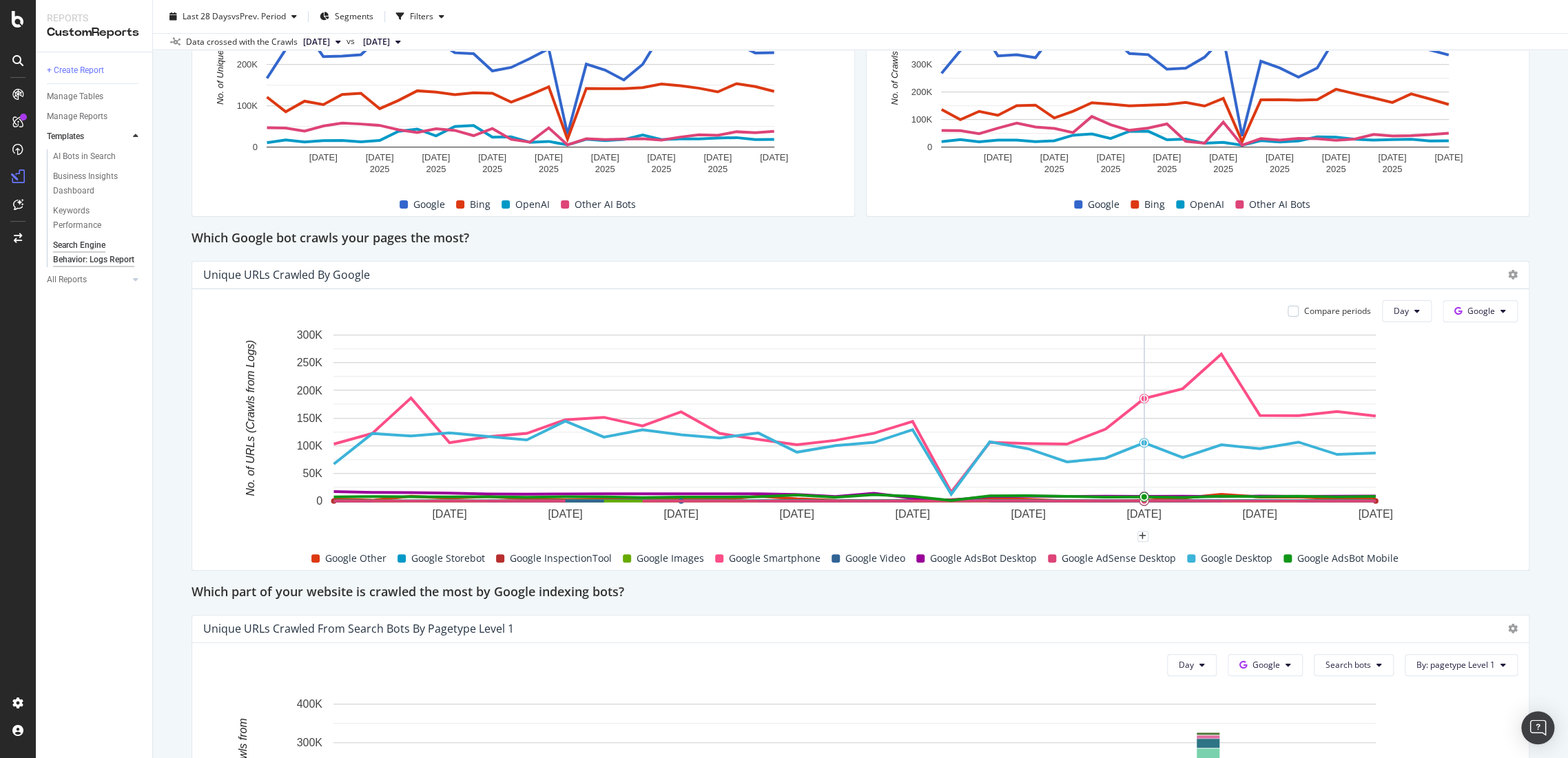
scroll to position [535, 0]
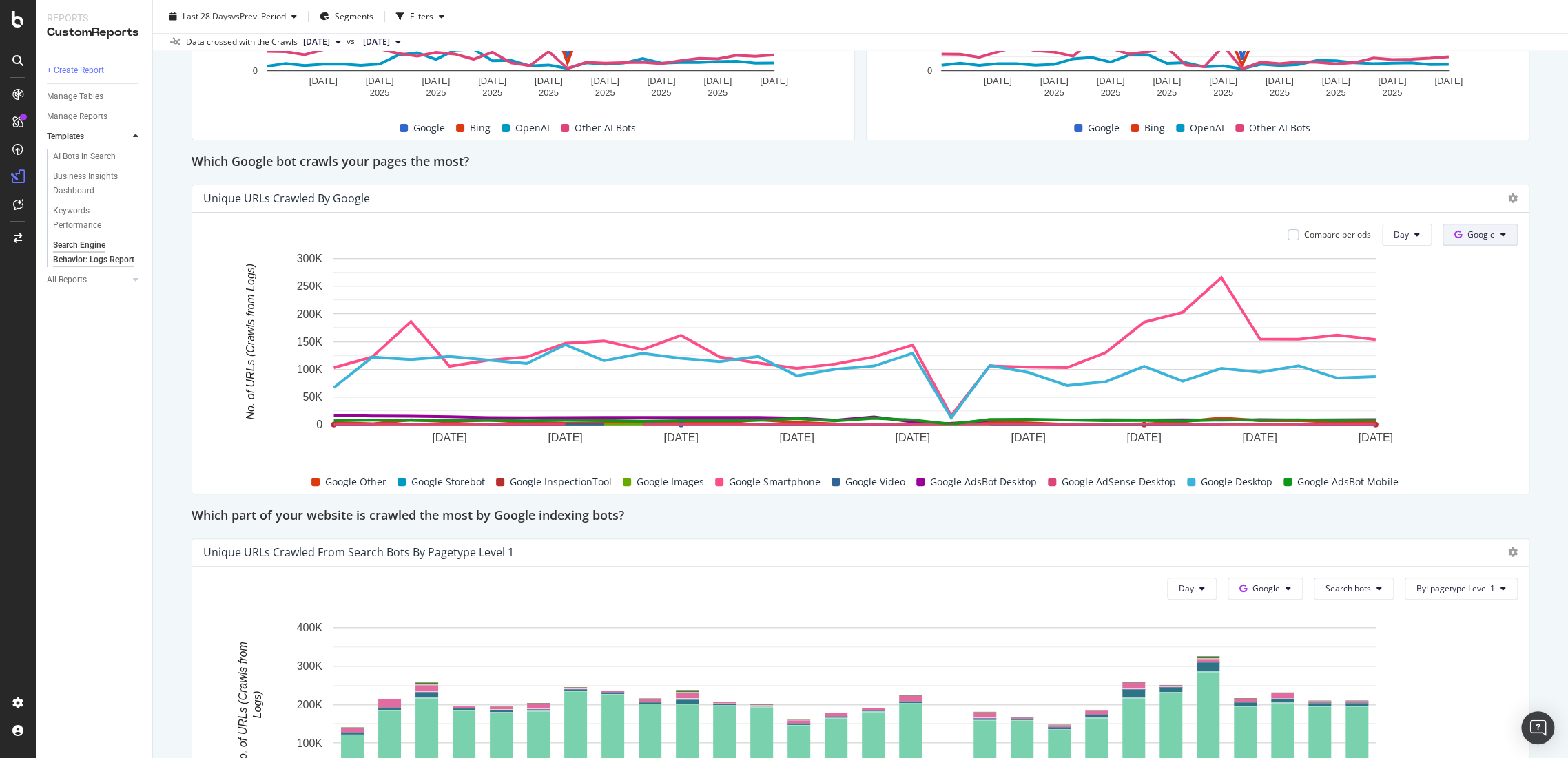
click at [1444, 241] on button "Google" at bounding box center [1480, 235] width 75 height 22
drag, startPoint x: 1446, startPoint y: 288, endPoint x: 1416, endPoint y: 443, distance: 157.9
click at [1416, 443] on body "Reports CustomReports + Create Report Manage Tables Manage Reports Templates AI…" at bounding box center [784, 379] width 1568 height 758
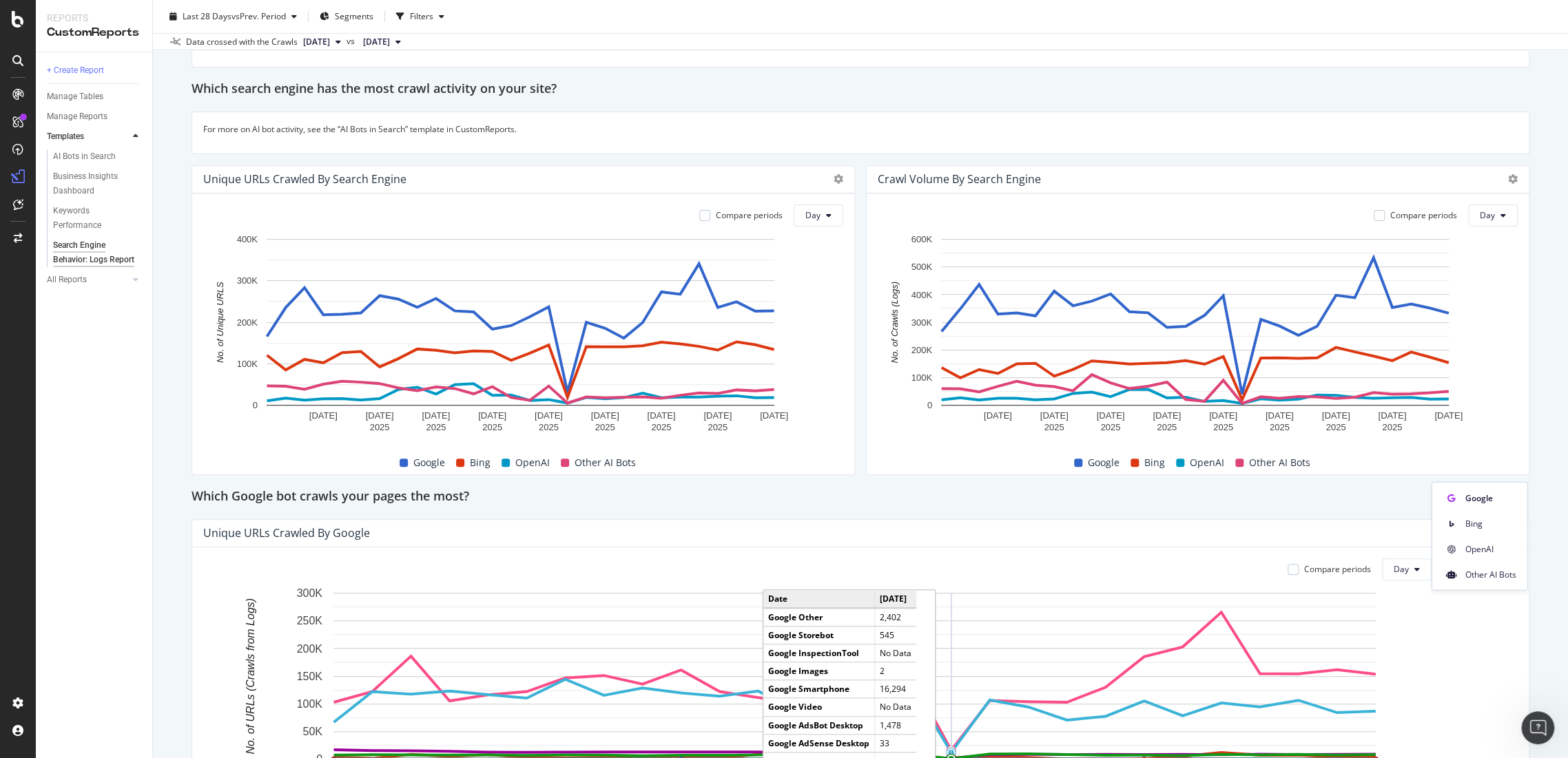
scroll to position [90, 0]
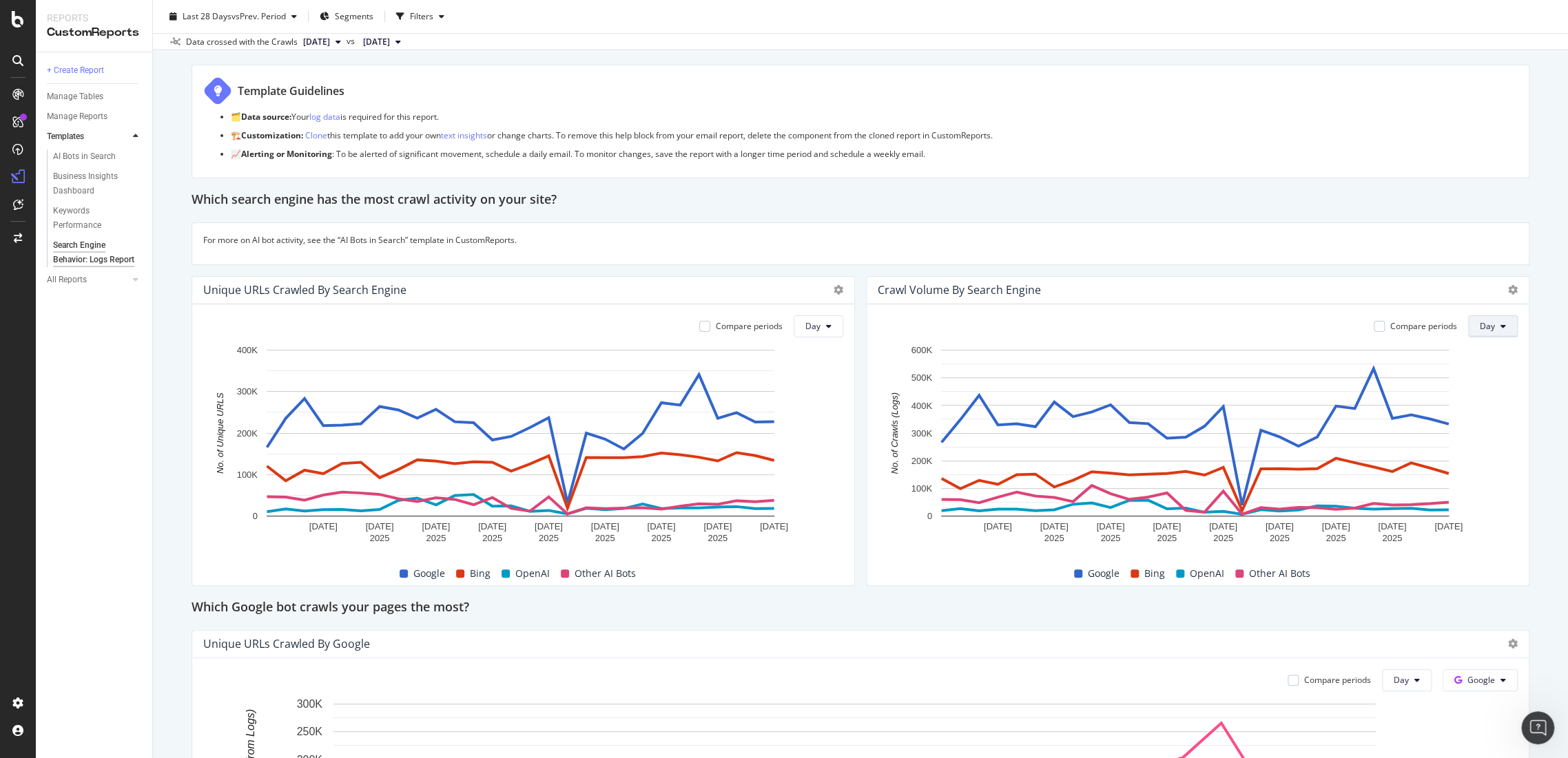
click at [1480, 333] on button "Day" at bounding box center [1492, 327] width 50 height 22
drag, startPoint x: 1489, startPoint y: 400, endPoint x: 252, endPoint y: 19, distance: 1294.3
click at [1489, 401] on span "Month" at bounding box center [1480, 403] width 25 height 13
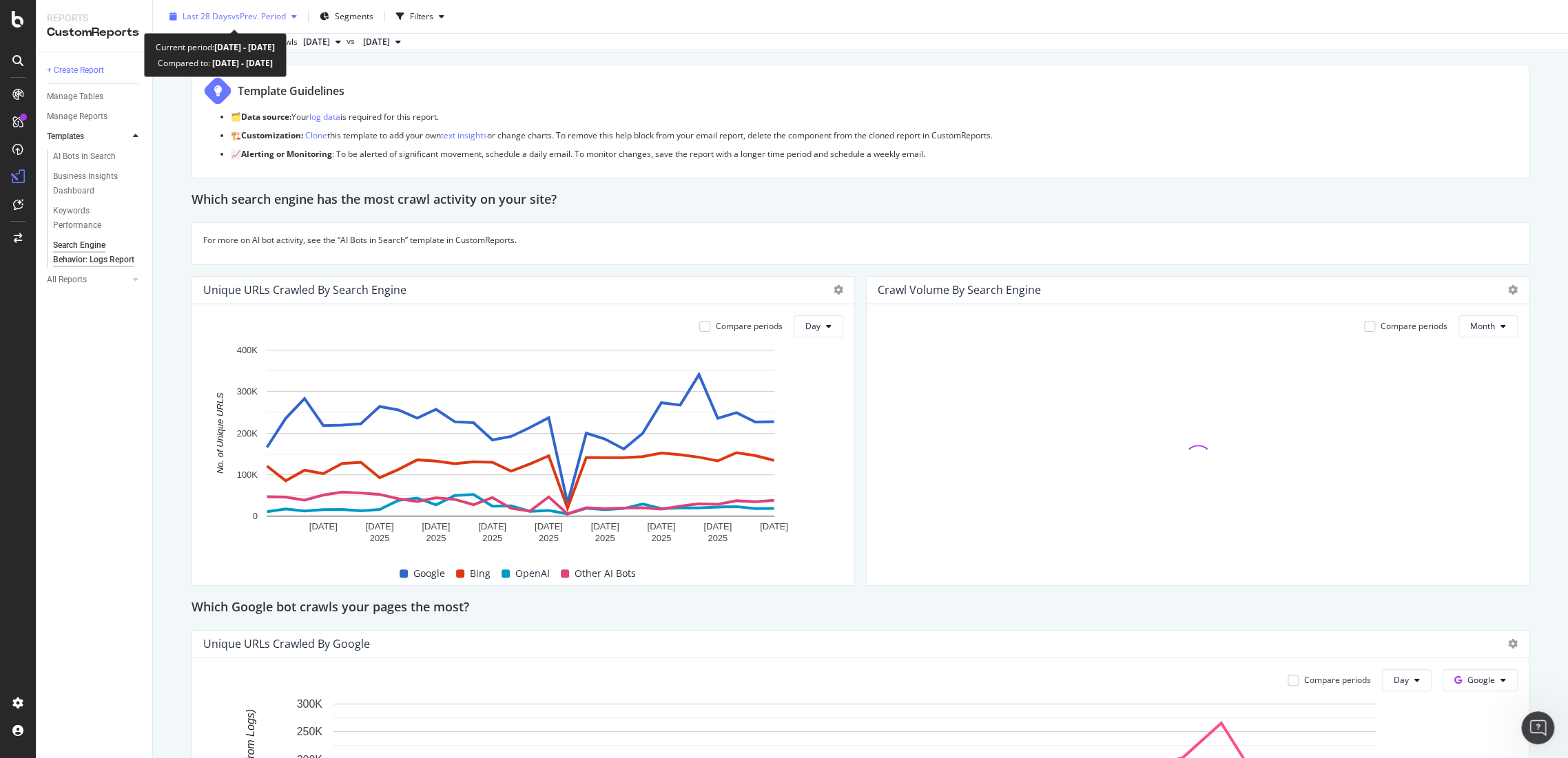
click at [257, 17] on span "vs Prev. Period" at bounding box center [258, 16] width 54 height 12
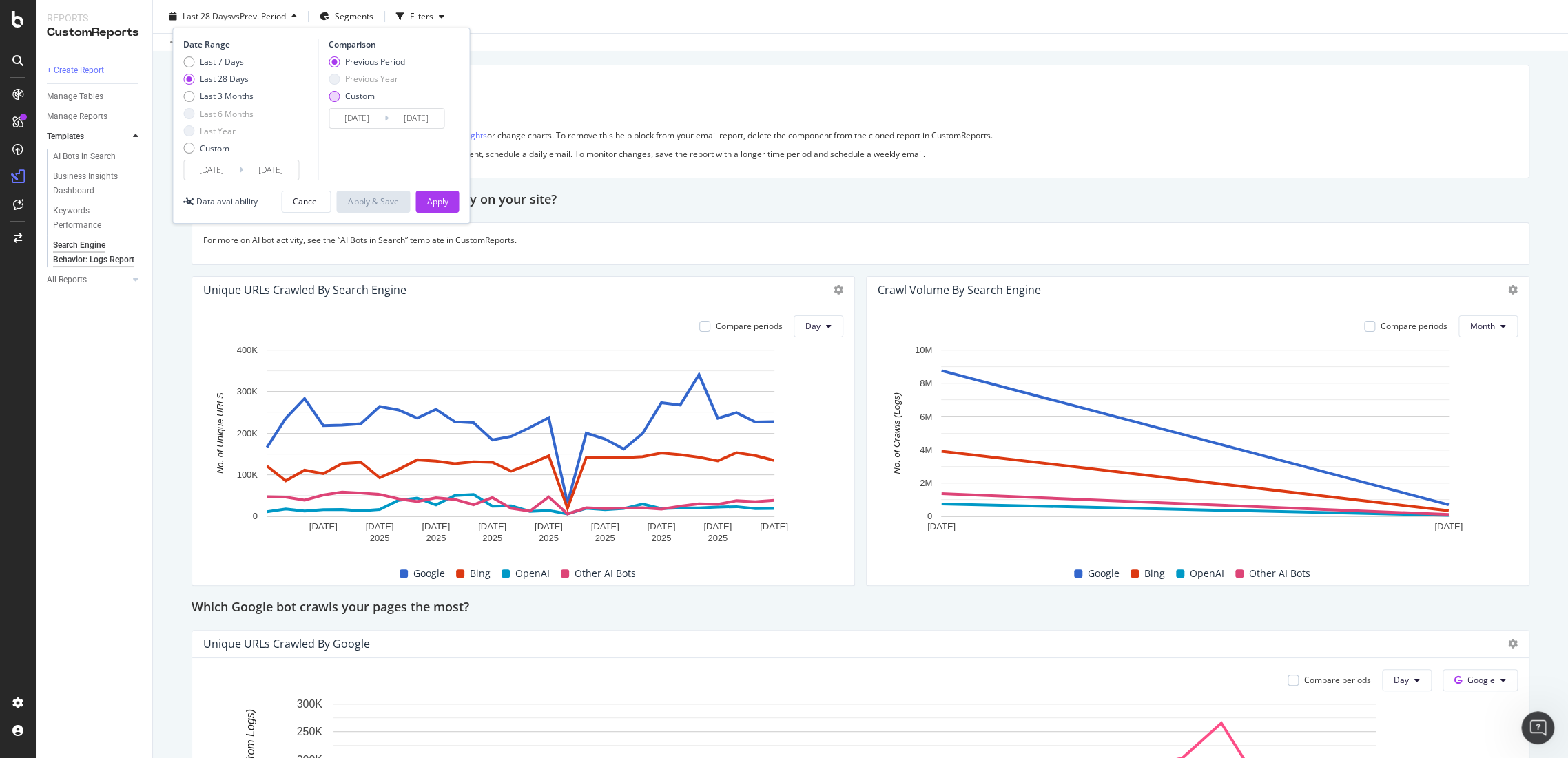
click at [336, 98] on div "Custom" at bounding box center [334, 96] width 11 height 11
click at [335, 65] on div "Previous Period" at bounding box center [334, 62] width 11 height 11
click at [230, 95] on div "Last 3 Months" at bounding box center [227, 96] width 53 height 12
type input "[DATE]"
click at [440, 202] on div "Apply" at bounding box center [437, 201] width 22 height 12
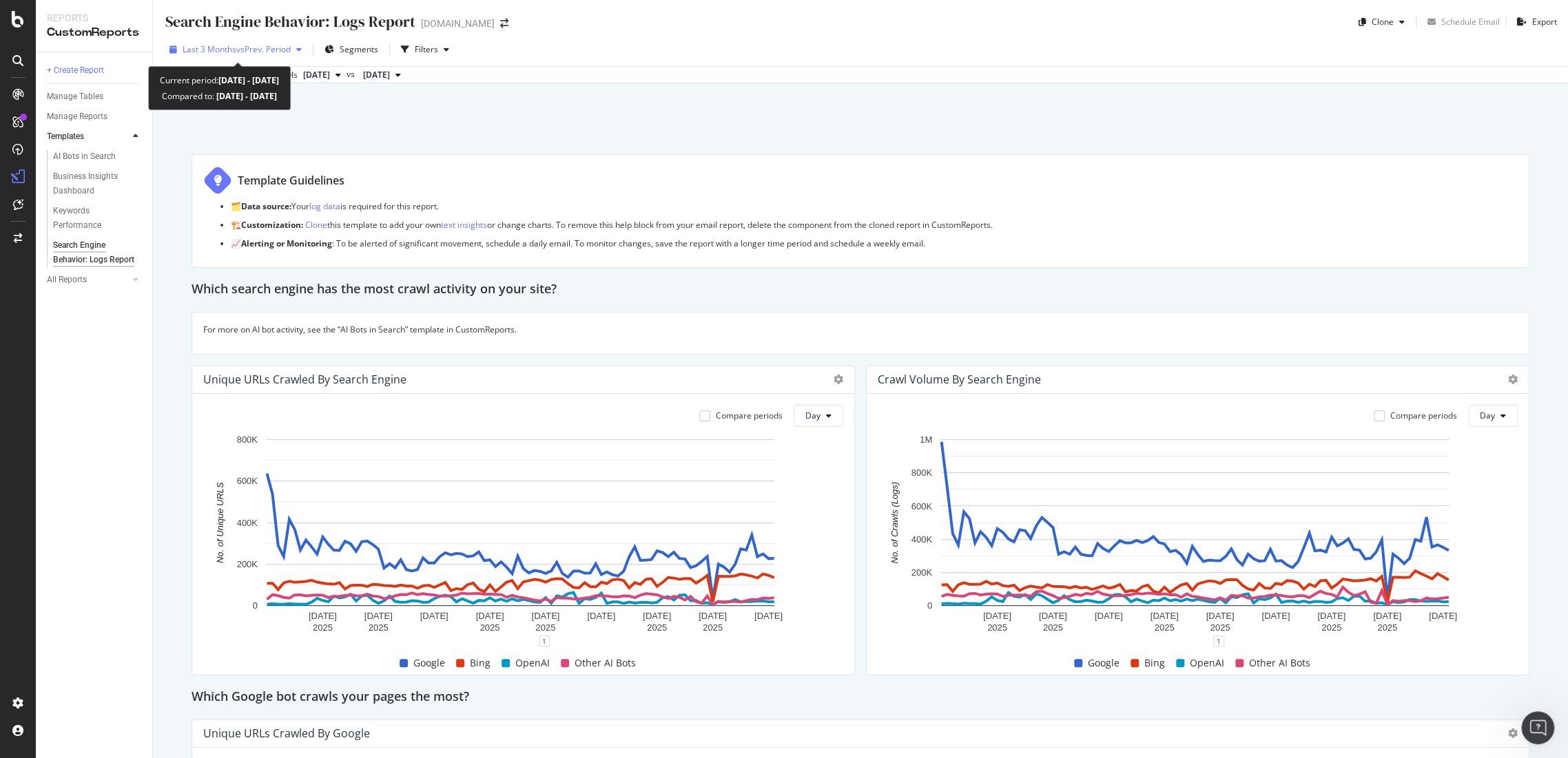
click at [284, 59] on div "Last 3 Months vs Prev. Period" at bounding box center [235, 50] width 143 height 21
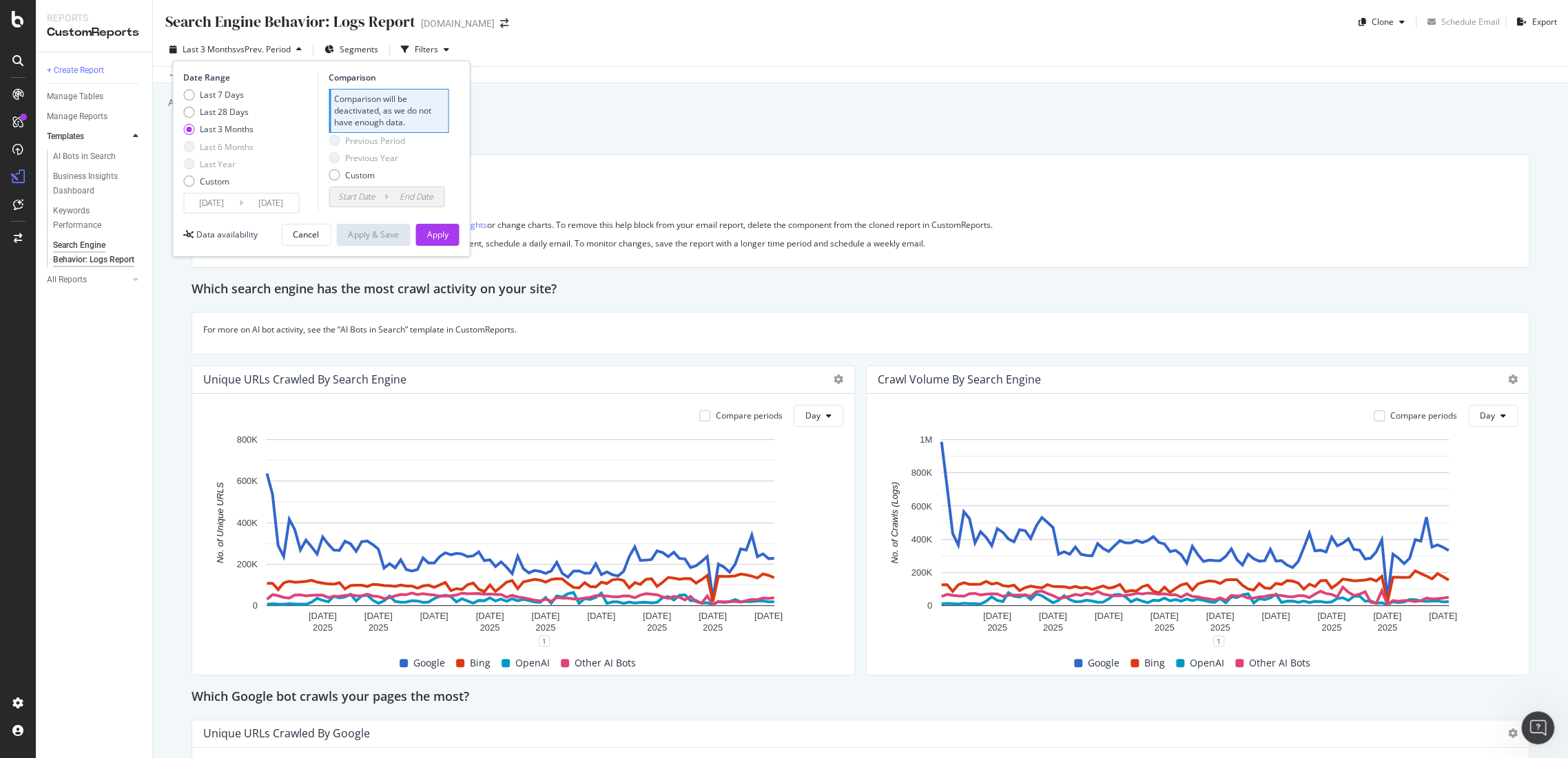
click at [599, 106] on div "Add a short description Add a short description" at bounding box center [867, 102] width 1401 height 21
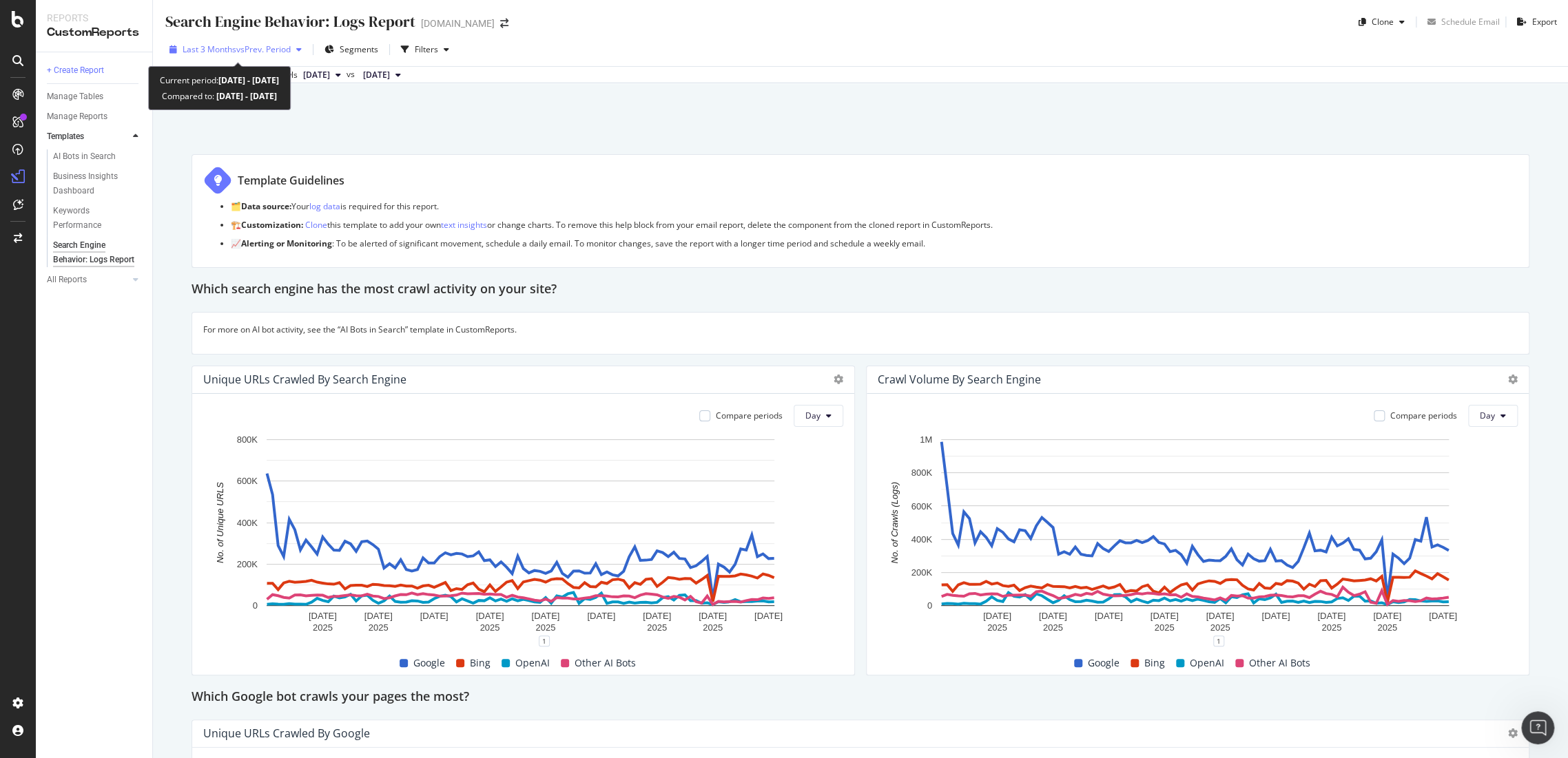
click at [242, 53] on span "vs Prev. Period" at bounding box center [263, 49] width 54 height 12
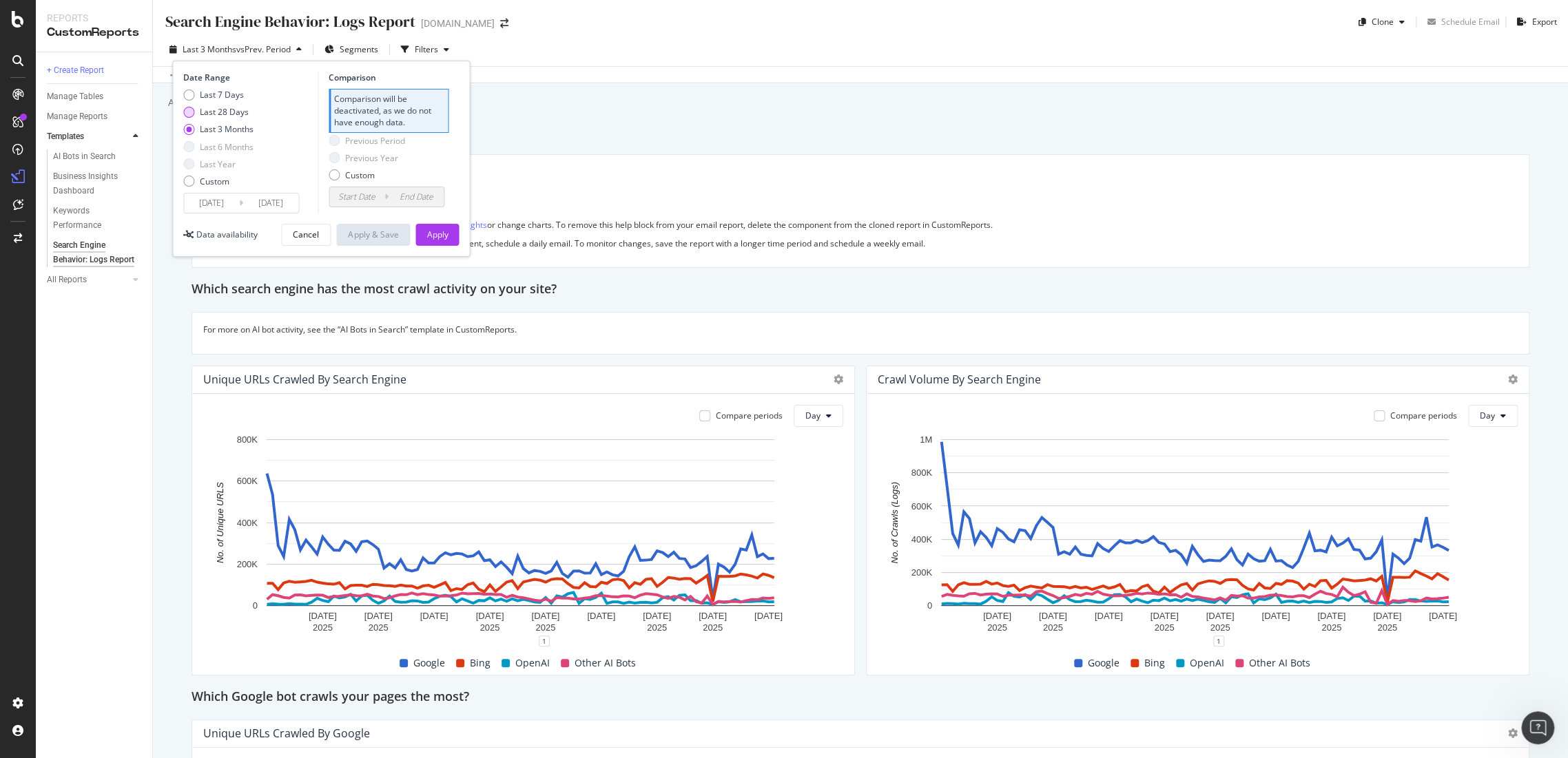
click at [209, 117] on div "Last 28 Days" at bounding box center [224, 112] width 49 height 12
type input "[DATE]"
click at [433, 235] on div "Apply" at bounding box center [437, 235] width 22 height 12
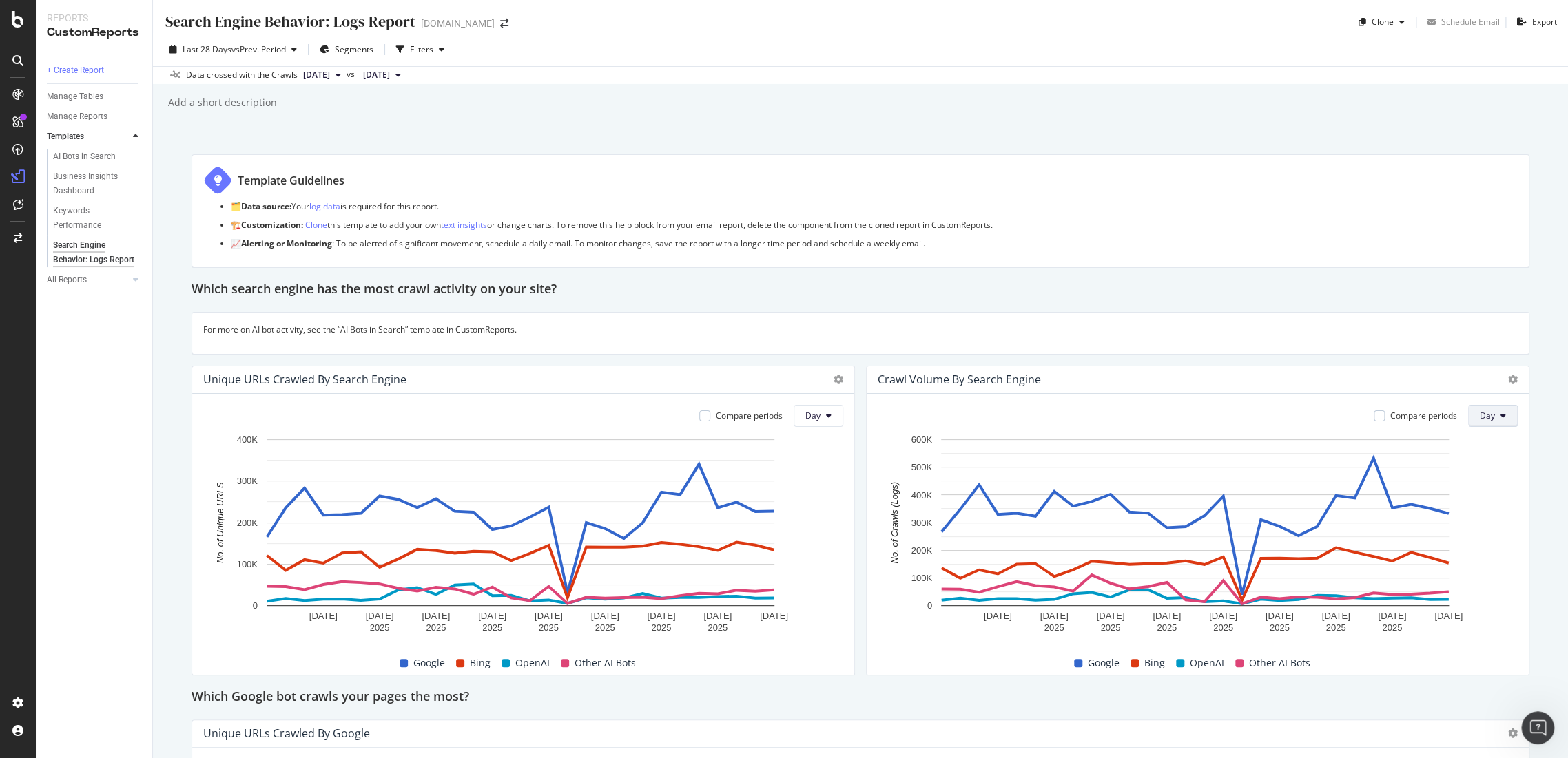
click at [1478, 408] on button "Day" at bounding box center [1492, 416] width 50 height 22
click at [1487, 491] on span "Month" at bounding box center [1480, 493] width 25 height 13
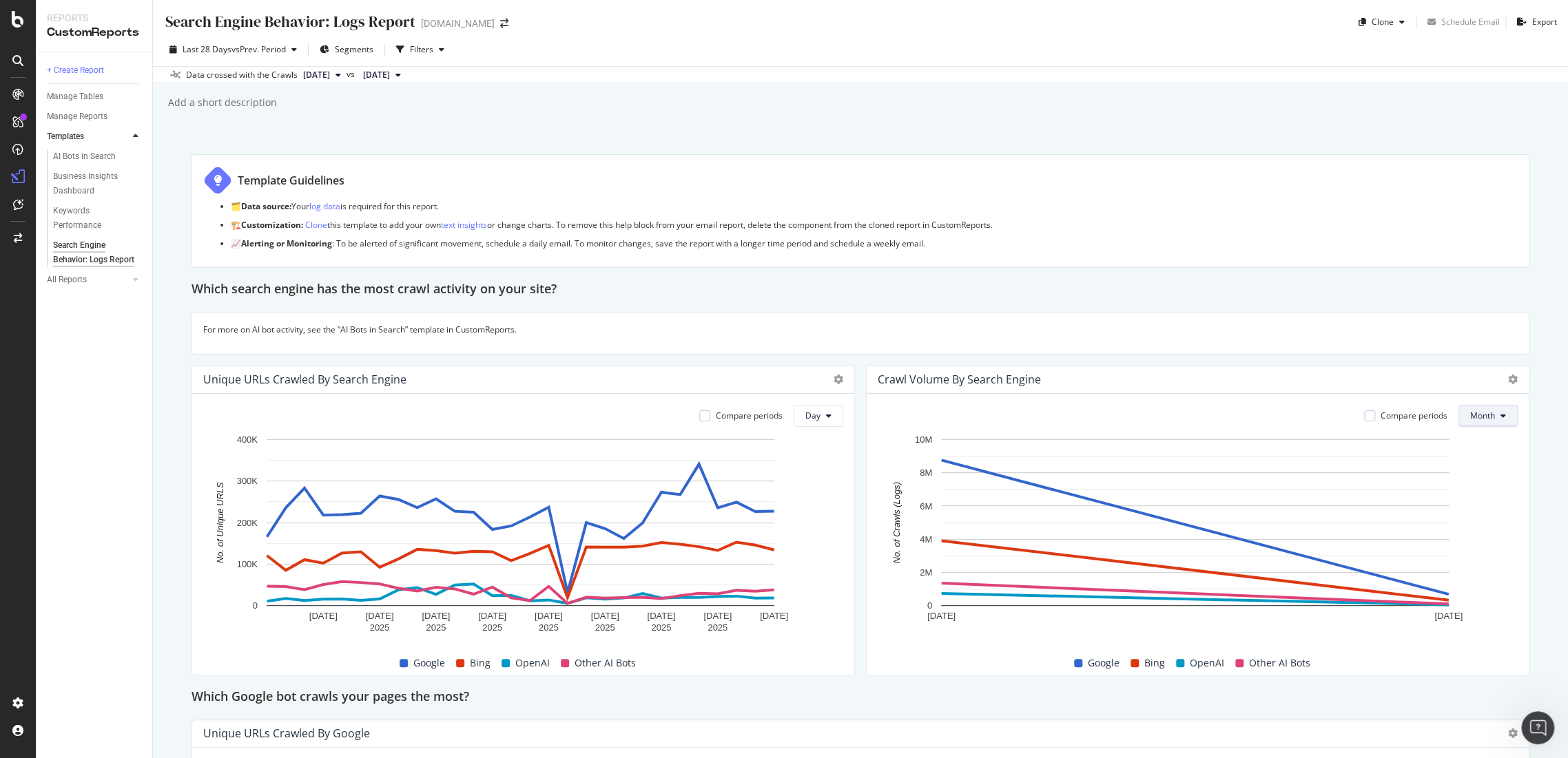
click at [1484, 414] on button "Month" at bounding box center [1488, 416] width 59 height 22
click at [1479, 461] on span "Week" at bounding box center [1471, 467] width 27 height 13
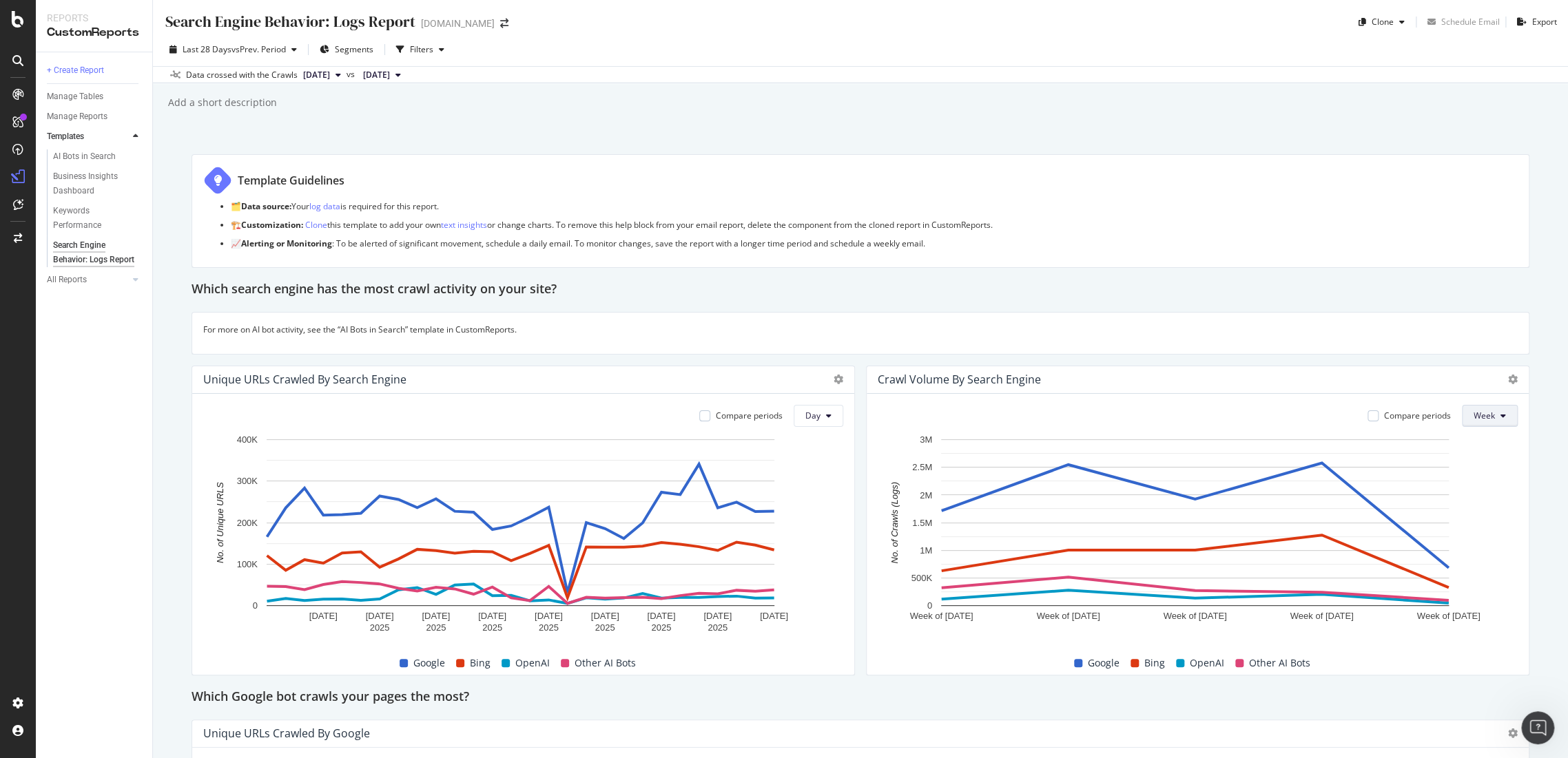
click at [1474, 417] on span "Week" at bounding box center [1484, 416] width 22 height 12
click at [1461, 435] on div "Day" at bounding box center [1474, 442] width 47 height 20
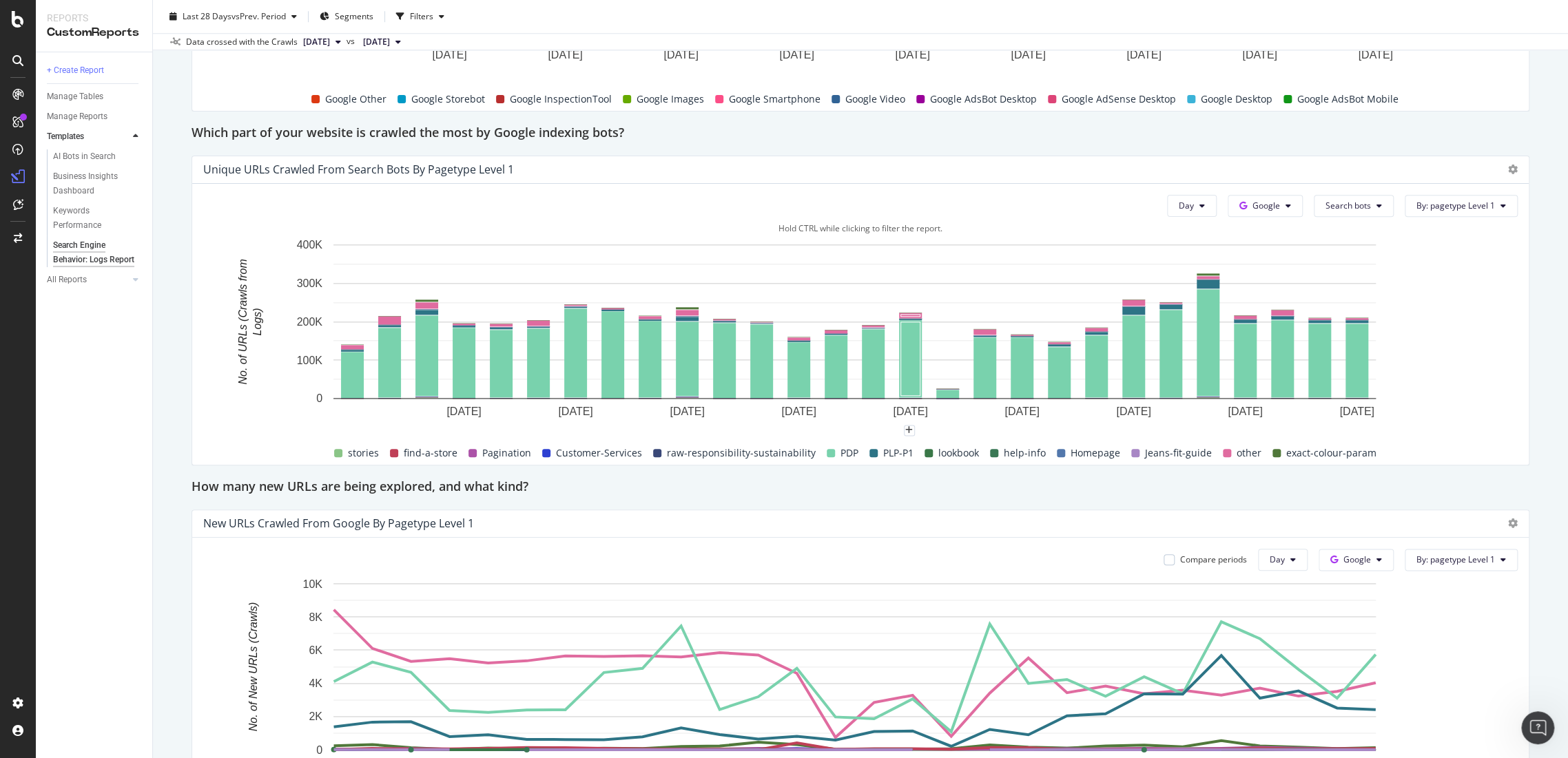
scroll to position [1147, 0]
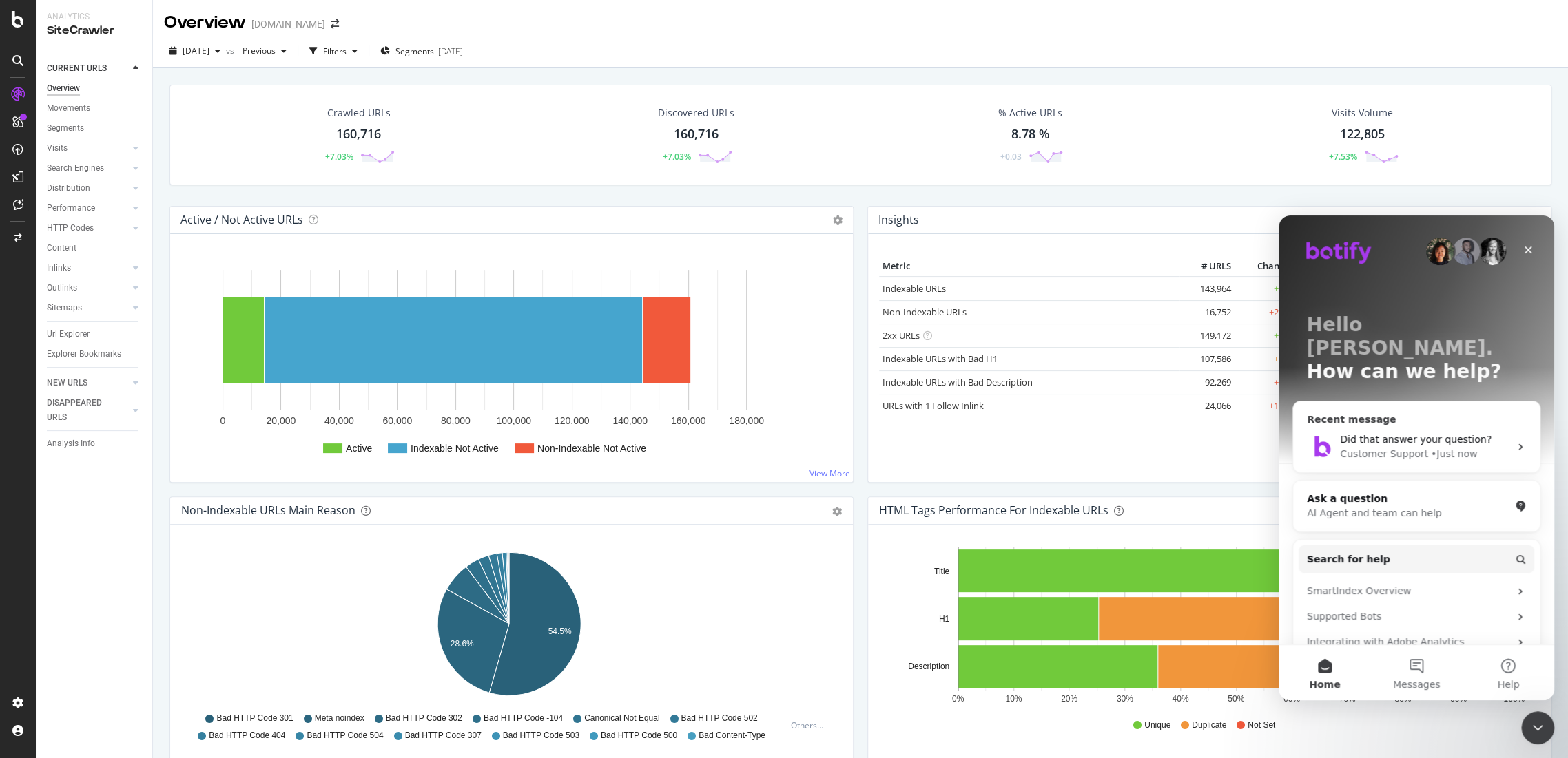
click at [1403, 434] on span "Did that answer your question?" at bounding box center [1416, 439] width 152 height 11
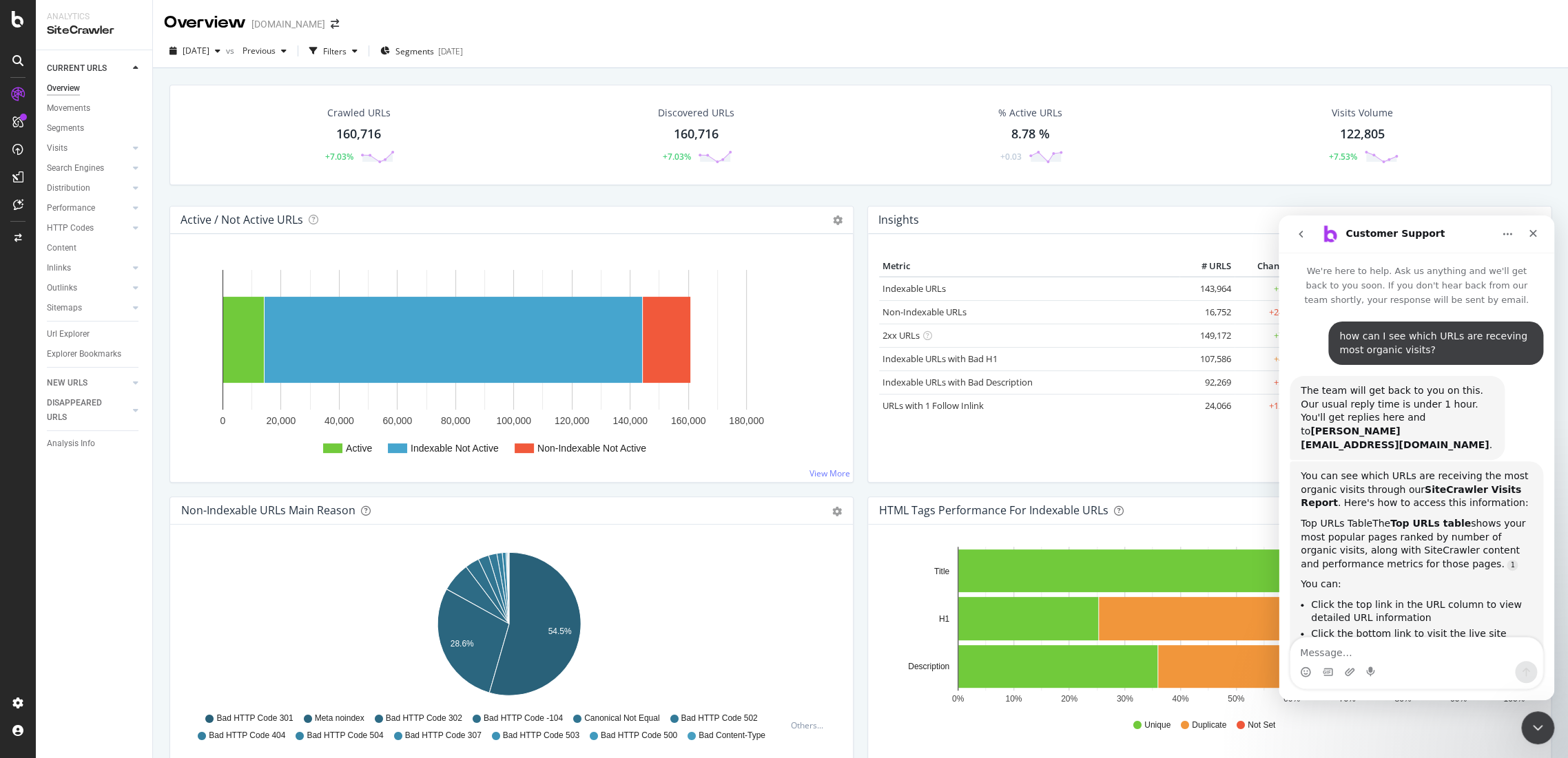
scroll to position [71, 0]
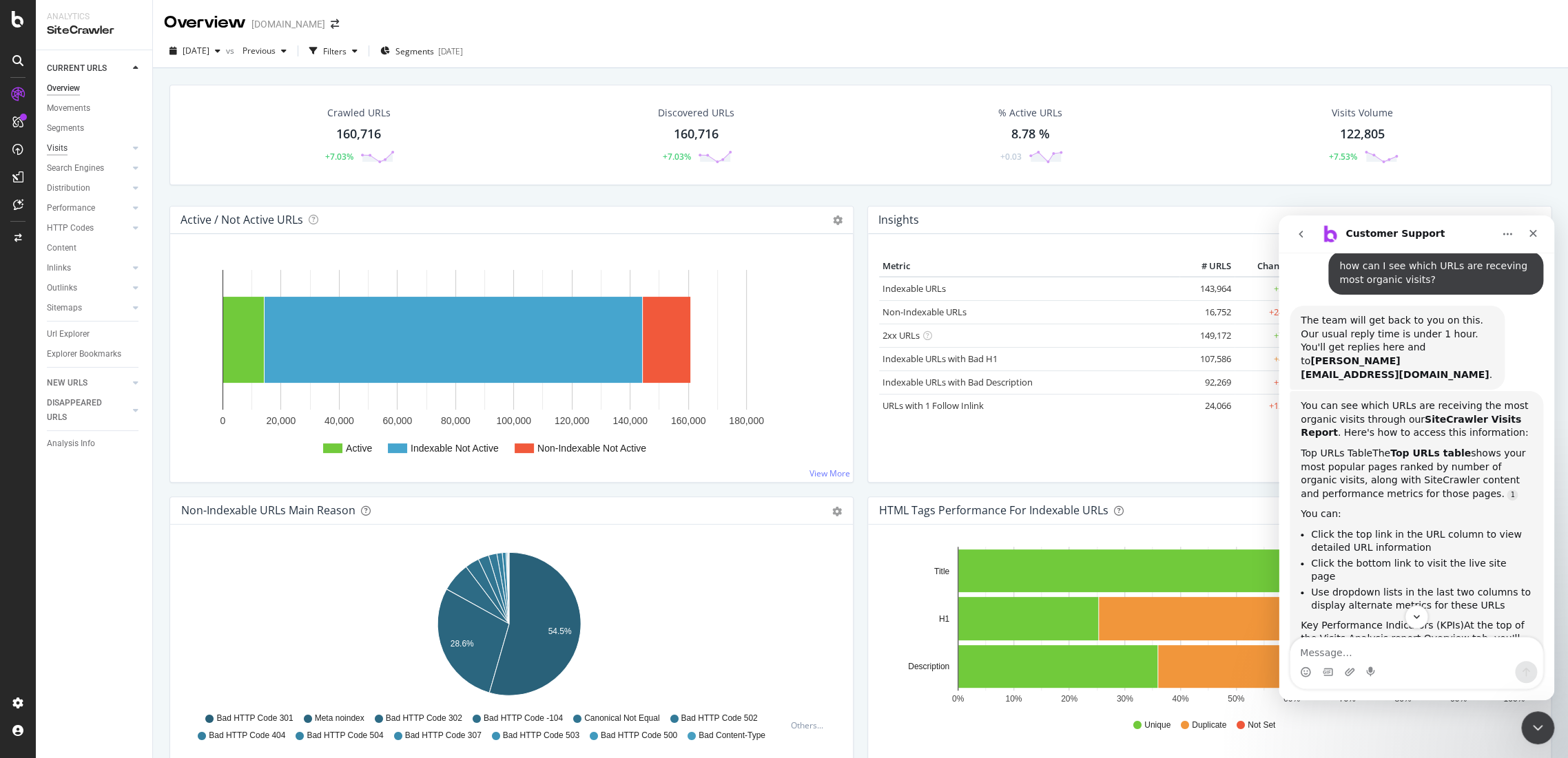
click at [47, 147] on div "Visits" at bounding box center [57, 148] width 21 height 14
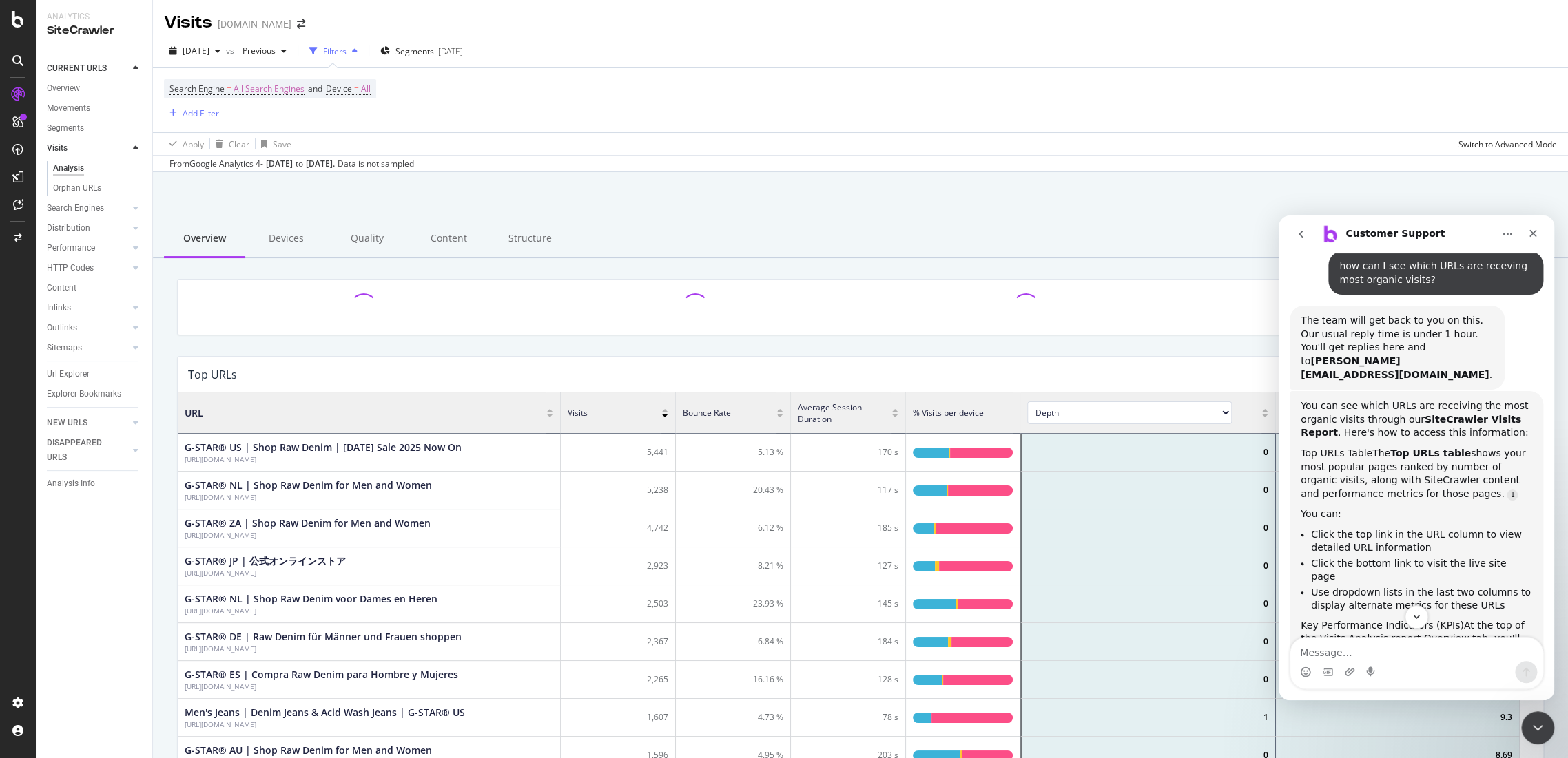
scroll to position [402, 1341]
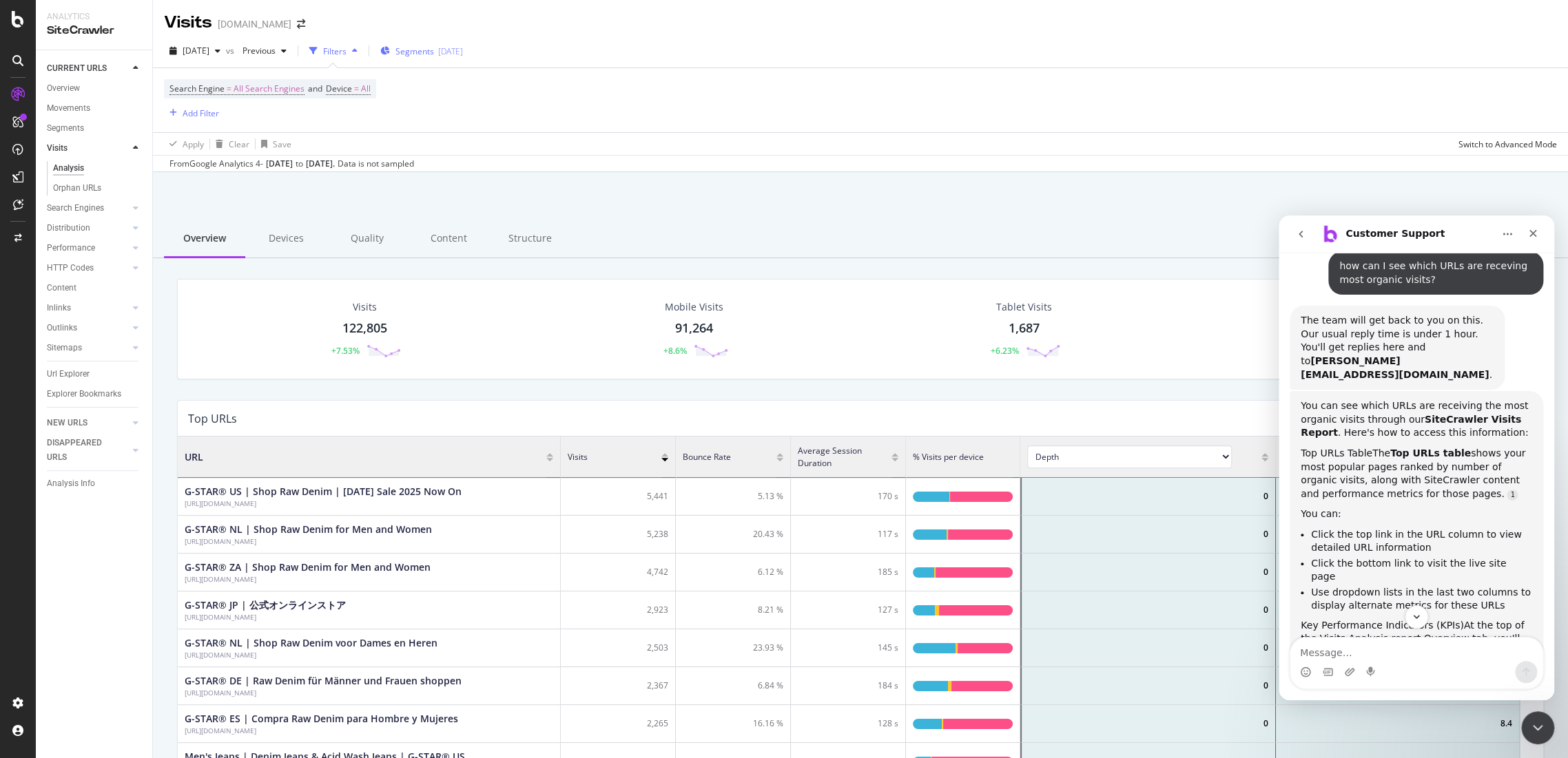
click at [456, 50] on div "Segments [DATE]" at bounding box center [421, 51] width 82 height 12
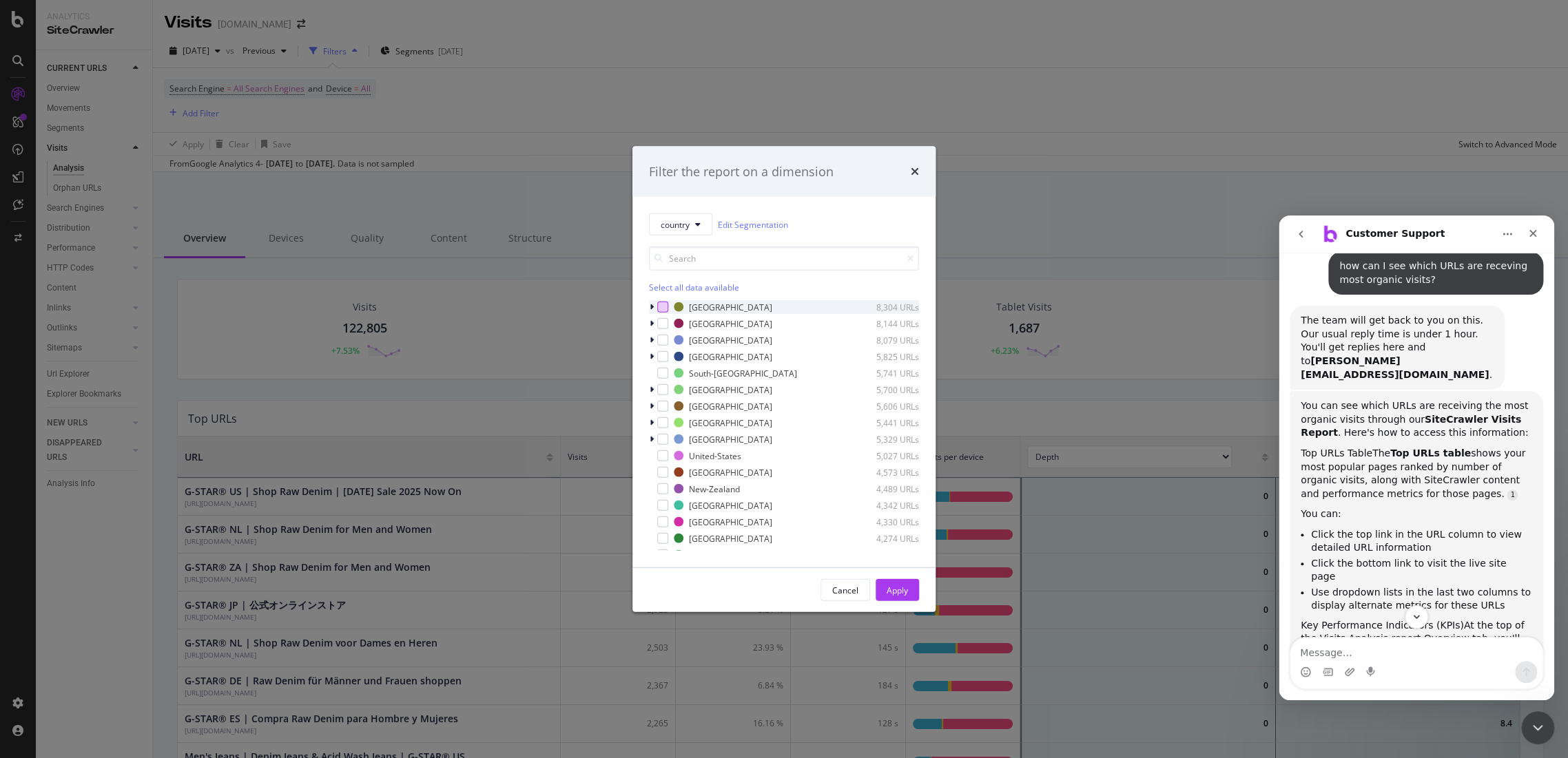
click at [663, 308] on div "modal" at bounding box center [663, 307] width 11 height 11
click at [661, 323] on div "modal" at bounding box center [663, 323] width 11 height 11
click at [666, 357] on div "modal" at bounding box center [663, 356] width 11 height 11
click at [666, 385] on div "modal" at bounding box center [663, 389] width 11 height 11
click at [666, 396] on div "Belgium 8,304 URLs Switzerland 8,144 URLs Canada 8,079 URLs Germany 5,825 URLs …" at bounding box center [784, 425] width 270 height 251
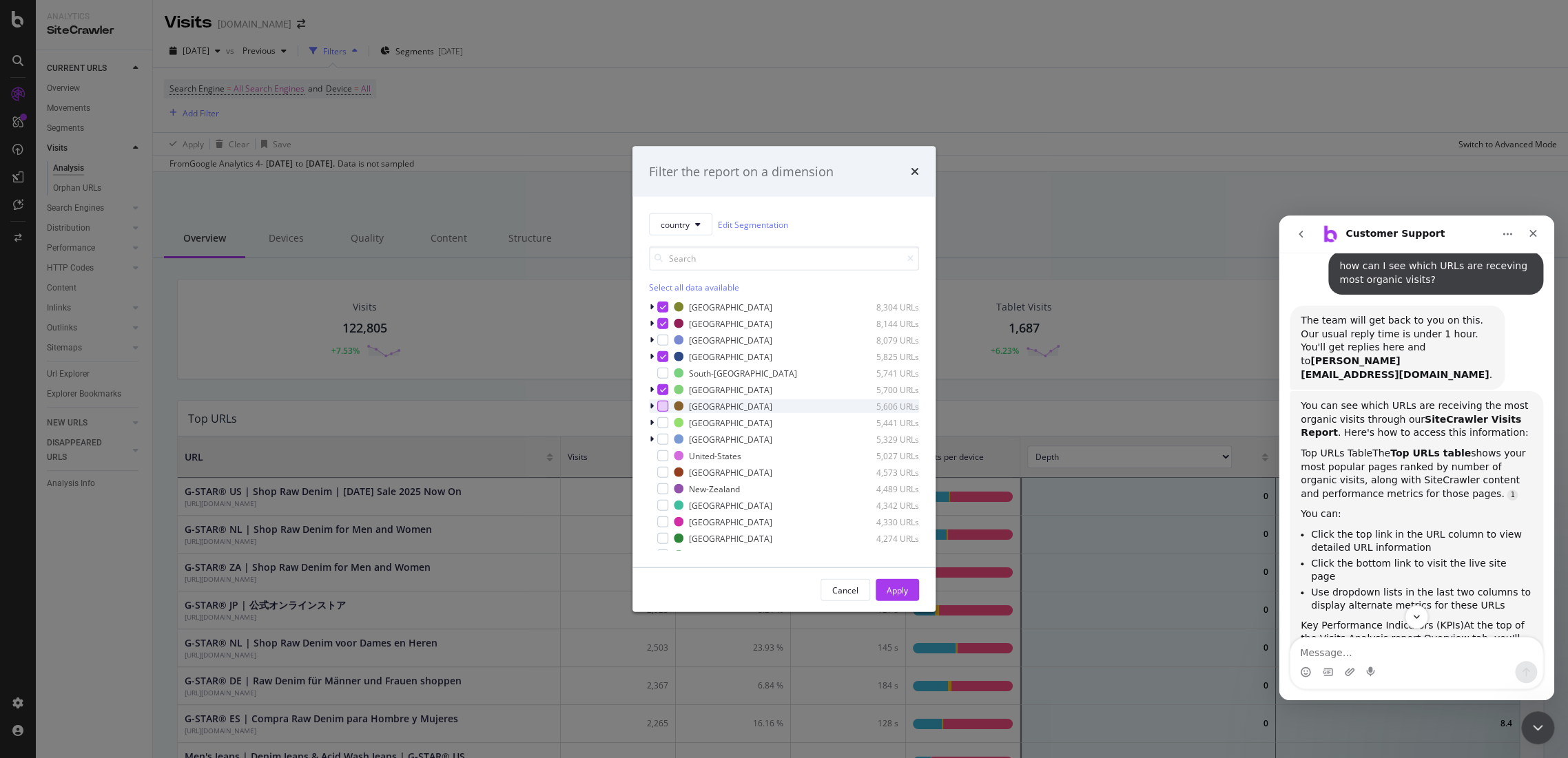
click at [666, 409] on div "modal" at bounding box center [663, 406] width 11 height 11
click at [667, 422] on div "modal" at bounding box center [663, 422] width 11 height 11
click at [665, 434] on div "modal" at bounding box center [663, 439] width 11 height 11
click at [665, 477] on div "modal" at bounding box center [663, 472] width 11 height 11
click at [667, 490] on div "modal" at bounding box center [663, 489] width 11 height 11
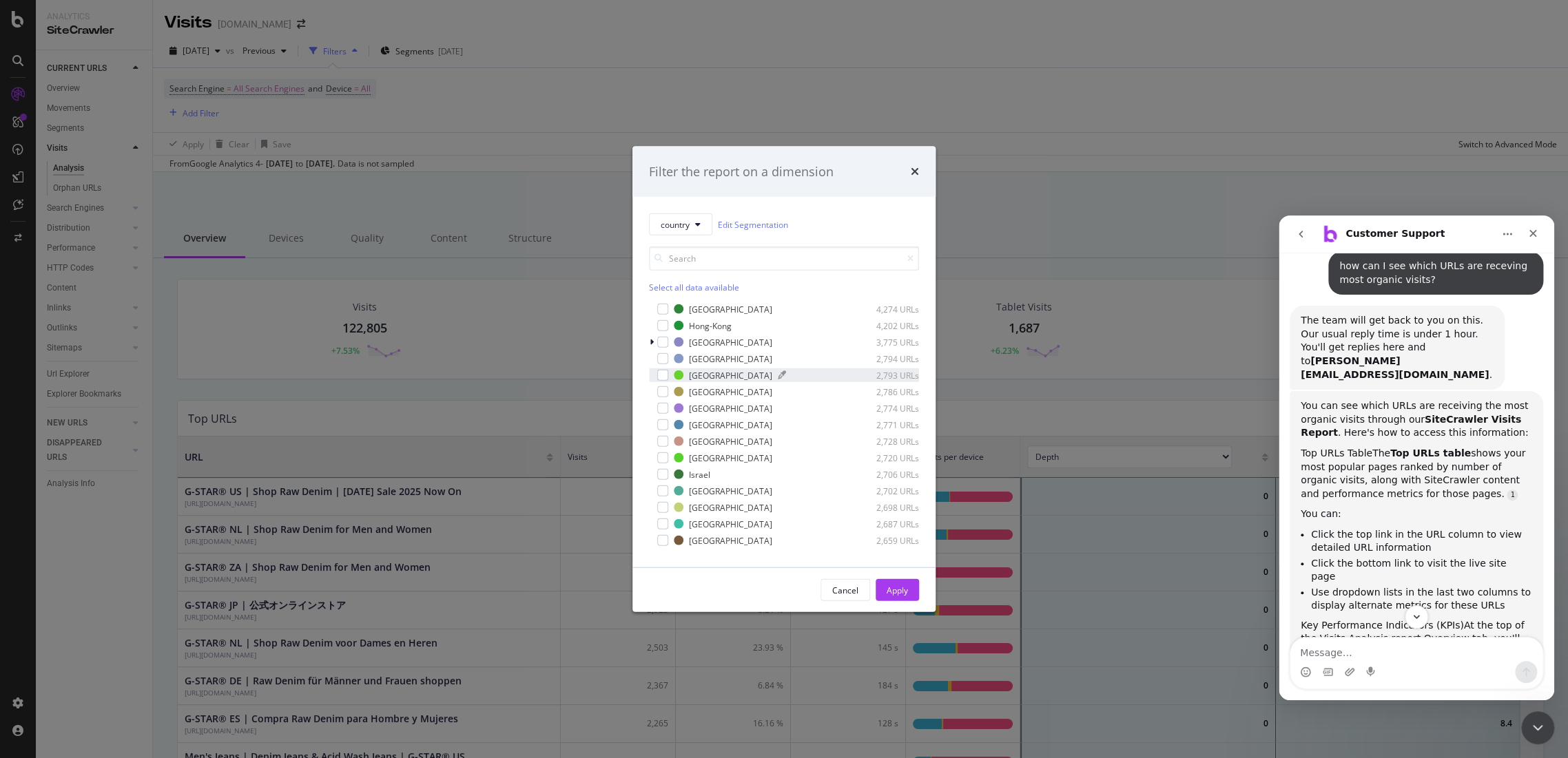
scroll to position [153, 0]
click at [654, 333] on div "modal" at bounding box center [653, 336] width 8 height 14
click at [661, 356] on div "modal" at bounding box center [663, 352] width 11 height 11
click at [663, 433] on div "modal" at bounding box center [663, 435] width 11 height 11
click at [667, 449] on div "modal" at bounding box center [663, 451] width 11 height 11
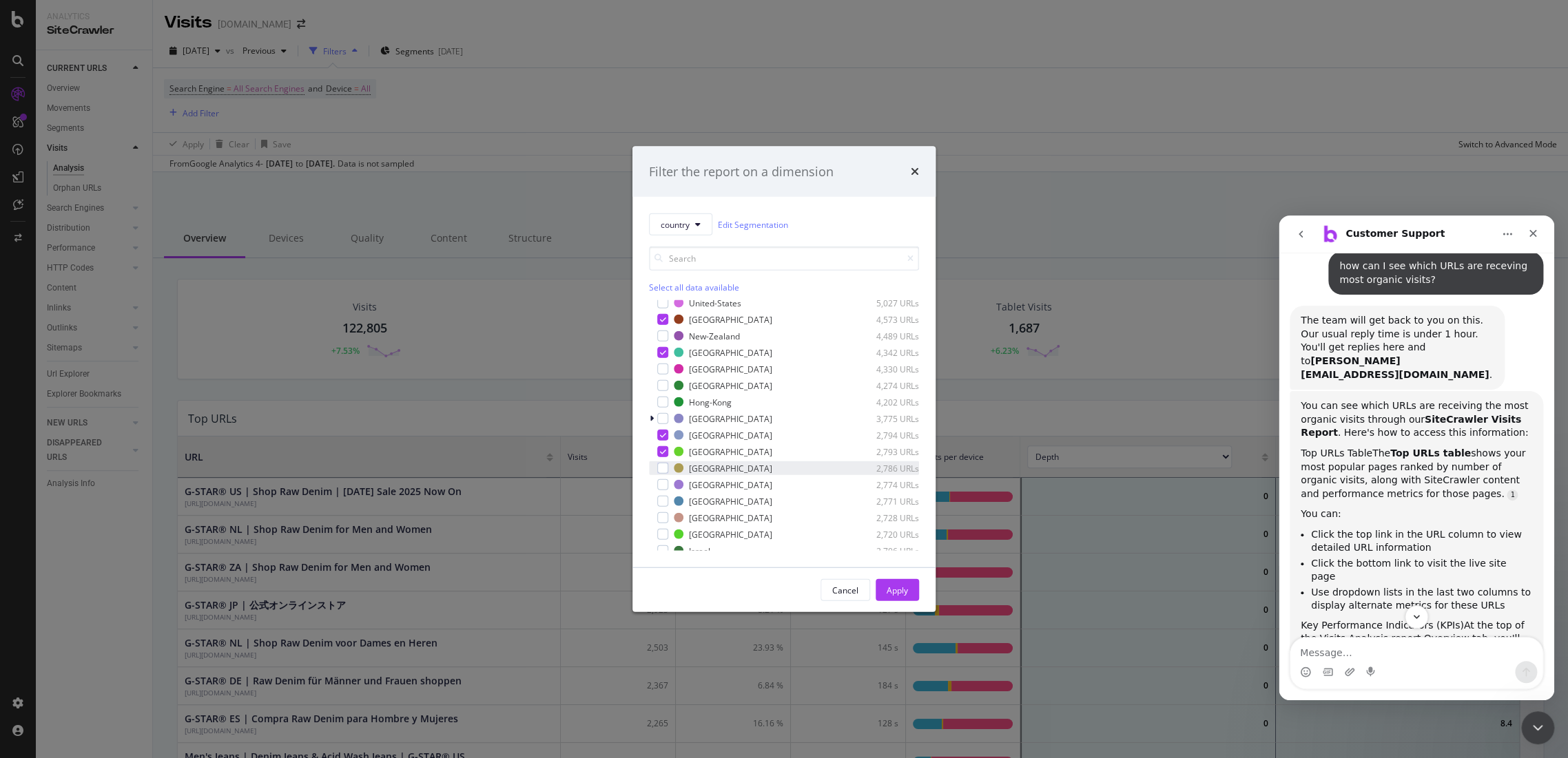
click at [660, 474] on div "Slovakia 2,786 URLs" at bounding box center [784, 468] width 270 height 14
click at [657, 489] on div "Poland 2,774 URLs" at bounding box center [784, 485] width 270 height 14
click at [663, 496] on div "modal" at bounding box center [663, 501] width 11 height 11
drag, startPoint x: 659, startPoint y: 516, endPoint x: 661, endPoint y: 532, distance: 16.1
click at [659, 517] on div "modal" at bounding box center [663, 517] width 11 height 11
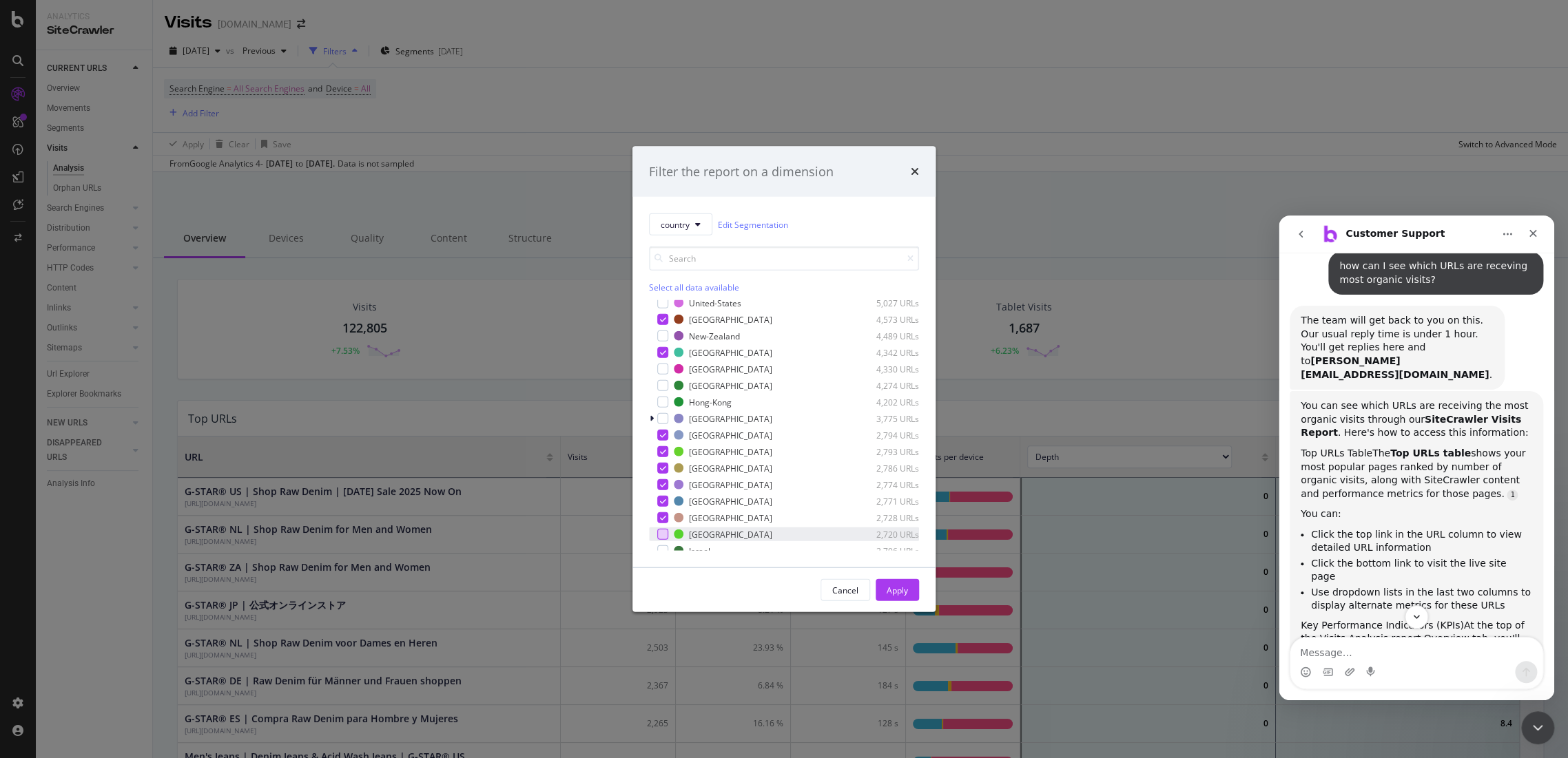
click at [661, 535] on div "modal" at bounding box center [663, 534] width 11 height 11
click at [656, 415] on div "modal" at bounding box center [653, 414] width 8 height 14
click at [660, 431] on div "modal" at bounding box center [663, 431] width 11 height 11
click at [666, 444] on div "modal" at bounding box center [663, 447] width 11 height 11
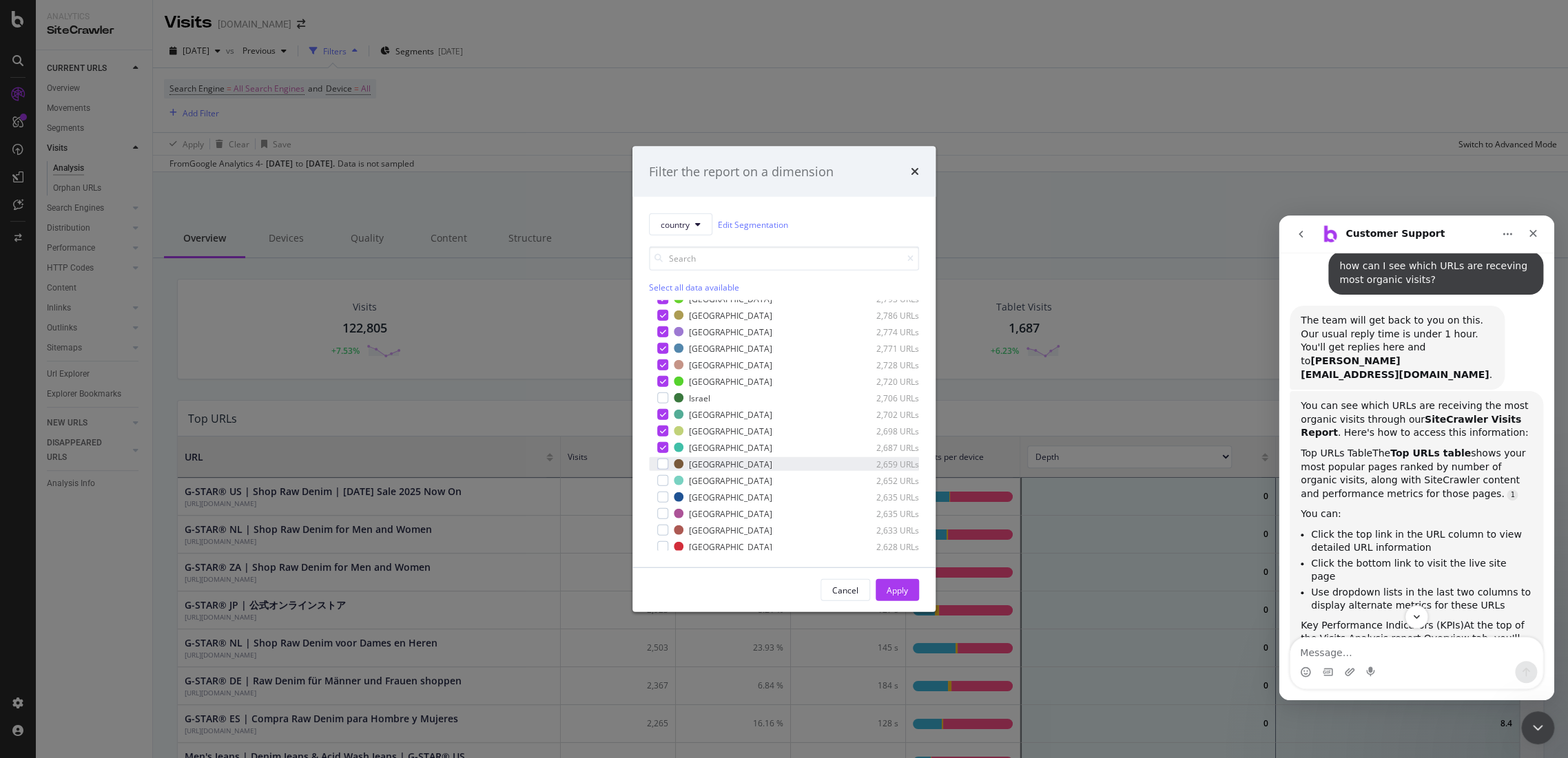
click at [664, 457] on div "Romania 2,659 URLs" at bounding box center [784, 464] width 270 height 14
click at [665, 496] on div "modal" at bounding box center [663, 497] width 11 height 11
click at [663, 505] on div "Belgium 8,304 URLs Switzerland 8,144 URLs Canada 8,079 URLs Germany 5,825 URLs …" at bounding box center [784, 425] width 270 height 251
click at [663, 531] on div "modal" at bounding box center [663, 530] width 11 height 11
click at [663, 509] on div "modal" at bounding box center [663, 513] width 11 height 11
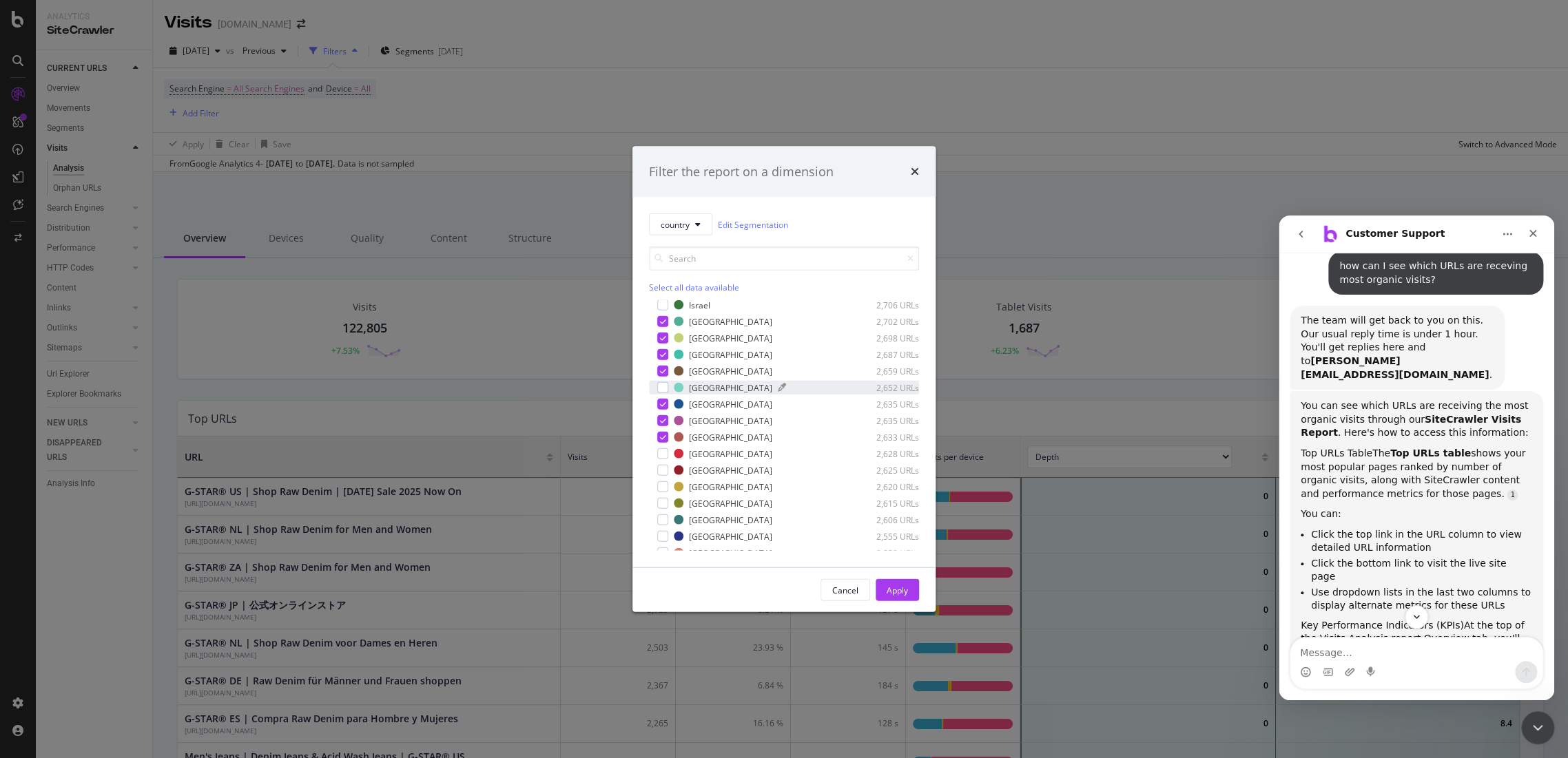
scroll to position [507, 0]
click at [656, 346] on div "modal" at bounding box center [653, 345] width 8 height 14
click at [671, 376] on div "Latvia 2,620 URLs" at bounding box center [784, 379] width 270 height 14
click at [667, 387] on div "Belgium 8,304 URLs Switzerland 8,144 URLs Canada 8,079 URLs Germany 5,825 URLs …" at bounding box center [784, 425] width 270 height 251
click at [666, 392] on div "modal" at bounding box center [663, 395] width 11 height 11
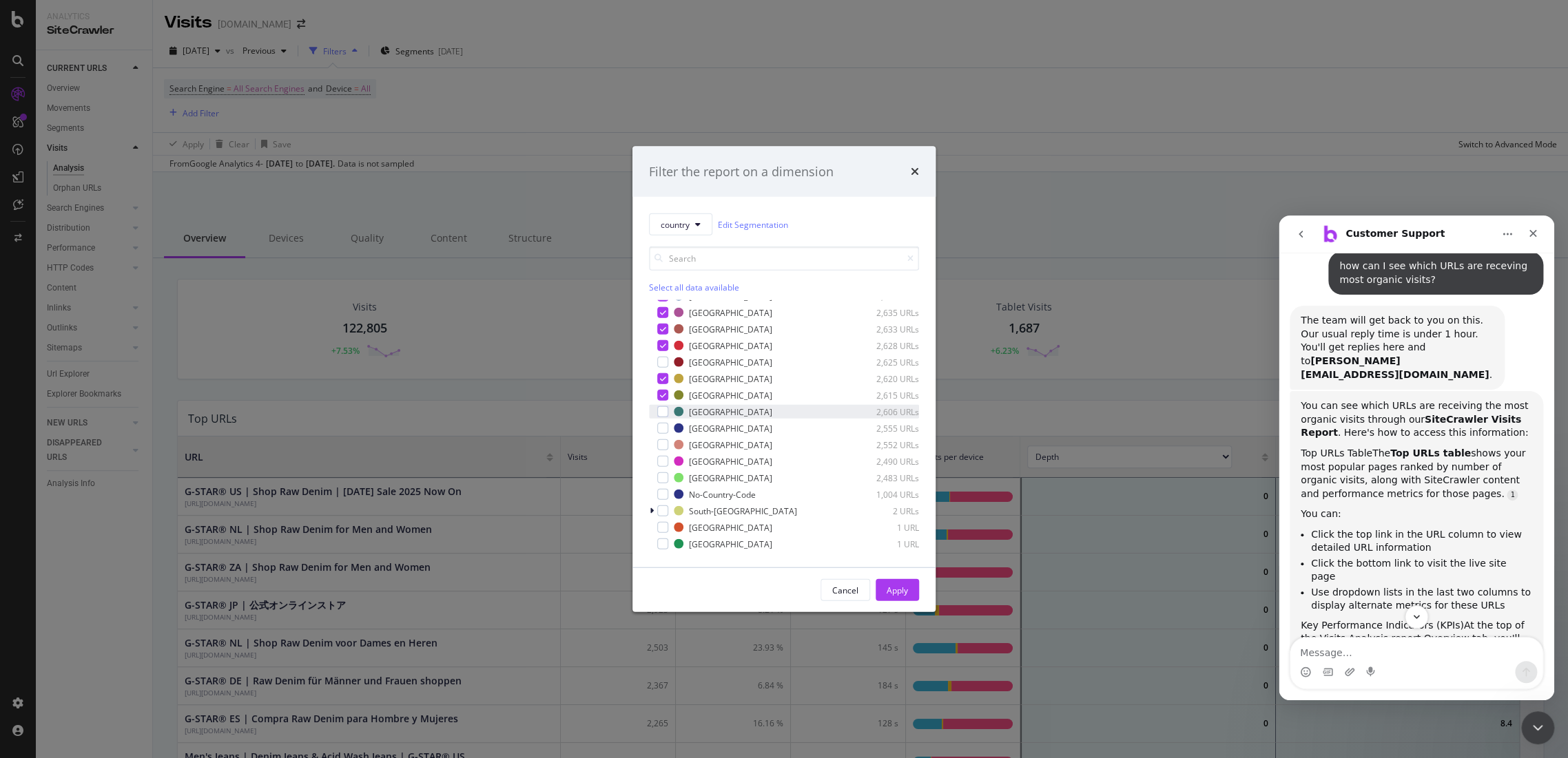
click at [668, 411] on div "Lithuania 2,606 URLs" at bounding box center [784, 411] width 270 height 14
click at [658, 427] on div "modal" at bounding box center [663, 428] width 11 height 11
click at [661, 450] on div "Slovenia 2,552 URLs" at bounding box center [784, 445] width 270 height 14
click at [663, 465] on div "modal" at bounding box center [663, 461] width 11 height 11
click at [662, 478] on div "modal" at bounding box center [663, 477] width 11 height 11
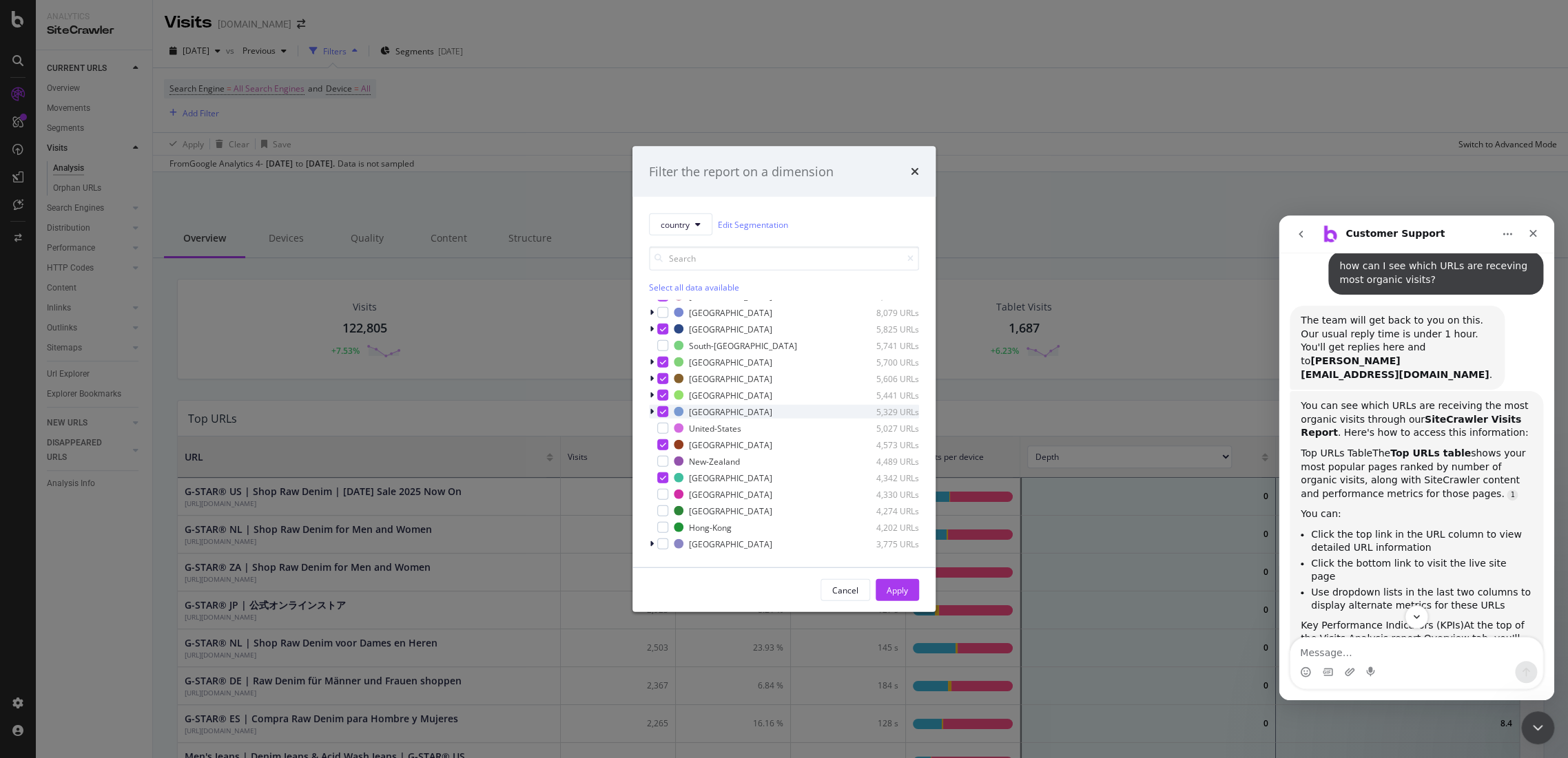
scroll to position [0, 0]
click at [904, 598] on div "Apply" at bounding box center [897, 590] width 22 height 21
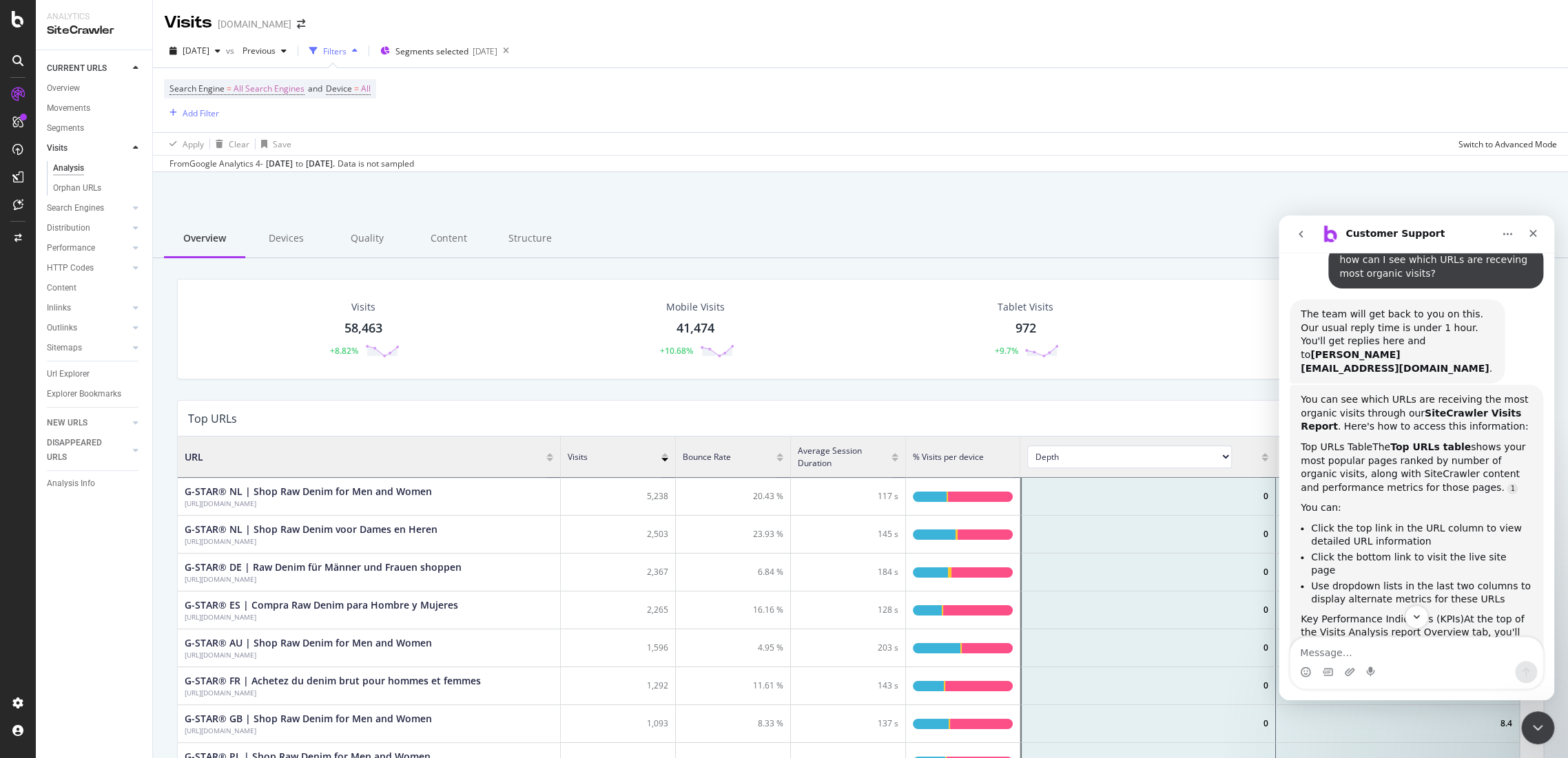
scroll to position [153, 0]
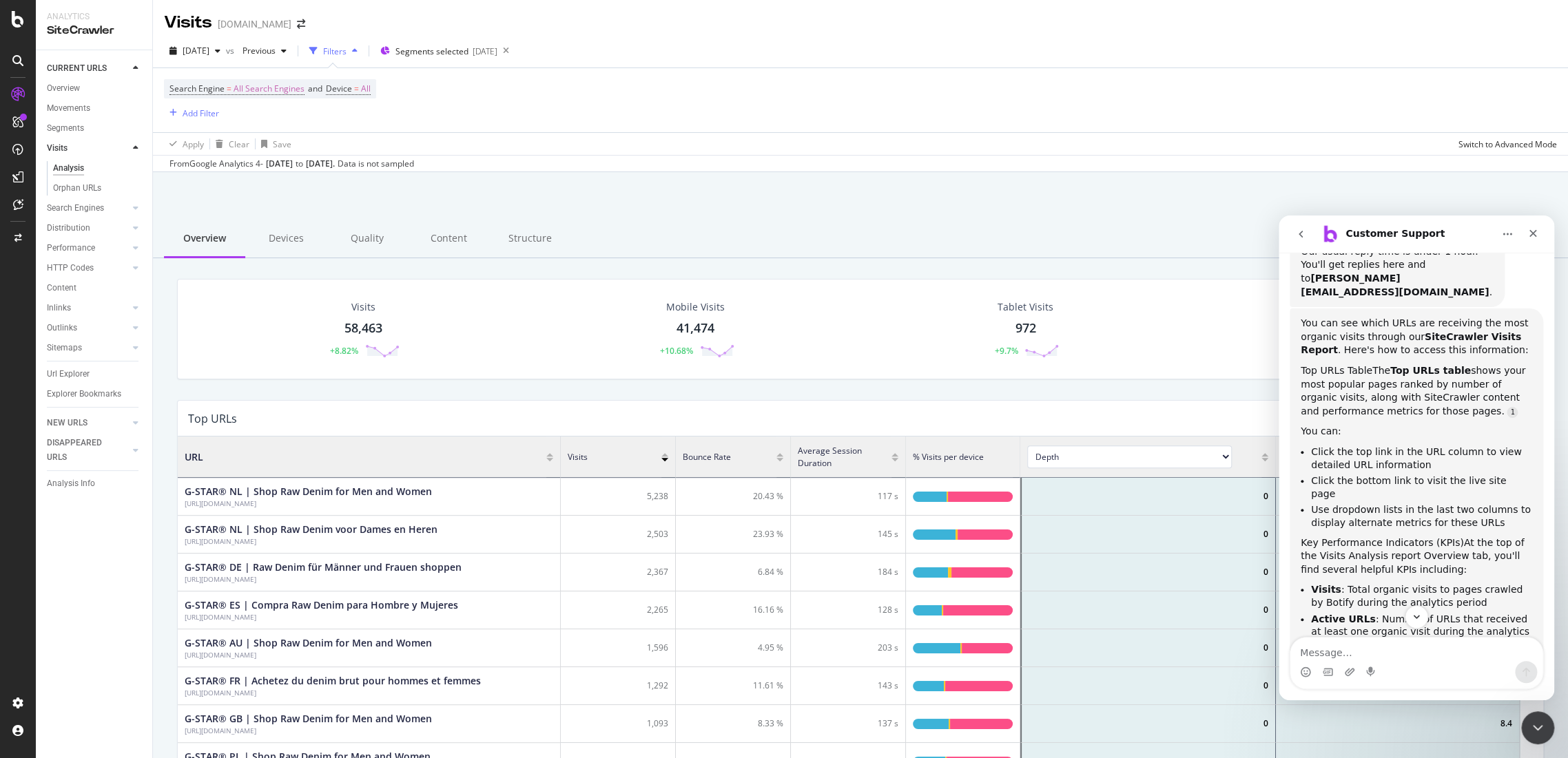
click at [1379, 503] on li "Use dropdown lists in the last two columns to display alternate metrics for the…" at bounding box center [1422, 516] width 221 height 25
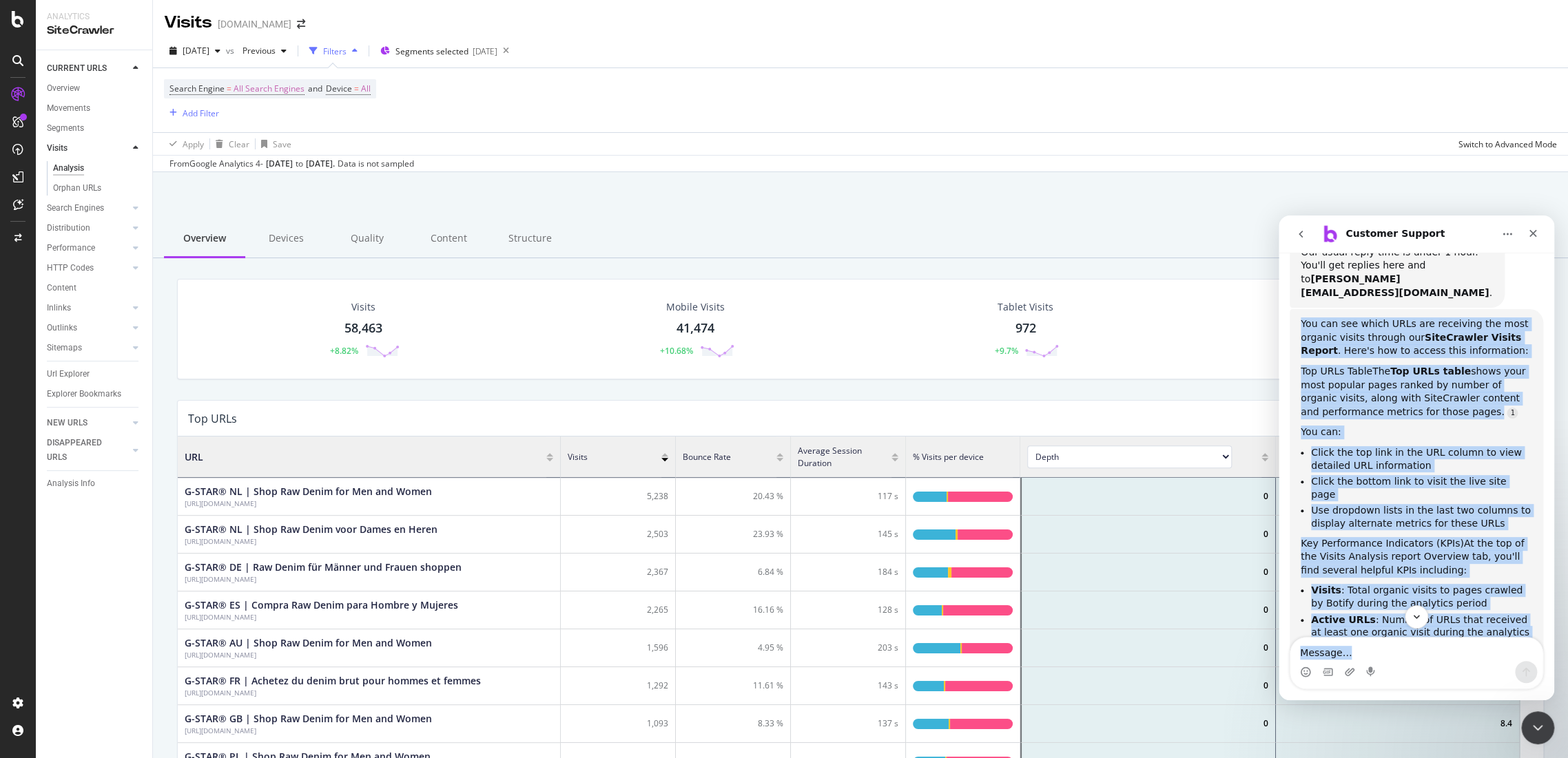
scroll to position [279, 0]
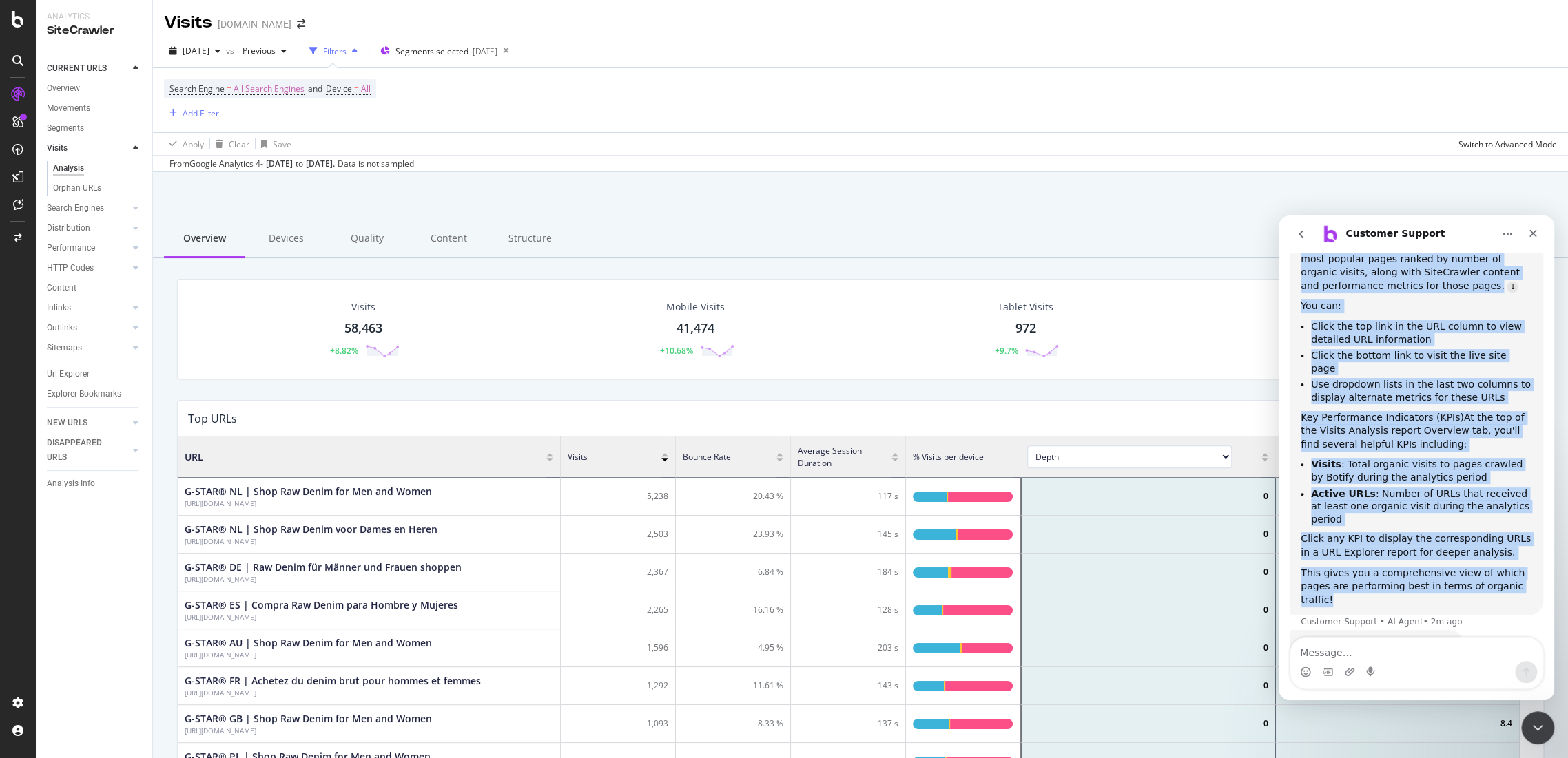
drag, startPoint x: 1298, startPoint y: 310, endPoint x: 1498, endPoint y: 556, distance: 317.0
click at [1498, 556] on div "You can see which URLs are receiving the most organic visits through our SiteCr…" at bounding box center [1416, 399] width 253 height 431
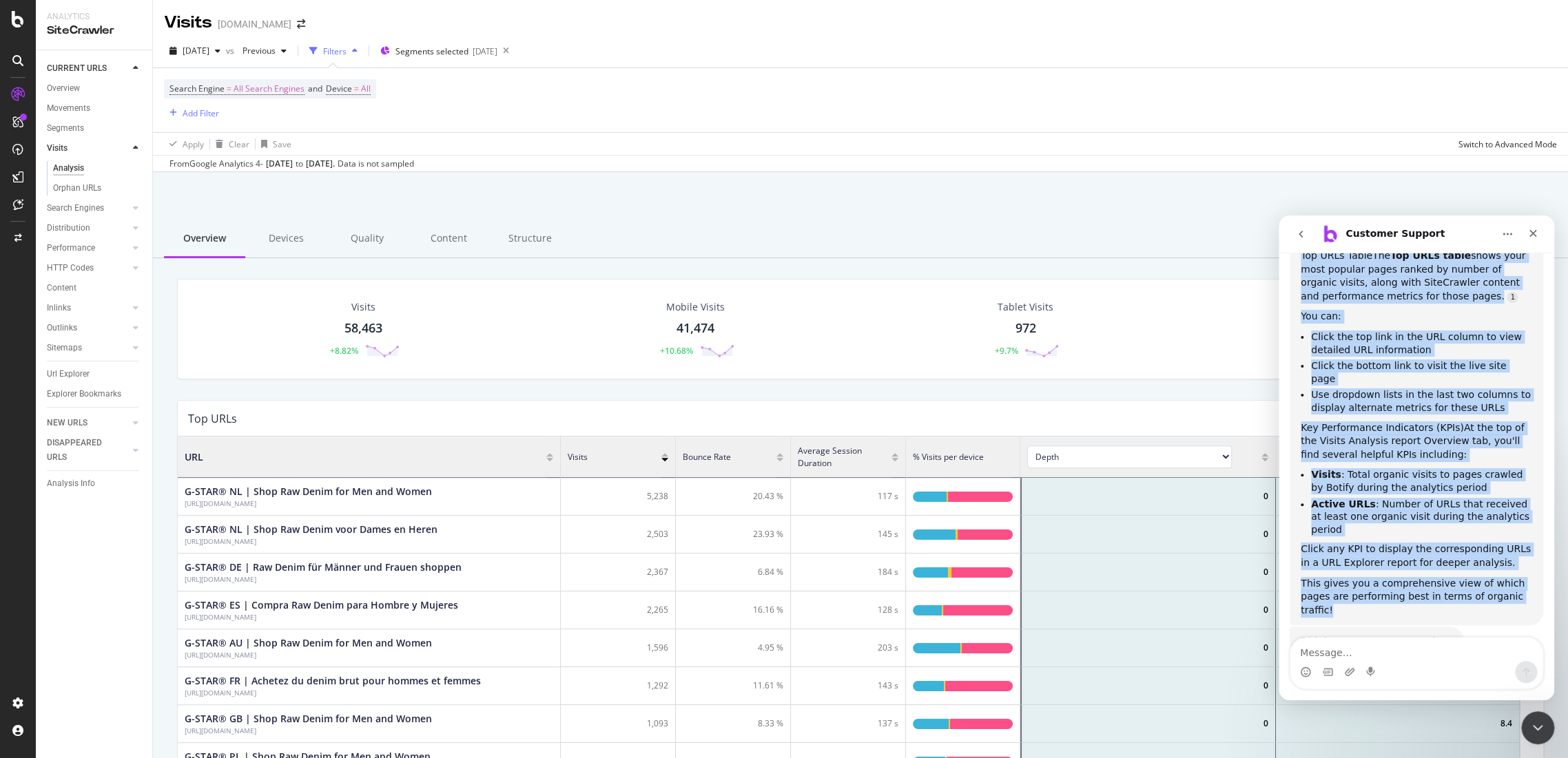
scroll to position [264, 0]
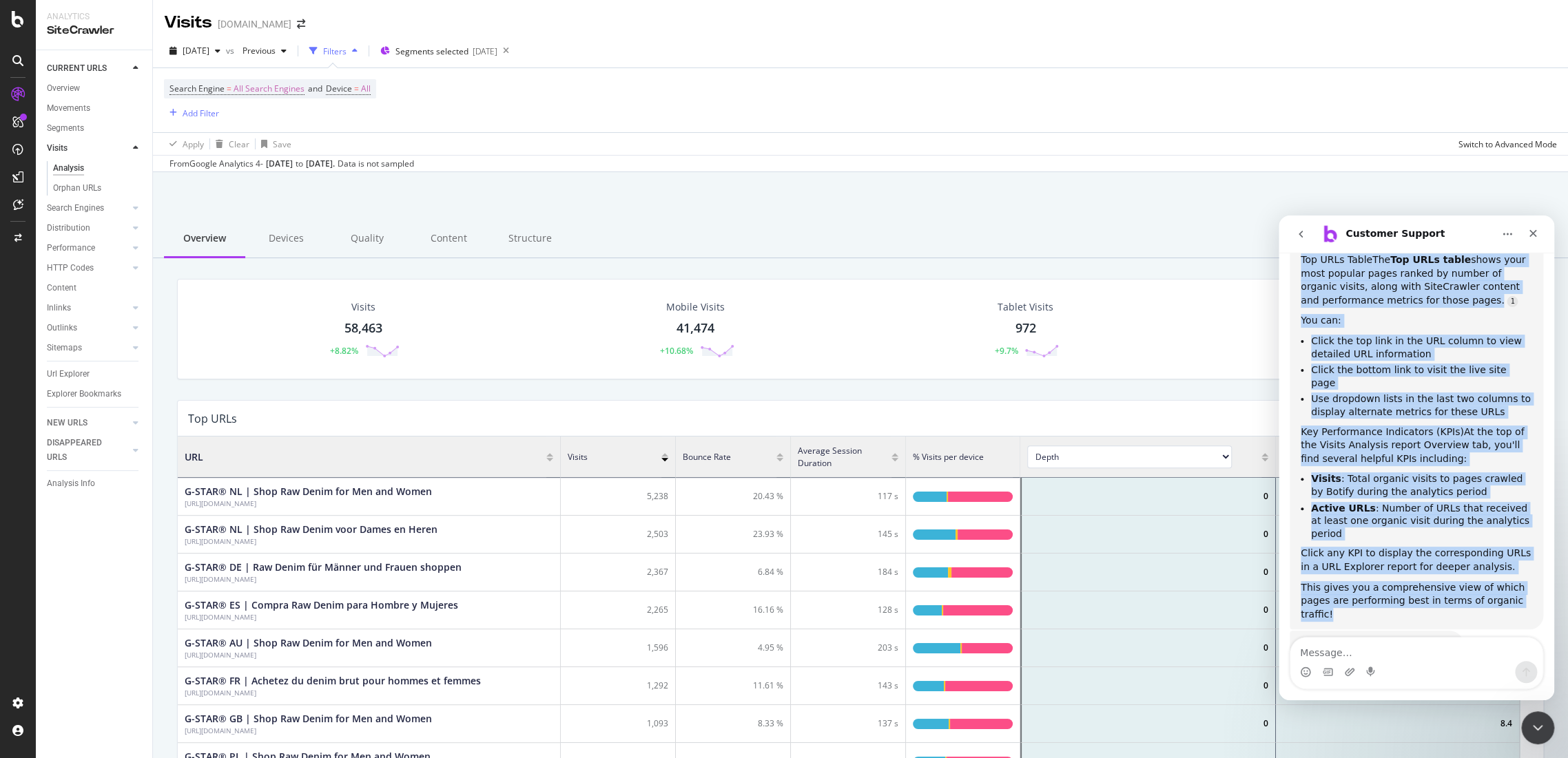
copy div "You can see which URLs are receiving the most organic visits through our SiteCr…"
click at [1360, 503] on div "You can see which URLs are receiving the most organic visits through our SiteCr…" at bounding box center [1416, 413] width 232 height 415
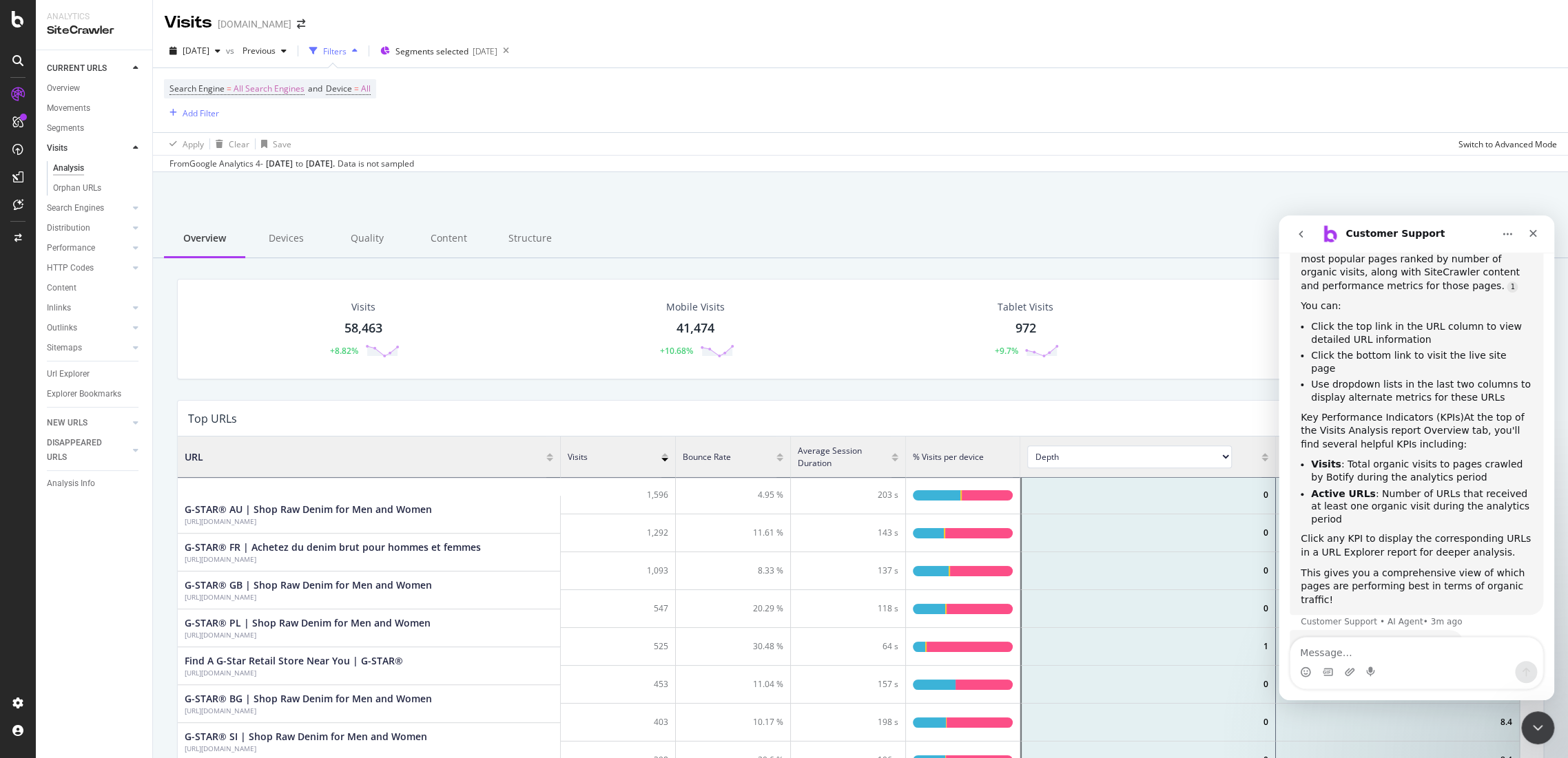
scroll to position [153, 0]
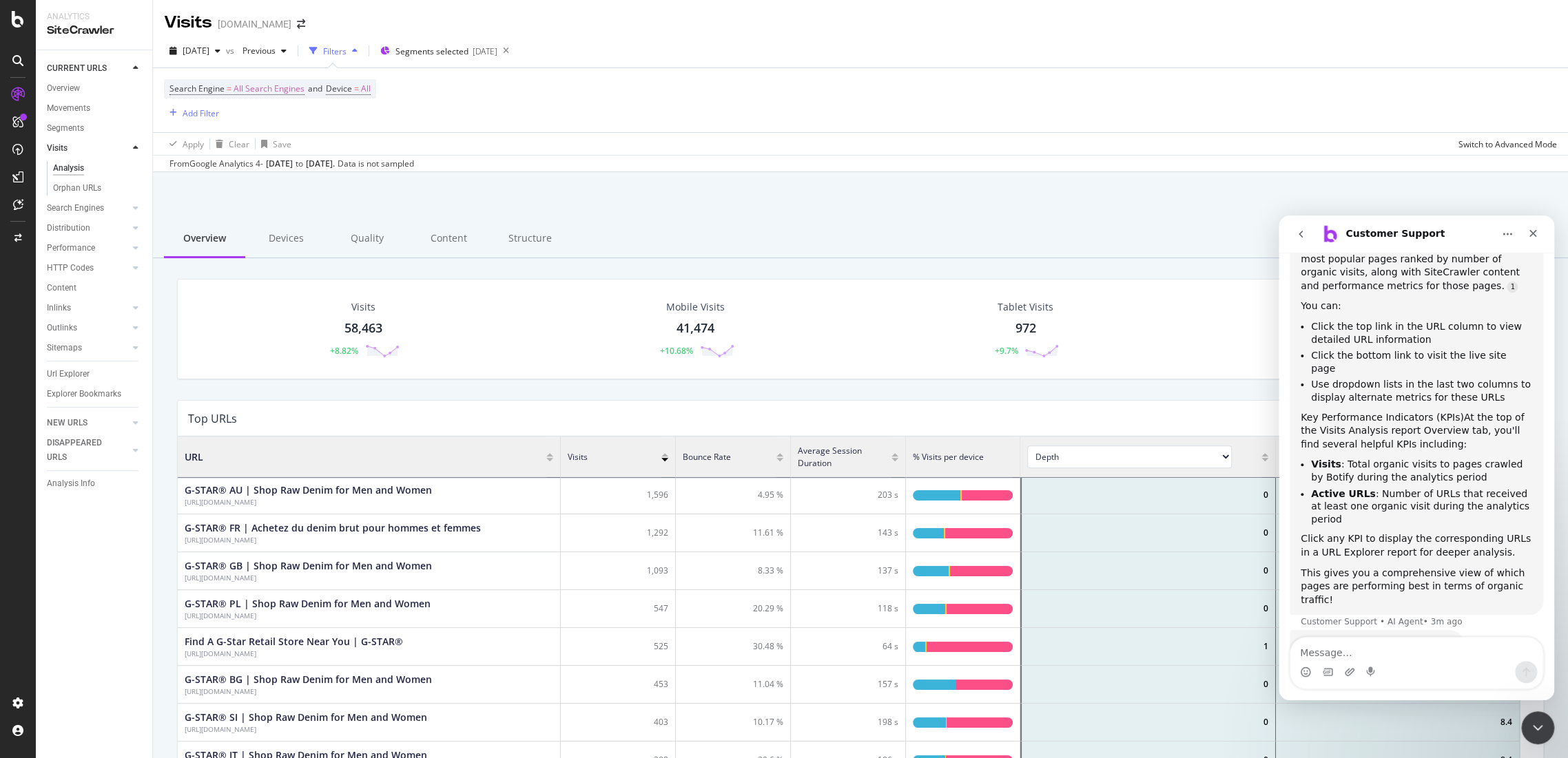
click at [897, 197] on div at bounding box center [860, 207] width 1382 height 59
drag, startPoint x: 1529, startPoint y: 721, endPoint x: 2539, endPoint y: 1270, distance: 1149.6
click at [1529, 720] on icon "Close Intercom Messenger" at bounding box center [1536, 725] width 16 height 16
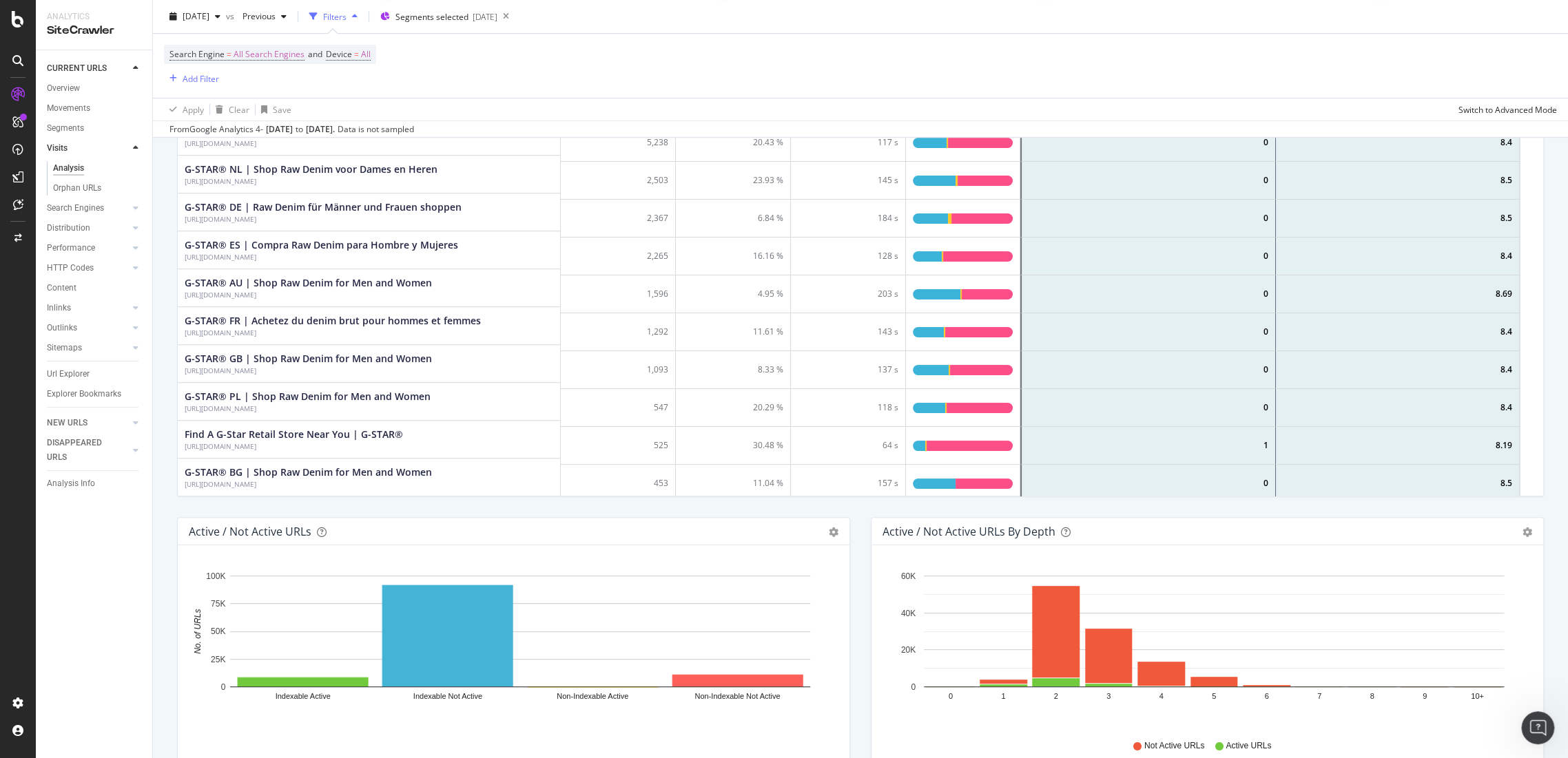
scroll to position [0, 0]
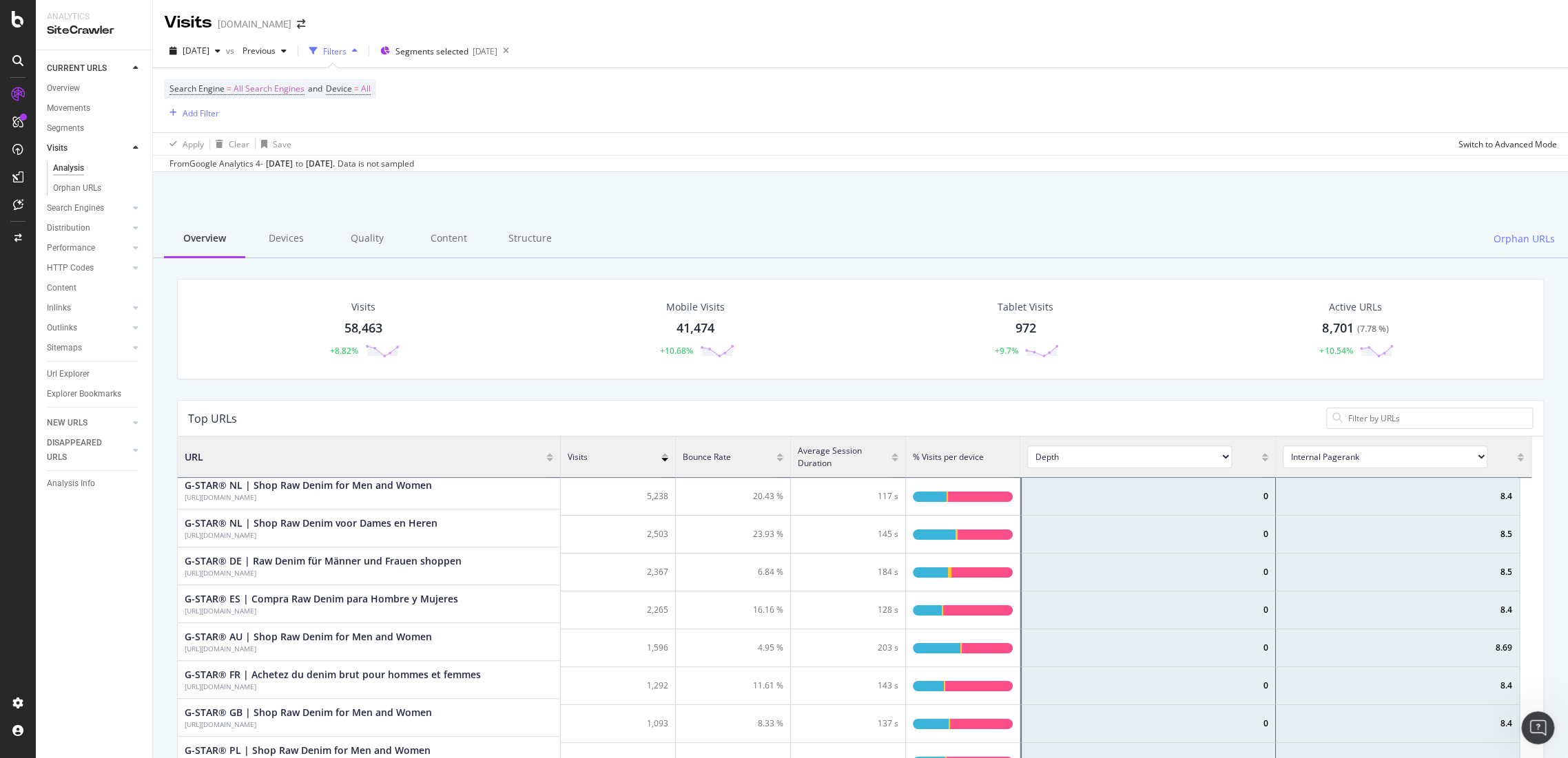
drag, startPoint x: 681, startPoint y: 350, endPoint x: 710, endPoint y: 240, distance: 113.8
click at [710, 240] on div "Overview Devices Quality Content Structure Orphan URLs" at bounding box center [860, 239] width 1415 height 38
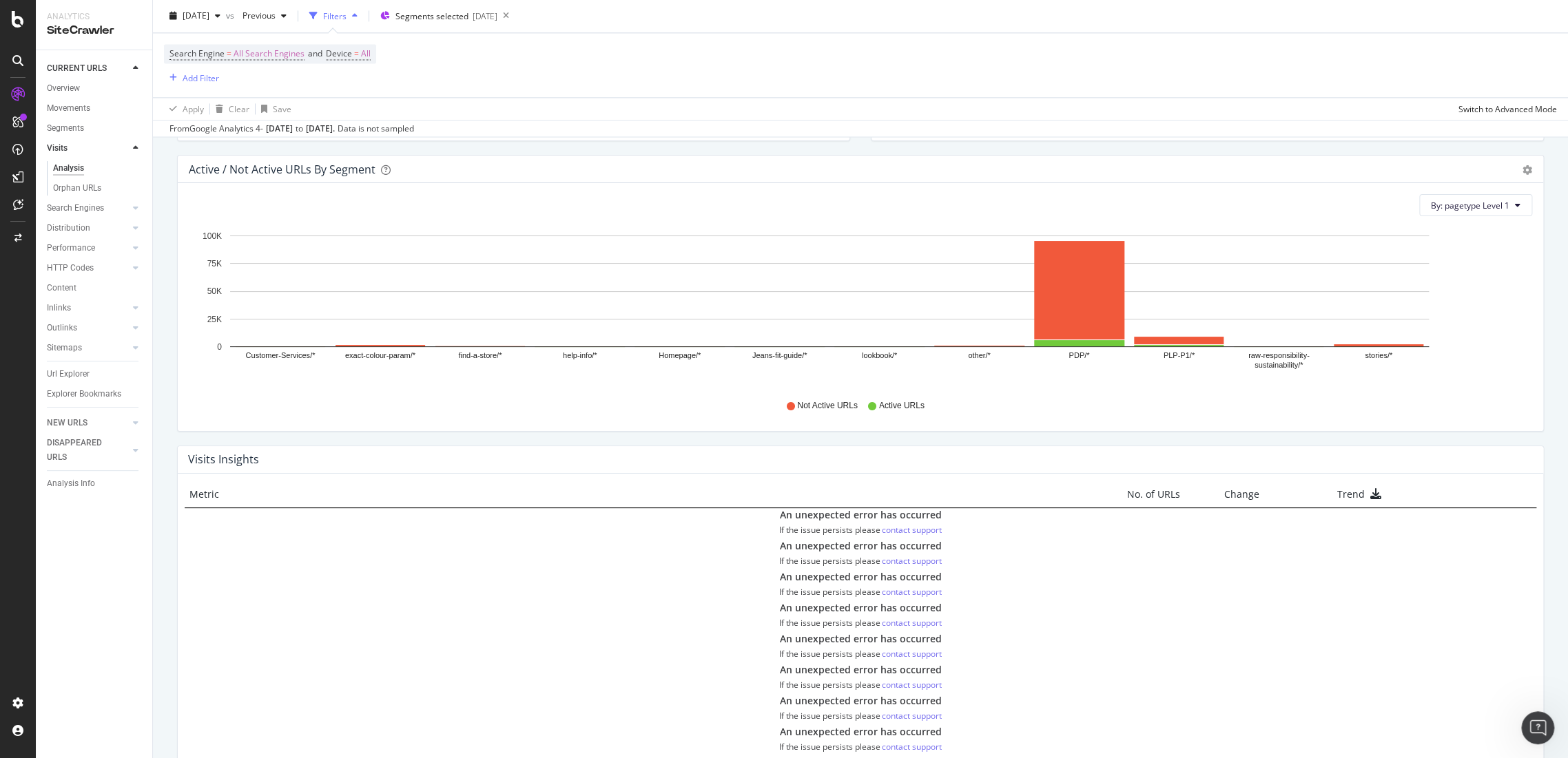
scroll to position [1374, 0]
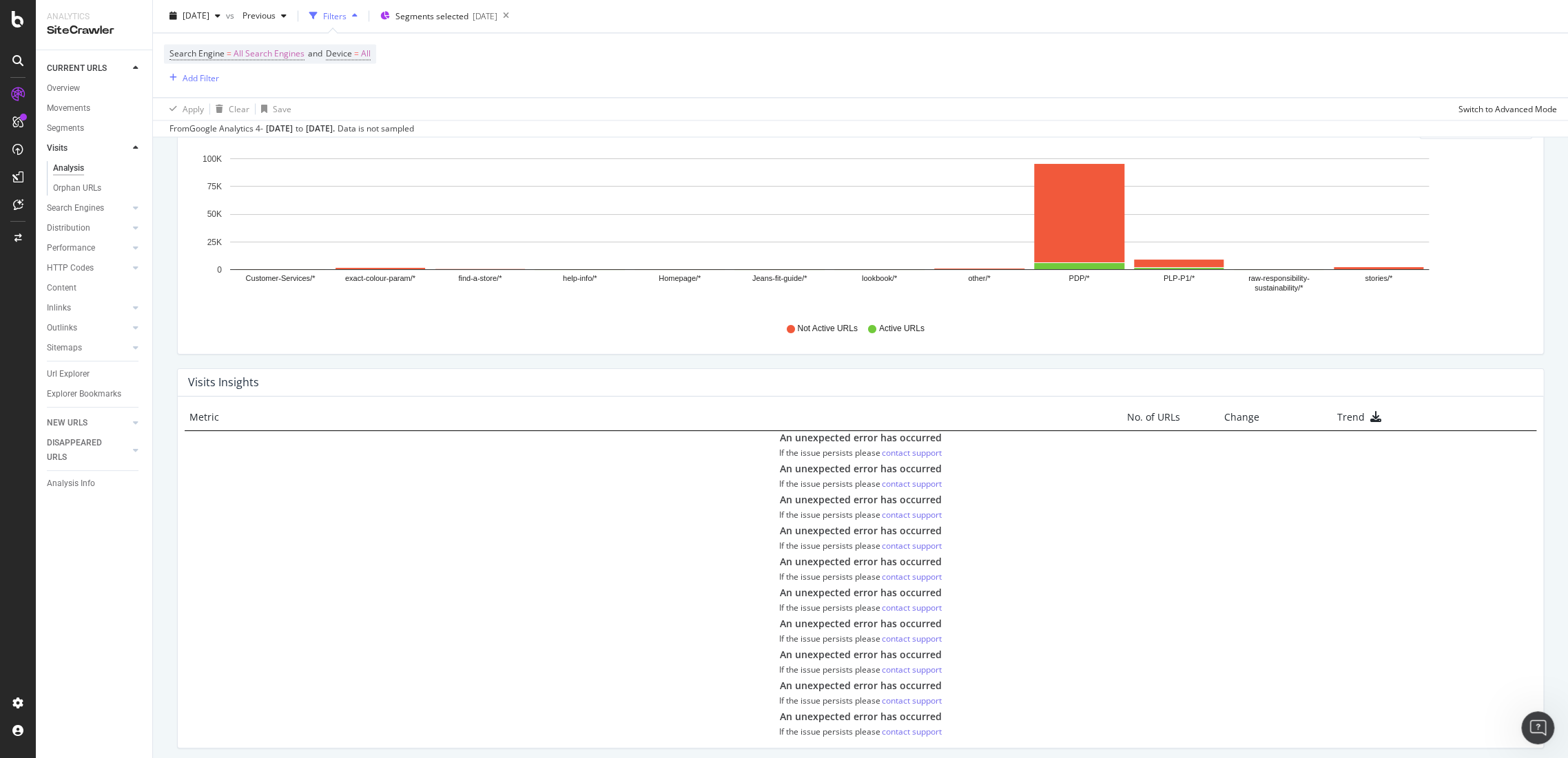
drag, startPoint x: 215, startPoint y: 381, endPoint x: 564, endPoint y: 412, distance: 350.4
click at [221, 380] on h4 "Visits Insights" at bounding box center [224, 382] width 71 height 19
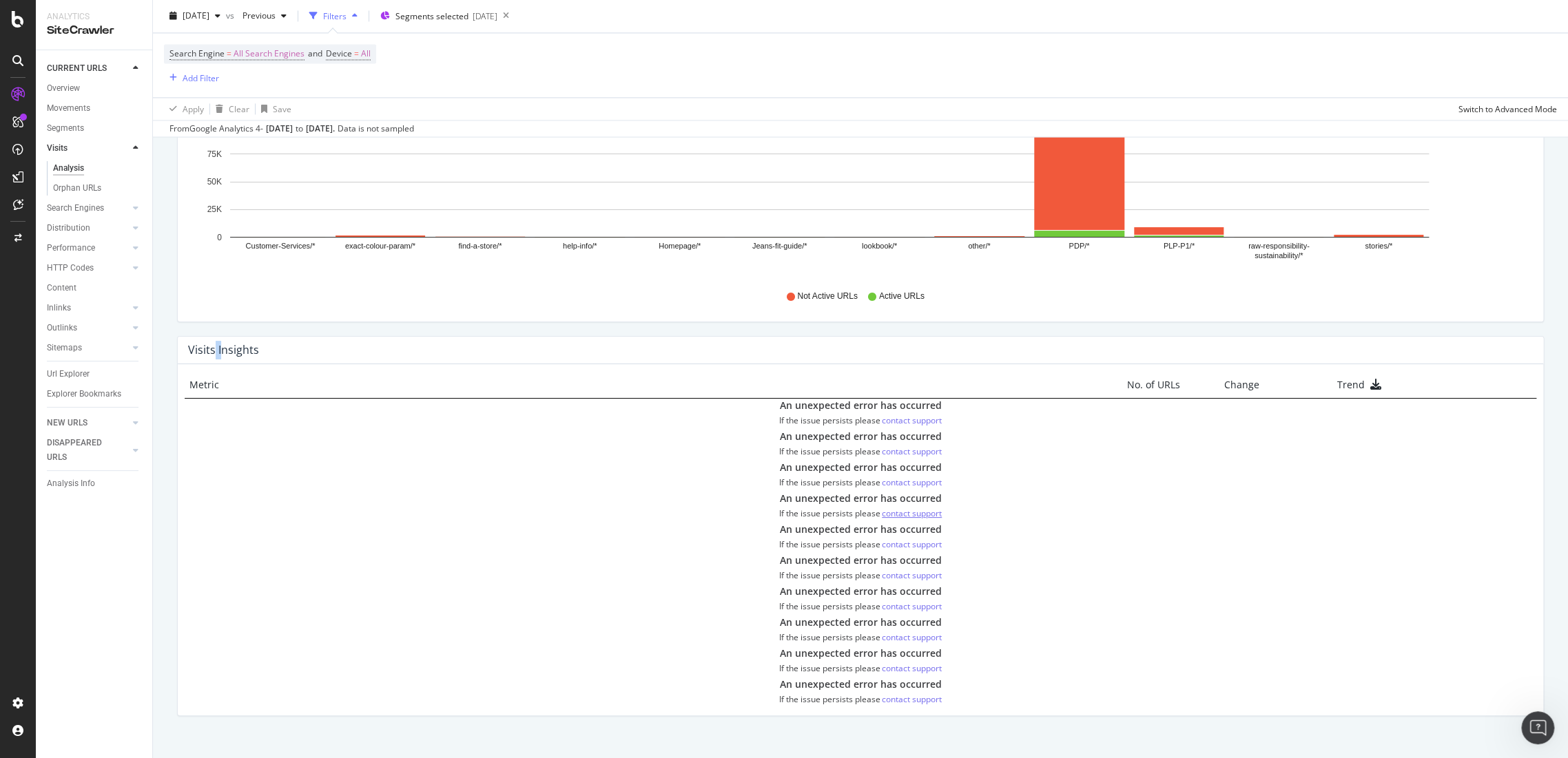
scroll to position [1425, 0]
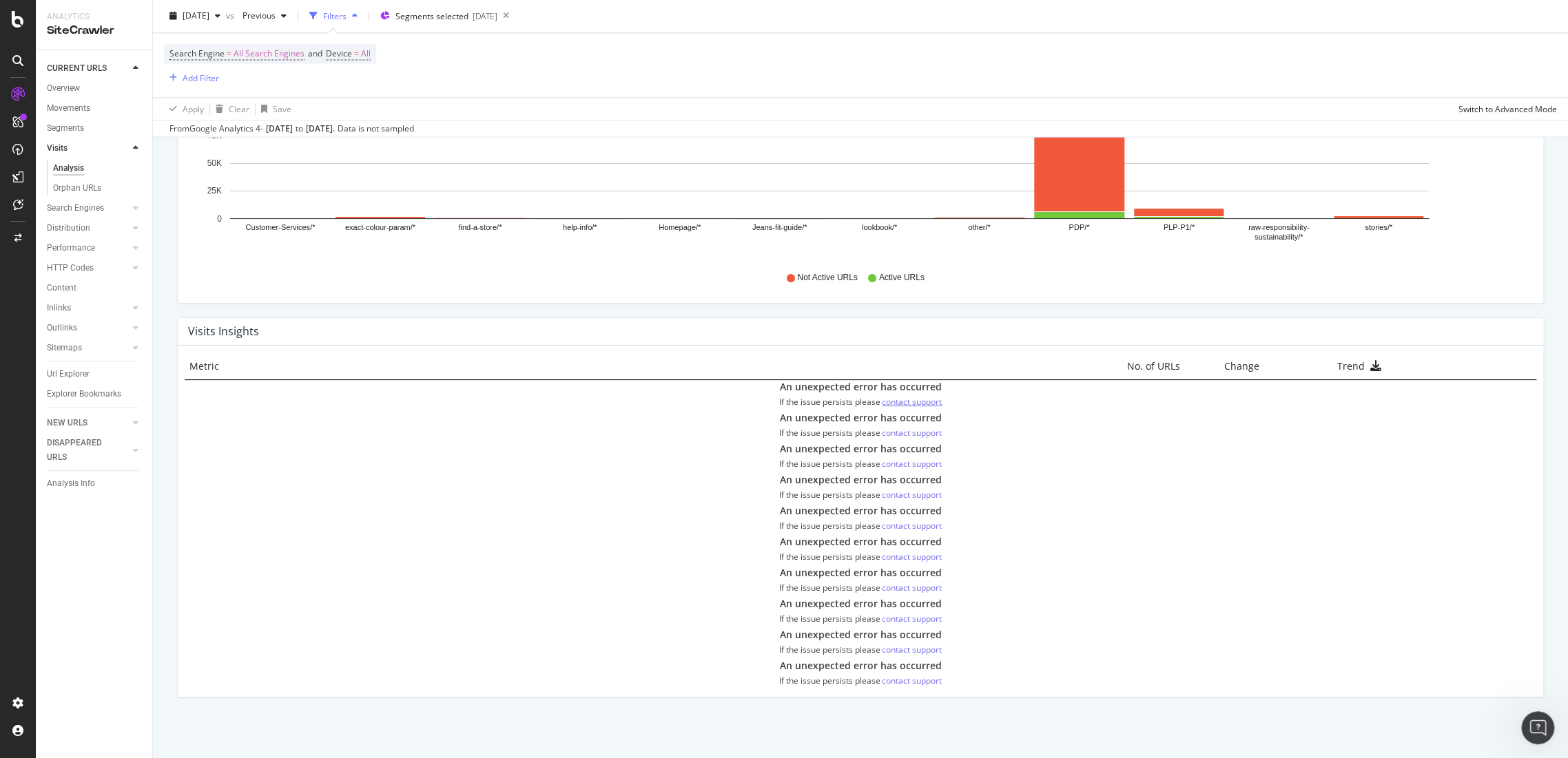
drag, startPoint x: 920, startPoint y: 405, endPoint x: 911, endPoint y: 405, distance: 9.0
click at [911, 405] on div "contact support" at bounding box center [911, 402] width 60 height 12
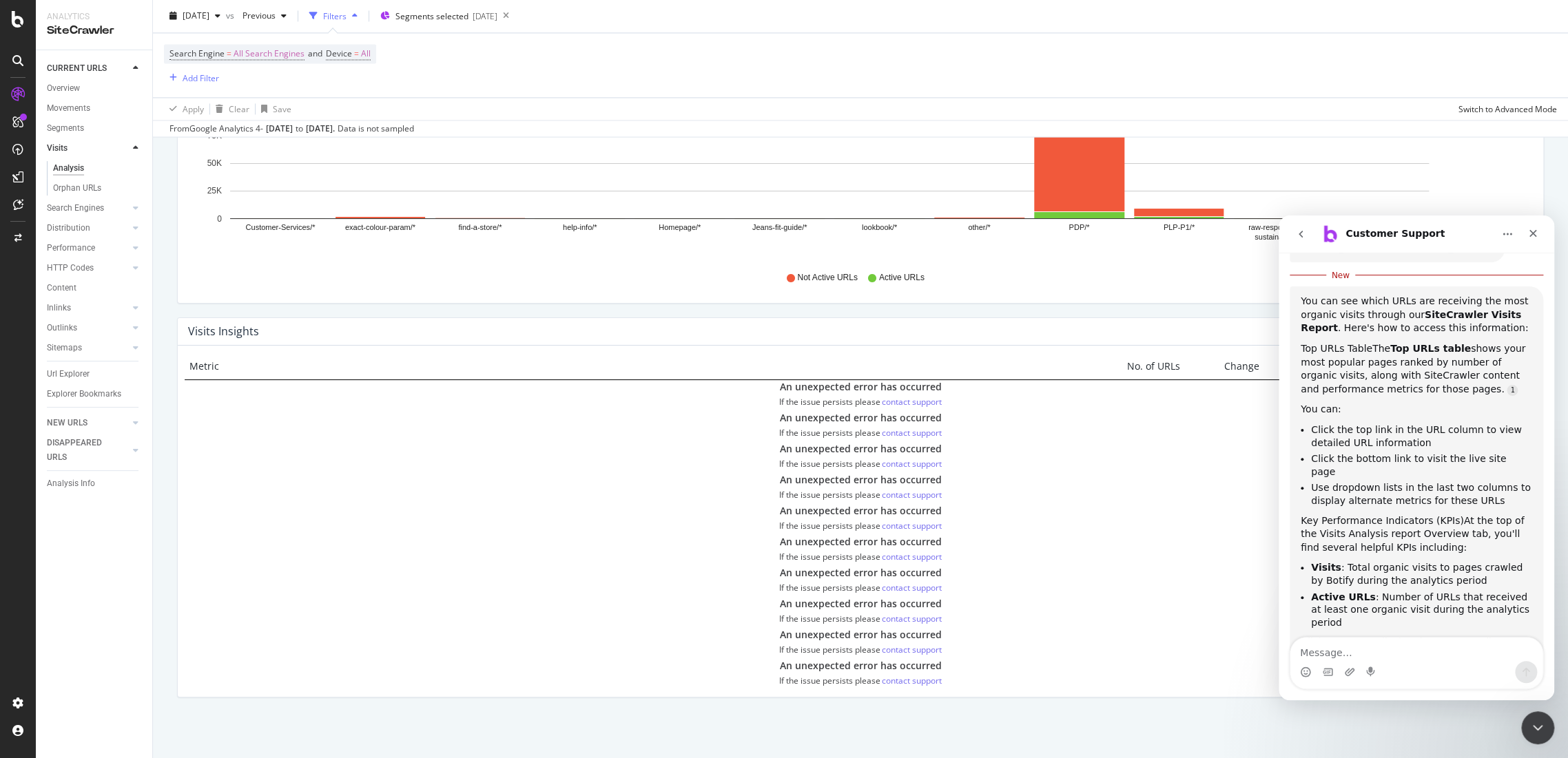
scroll to position [198, 0]
drag, startPoint x: 1523, startPoint y: 716, endPoint x: 3013, endPoint y: 1394, distance: 1637.0
click at [1520, 714] on div "Close Intercom Messenger" at bounding box center [1536, 725] width 33 height 33
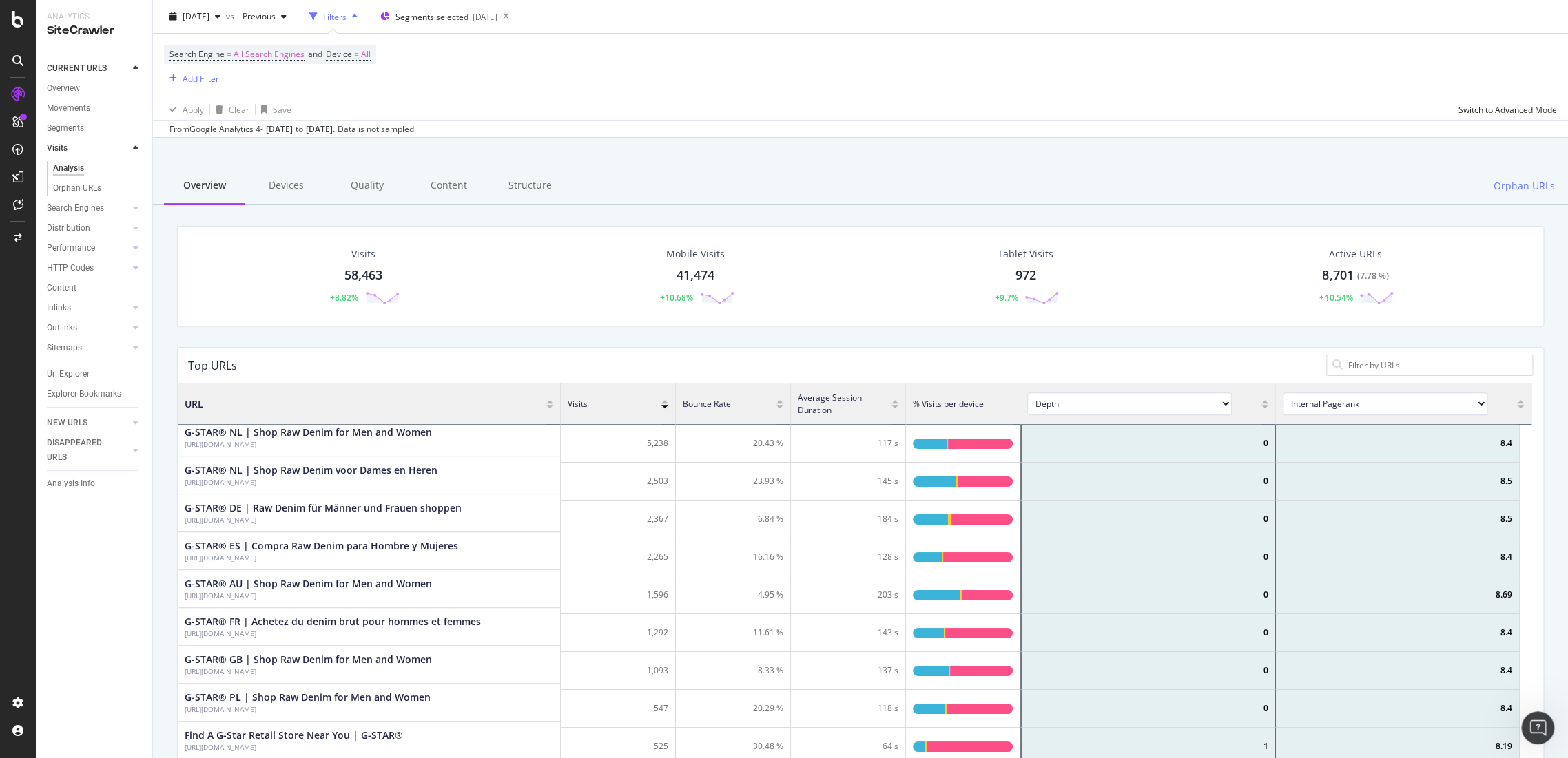
scroll to position [0, 0]
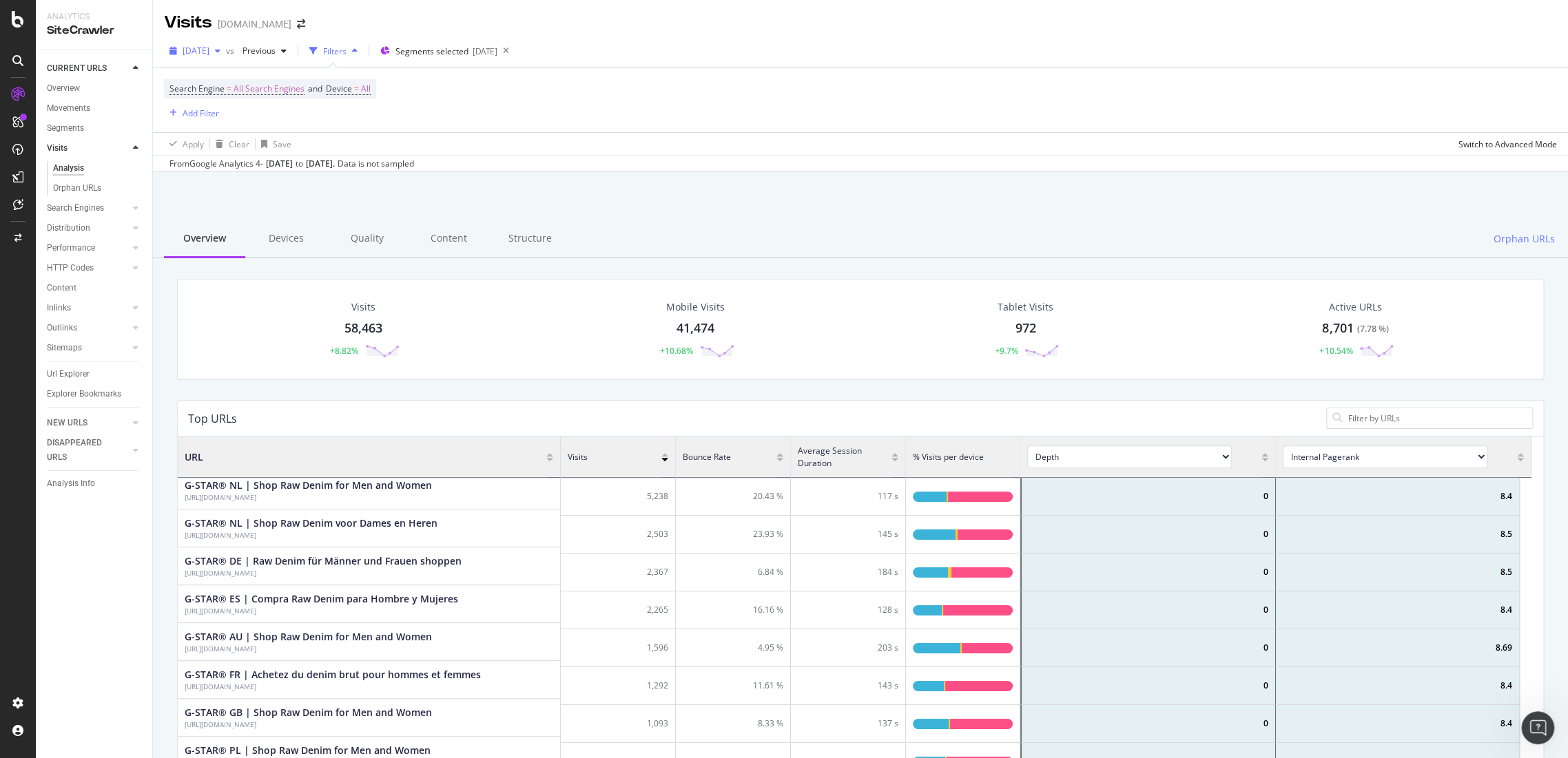
click at [209, 48] on span "2025 Sep. 1st" at bounding box center [196, 50] width 27 height 12
click at [417, 131] on div "Search Engine = All Search Engines and Device = All Add Filter" at bounding box center [860, 100] width 1393 height 64
click at [282, 90] on span "All Search Engines" at bounding box center [269, 89] width 71 height 19
click at [235, 105] on span "All Search Engines" at bounding box center [212, 99] width 71 height 12
click at [227, 138] on div "Google" at bounding box center [221, 131] width 100 height 14
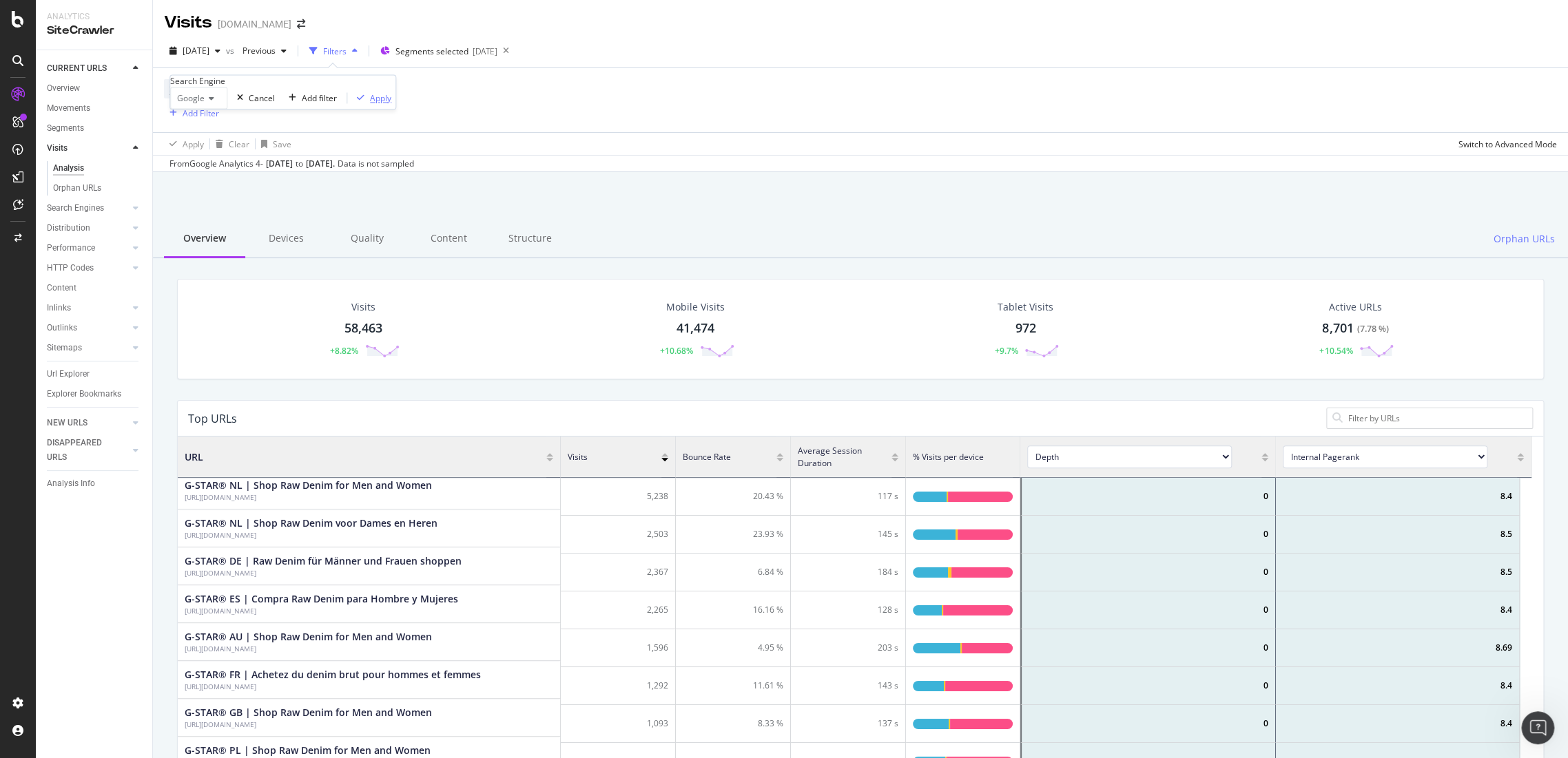
click at [370, 104] on div "Apply" at bounding box center [380, 98] width 22 height 12
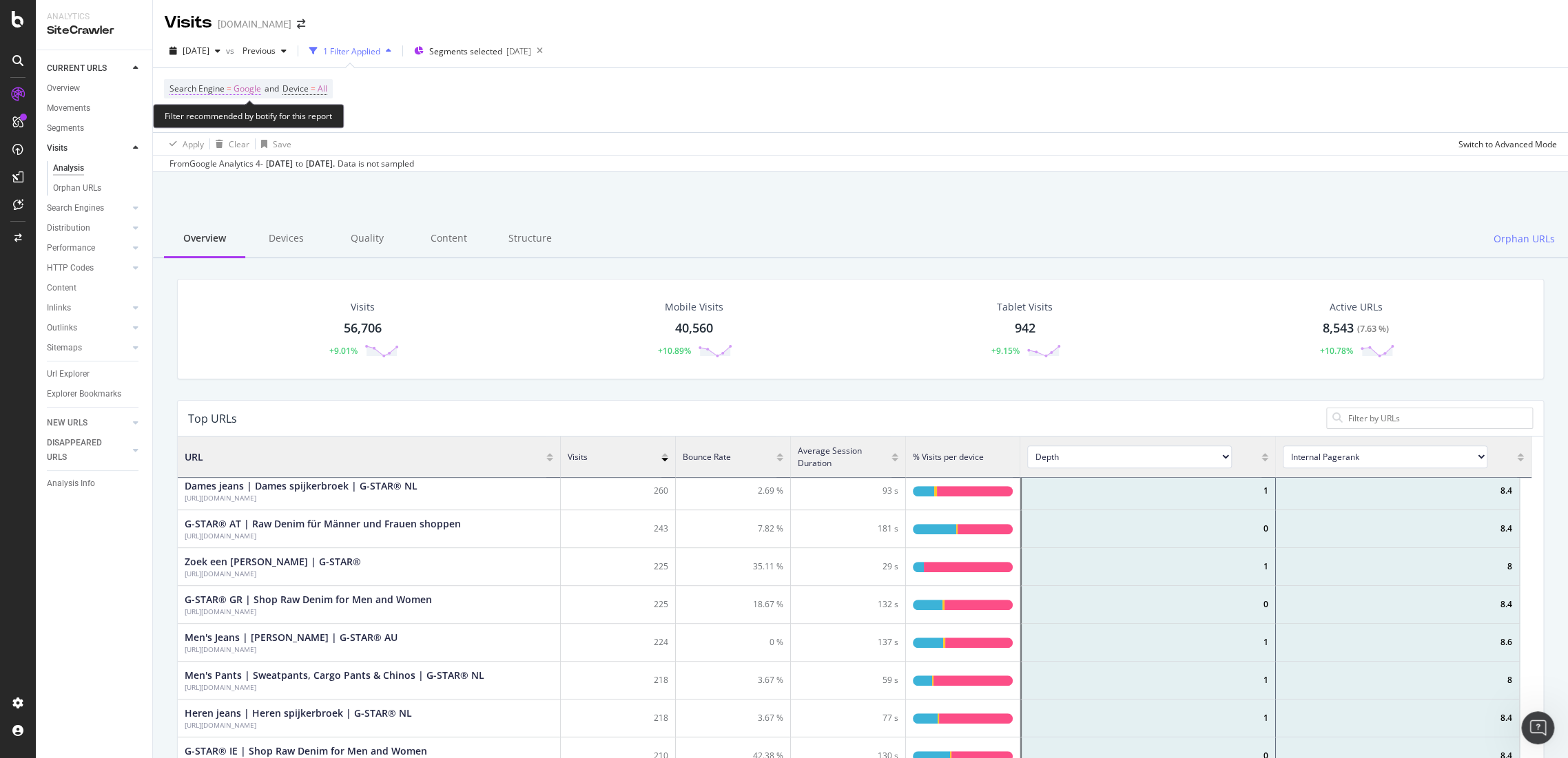
click at [238, 80] on span "Google" at bounding box center [247, 89] width 27 height 19
click at [223, 109] on div "Google" at bounding box center [198, 99] width 57 height 22
click at [221, 165] on div "Bing" at bounding box center [198, 157] width 56 height 14
click at [245, 90] on span "Google" at bounding box center [247, 89] width 27 height 19
click at [219, 109] on div "Google" at bounding box center [198, 99] width 57 height 22
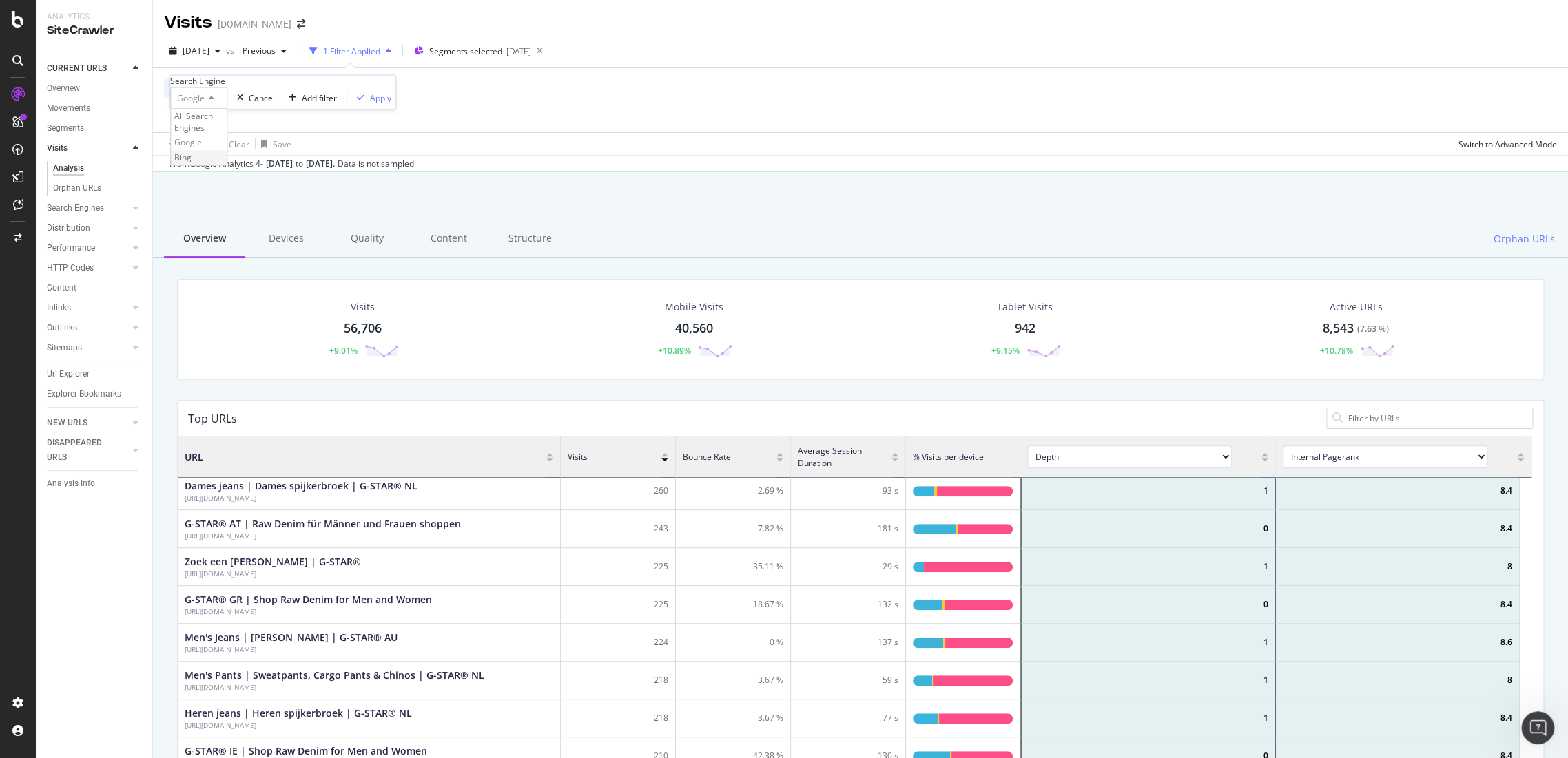
click at [207, 165] on div "Bing" at bounding box center [198, 157] width 56 height 14
click at [360, 104] on div "Apply" at bounding box center [370, 98] width 22 height 12
click at [310, 151] on div "Apply Clear Save Switch to Advanced Mode" at bounding box center [860, 143] width 1415 height 23
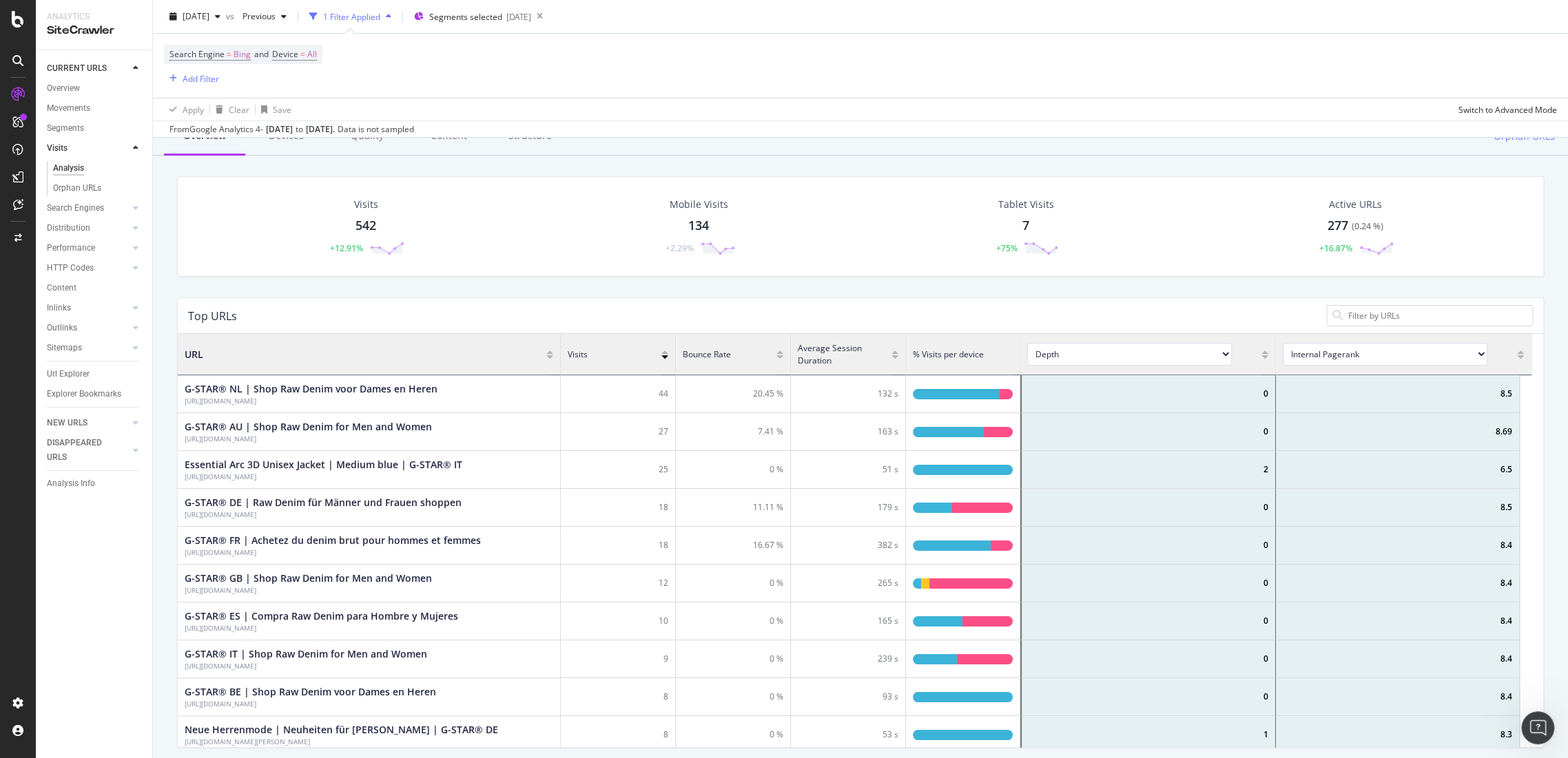
scroll to position [76, 0]
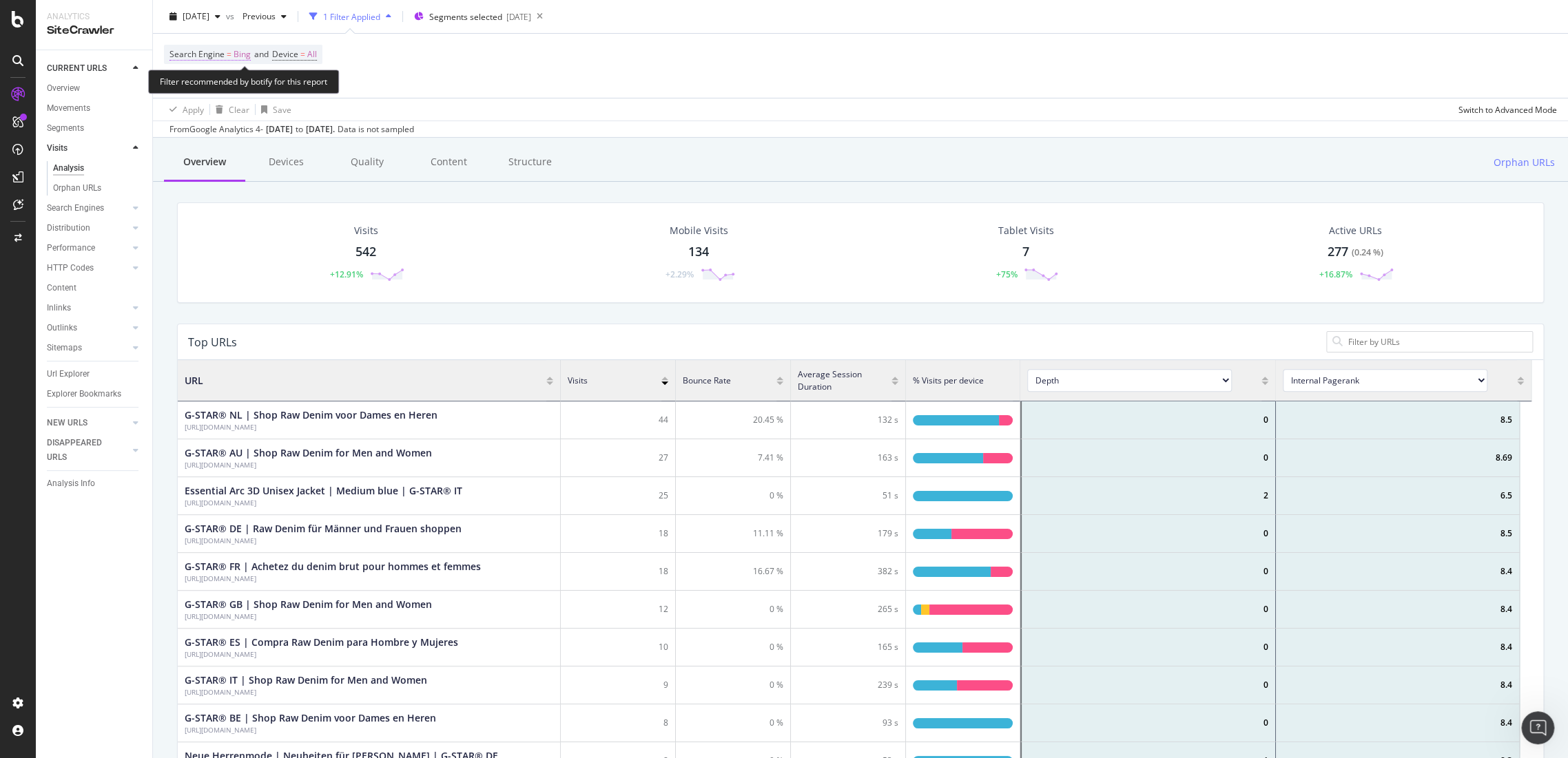
click at [243, 53] on span "Bing" at bounding box center [241, 54] width 17 height 19
click at [201, 68] on icon at bounding box center [199, 64] width 10 height 8
click at [198, 114] on span "Google" at bounding box center [188, 108] width 27 height 12
click at [370, 69] on div "Apply" at bounding box center [380, 63] width 22 height 12
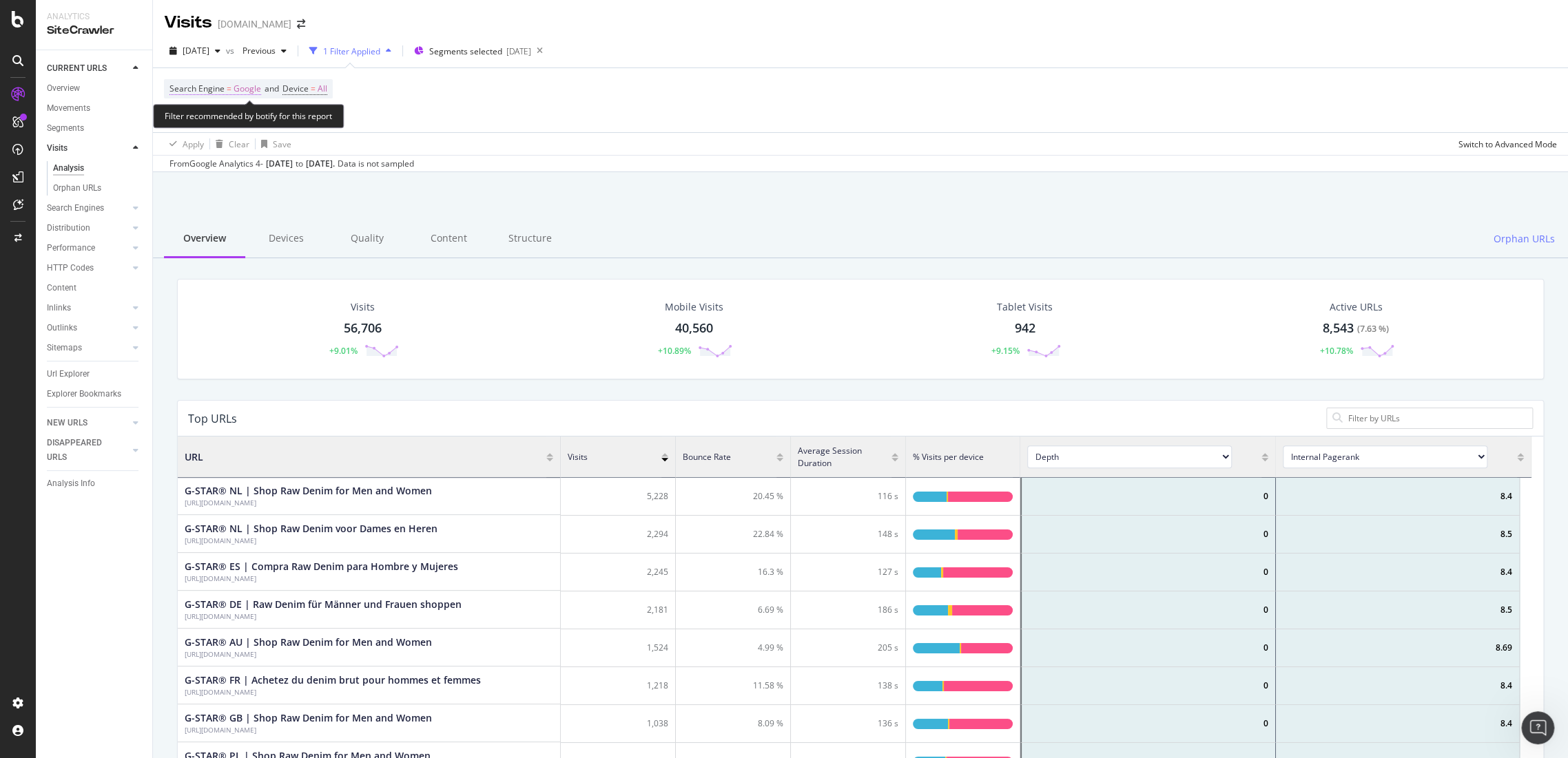
click at [241, 87] on span "Google" at bounding box center [247, 89] width 27 height 19
click at [768, 146] on div "Apply Clear Save Switch to Advanced Mode" at bounding box center [860, 143] width 1415 height 23
click at [241, 85] on span "Google" at bounding box center [247, 89] width 27 height 19
click at [214, 103] on icon at bounding box center [209, 99] width 10 height 8
click at [209, 165] on div "Bing" at bounding box center [198, 157] width 56 height 14
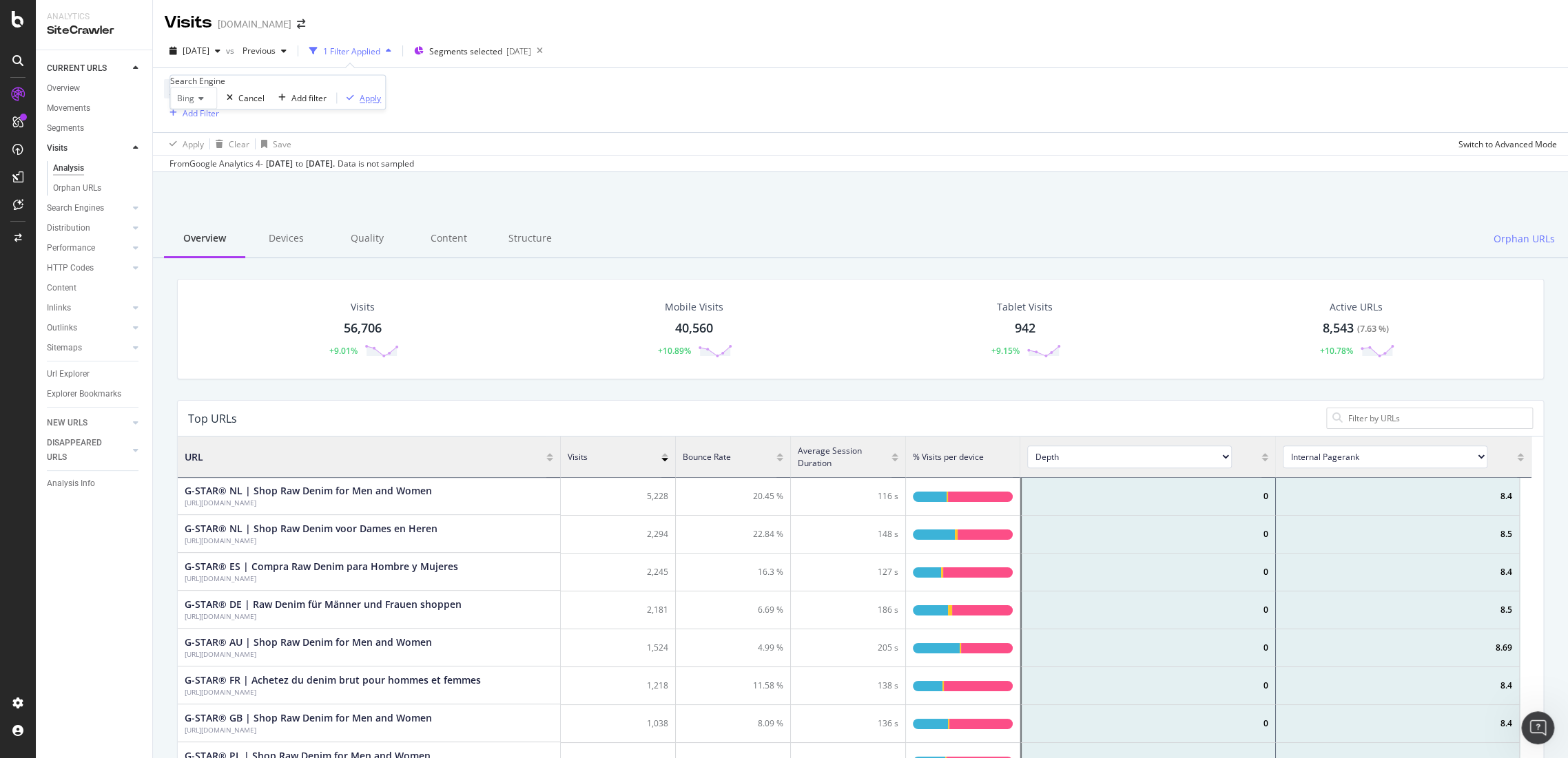
click at [360, 104] on div "Apply" at bounding box center [370, 98] width 22 height 12
click at [319, 147] on div "Apply Clear Save Switch to Advanced Mode" at bounding box center [860, 143] width 1415 height 23
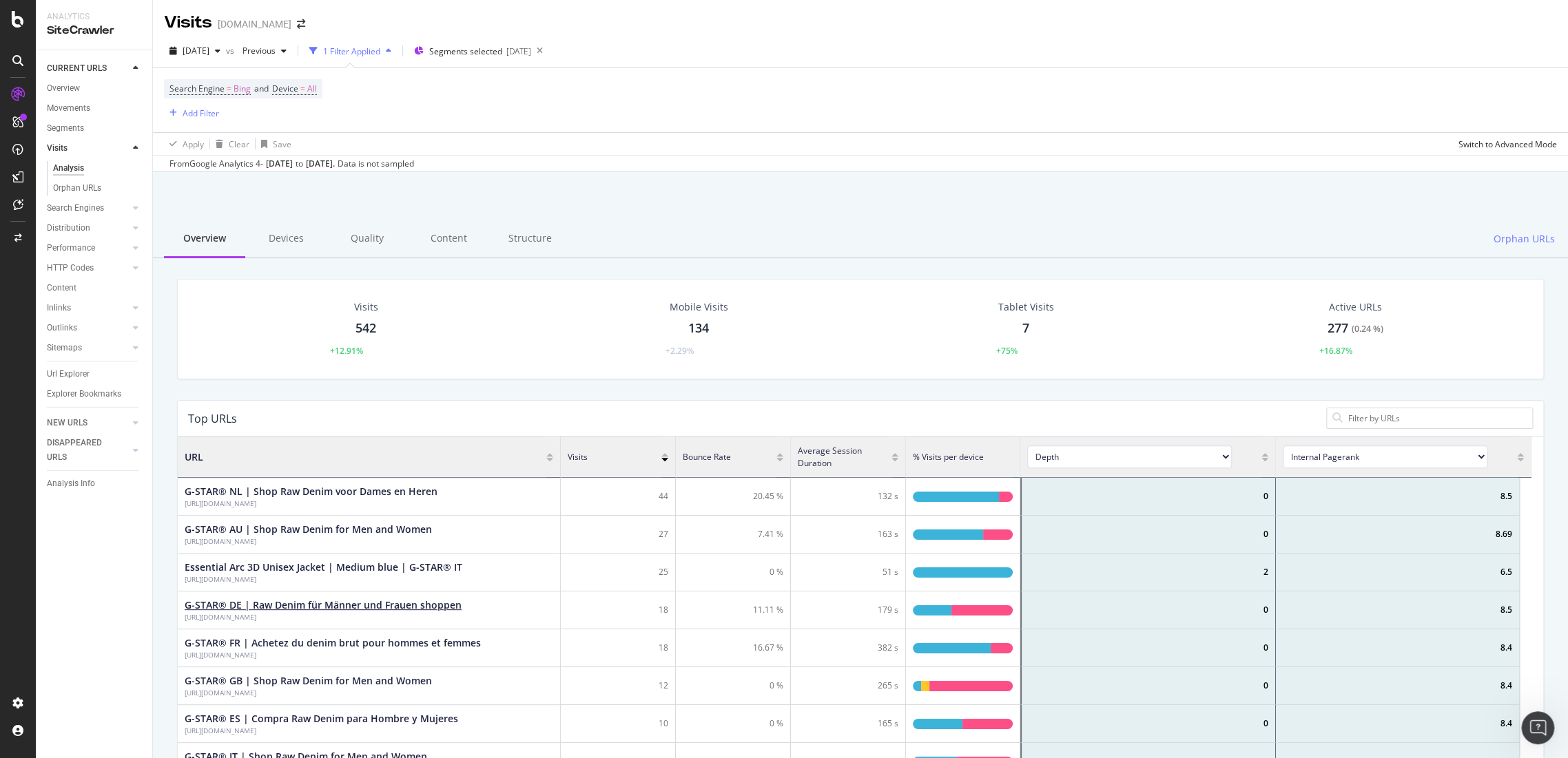
scroll to position [402, 1341]
click at [234, 91] on span "Bing" at bounding box center [241, 89] width 17 height 19
click at [204, 103] on icon at bounding box center [199, 99] width 10 height 8
click at [216, 150] on div "Google" at bounding box center [193, 143] width 45 height 14
click at [370, 104] on div "Apply" at bounding box center [380, 98] width 22 height 12
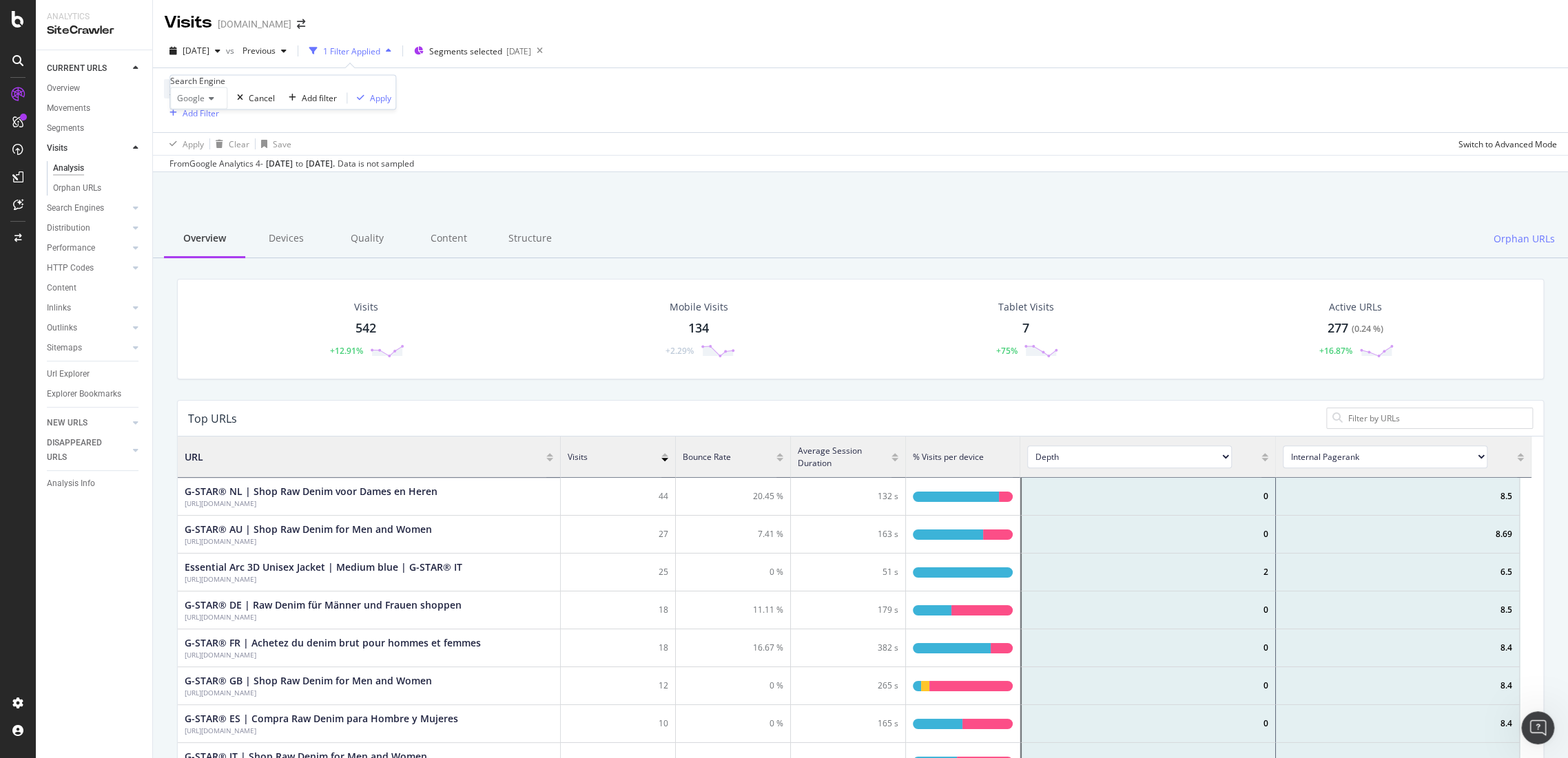
click at [319, 147] on div "Apply Clear Save Switch to Advanced Mode" at bounding box center [860, 143] width 1415 height 23
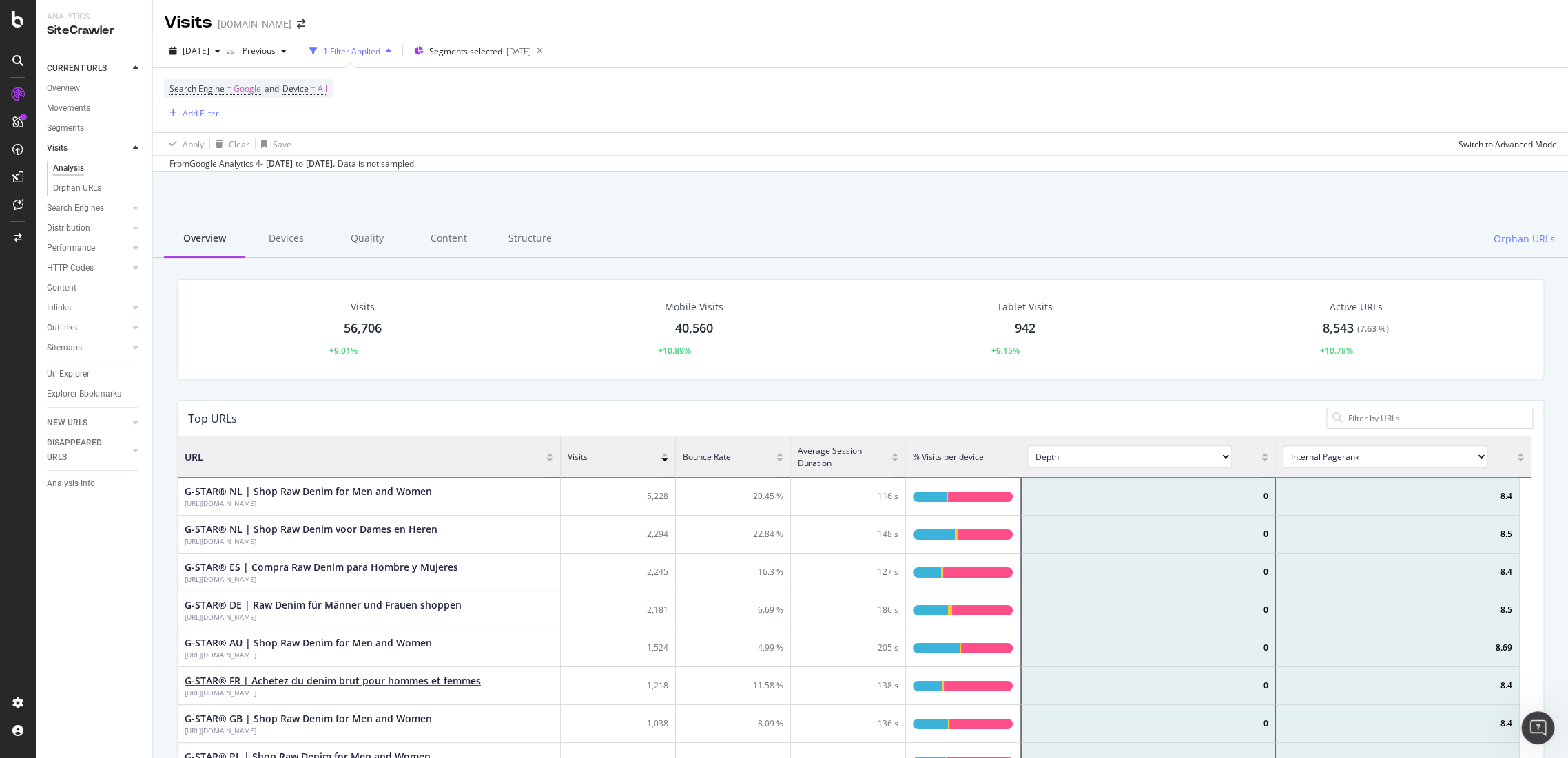
scroll to position [402, 1341]
click at [225, 79] on span "Search Engine = Google and Device = All" at bounding box center [248, 89] width 157 height 19
click at [251, 85] on span "Google" at bounding box center [247, 89] width 27 height 19
click at [201, 105] on span "Google" at bounding box center [190, 99] width 27 height 12
click at [209, 134] on span "All Search Engines" at bounding box center [194, 122] width 39 height 24
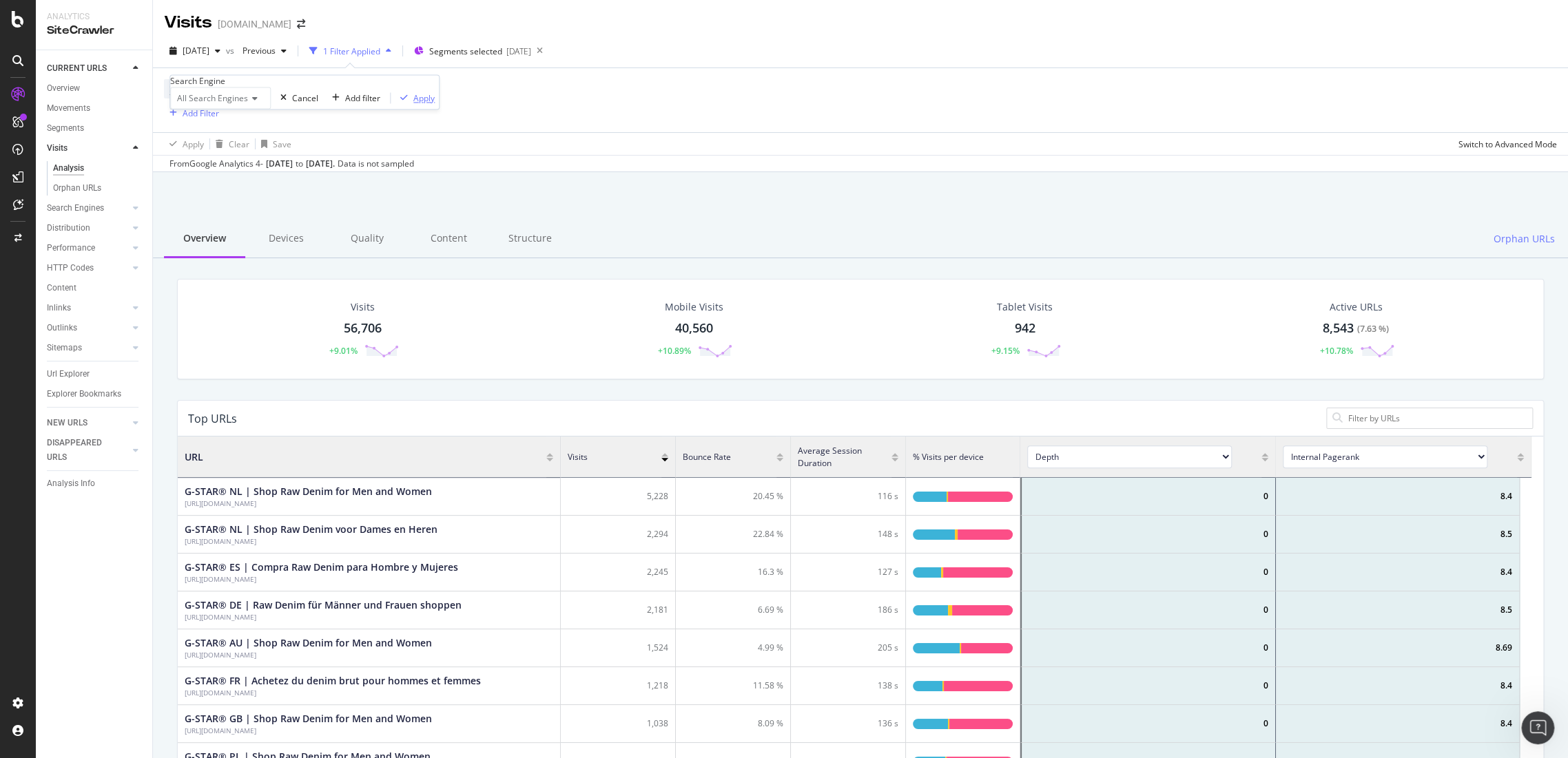
click at [413, 104] on div "Apply" at bounding box center [423, 98] width 22 height 12
